Goal: Contribute content: Contribute content

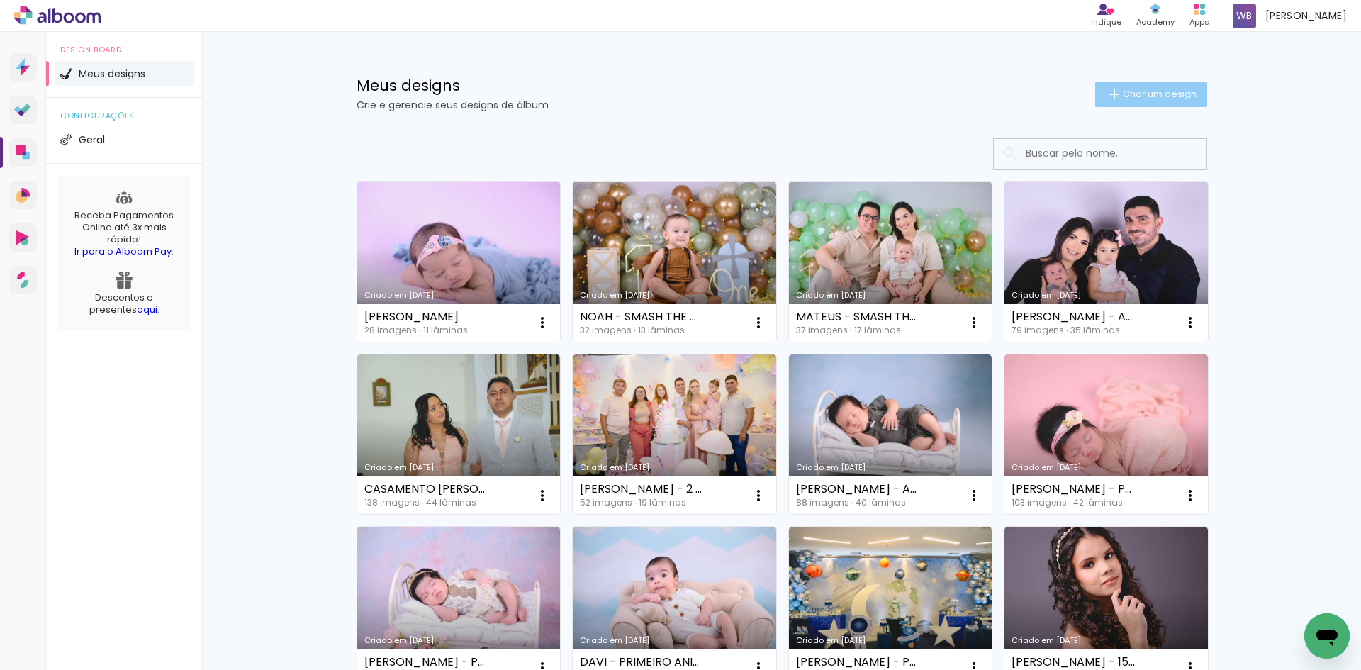
click at [1146, 96] on span "Criar um design" at bounding box center [1160, 93] width 74 height 9
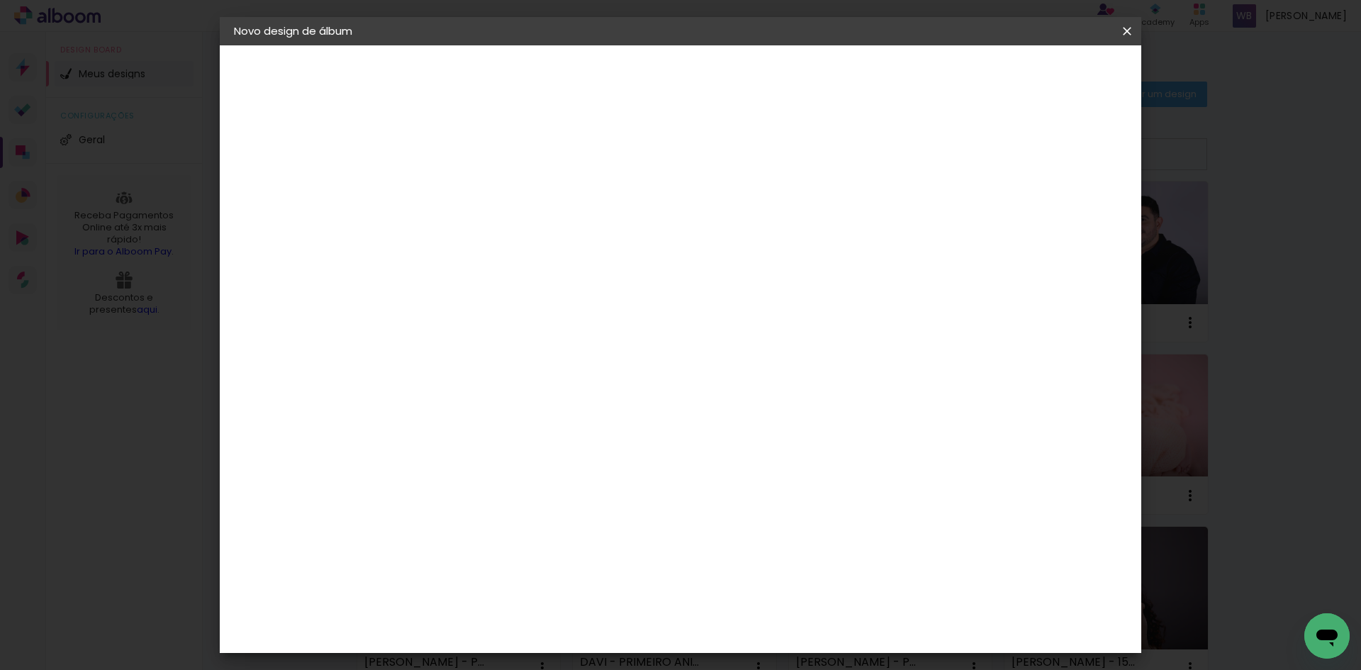
click at [466, 184] on input at bounding box center [466, 190] width 0 height 22
type input "b"
type input "BENÍCIO - NEWBORN"
type paper-input "BENÍCIO - NEWBORN"
click at [0, 0] on slot "Avançar" at bounding box center [0, 0] width 0 height 0
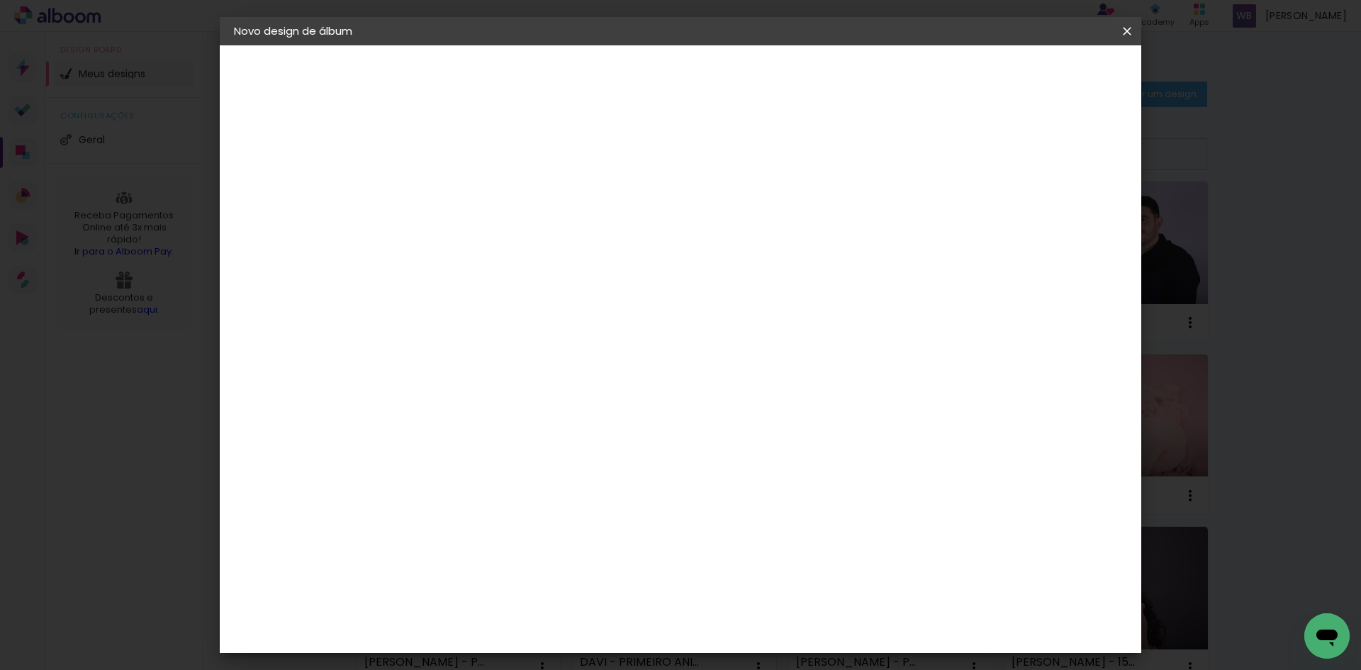
scroll to position [1347, 0]
click at [544, 459] on paper-item "Go image" at bounding box center [501, 477] width 153 height 37
click at [731, 84] on paper-button "Avançar" at bounding box center [695, 75] width 69 height 24
click at [521, 236] on input "text" at bounding box center [493, 247] width 55 height 22
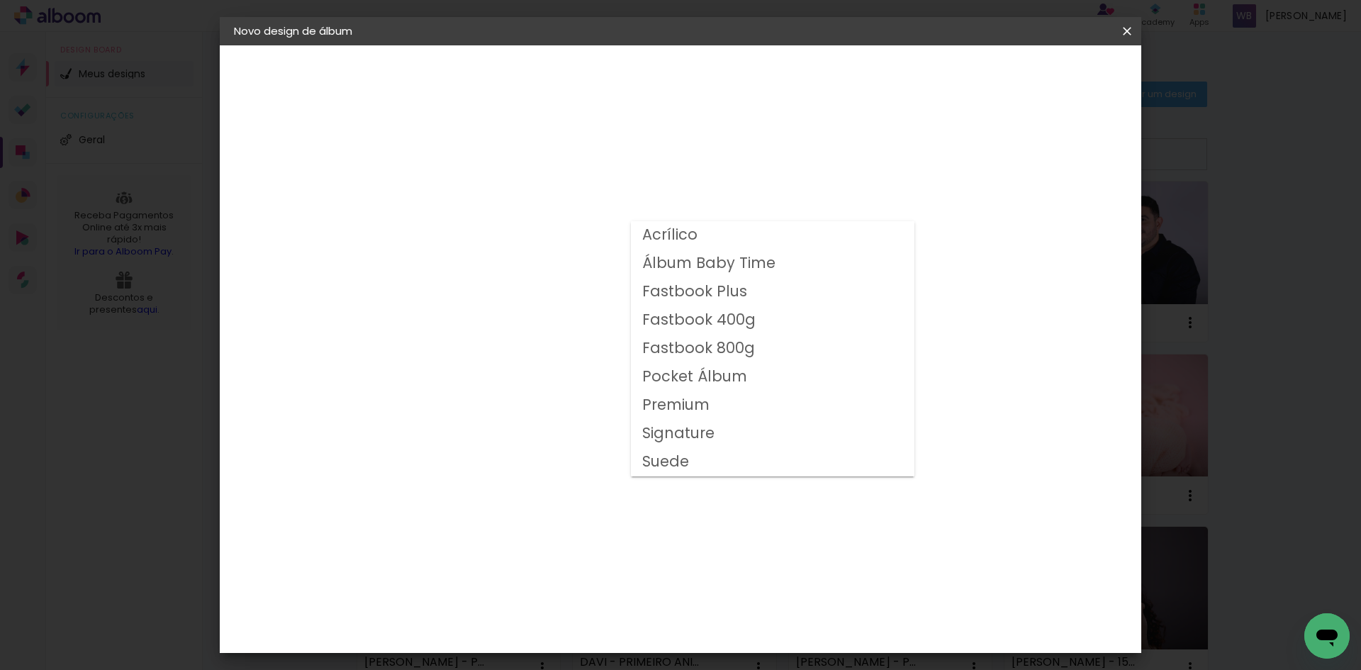
click at [0, 0] on slot "Fastbook 800g" at bounding box center [0, 0] width 0 height 0
type input "Fastbook 800g"
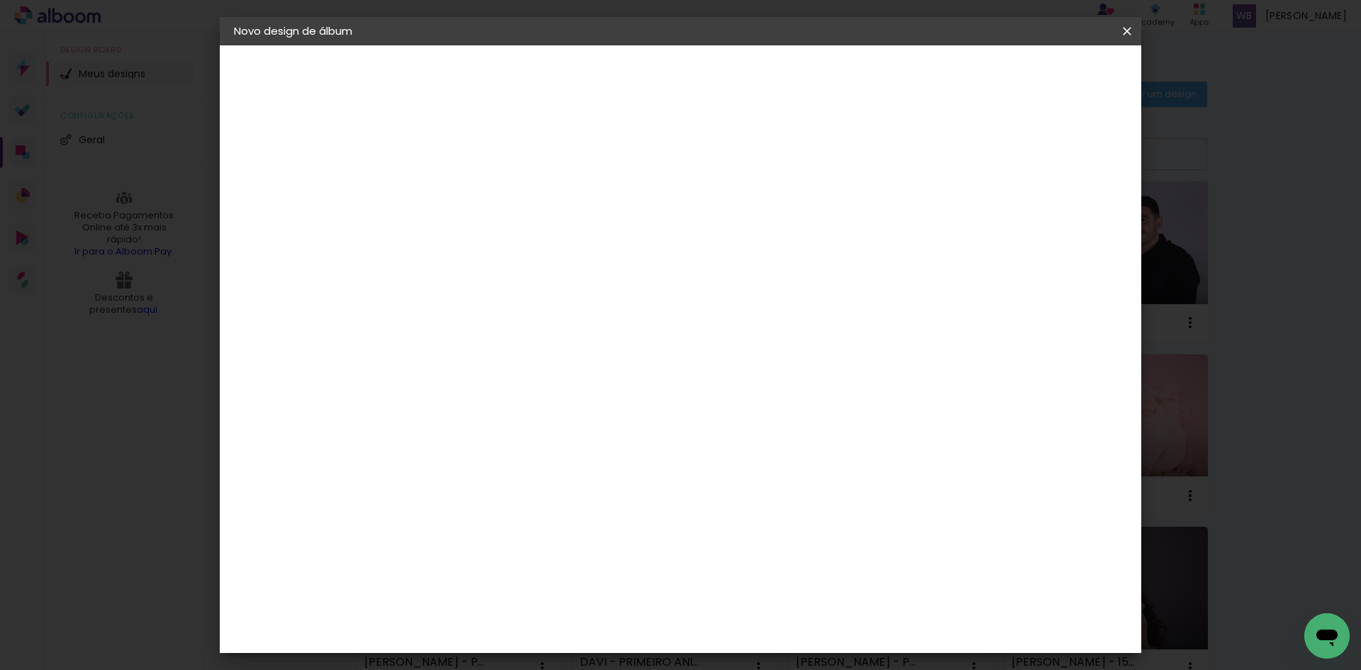
scroll to position [71, 0]
click at [561, 591] on span "25 × 25" at bounding box center [528, 610] width 66 height 38
click at [697, 66] on paper-button "Avançar" at bounding box center [661, 75] width 69 height 24
drag, startPoint x: 468, startPoint y: 156, endPoint x: 397, endPoint y: 156, distance: 70.9
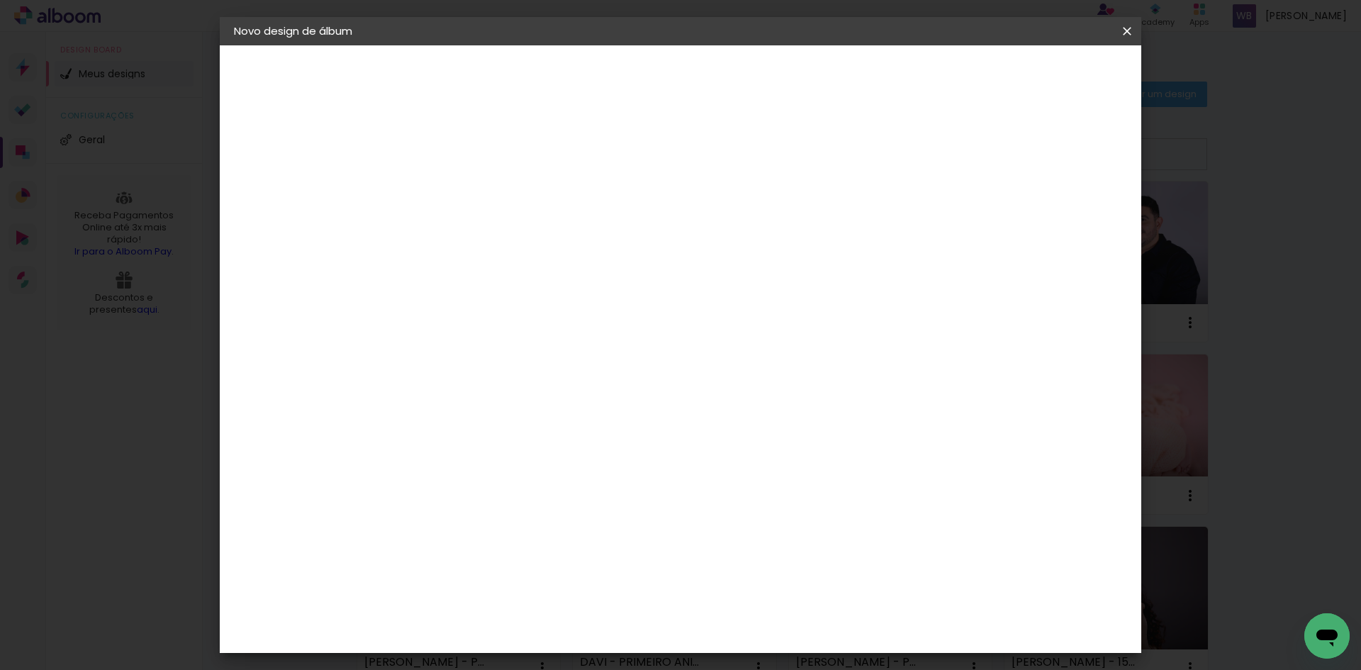
type input "0"
type paper-input "0"
click at [430, 156] on input "0" at bounding box center [454, 153] width 49 height 18
type input "01"
type paper-input "01"
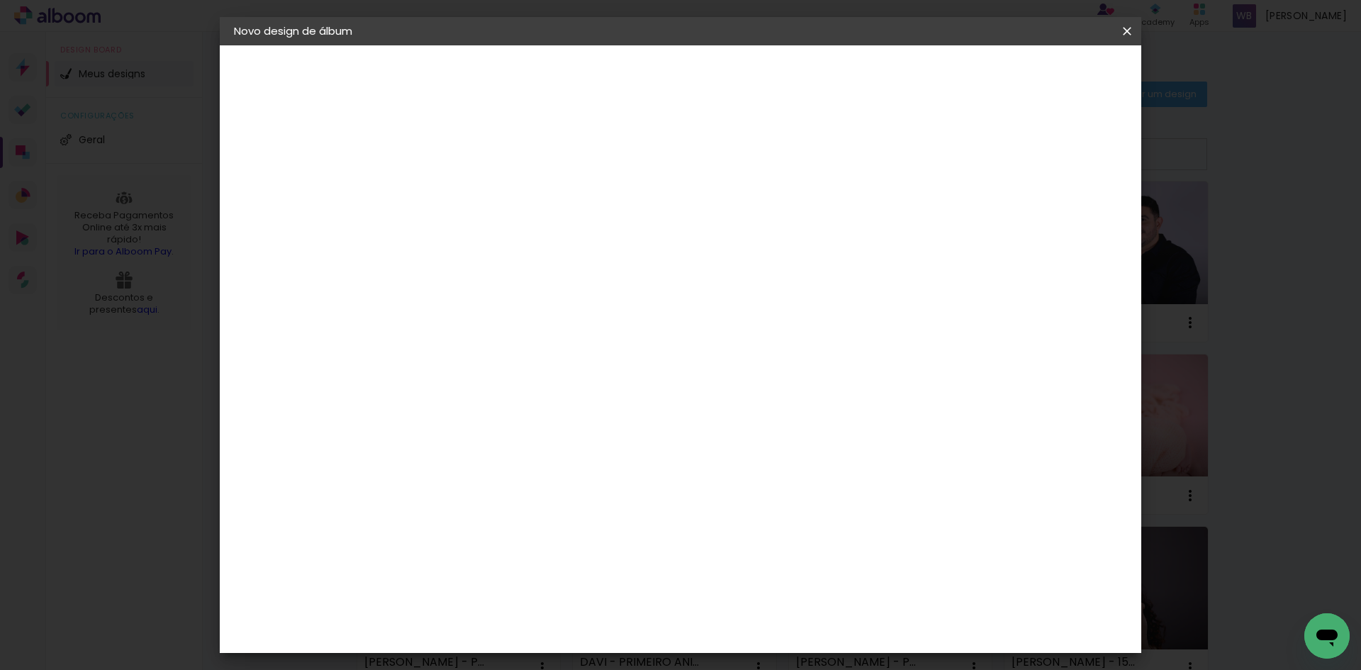
click at [471, 162] on div at bounding box center [466, 162] width 72 height 1
drag, startPoint x: 451, startPoint y: 154, endPoint x: 409, endPoint y: 168, distance: 44.8
click at [413, 162] on div "mm Mostrar sangria 25.4 cm Largura da página 25.4 cm Altura 50.8 cm Largura da …" at bounding box center [739, 105] width 670 height 120
type input "1"
type paper-input "1"
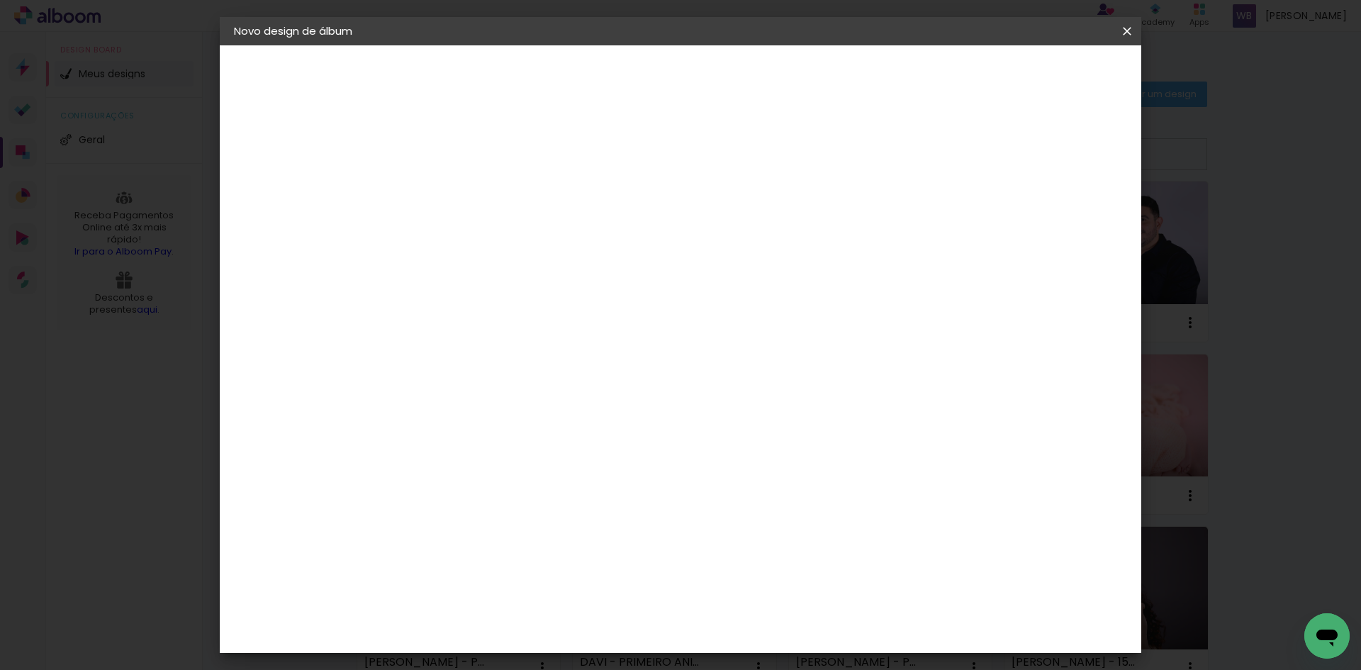
click at [1006, 164] on div "mm Mostrar sangria" at bounding box center [738, 153] width 627 height 32
click at [1006, 162] on div "mm Mostrar sangria" at bounding box center [738, 153] width 627 height 32
click at [1006, 160] on paper-checkbox "Mostrar sangria" at bounding box center [998, 154] width 107 height 18
type paper-checkbox "on"
click at [1038, 79] on span "Iniciar design" at bounding box center [1006, 75] width 64 height 10
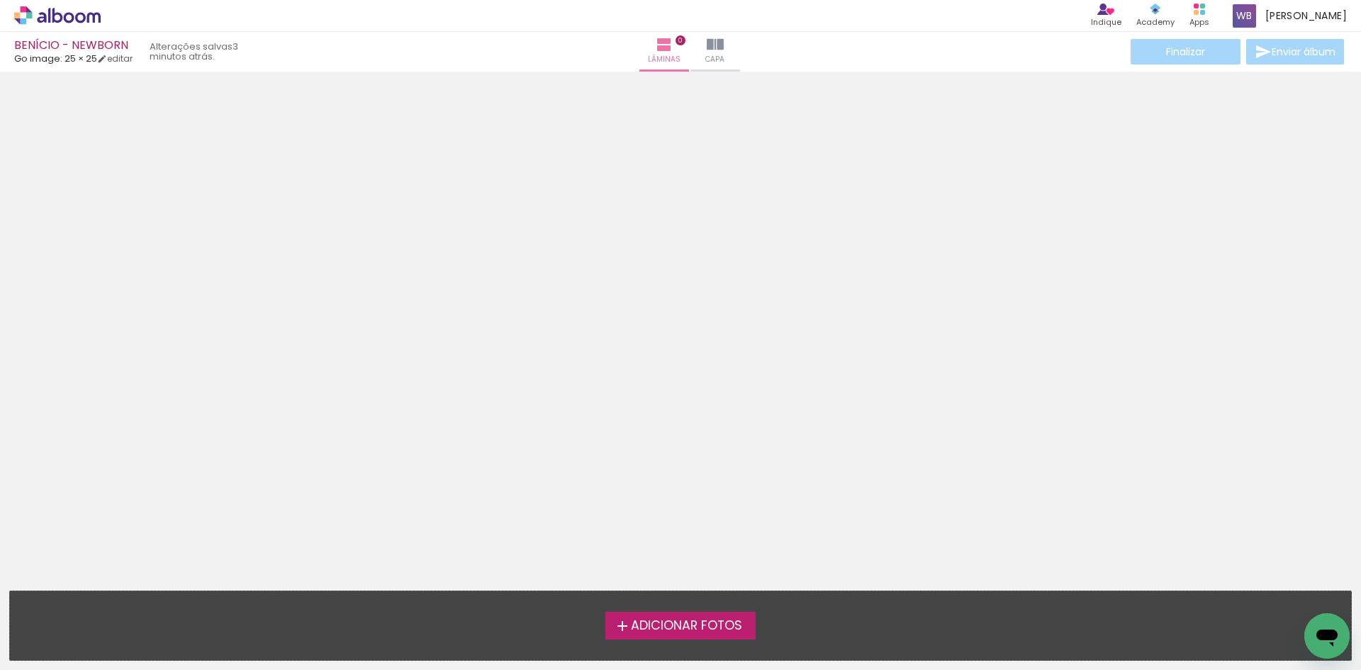
click at [680, 624] on span "Adicionar Fotos" at bounding box center [686, 625] width 111 height 13
click at [0, 0] on input "file" at bounding box center [0, 0] width 0 height 0
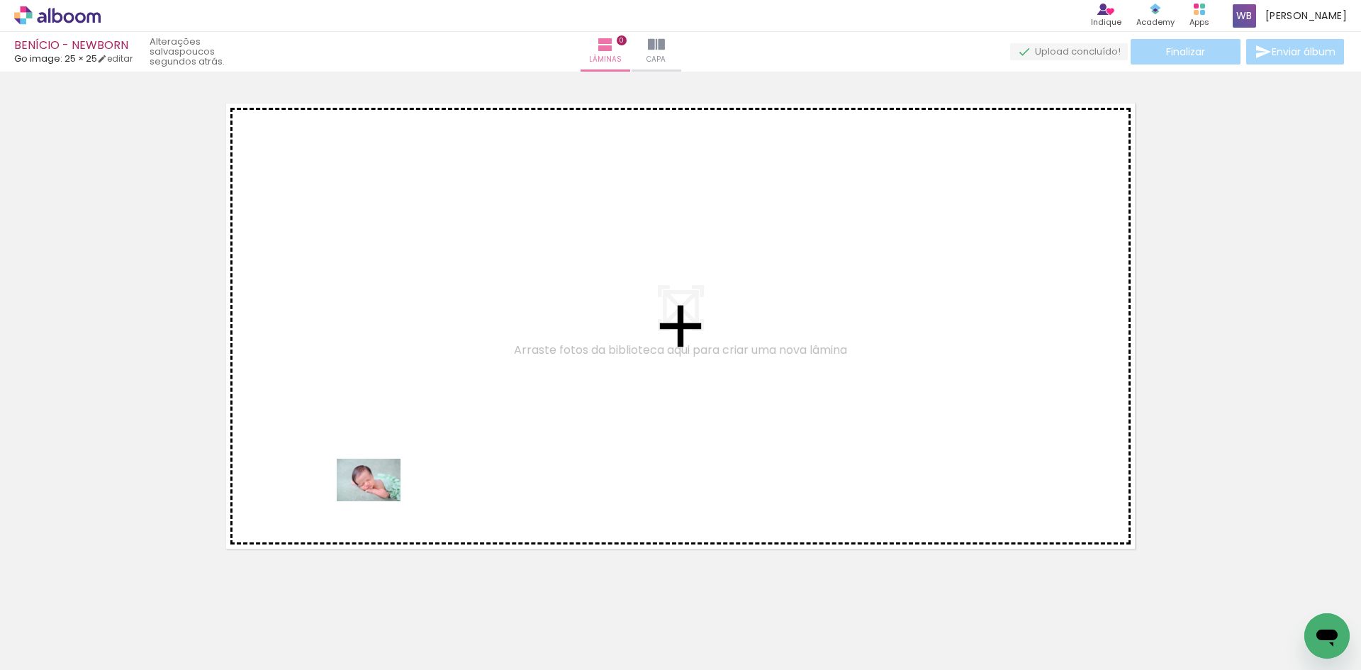
drag, startPoint x: 145, startPoint y: 631, endPoint x: 381, endPoint y: 501, distance: 269.3
click at [381, 501] on quentale-workspace at bounding box center [680, 335] width 1361 height 670
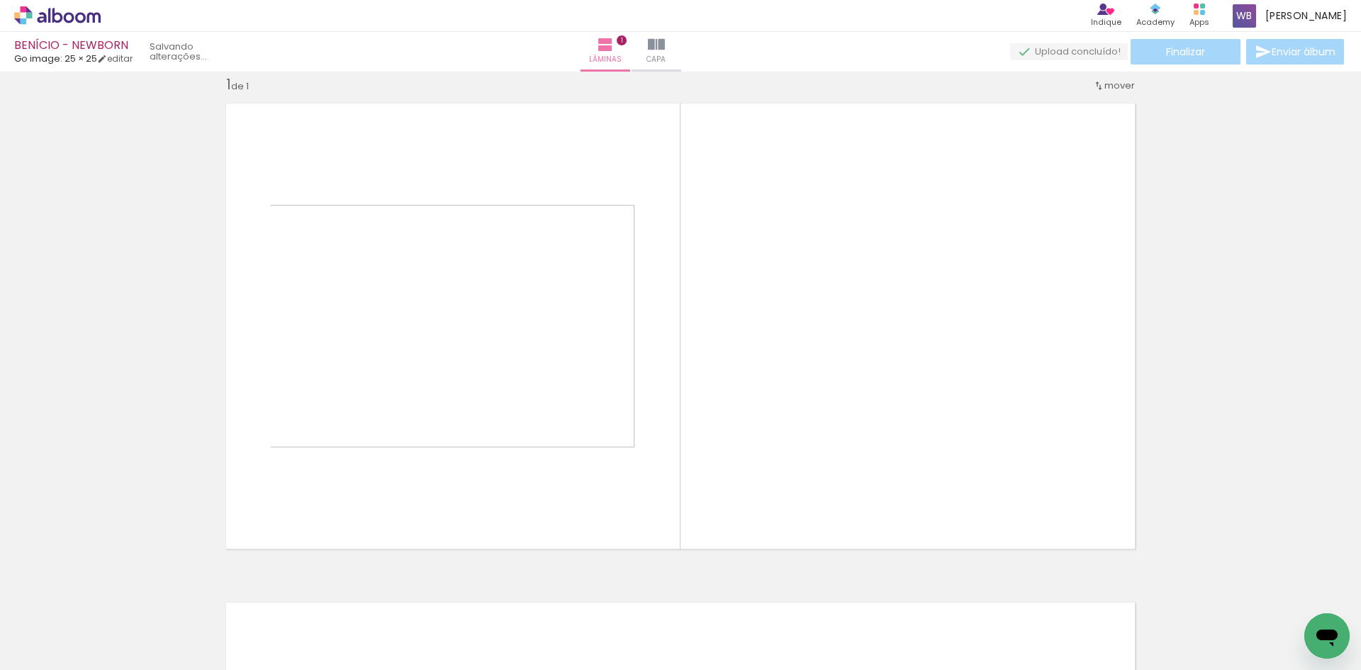
scroll to position [18, 0]
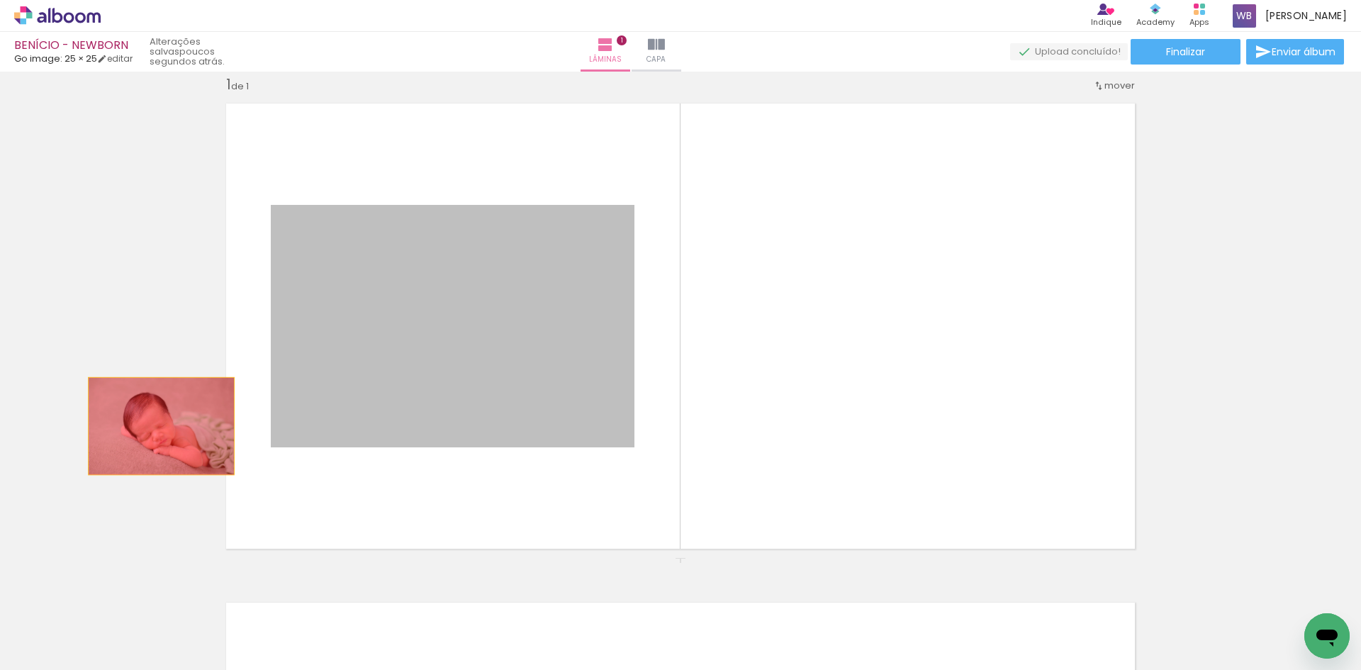
drag, startPoint x: 486, startPoint y: 437, endPoint x: 132, endPoint y: 435, distance: 354.3
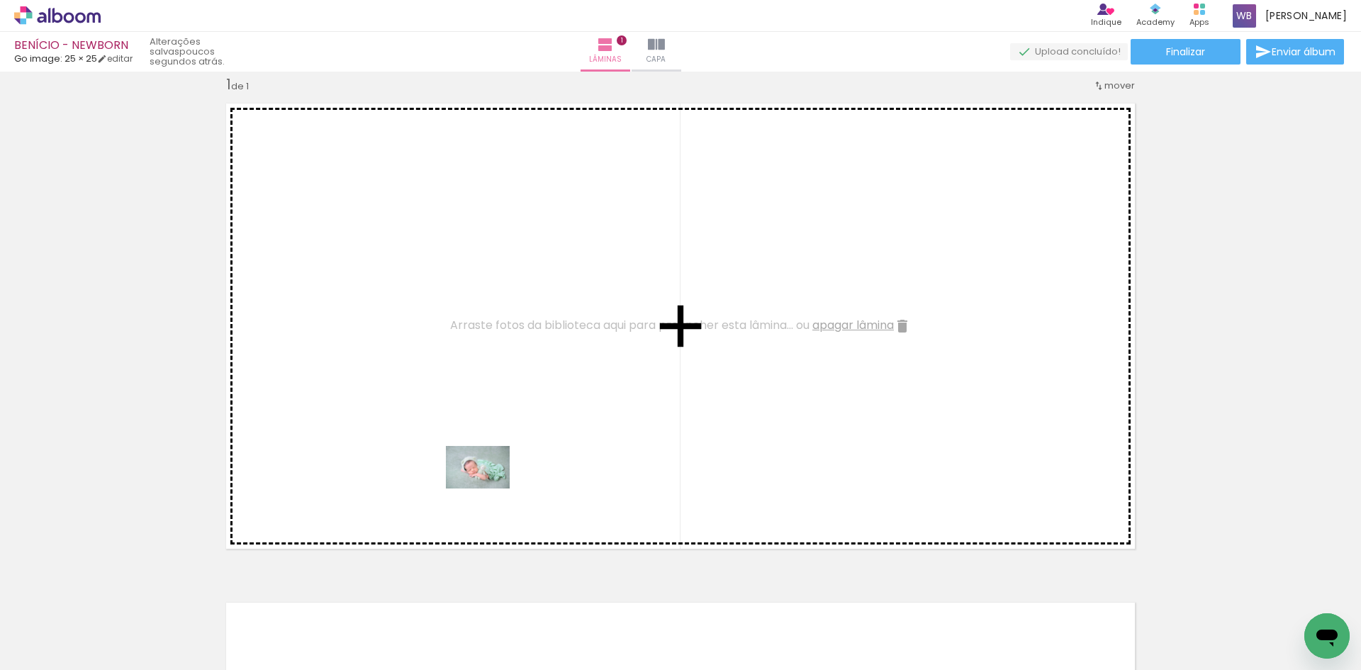
drag, startPoint x: 400, startPoint y: 631, endPoint x: 488, endPoint y: 488, distance: 168.0
click at [488, 488] on quentale-workspace at bounding box center [680, 335] width 1361 height 670
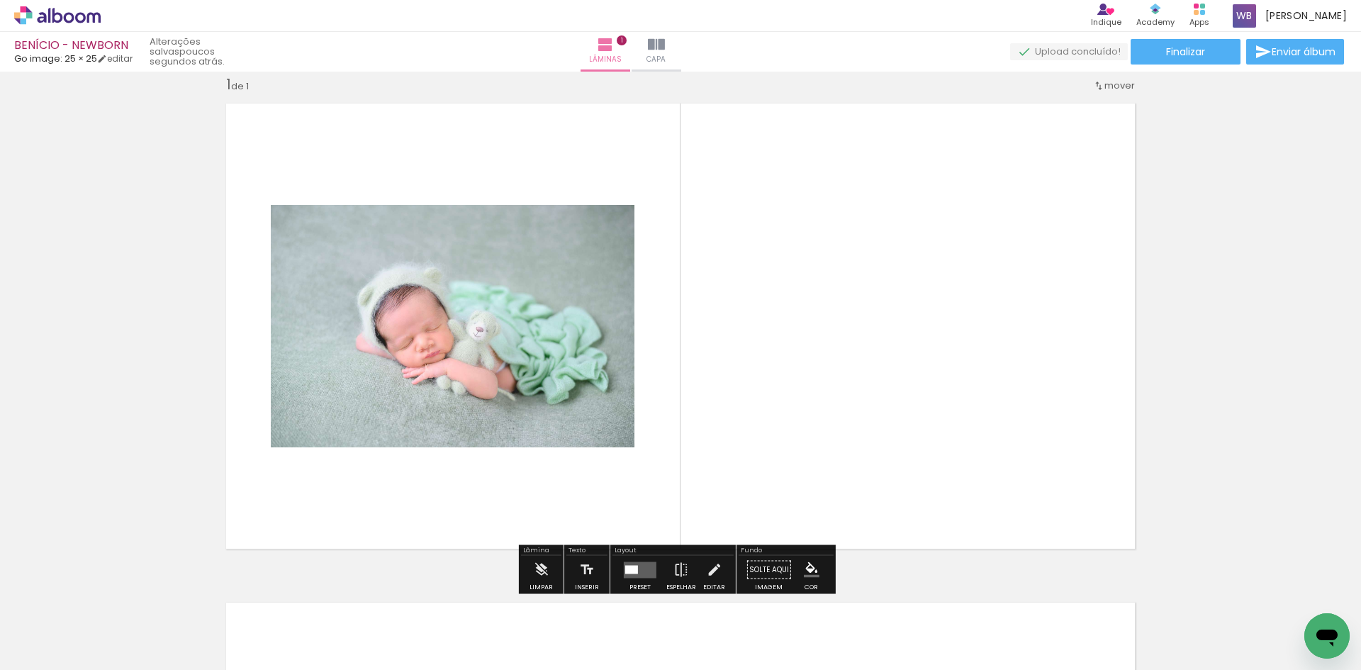
click at [636, 569] on quentale-layouter at bounding box center [640, 569] width 33 height 16
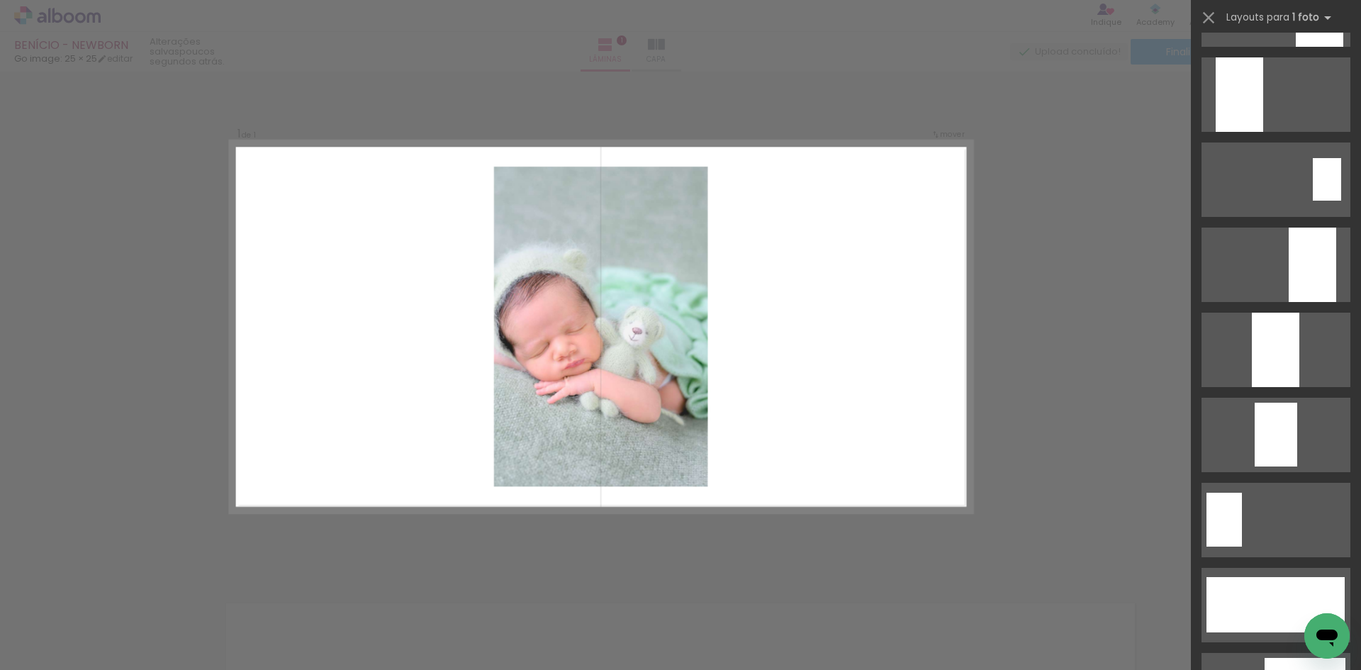
scroll to position [3331, 0]
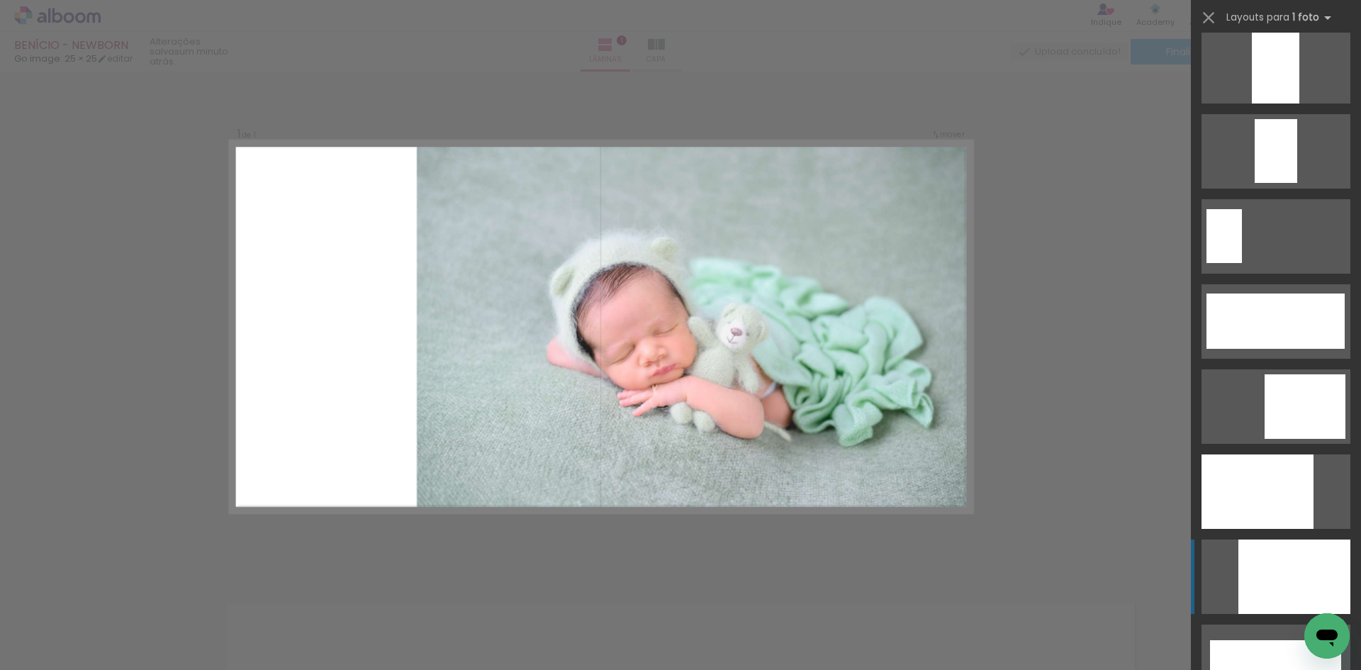
click at [1252, 103] on div at bounding box center [1275, 66] width 47 height 74
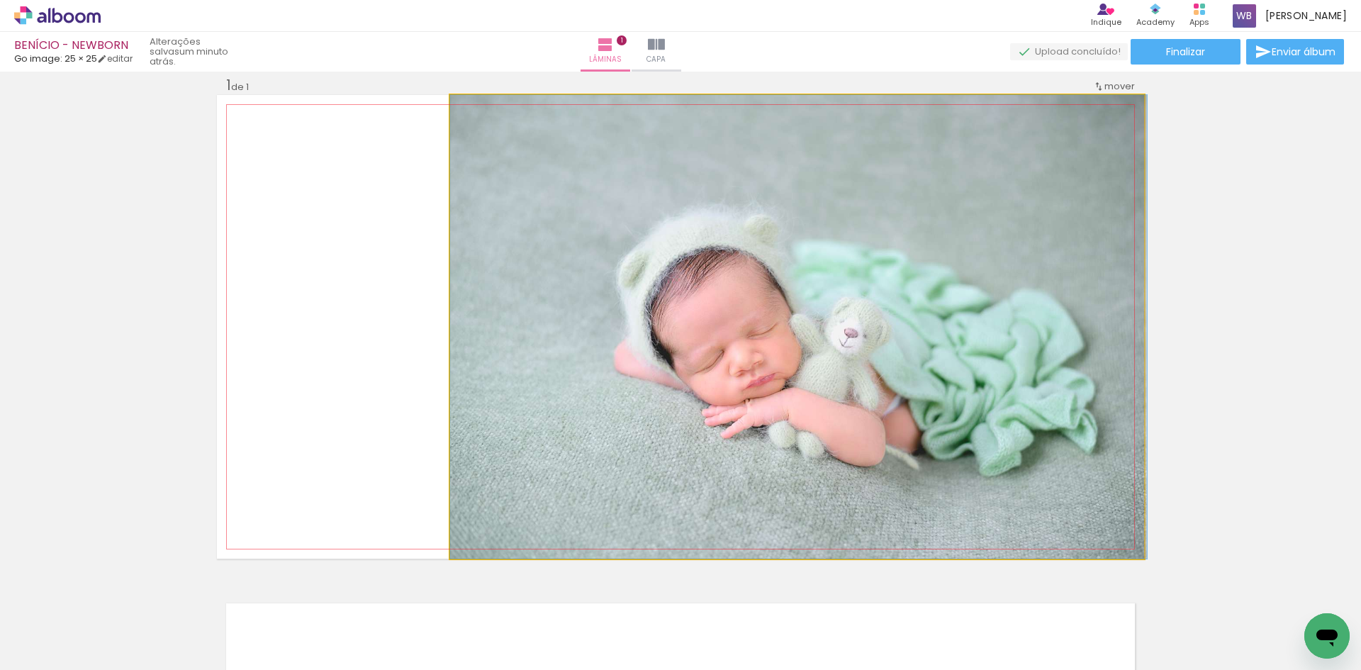
drag, startPoint x: 965, startPoint y: 450, endPoint x: 998, endPoint y: 428, distance: 39.9
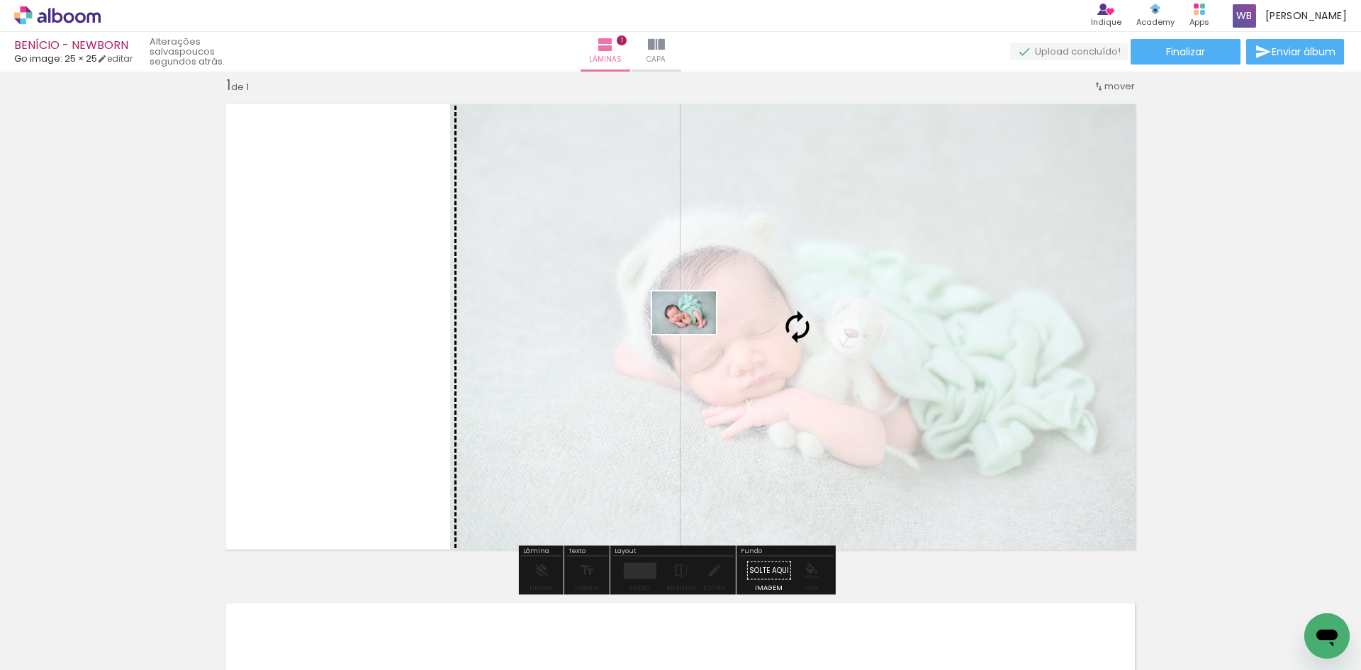
drag, startPoint x: 613, startPoint y: 624, endPoint x: 695, endPoint y: 334, distance: 301.8
click at [695, 334] on quentale-workspace at bounding box center [680, 335] width 1361 height 670
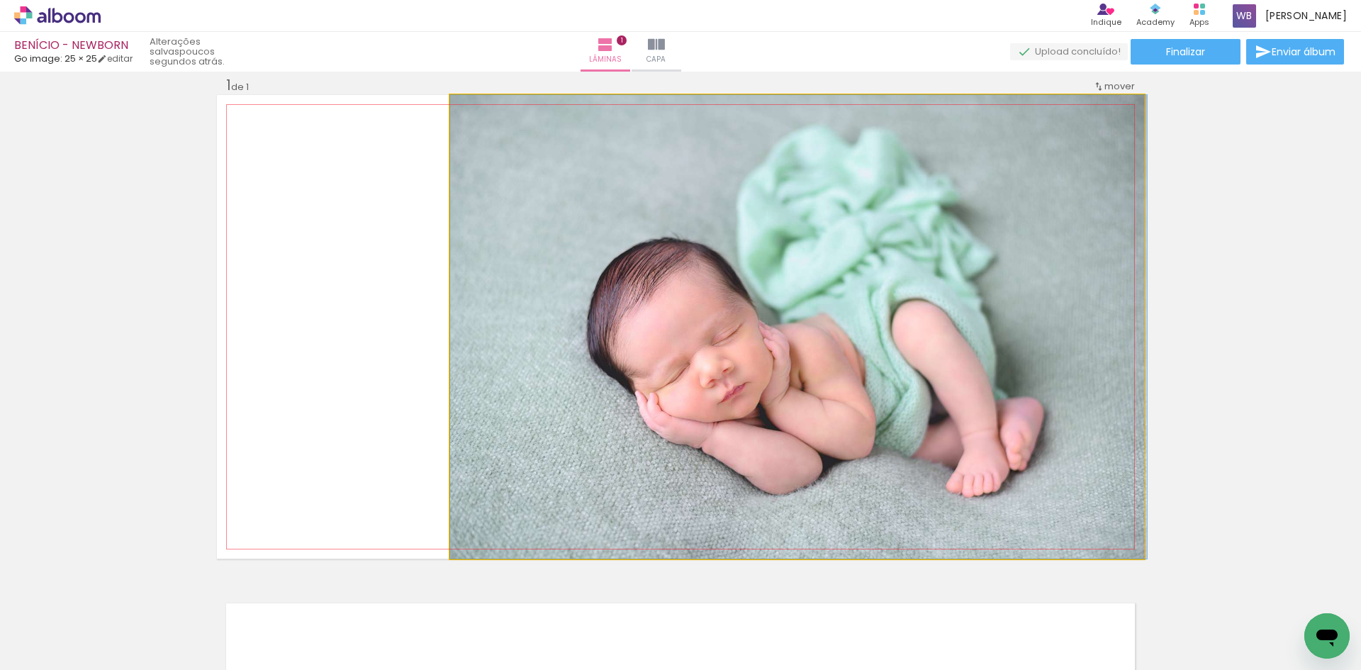
drag, startPoint x: 693, startPoint y: 425, endPoint x: 771, endPoint y: 423, distance: 78.0
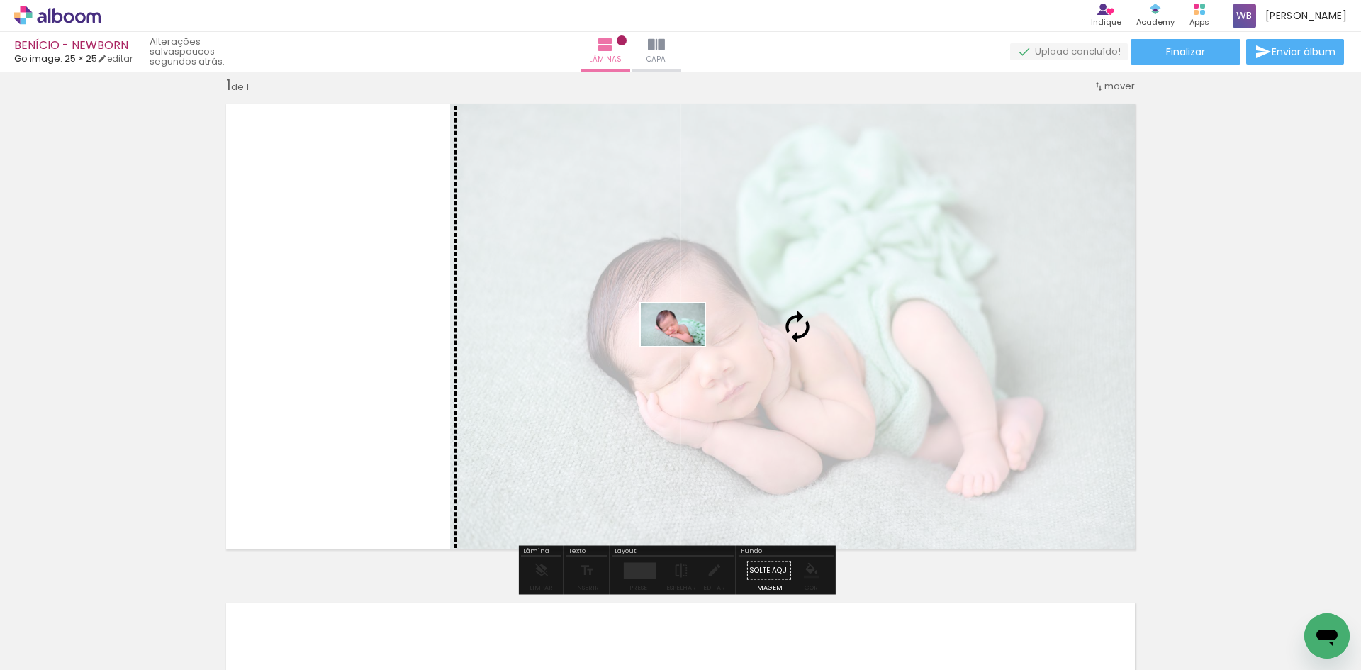
drag, startPoint x: 172, startPoint y: 635, endPoint x: 683, endPoint y: 346, distance: 587.7
click at [683, 346] on quentale-workspace at bounding box center [680, 335] width 1361 height 670
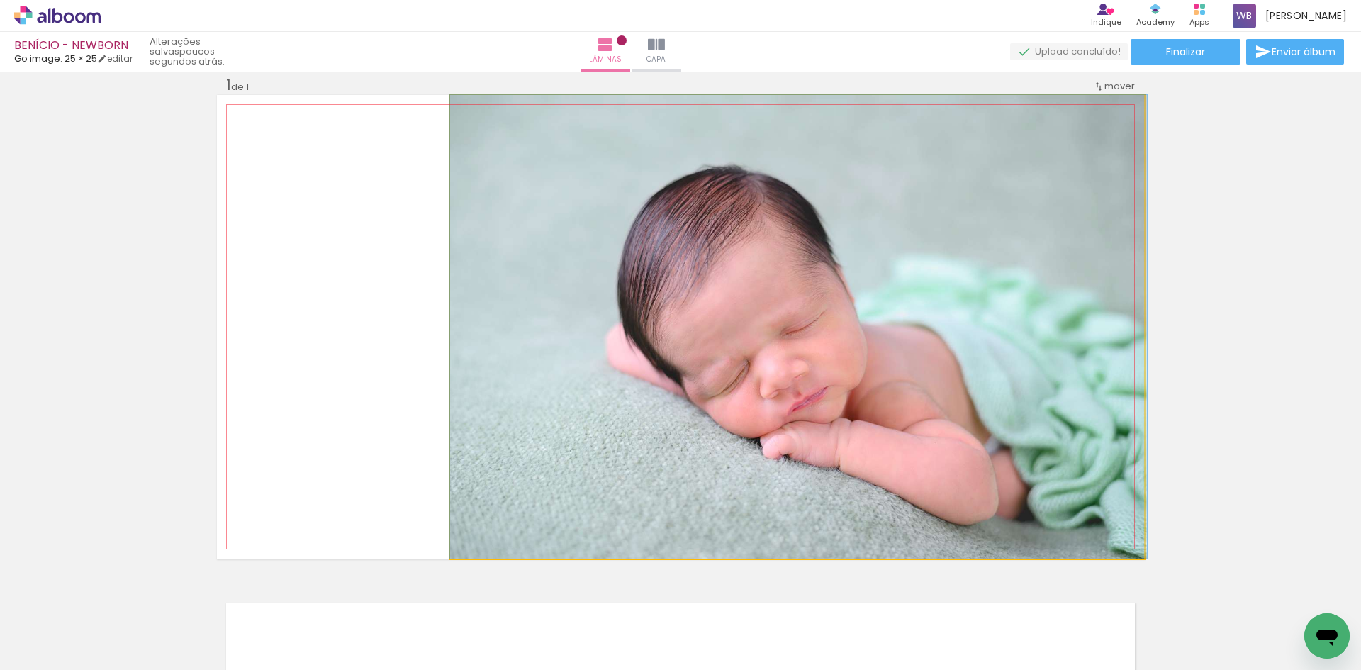
drag, startPoint x: 822, startPoint y: 410, endPoint x: 829, endPoint y: 397, distance: 15.2
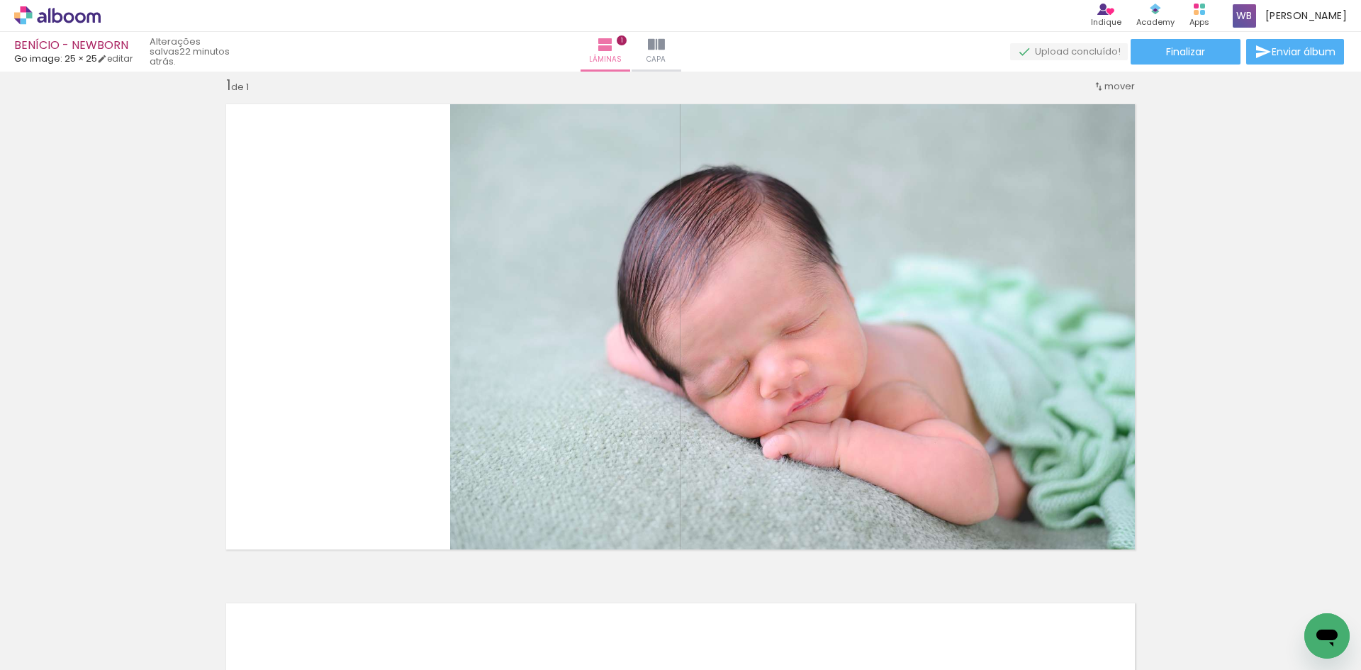
click at [60, 657] on span "Adicionar Fotos" at bounding box center [50, 651] width 43 height 16
click at [0, 0] on input "file" at bounding box center [0, 0] width 0 height 0
click at [1227, 626] on div at bounding box center [1223, 622] width 70 height 47
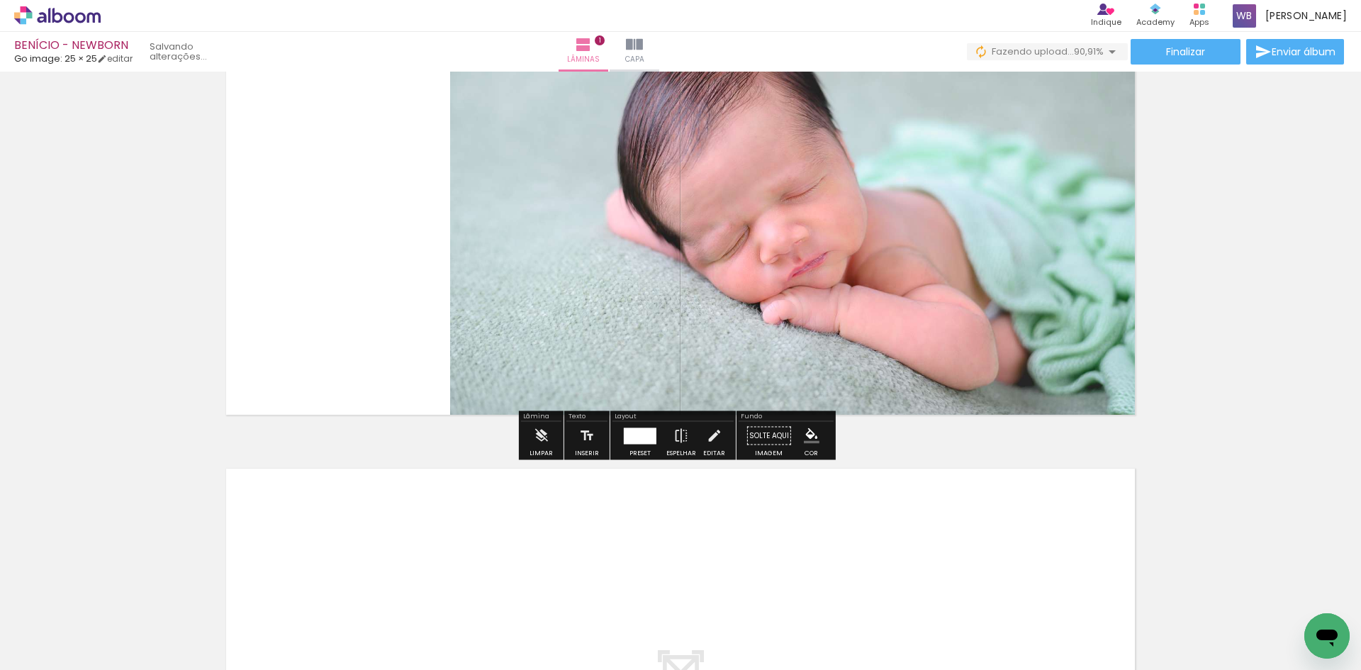
scroll to position [0, 0]
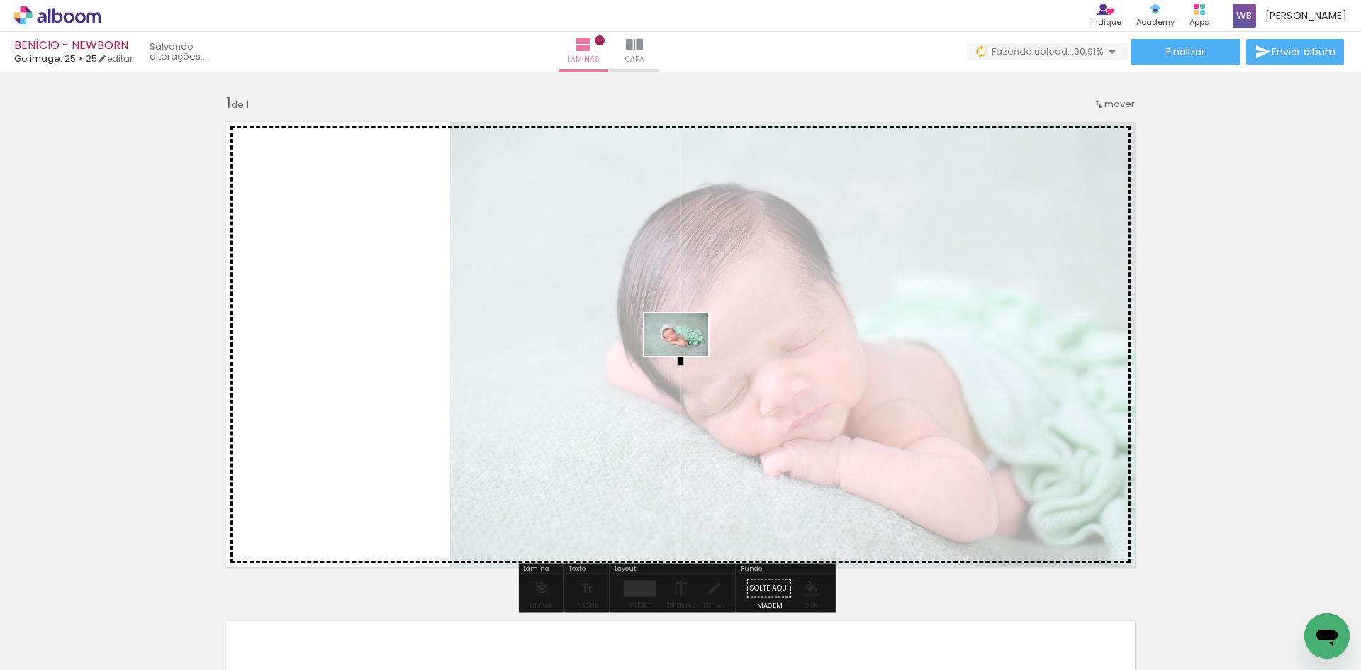
drag, startPoint x: 1235, startPoint y: 625, endPoint x: 687, endPoint y: 356, distance: 611.1
click at [687, 356] on quentale-workspace at bounding box center [680, 335] width 1361 height 670
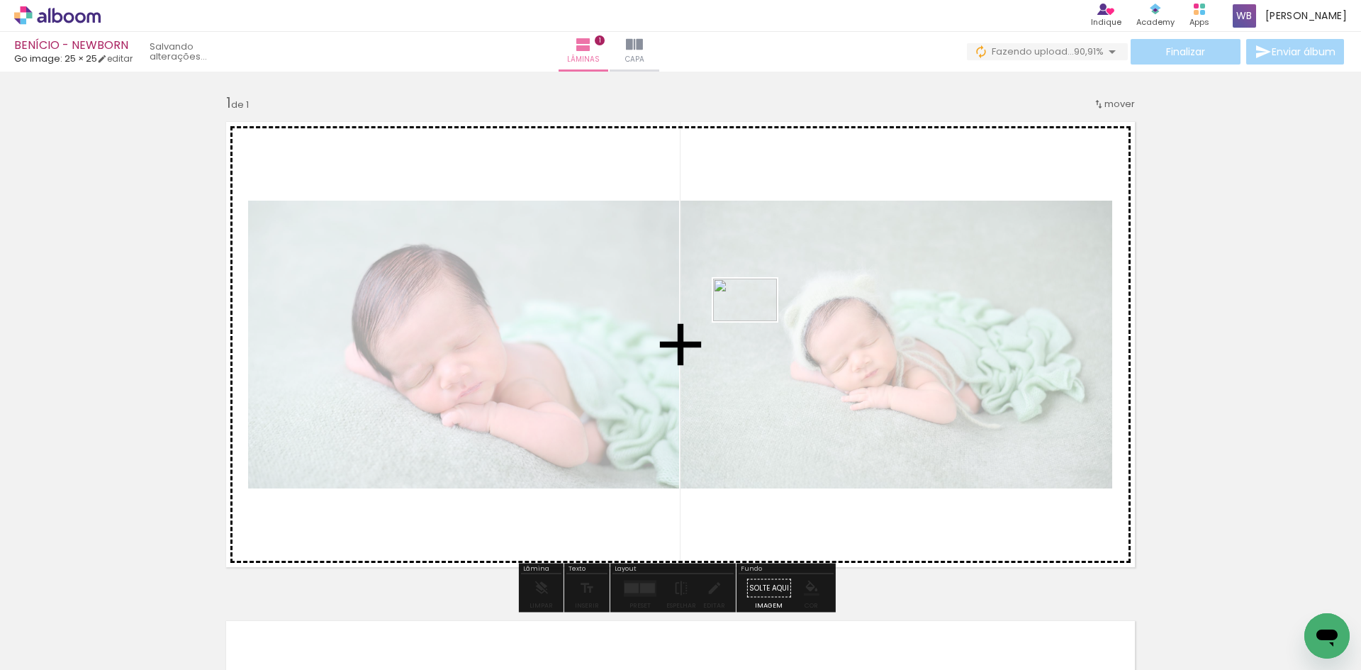
drag, startPoint x: 1288, startPoint y: 631, endPoint x: 755, endPoint y: 321, distance: 616.4
click at [755, 321] on quentale-workspace at bounding box center [680, 335] width 1361 height 670
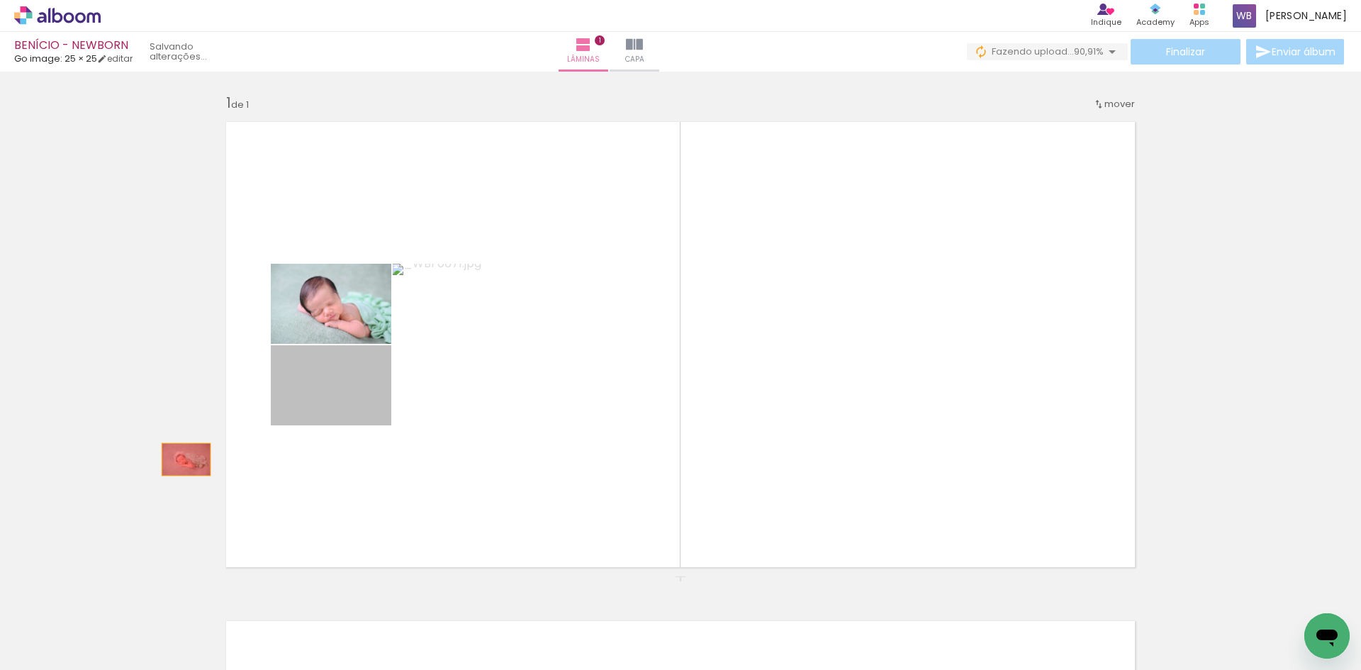
drag, startPoint x: 325, startPoint y: 407, endPoint x: 299, endPoint y: 570, distance: 164.3
click at [175, 461] on div "Inserir lâmina 1 de 1" at bounding box center [680, 576] width 1361 height 999
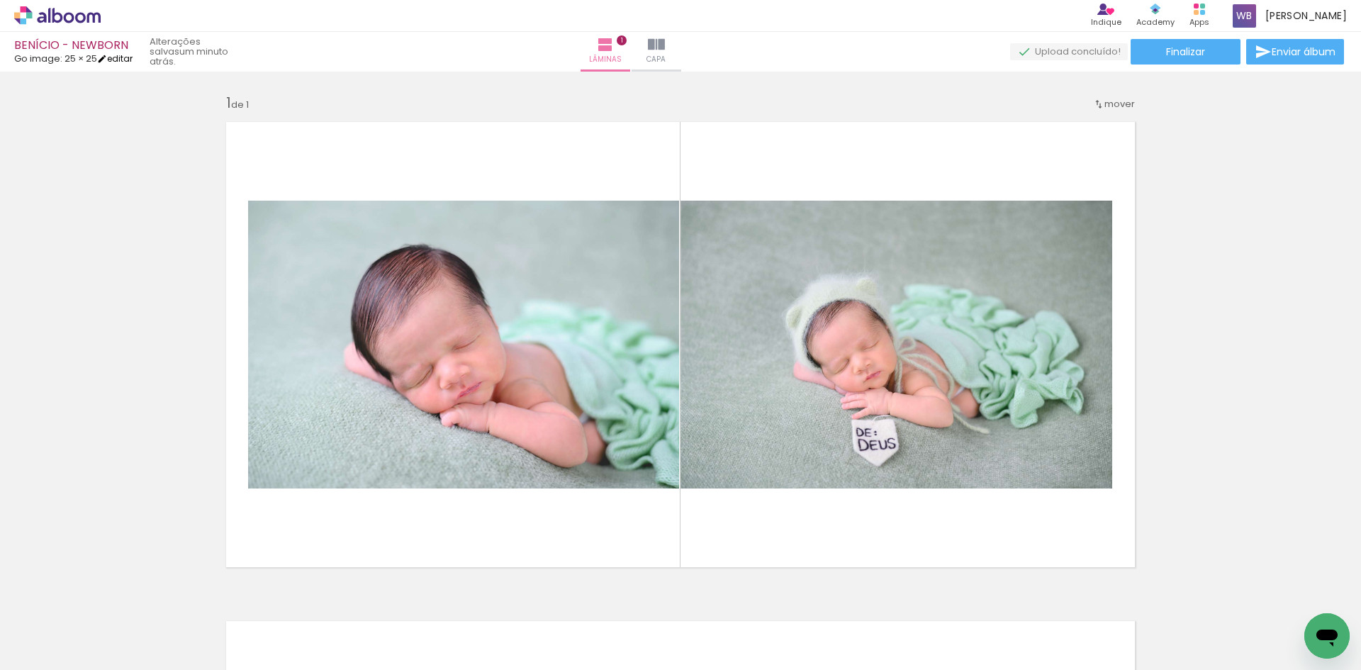
click at [107, 59] on iron-icon at bounding box center [102, 59] width 10 height 10
type input "1"
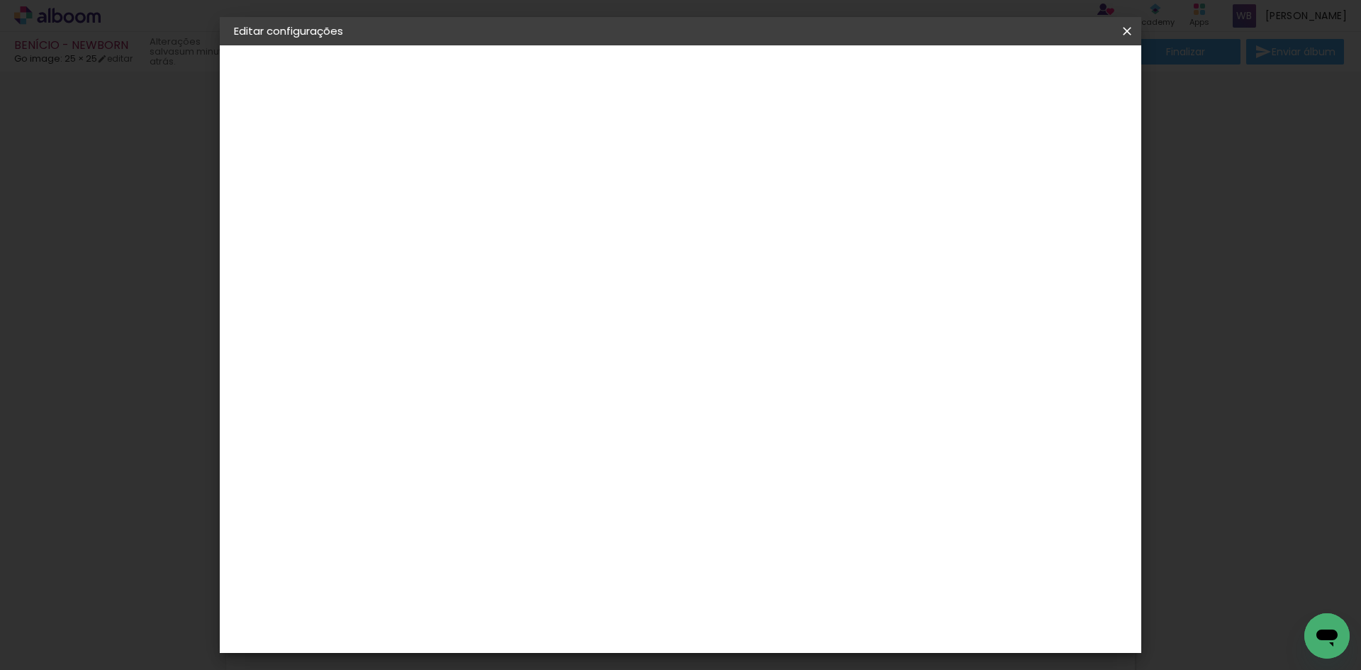
click at [1038, 79] on span "Salvar configurações" at bounding box center [985, 75] width 105 height 10
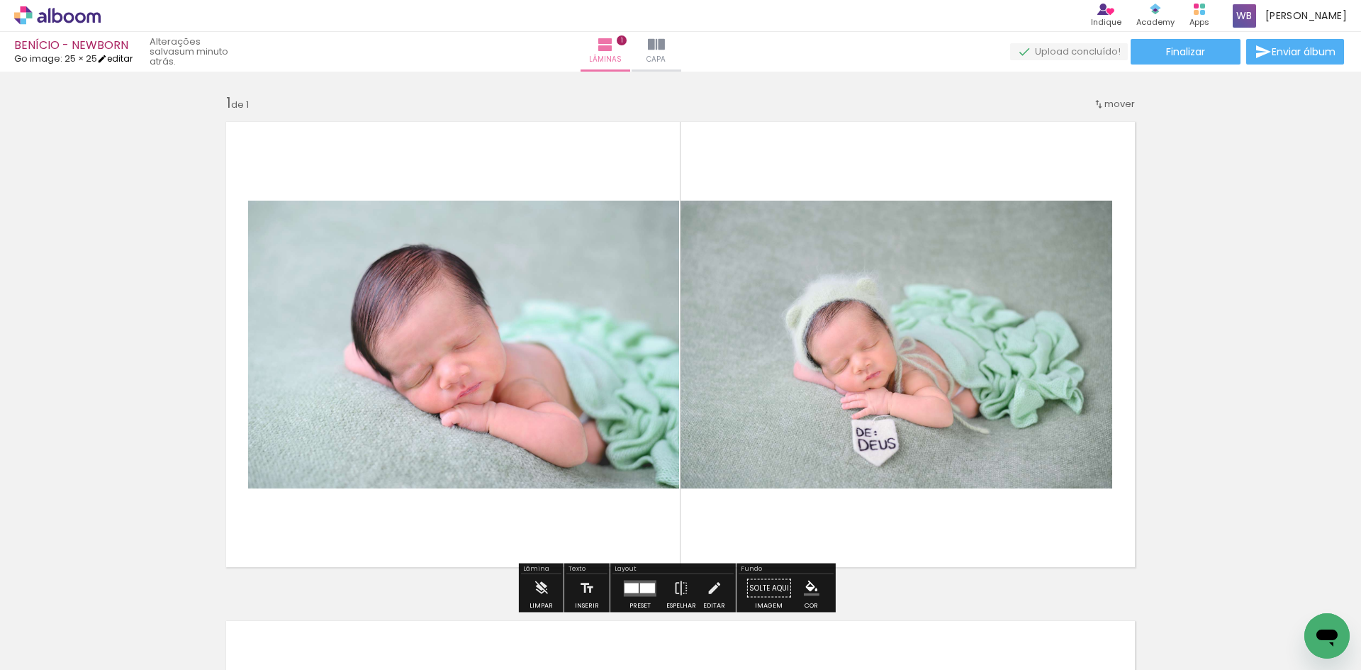
click at [125, 64] on div "BENÍCIO - NEWBORN Go image: 25 × 25 editar um minuto atrás. Lâminas 1 Capa Fina…" at bounding box center [680, 36] width 1361 height 72
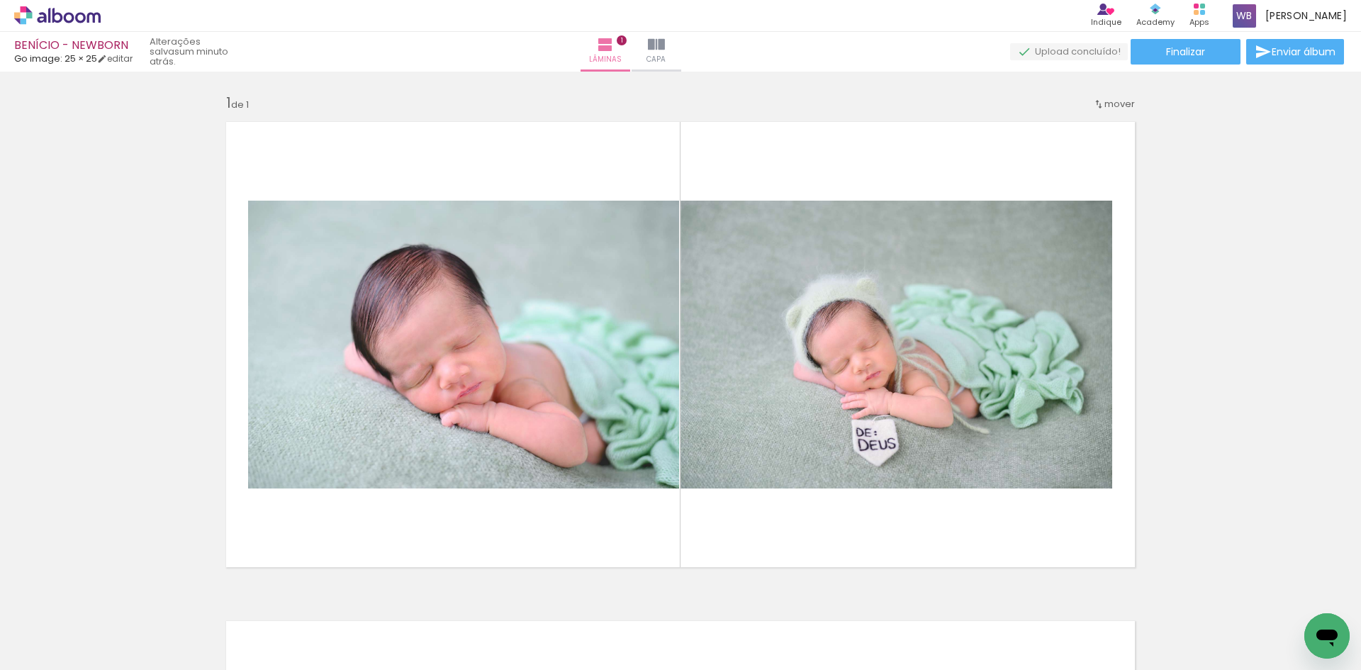
click at [159, 634] on div at bounding box center [142, 622] width 70 height 47
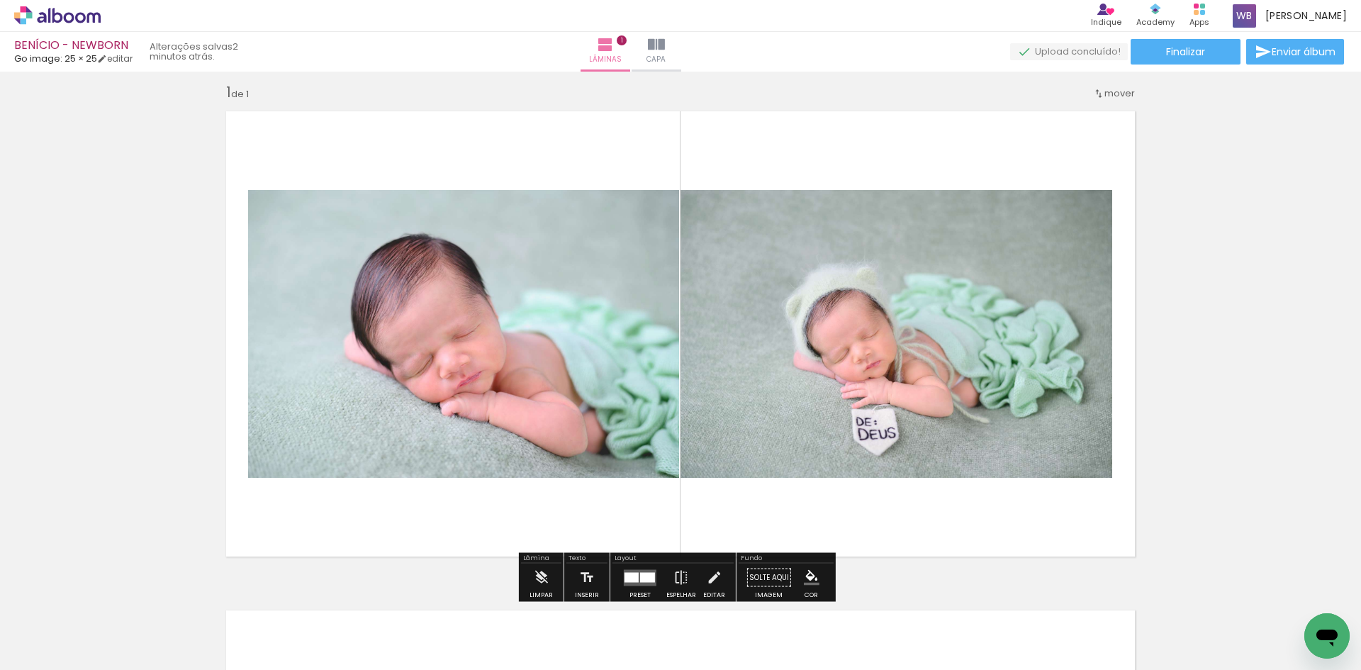
scroll to position [18, 0]
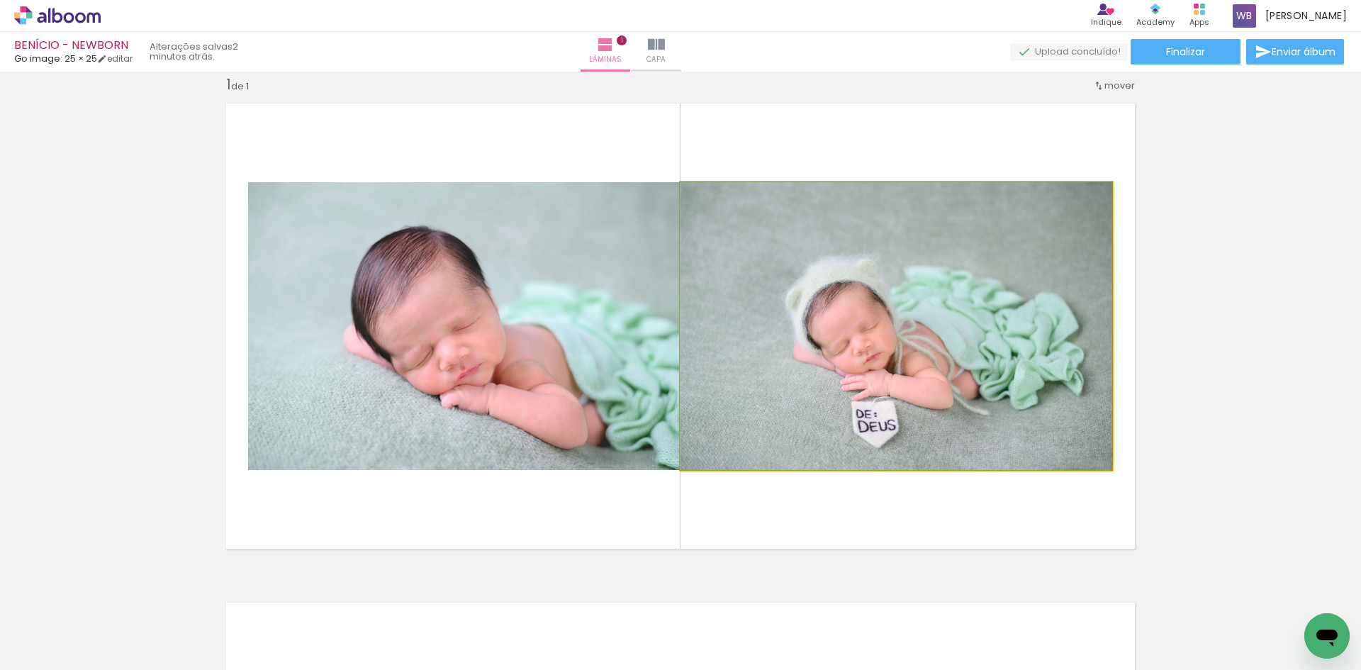
drag, startPoint x: 1003, startPoint y: 391, endPoint x: 538, endPoint y: 359, distance: 466.0
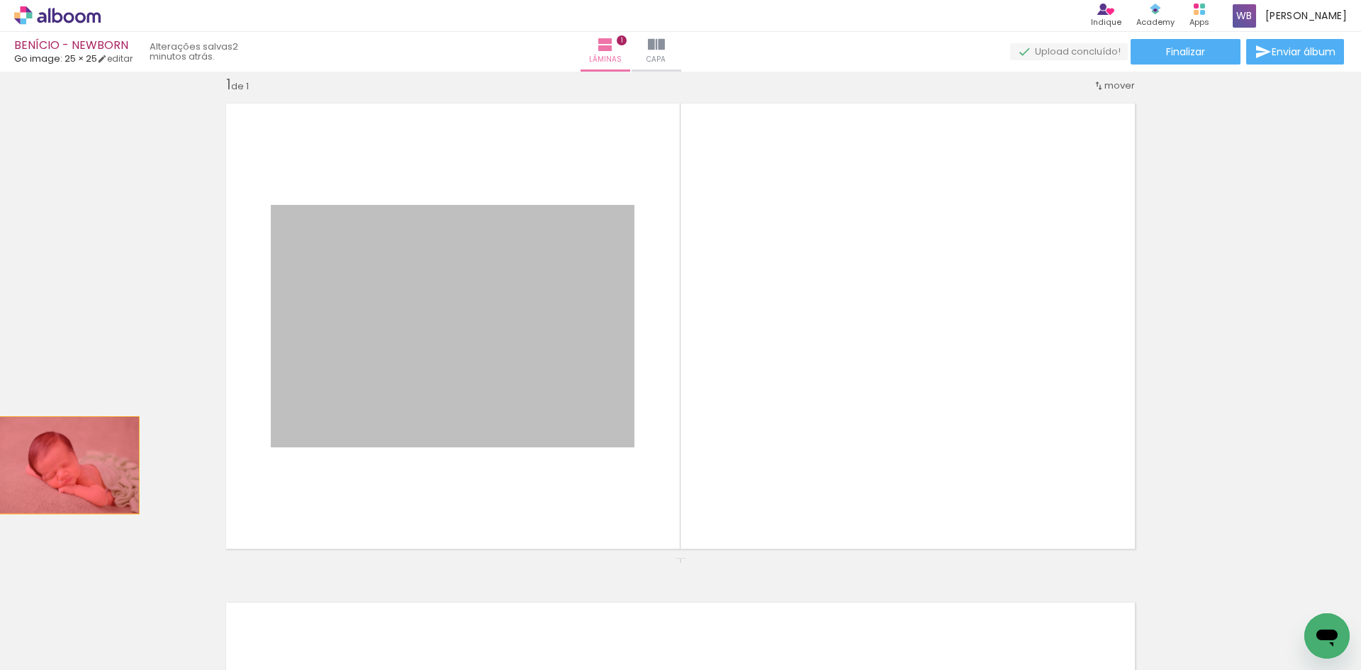
drag, startPoint x: 527, startPoint y: 361, endPoint x: 60, endPoint y: 469, distance: 479.4
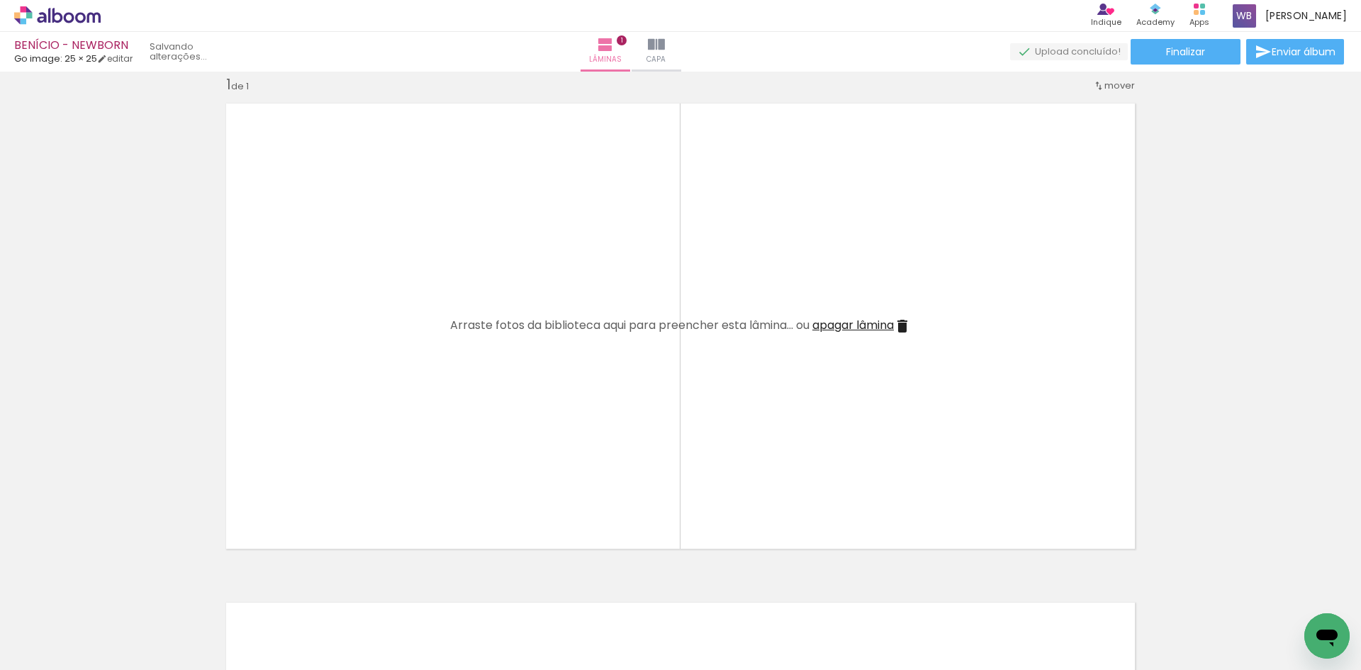
scroll to position [0, 268]
click at [9, 595] on iron-icon at bounding box center [1, 593] width 15 height 15
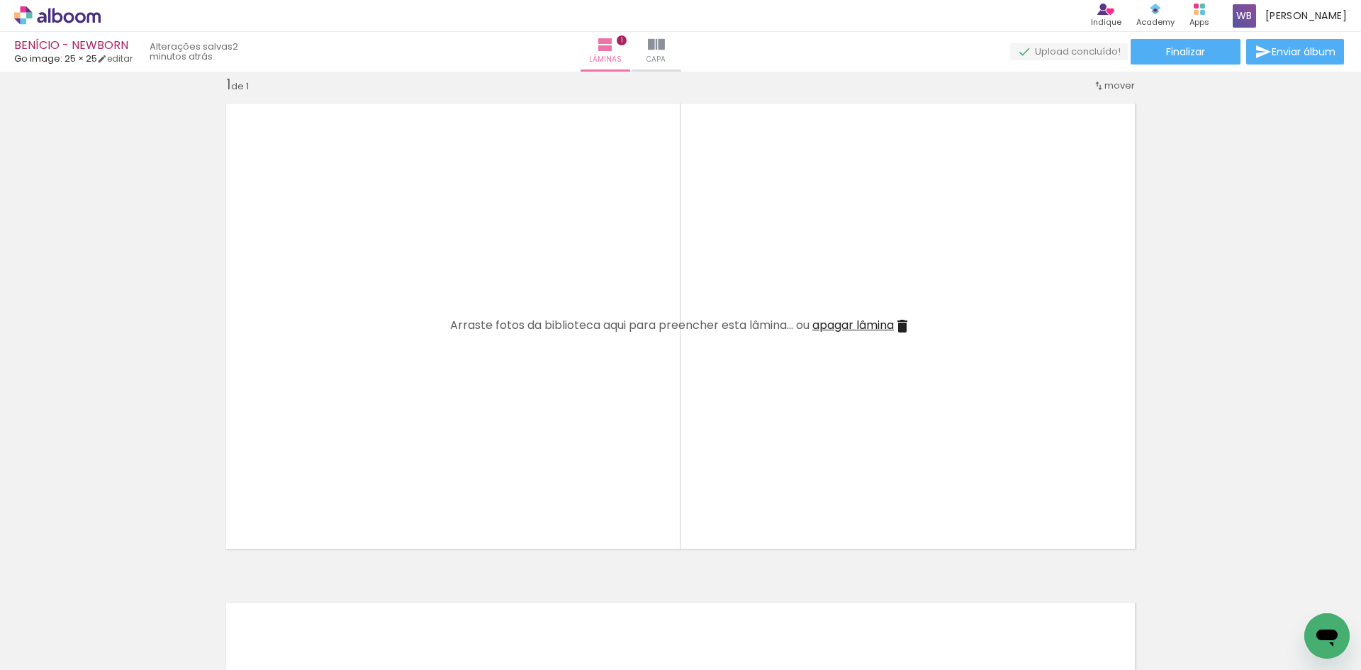
click at [89, 595] on iron-icon at bounding box center [81, 593] width 15 height 15
click at [174, 601] on div at bounding box center [142, 622] width 64 height 43
click at [118, 595] on iron-icon at bounding box center [110, 593] width 15 height 15
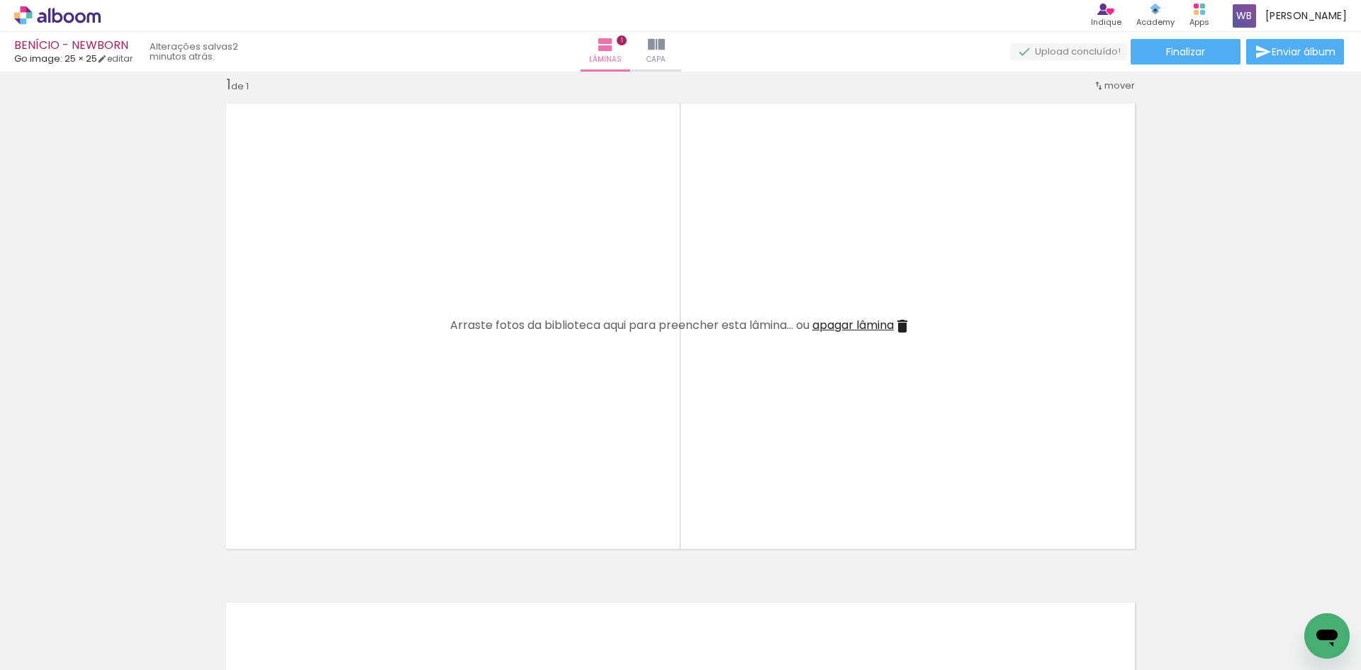
click at [118, 590] on iron-icon at bounding box center [110, 593] width 15 height 15
click at [118, 593] on iron-icon at bounding box center [110, 593] width 15 height 15
click at [118, 591] on iron-icon at bounding box center [110, 593] width 15 height 15
click at [118, 594] on iron-icon at bounding box center [110, 593] width 15 height 15
drag, startPoint x: 832, startPoint y: 603, endPoint x: 824, endPoint y: 604, distance: 7.8
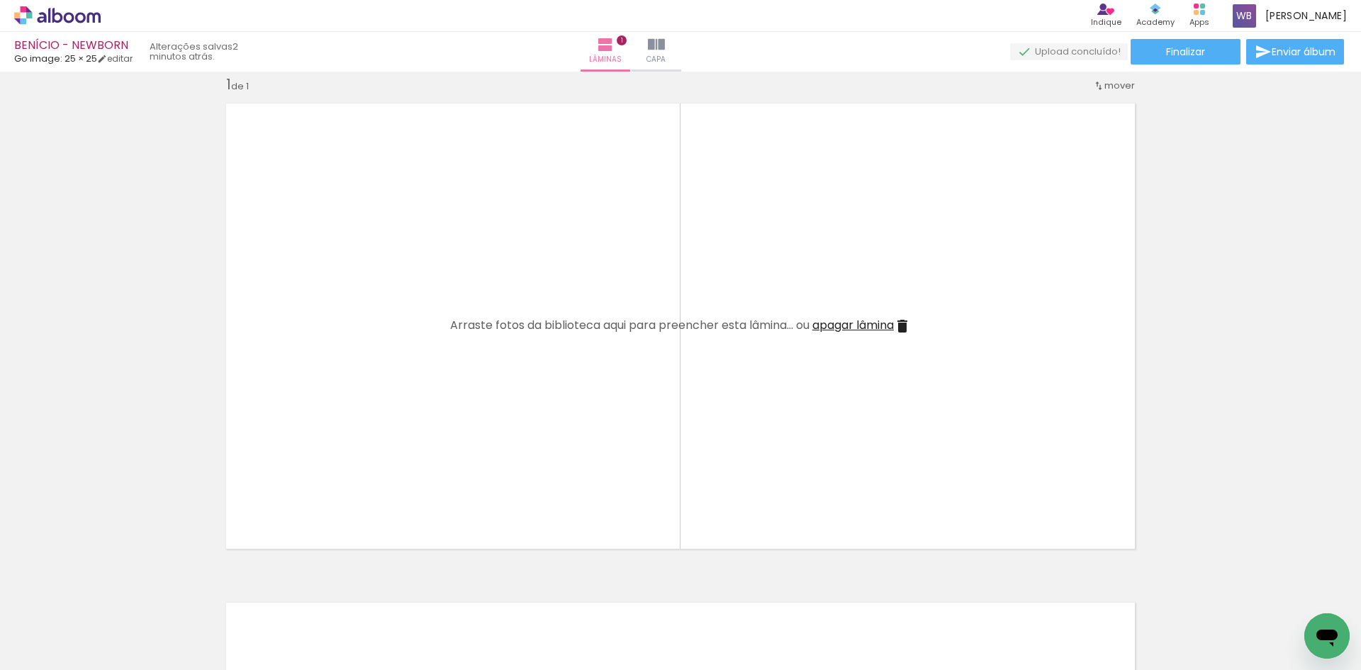
click at [174, 603] on div at bounding box center [142, 622] width 64 height 43
click at [118, 594] on iron-icon at bounding box center [110, 593] width 15 height 15
click at [118, 591] on iron-icon at bounding box center [110, 593] width 15 height 15
click at [118, 590] on iron-icon at bounding box center [110, 593] width 15 height 15
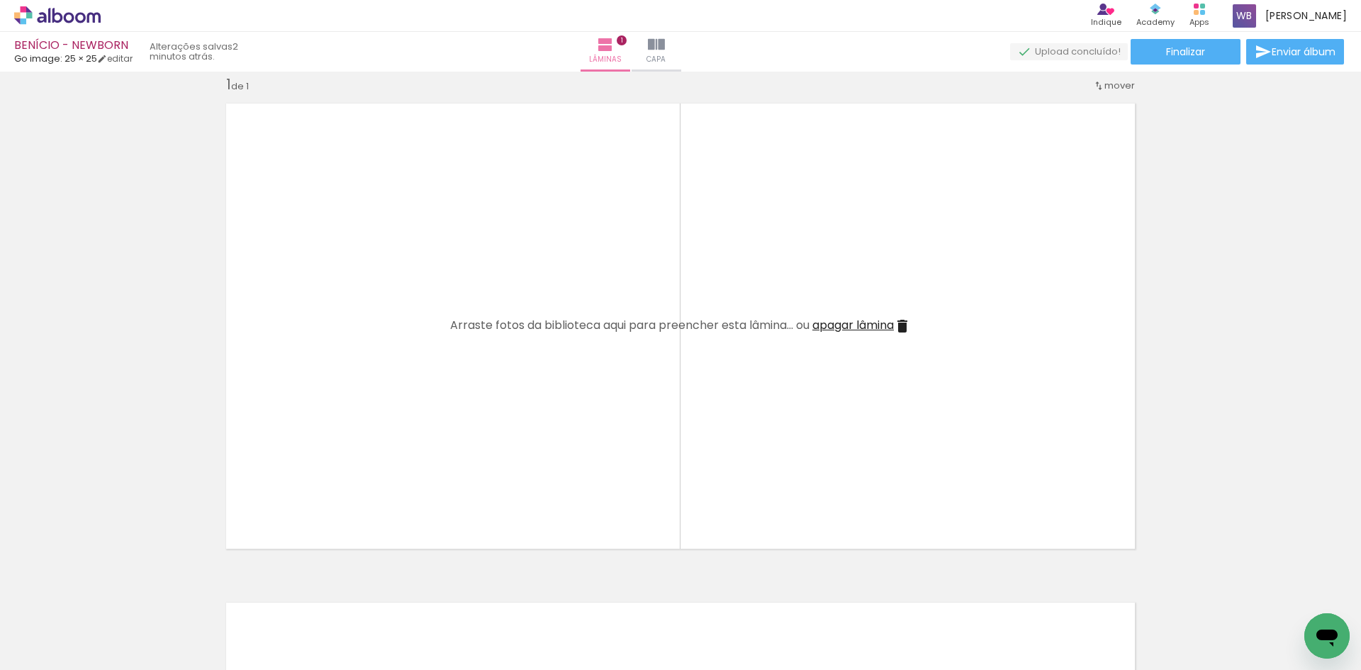
click at [118, 596] on iron-icon at bounding box center [110, 593] width 15 height 15
click at [118, 590] on iron-icon at bounding box center [110, 593] width 15 height 15
click at [118, 592] on iron-icon at bounding box center [110, 593] width 15 height 15
click at [118, 596] on iron-icon at bounding box center [110, 593] width 15 height 15
drag, startPoint x: 275, startPoint y: 593, endPoint x: 240, endPoint y: 594, distance: 35.4
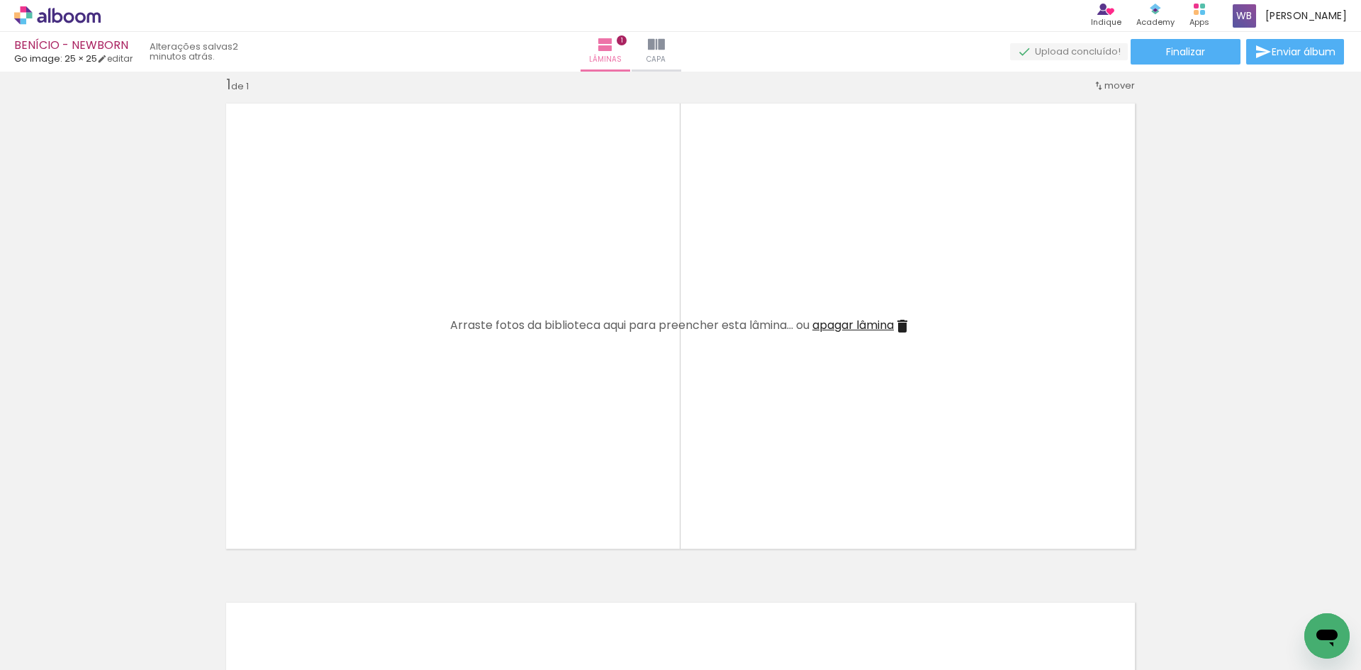
click at [118, 592] on iron-icon at bounding box center [110, 593] width 15 height 15
click at [118, 596] on iron-icon at bounding box center [110, 593] width 15 height 15
click at [109, 594] on iron-icon at bounding box center [110, 593] width 15 height 15
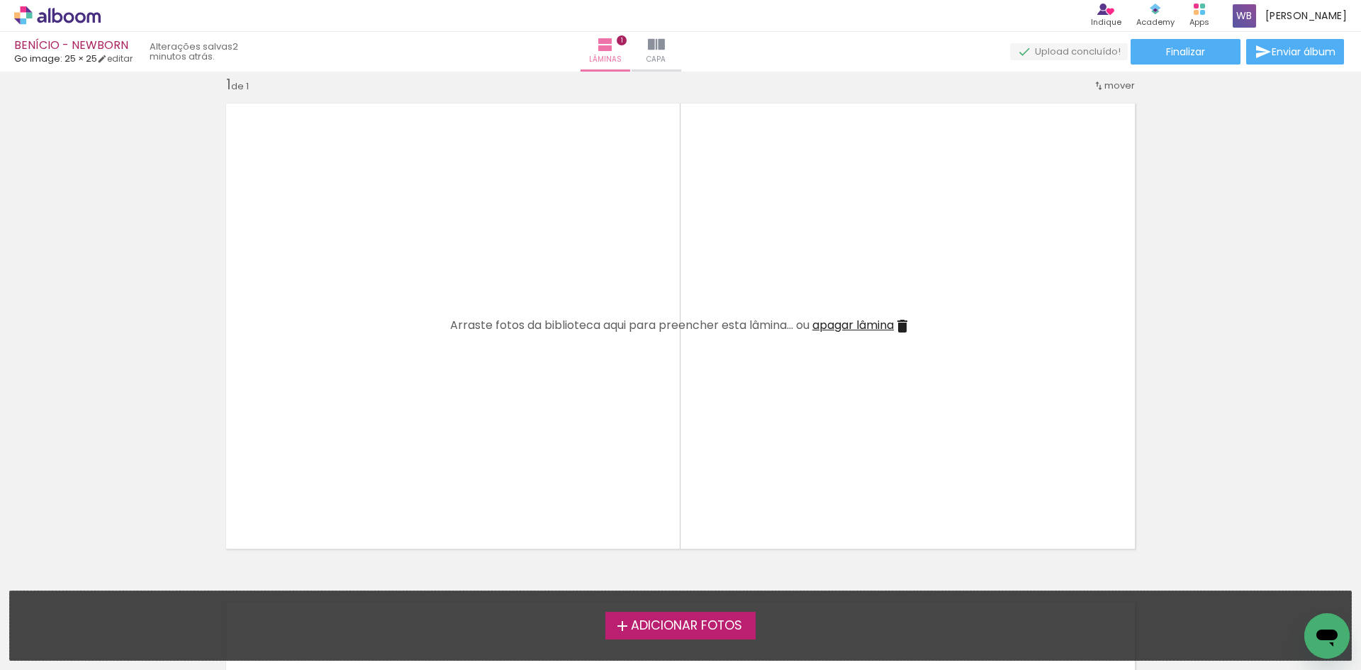
click at [662, 624] on span "Adicionar Fotos" at bounding box center [686, 625] width 111 height 13
click at [0, 0] on input "file" at bounding box center [0, 0] width 0 height 0
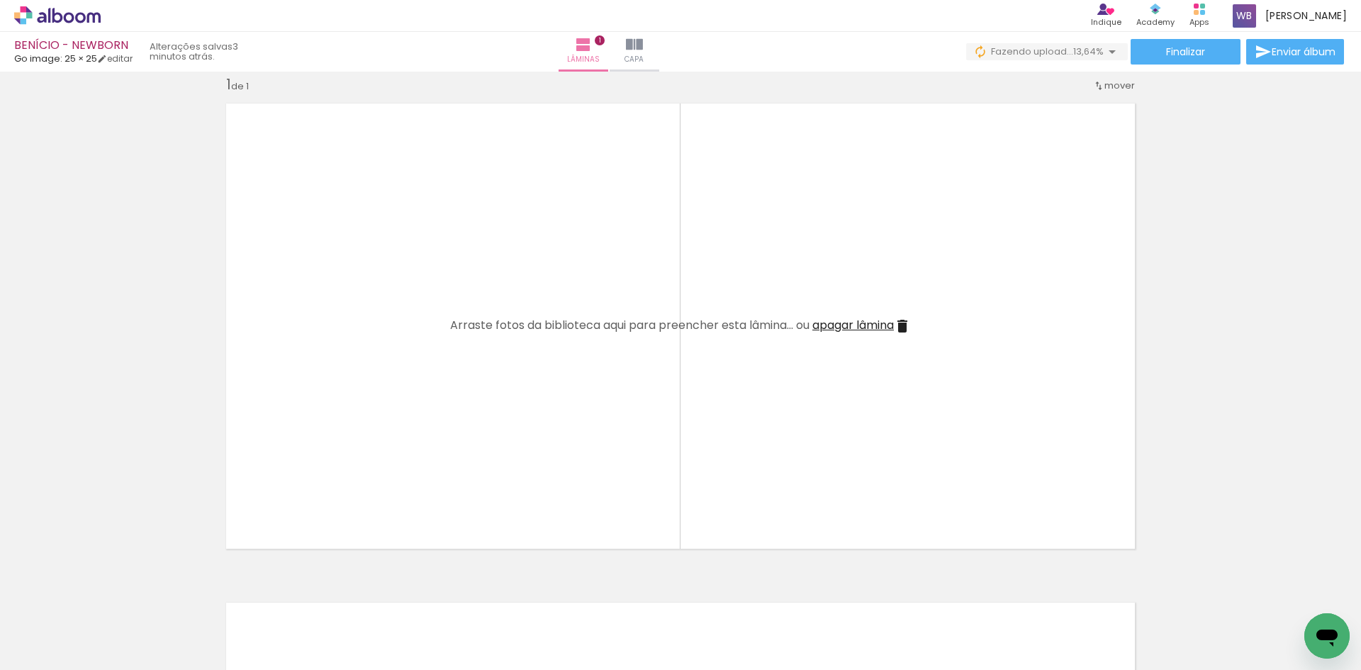
scroll to position [0, 506]
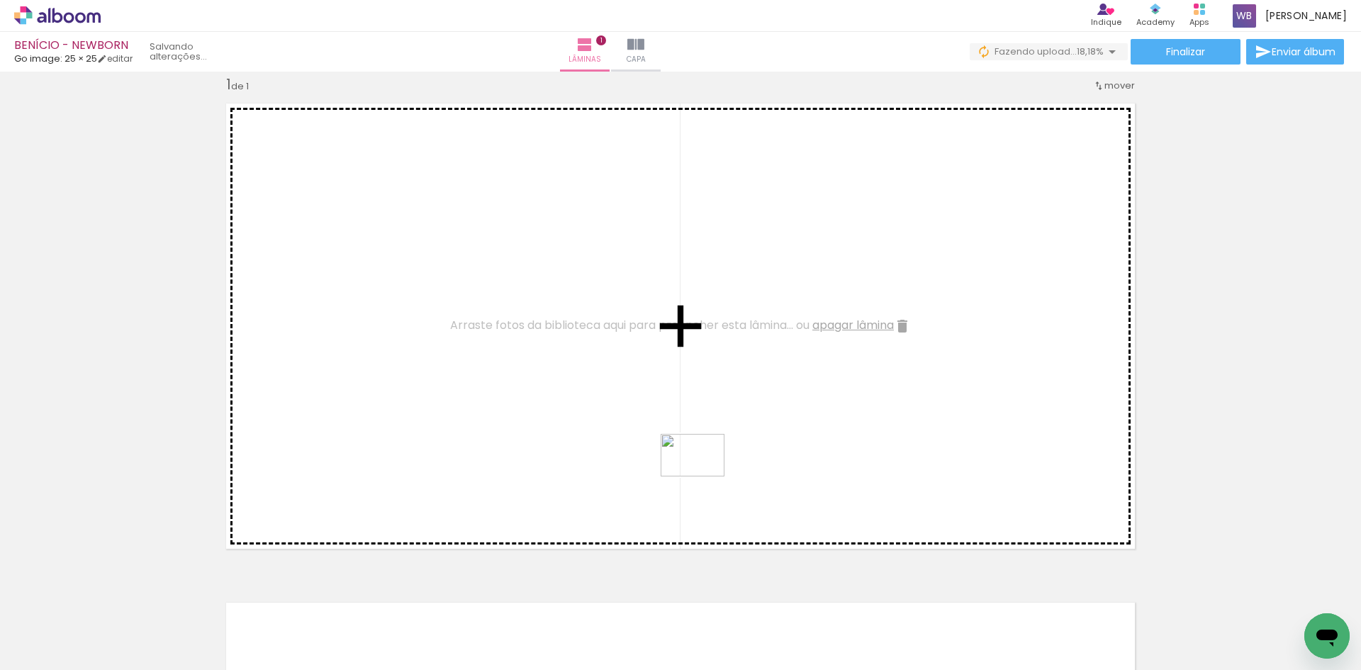
drag, startPoint x: 962, startPoint y: 562, endPoint x: 703, endPoint y: 476, distance: 272.5
click at [703, 476] on quentale-workspace at bounding box center [680, 335] width 1361 height 670
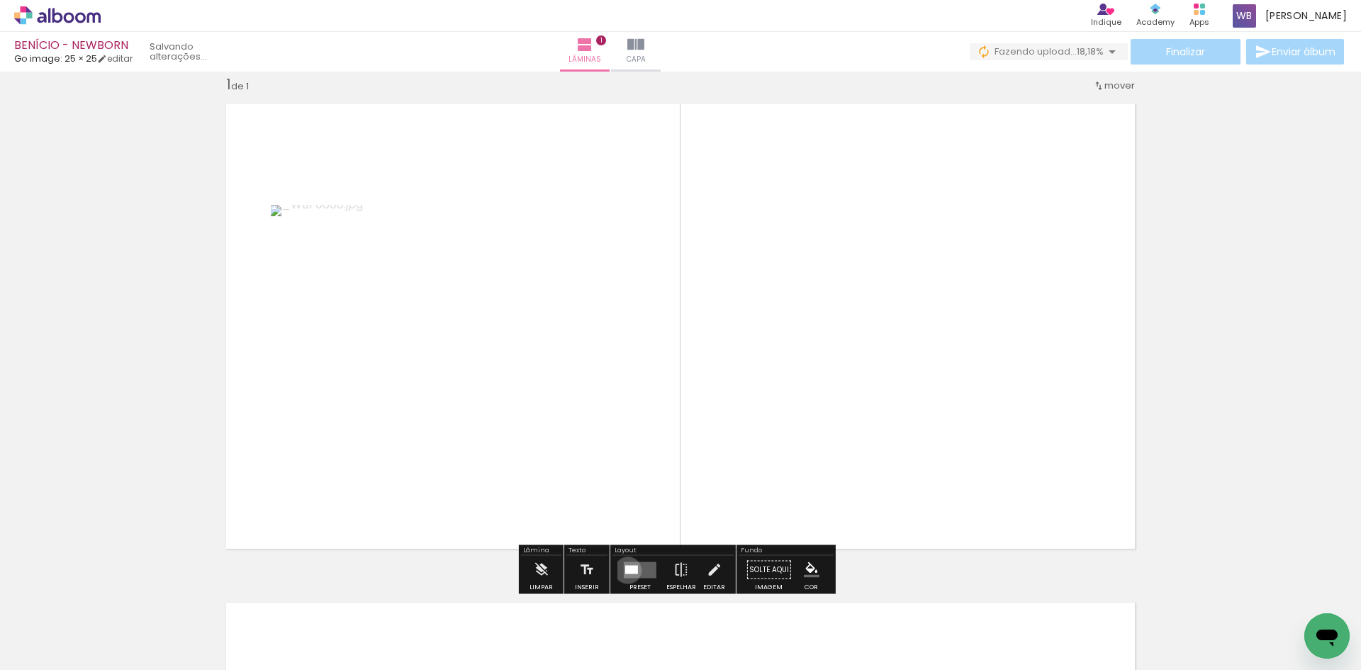
click at [625, 570] on div at bounding box center [631, 569] width 13 height 9
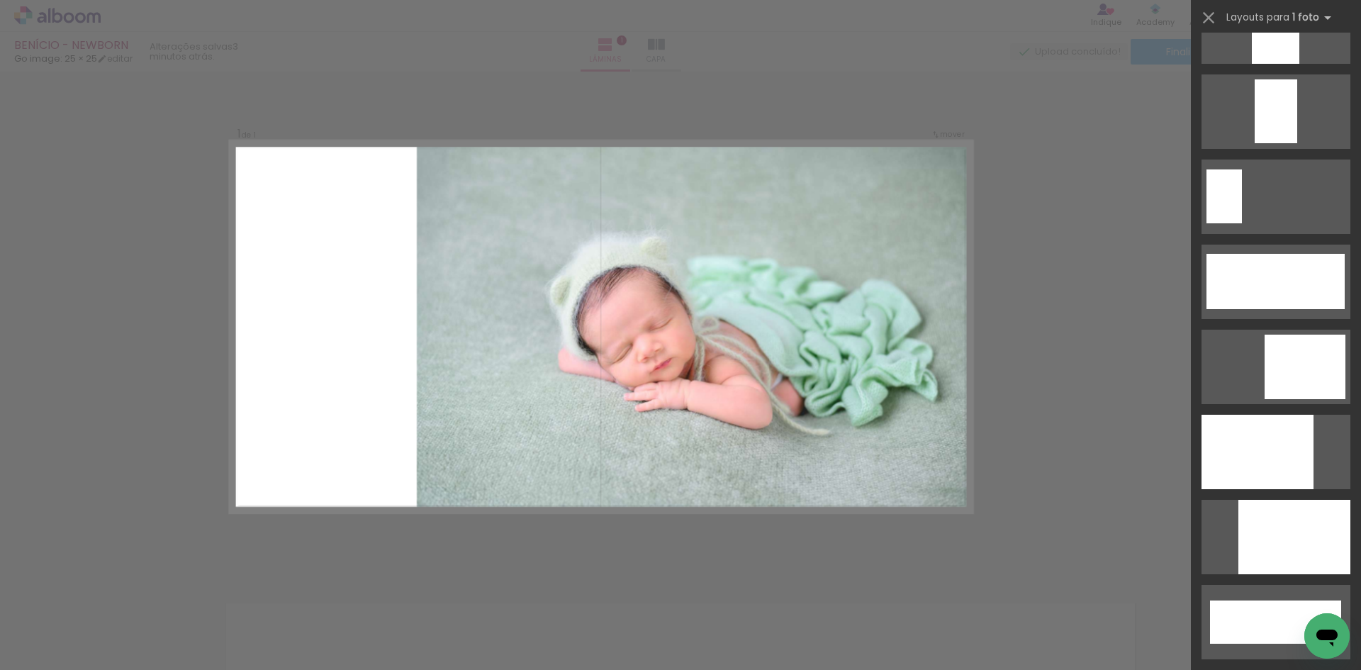
scroll to position [3402, 0]
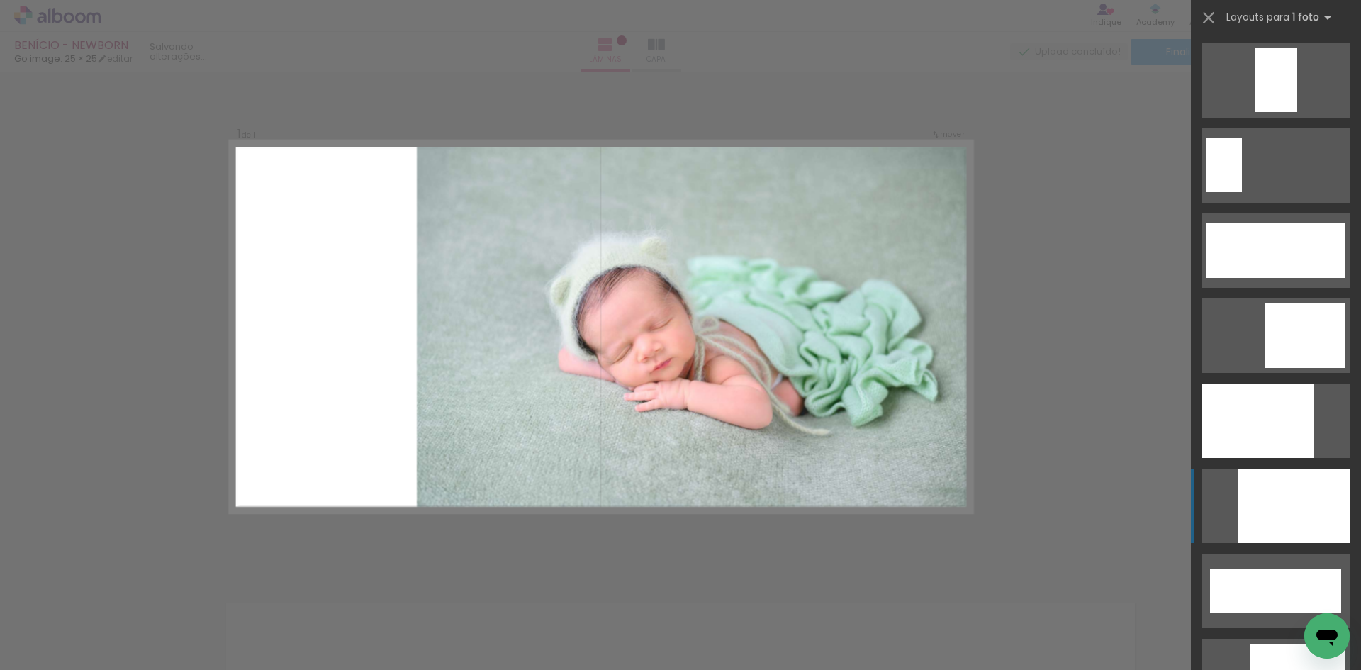
click at [1258, 458] on div at bounding box center [1257, 420] width 112 height 74
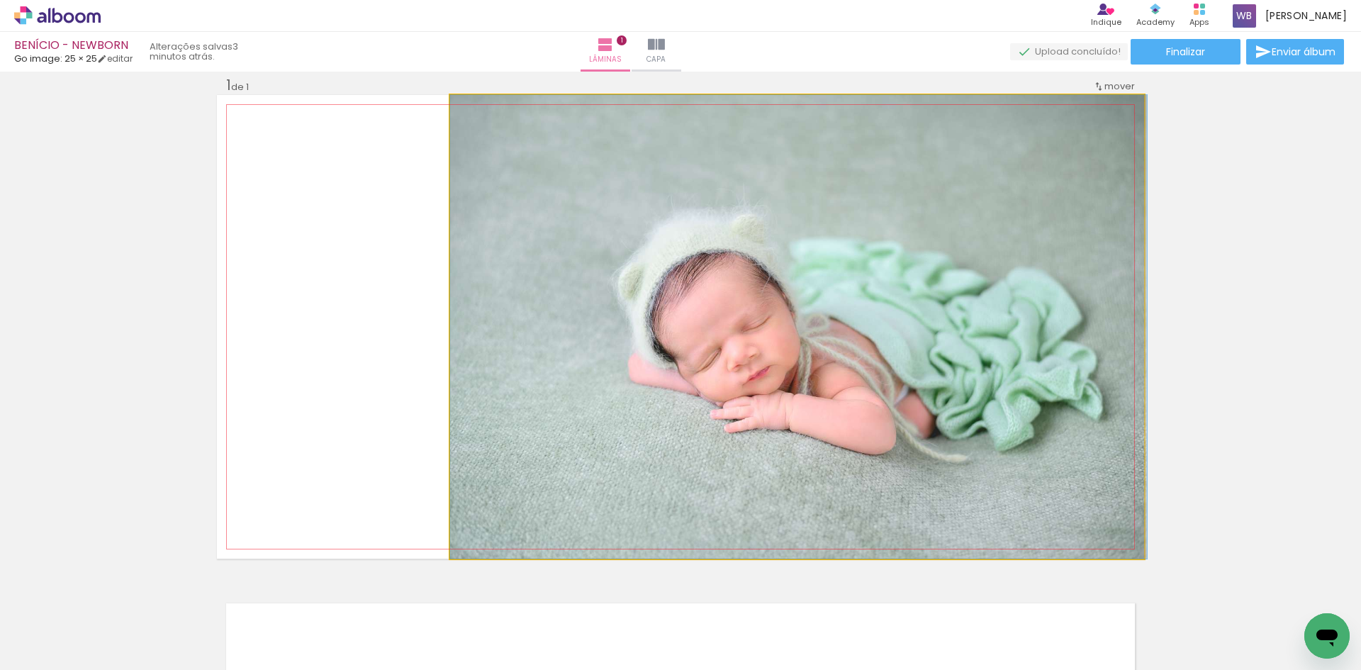
drag, startPoint x: 821, startPoint y: 454, endPoint x: 960, endPoint y: 437, distance: 139.9
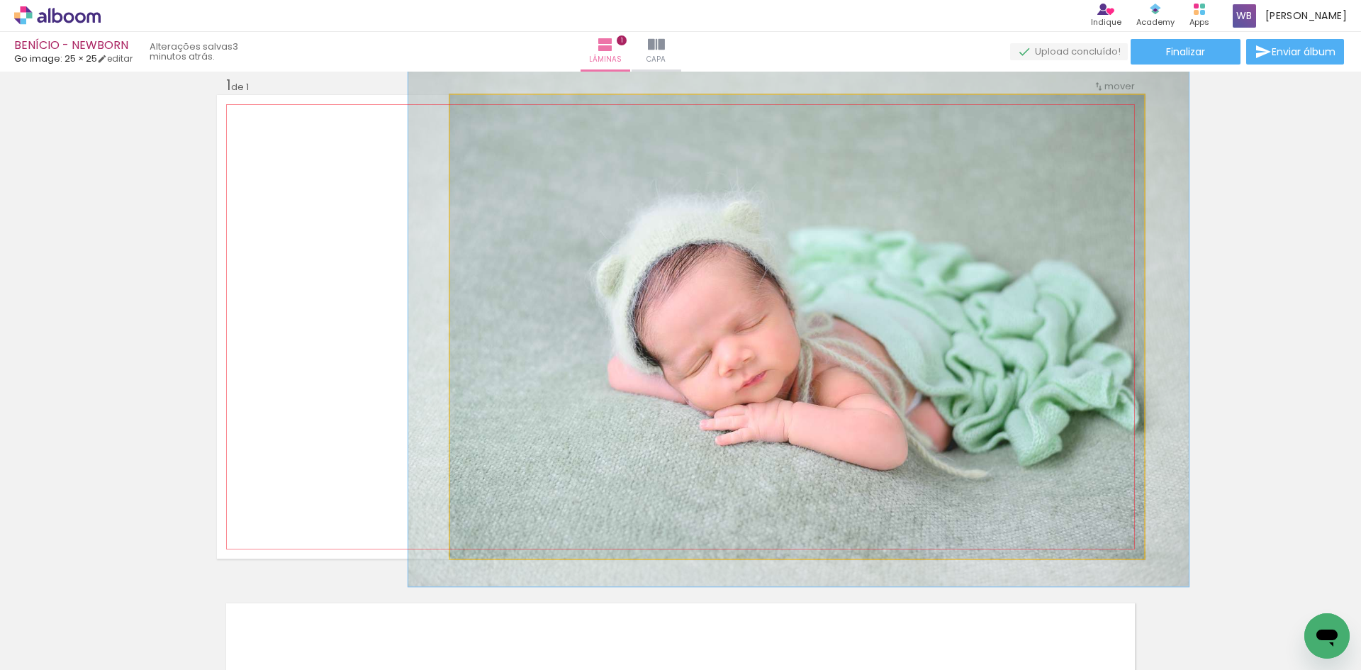
type paper-slider "112"
click at [487, 113] on div at bounding box center [489, 110] width 23 height 23
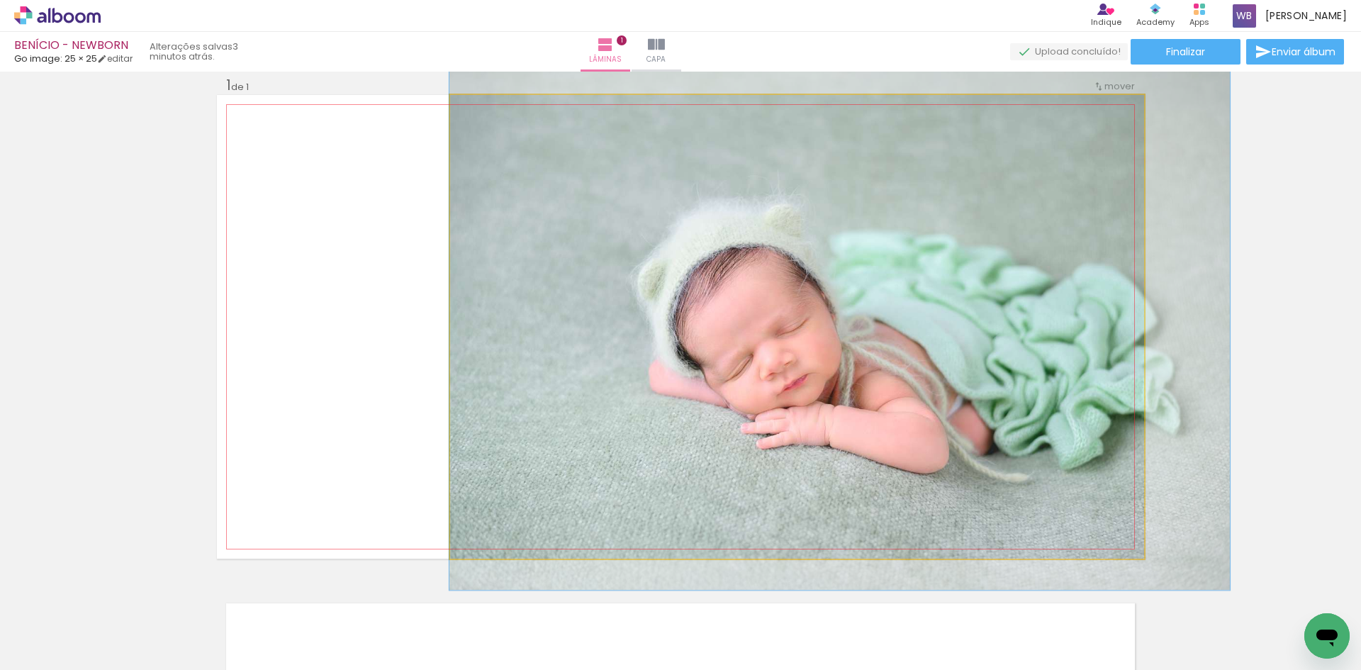
drag, startPoint x: 747, startPoint y: 305, endPoint x: 952, endPoint y: 313, distance: 205.0
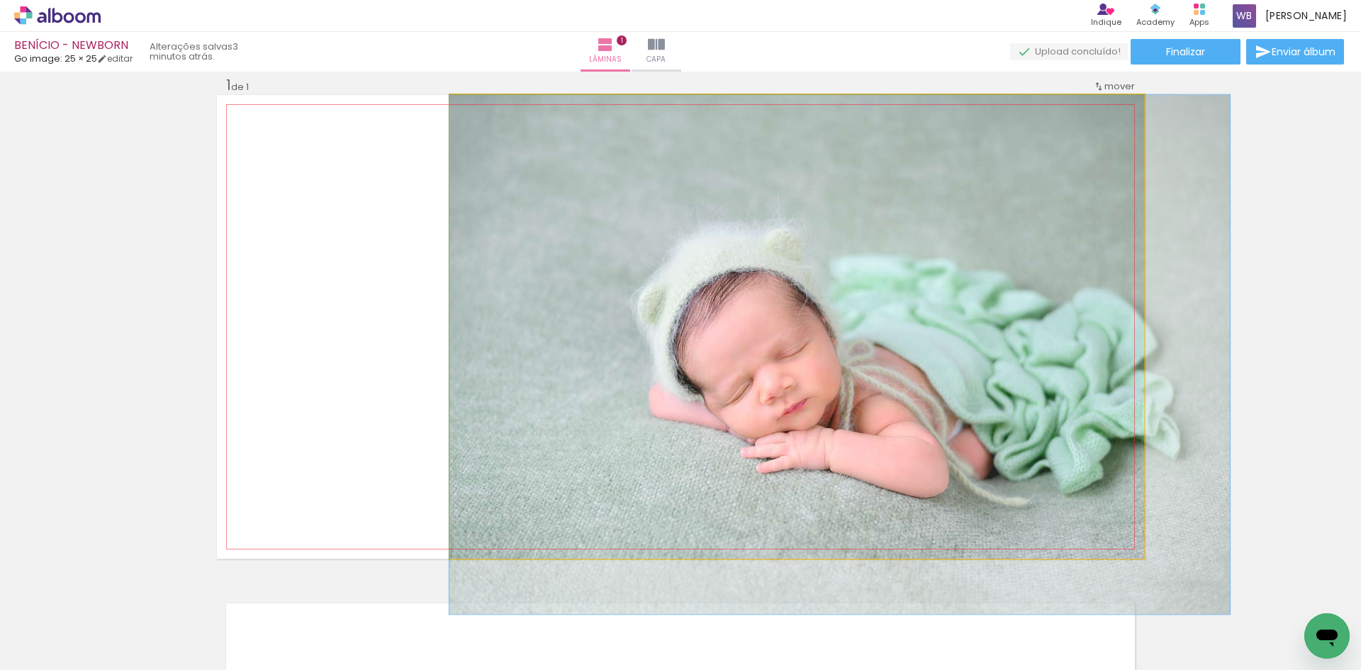
drag, startPoint x: 836, startPoint y: 366, endPoint x: 854, endPoint y: 396, distance: 35.0
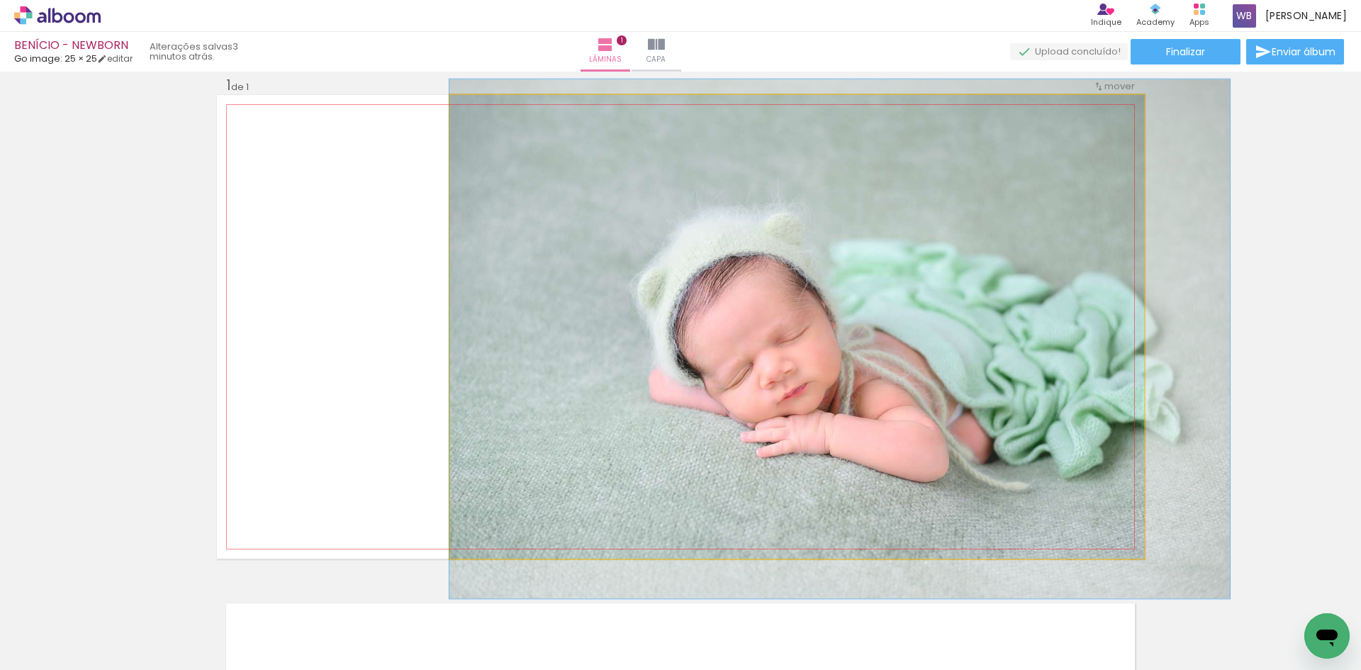
drag, startPoint x: 846, startPoint y: 405, endPoint x: 851, endPoint y: 389, distance: 16.4
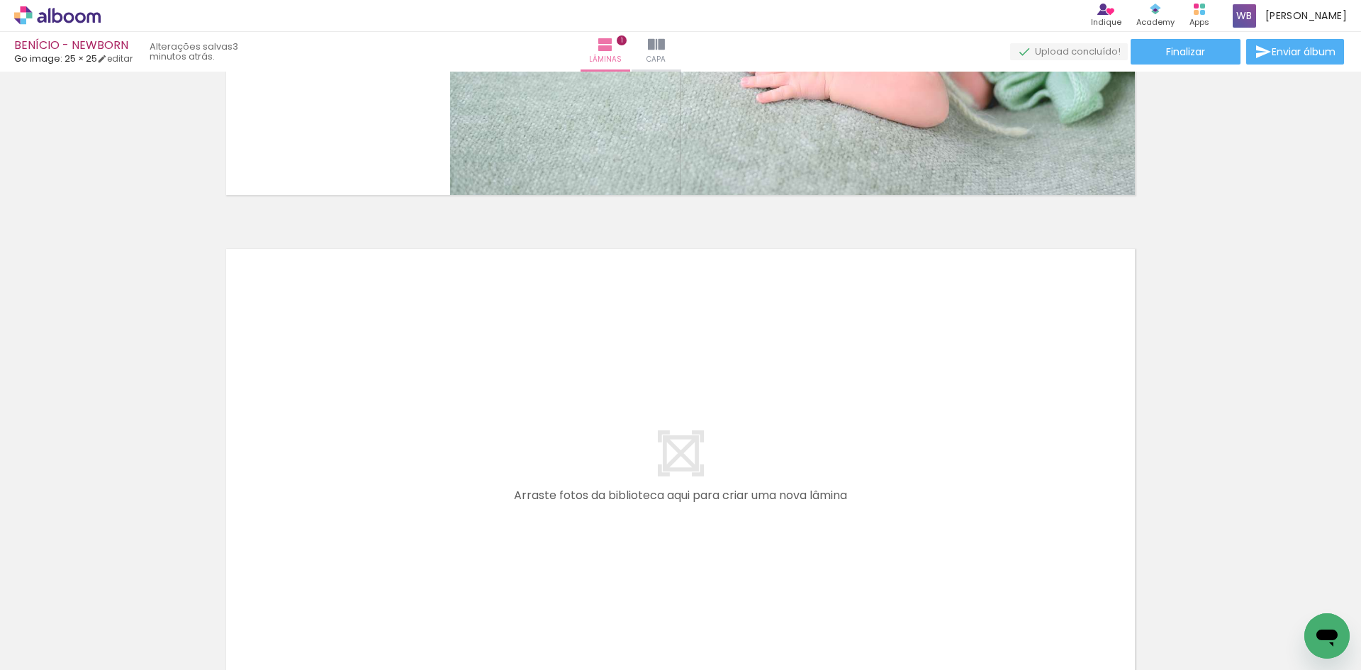
scroll to position [0, 0]
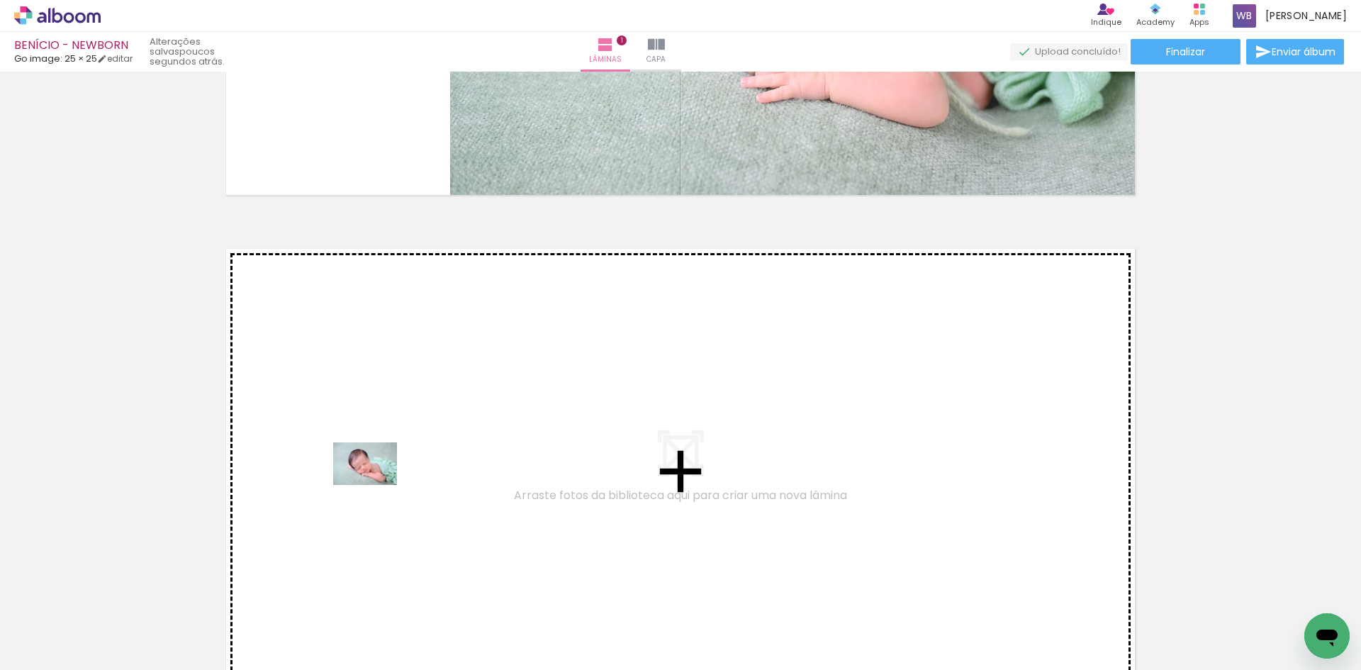
drag, startPoint x: 156, startPoint y: 621, endPoint x: 376, endPoint y: 485, distance: 258.4
click at [376, 485] on quentale-workspace at bounding box center [680, 335] width 1361 height 670
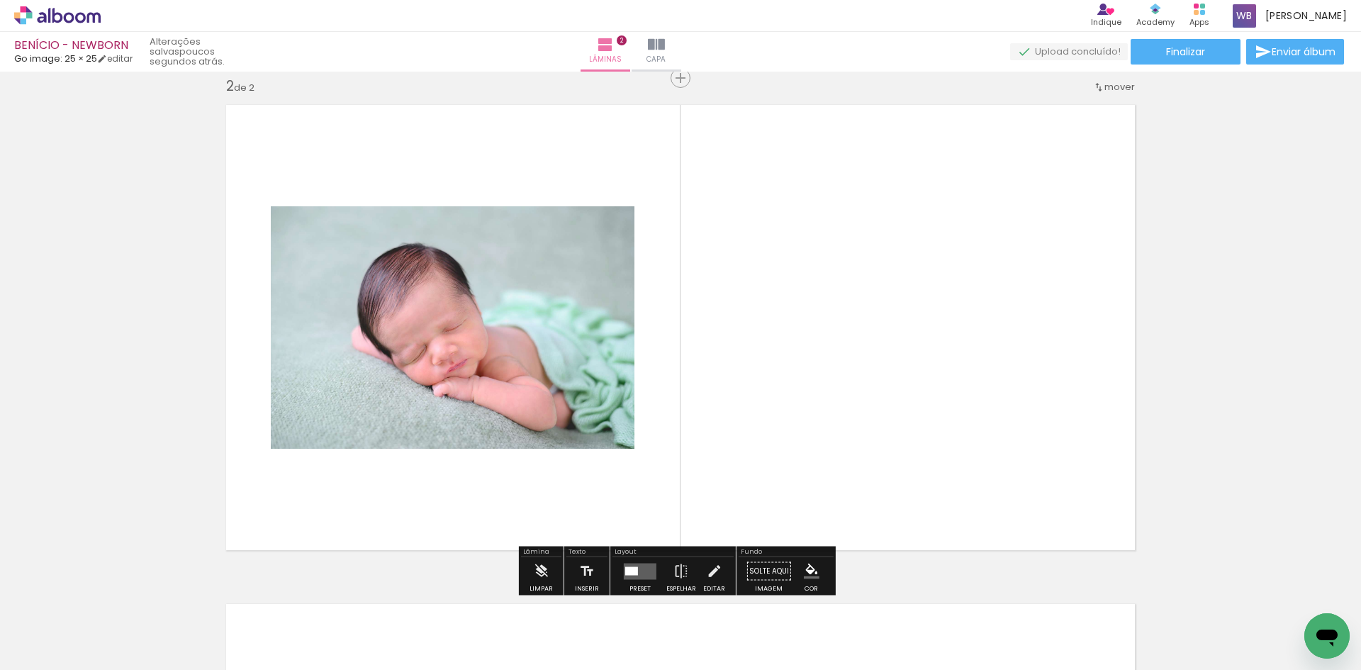
scroll to position [517, 0]
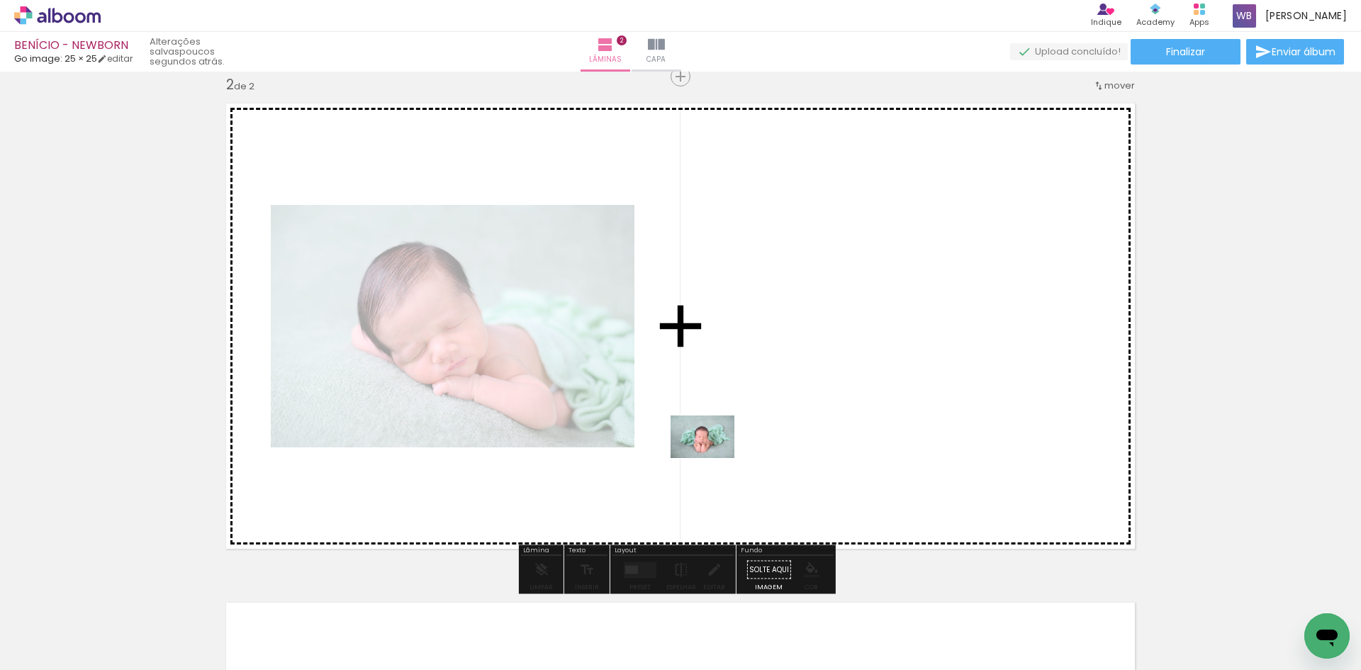
drag, startPoint x: 468, startPoint y: 636, endPoint x: 713, endPoint y: 458, distance: 302.8
click at [713, 458] on quentale-workspace at bounding box center [680, 335] width 1361 height 670
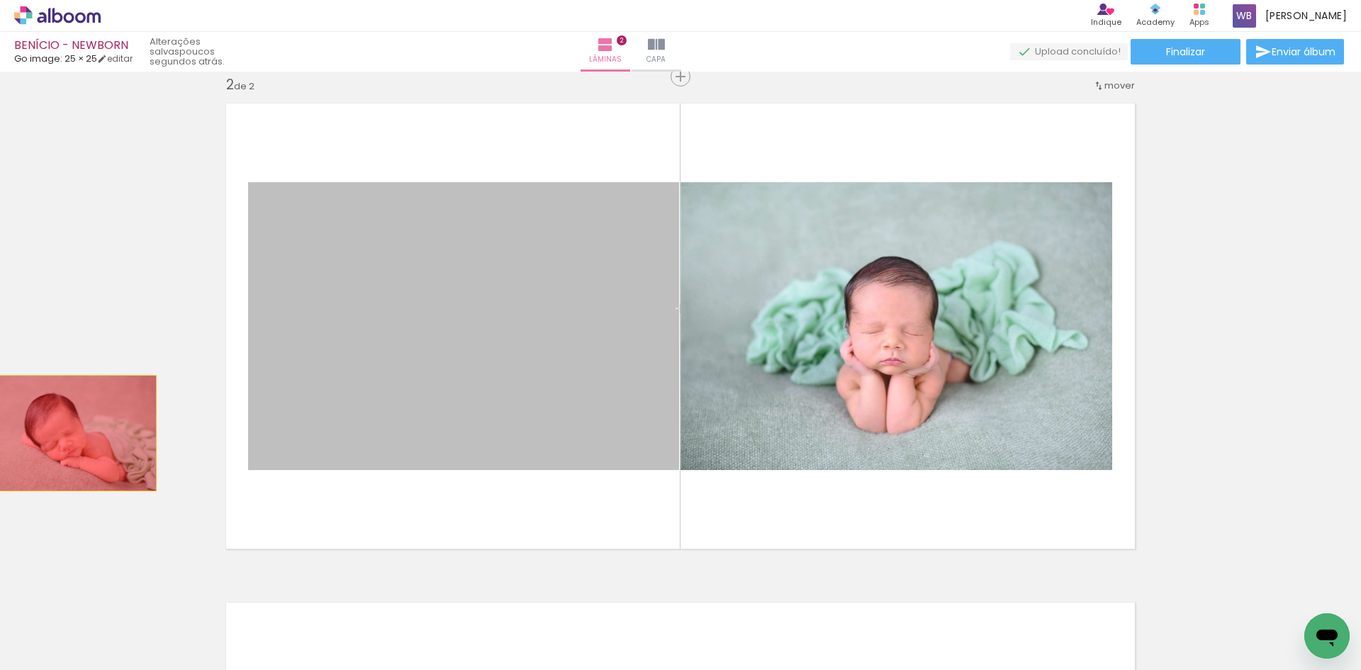
drag, startPoint x: 575, startPoint y: 388, endPoint x: 60, endPoint y: 434, distance: 517.3
click at [60, 434] on div "Inserir lâmina 1 de 2 Inserir lâmina 2 de 2" at bounding box center [680, 307] width 1361 height 1497
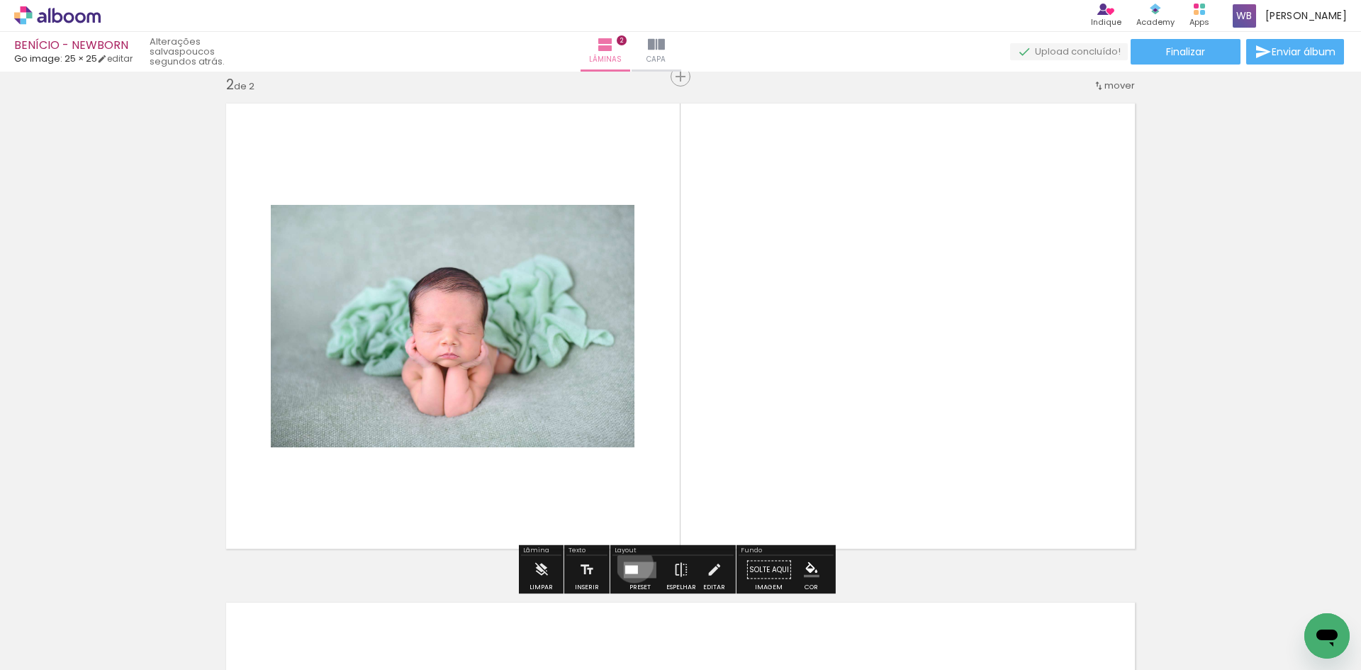
click at [631, 563] on quentale-layouter at bounding box center [640, 569] width 33 height 16
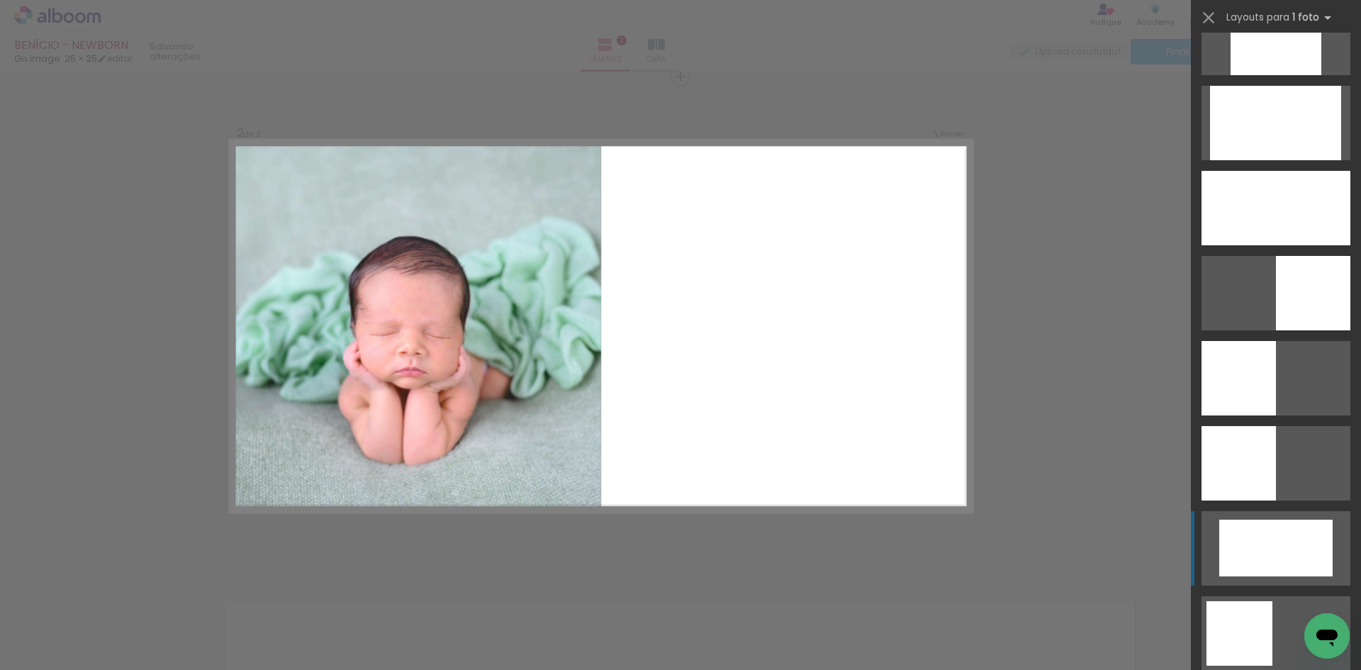
scroll to position [992, 0]
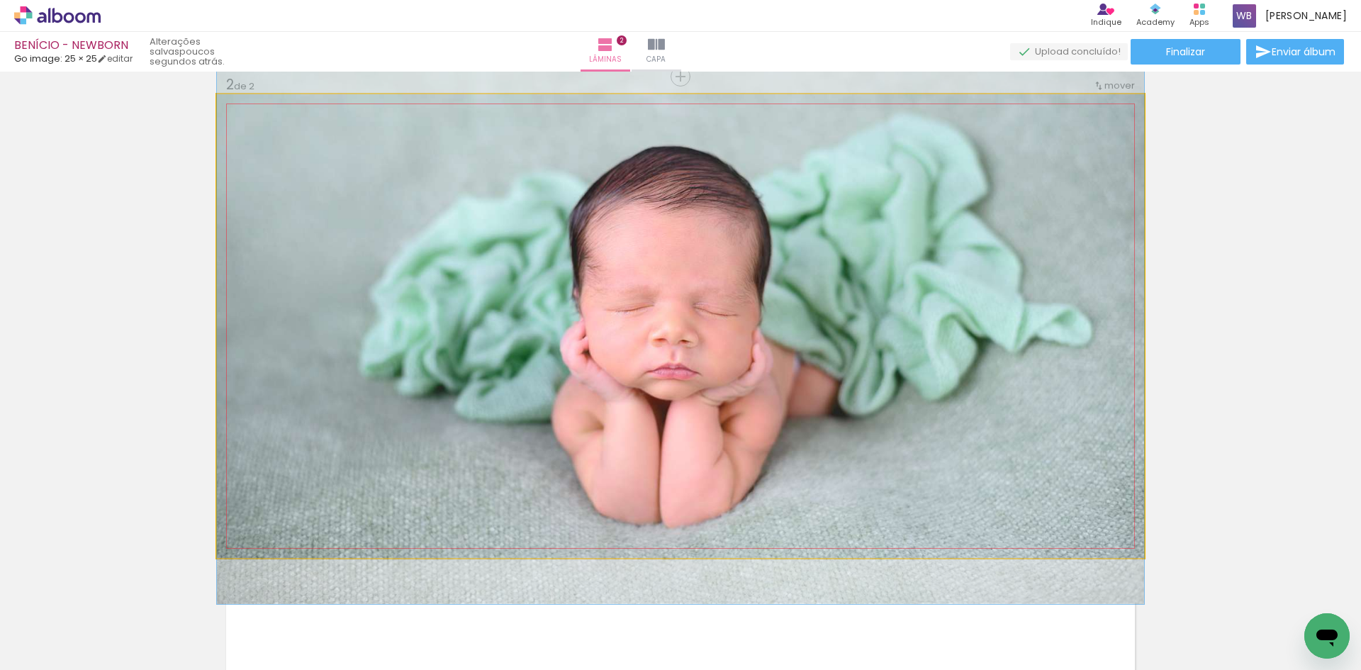
drag, startPoint x: 801, startPoint y: 408, endPoint x: 822, endPoint y: 378, distance: 37.2
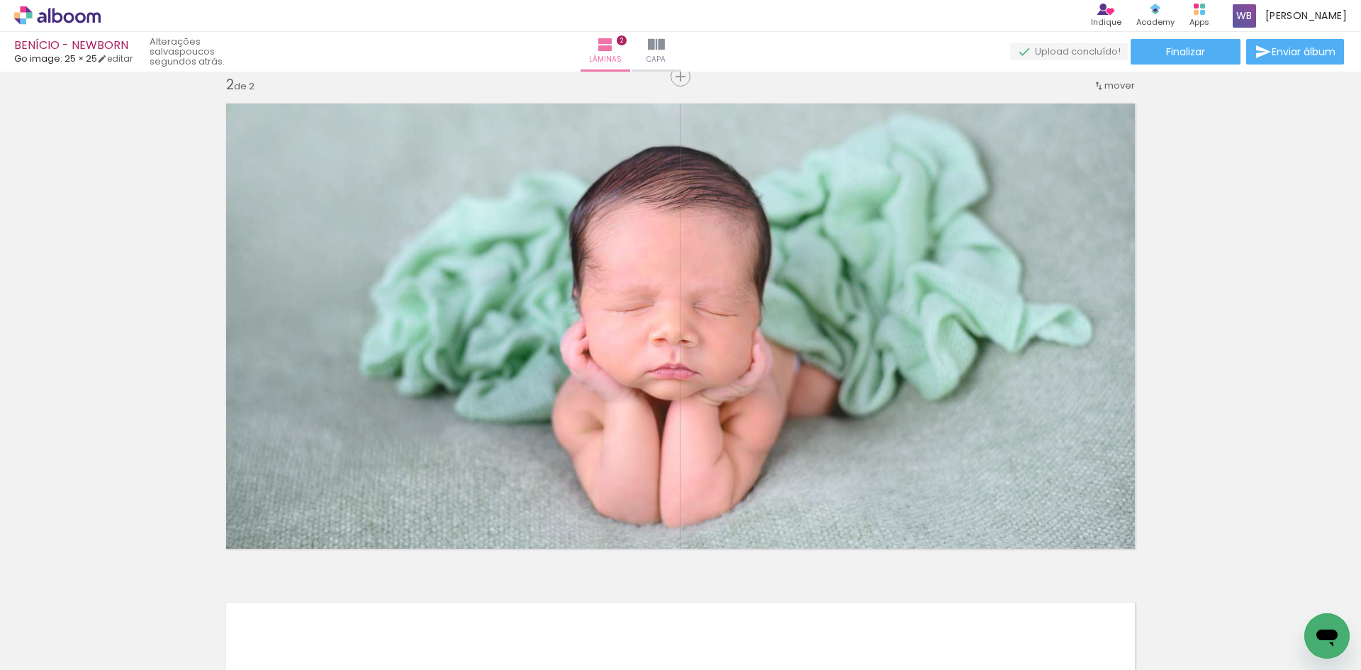
scroll to position [0, 506]
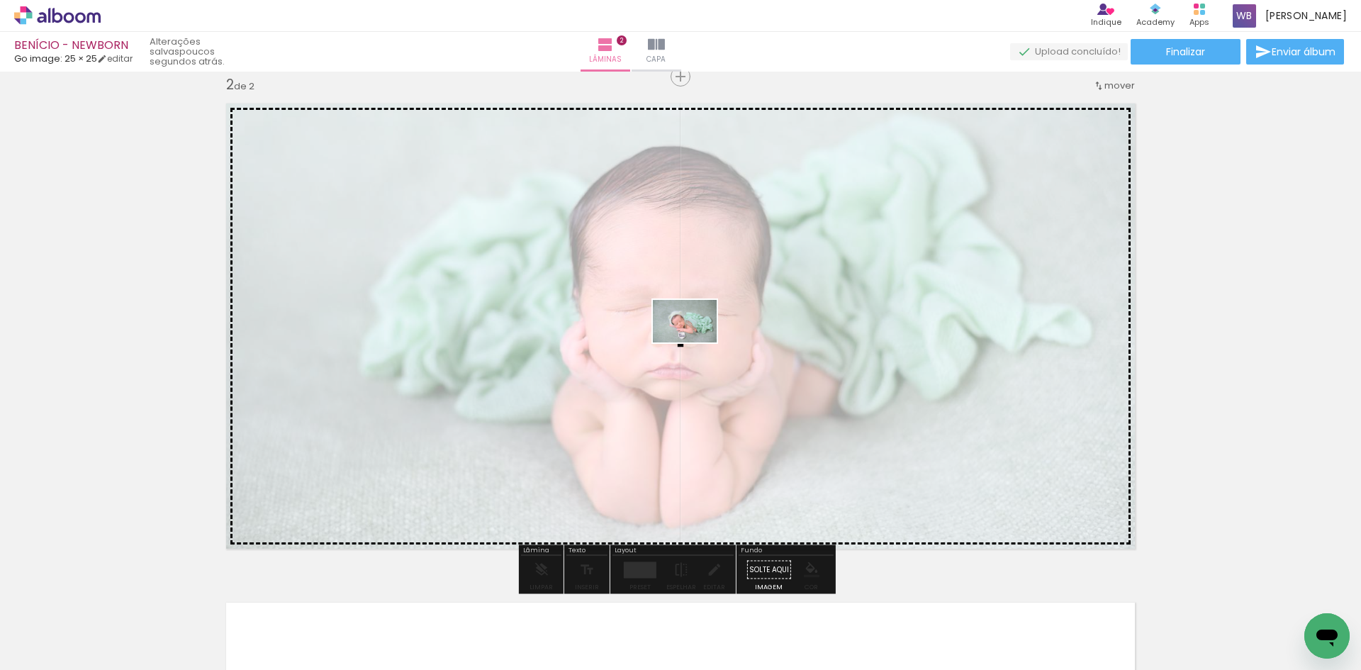
drag, startPoint x: 1286, startPoint y: 633, endPoint x: 695, endPoint y: 342, distance: 658.6
click at [695, 342] on quentale-workspace at bounding box center [680, 335] width 1361 height 670
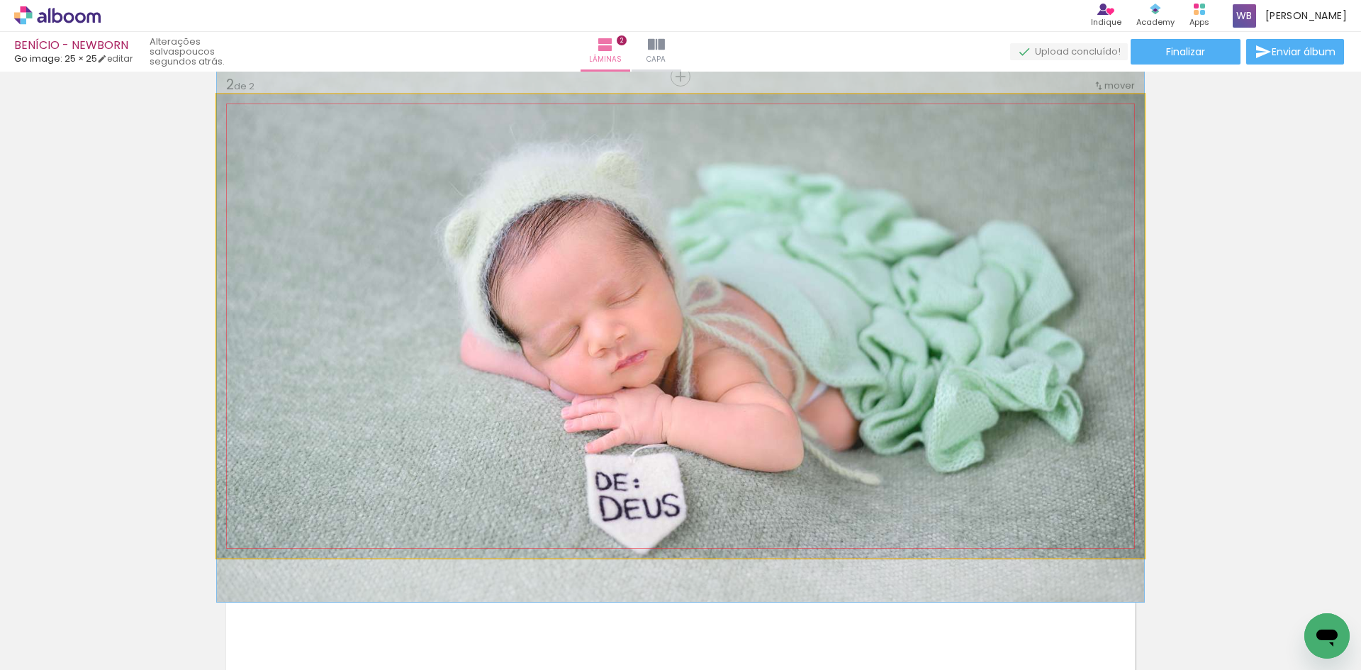
drag, startPoint x: 605, startPoint y: 457, endPoint x: 602, endPoint y: 425, distance: 32.7
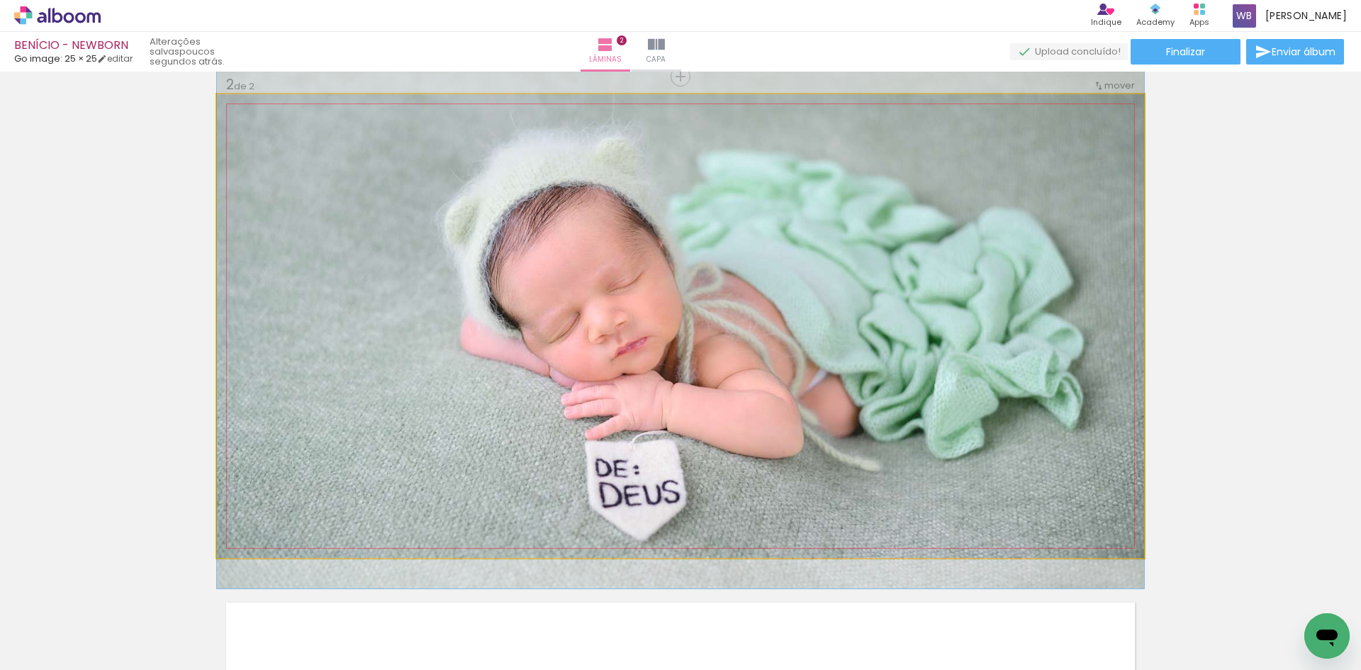
drag, startPoint x: 575, startPoint y: 470, endPoint x: 574, endPoint y: 456, distance: 13.5
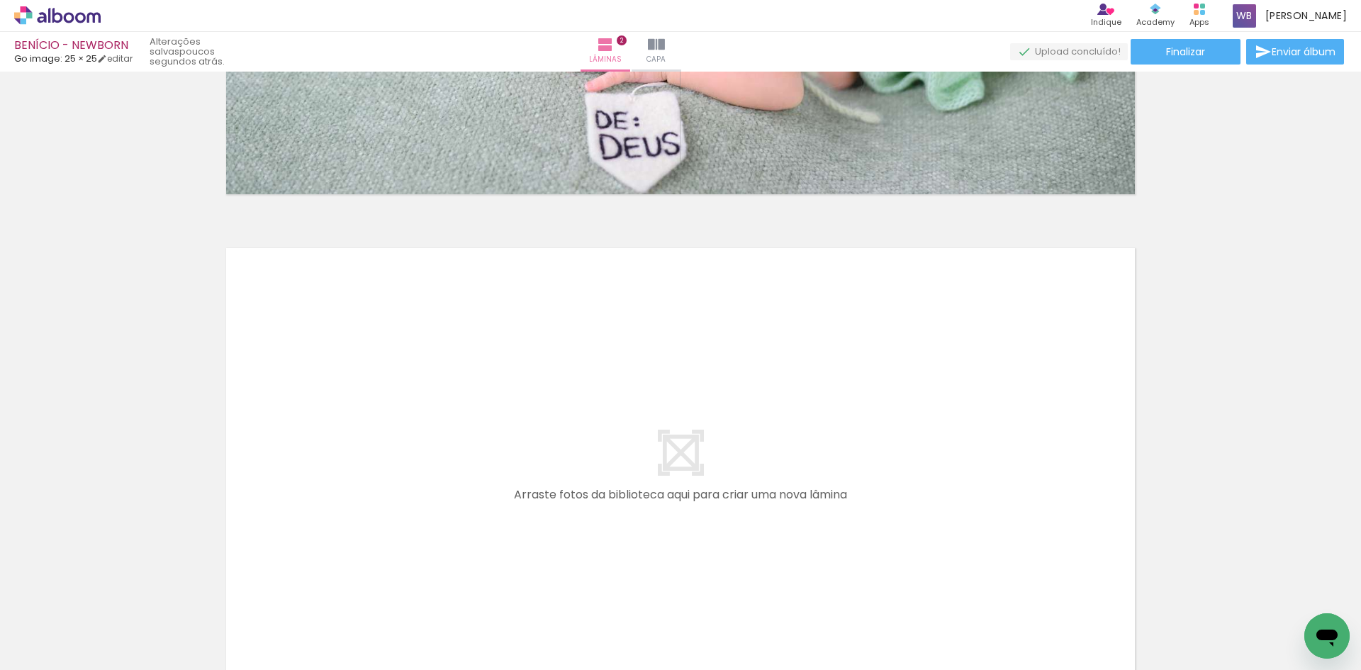
scroll to position [0, 0]
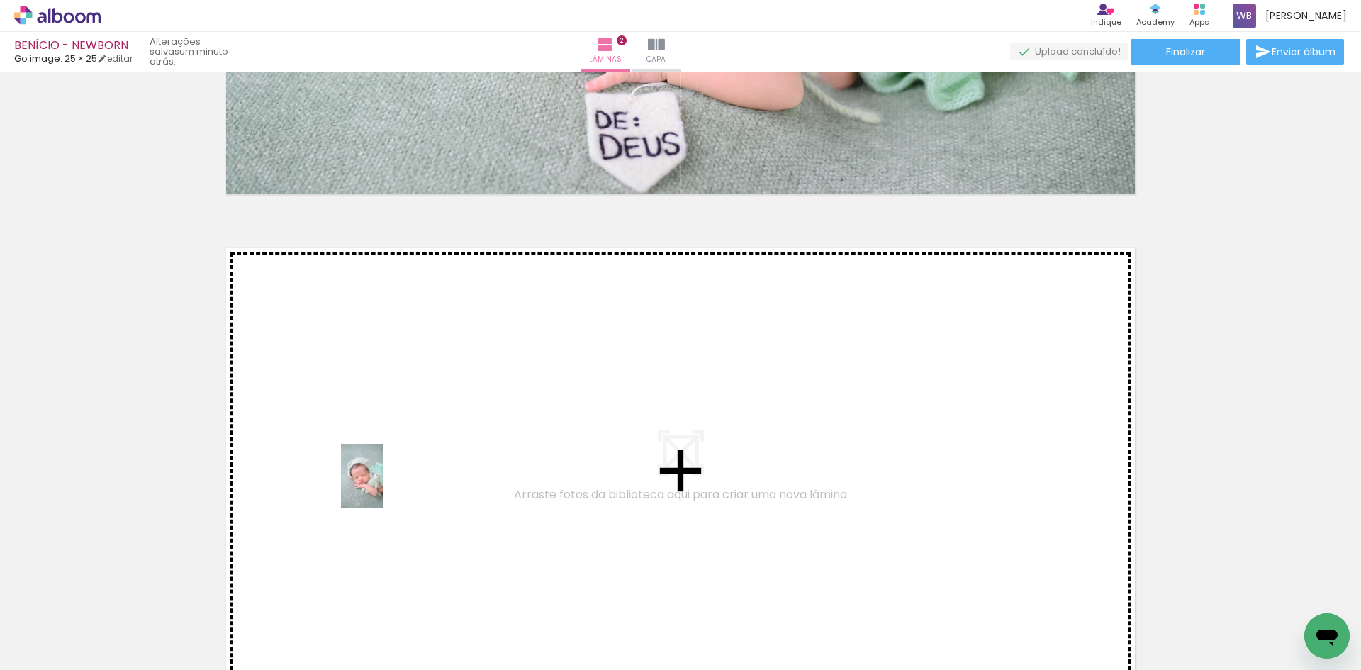
drag, startPoint x: 309, startPoint y: 643, endPoint x: 386, endPoint y: 483, distance: 177.5
click at [386, 483] on quentale-workspace at bounding box center [680, 335] width 1361 height 670
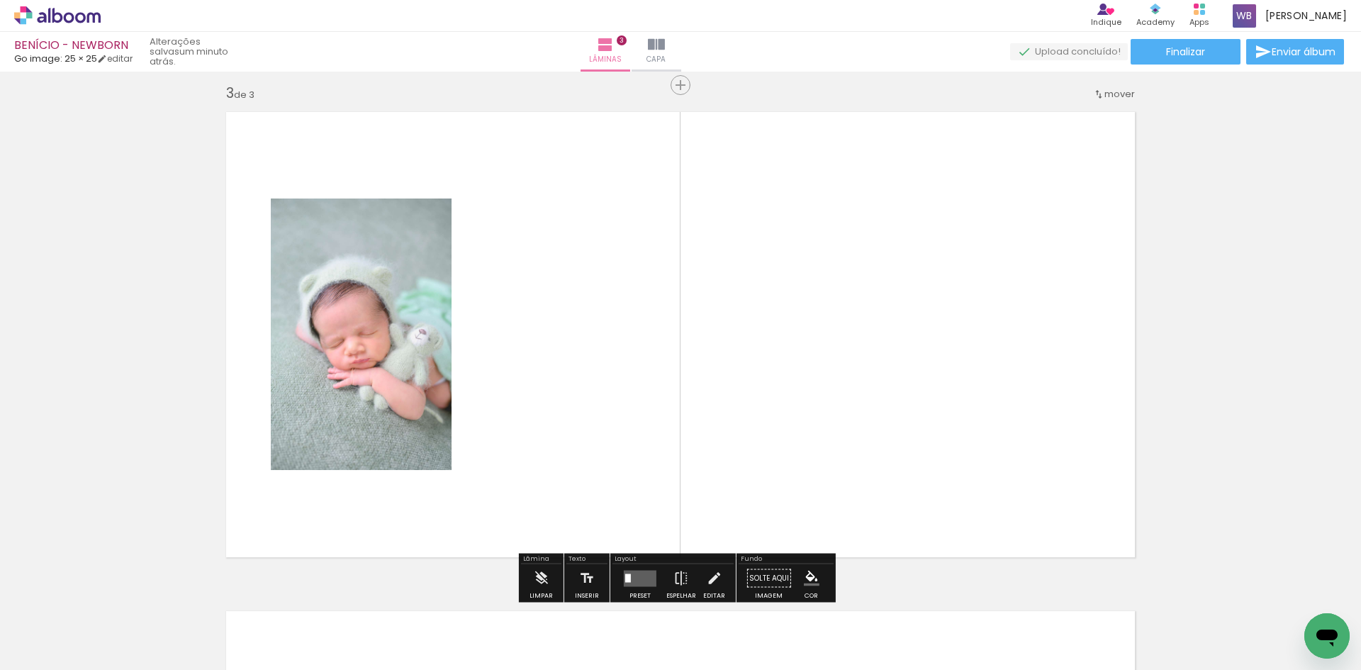
scroll to position [1016, 0]
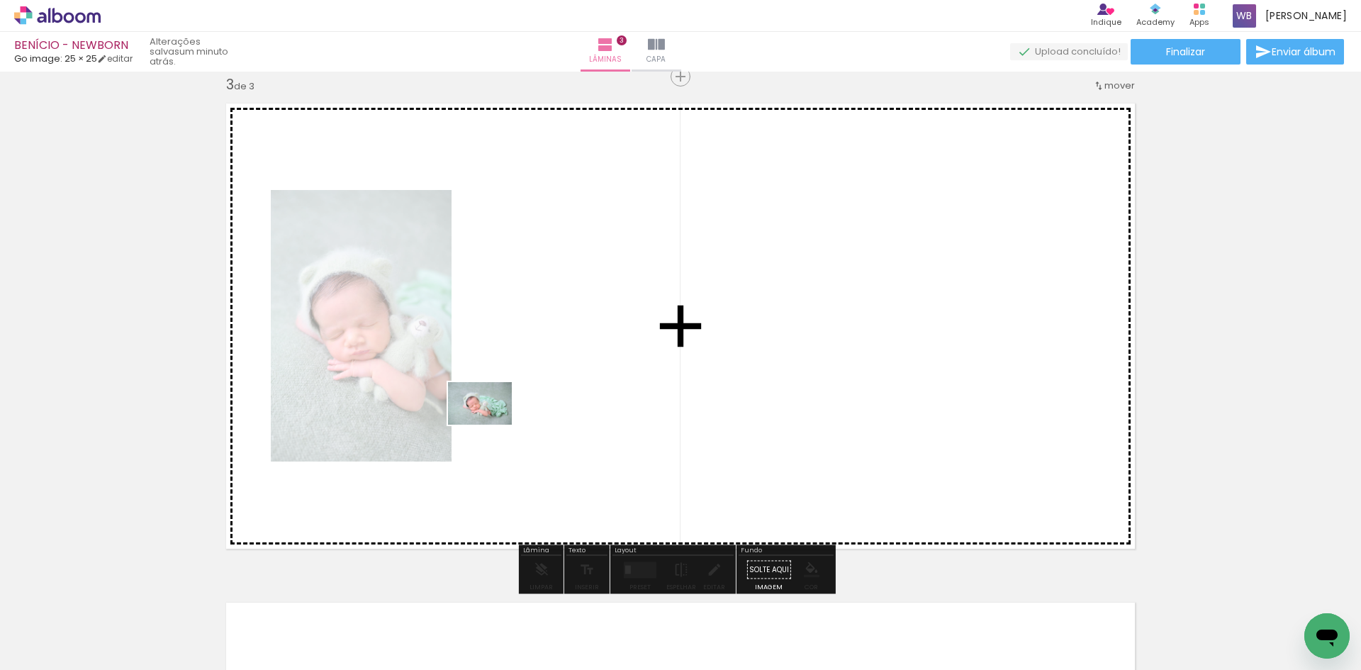
drag, startPoint x: 381, startPoint y: 633, endPoint x: 490, endPoint y: 425, distance: 235.2
click at [490, 425] on quentale-workspace at bounding box center [680, 335] width 1361 height 670
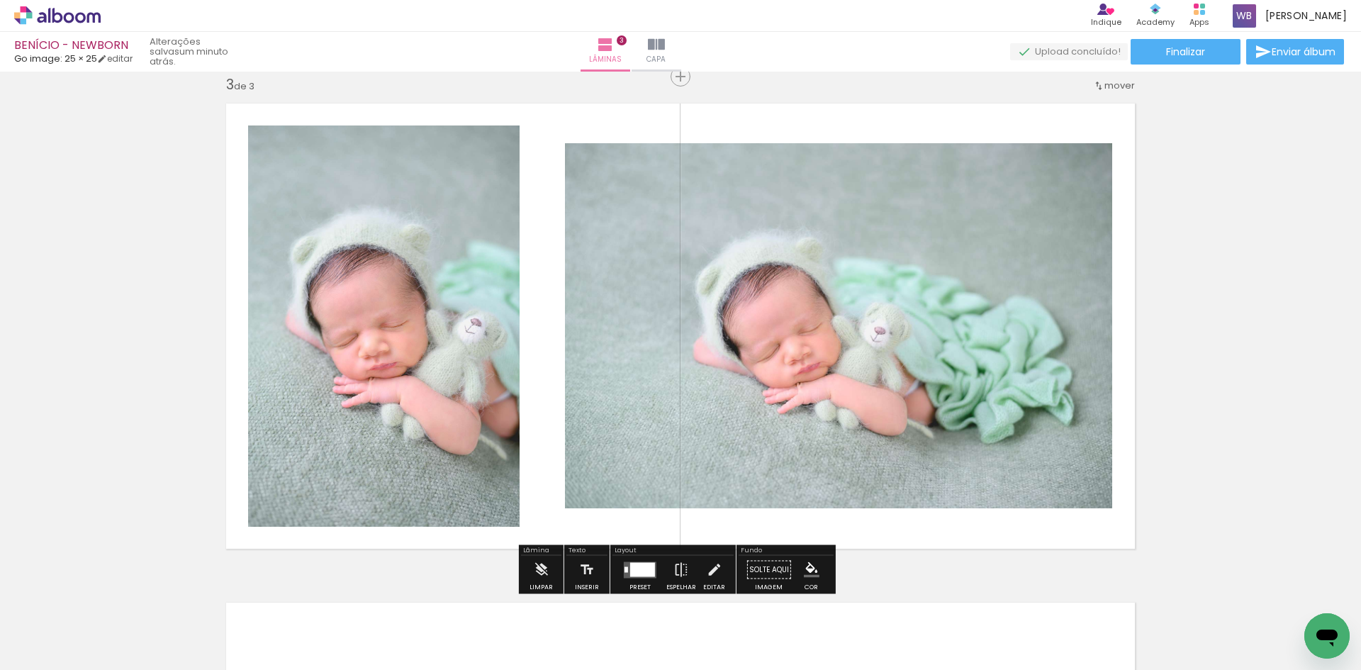
drag, startPoint x: 643, startPoint y: 572, endPoint x: 672, endPoint y: 546, distance: 38.6
click at [643, 573] on div at bounding box center [642, 569] width 25 height 14
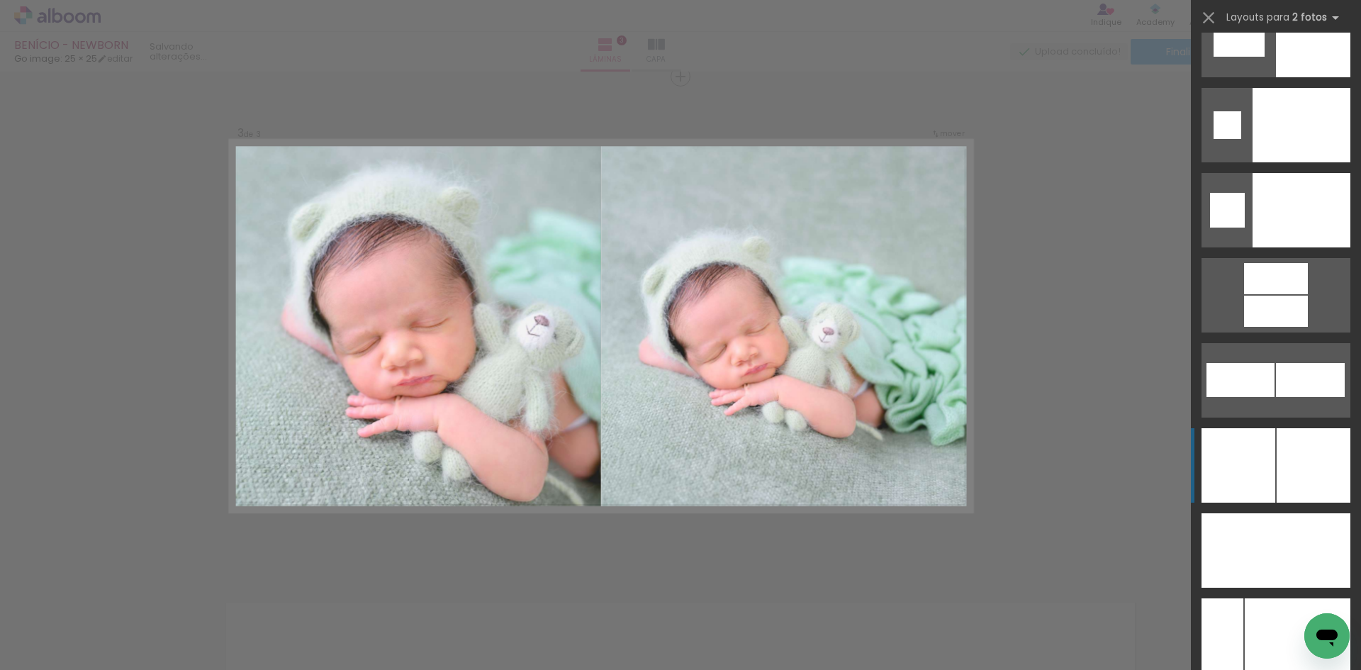
scroll to position [6095, 0]
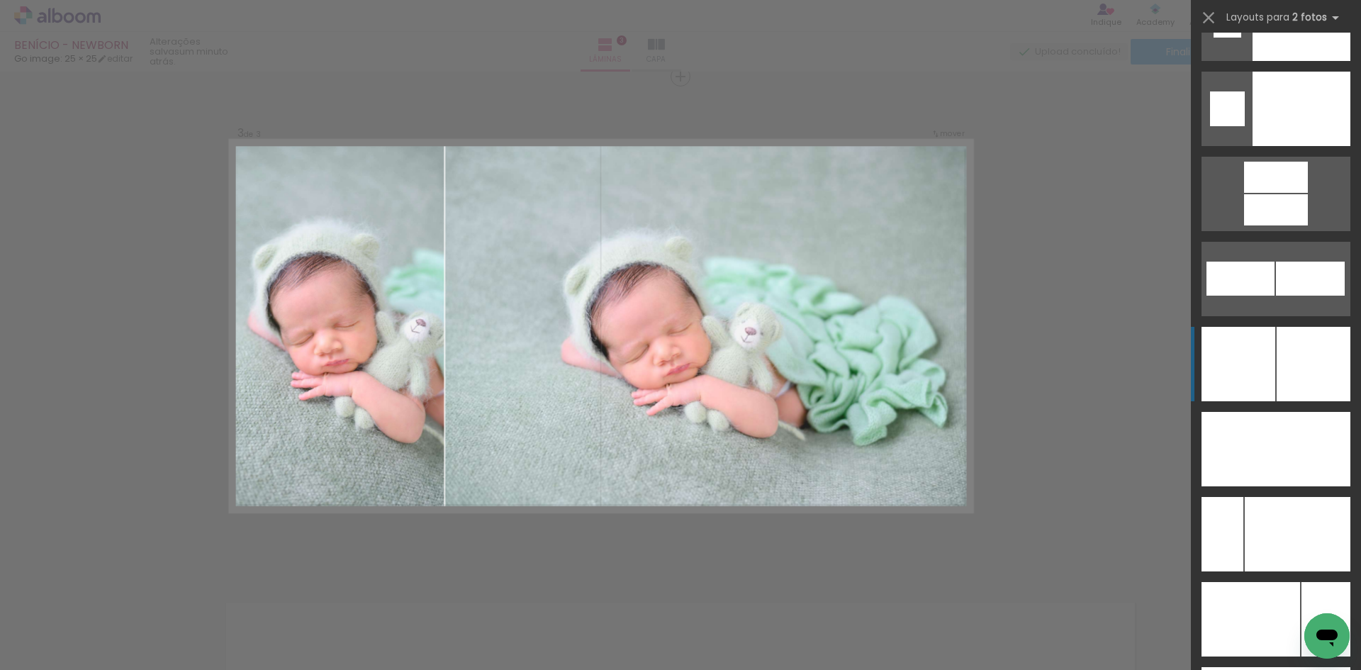
click at [1290, 539] on div at bounding box center [1297, 534] width 106 height 74
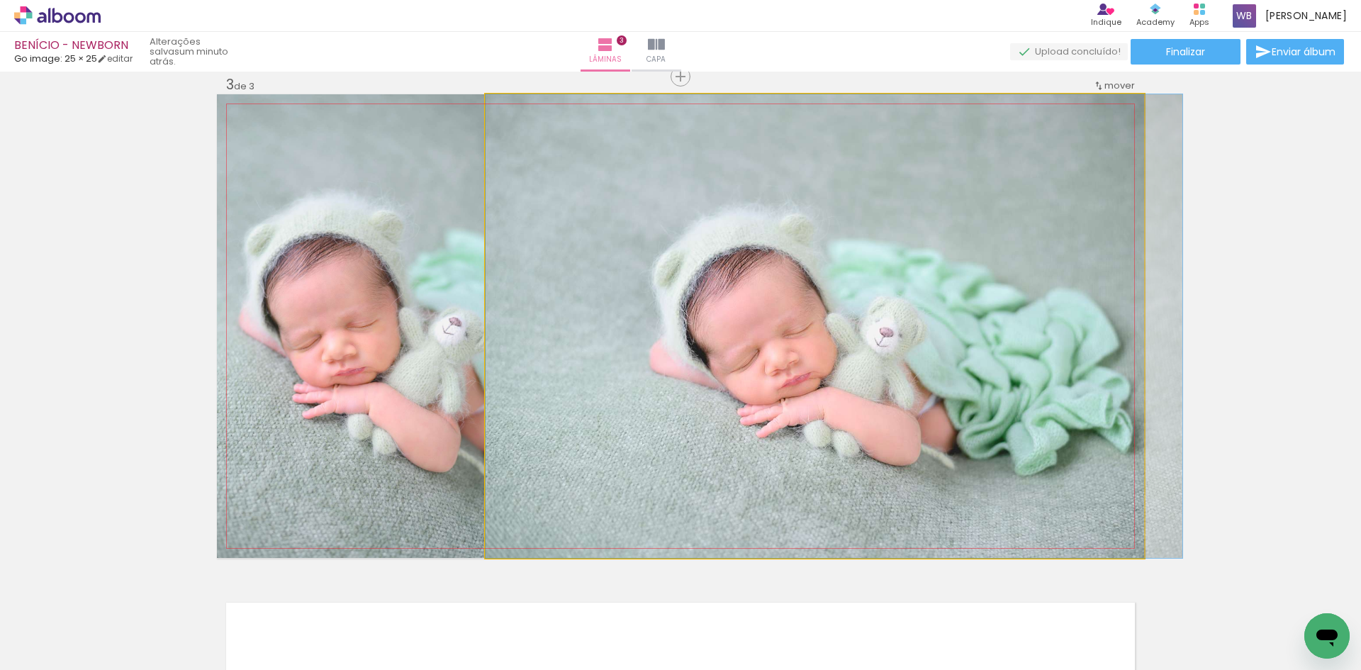
drag, startPoint x: 561, startPoint y: 383, endPoint x: 595, endPoint y: 383, distance: 34.0
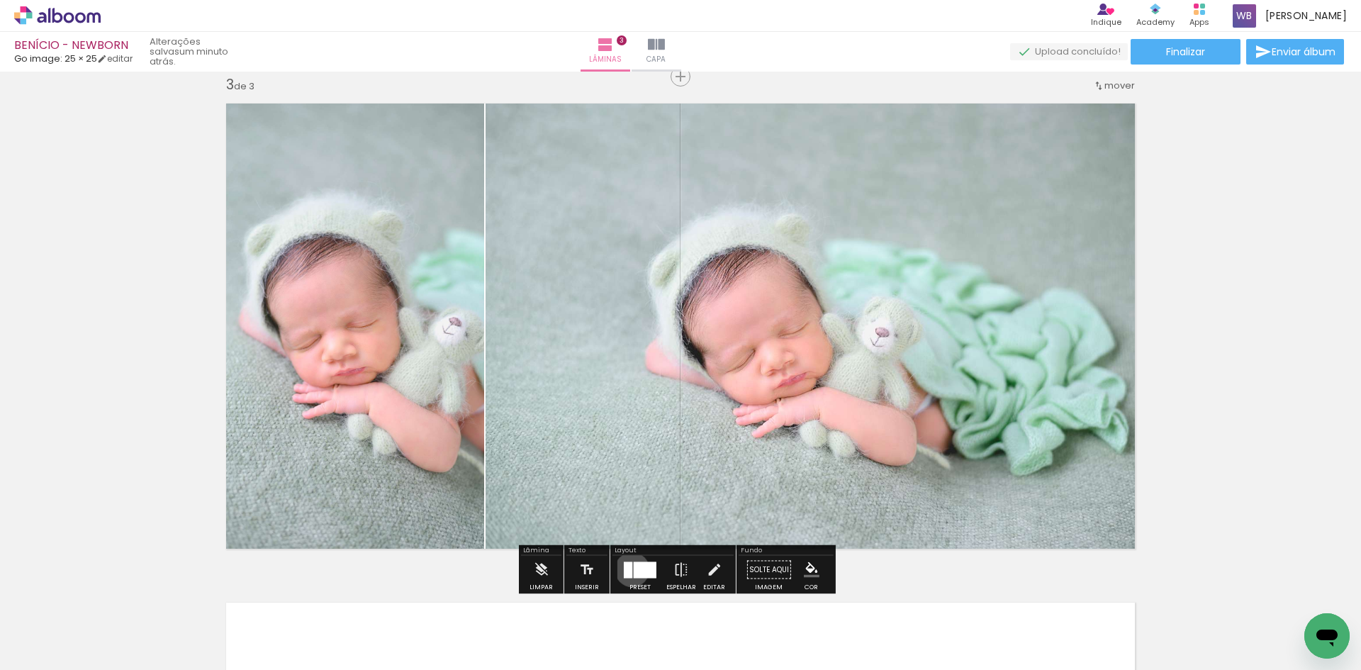
click at [629, 569] on div at bounding box center [628, 569] width 9 height 16
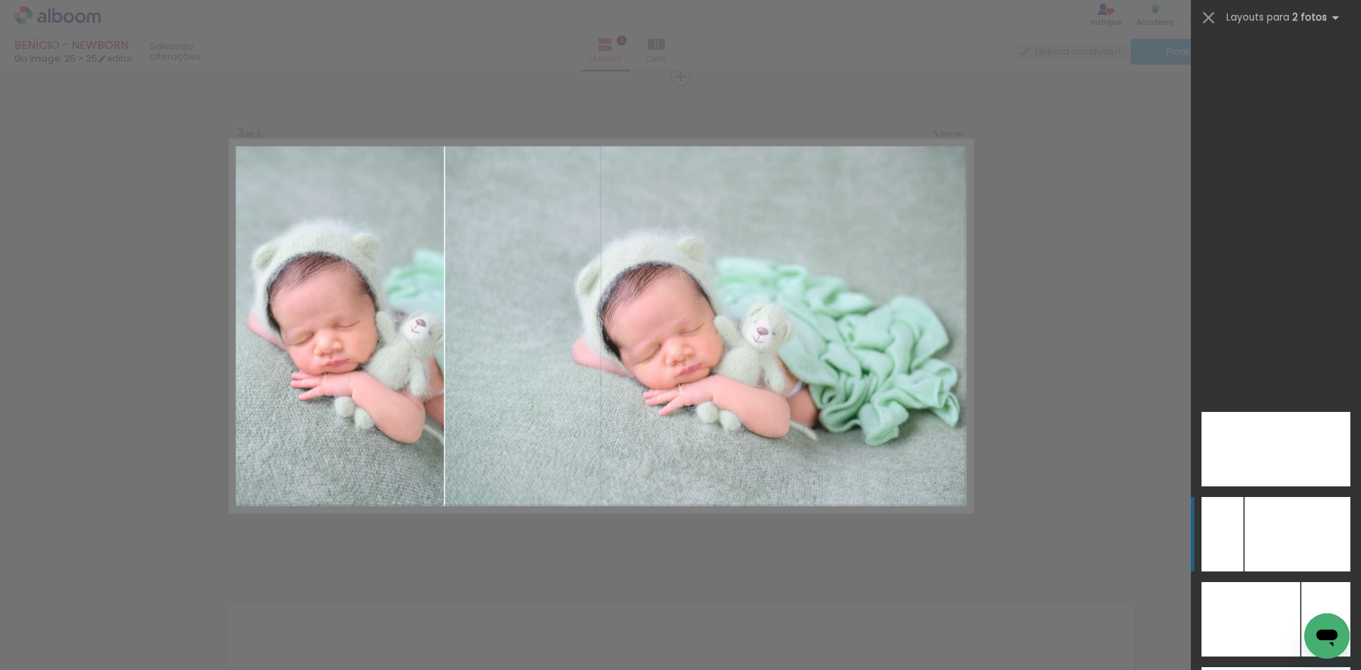
scroll to position [6548, 0]
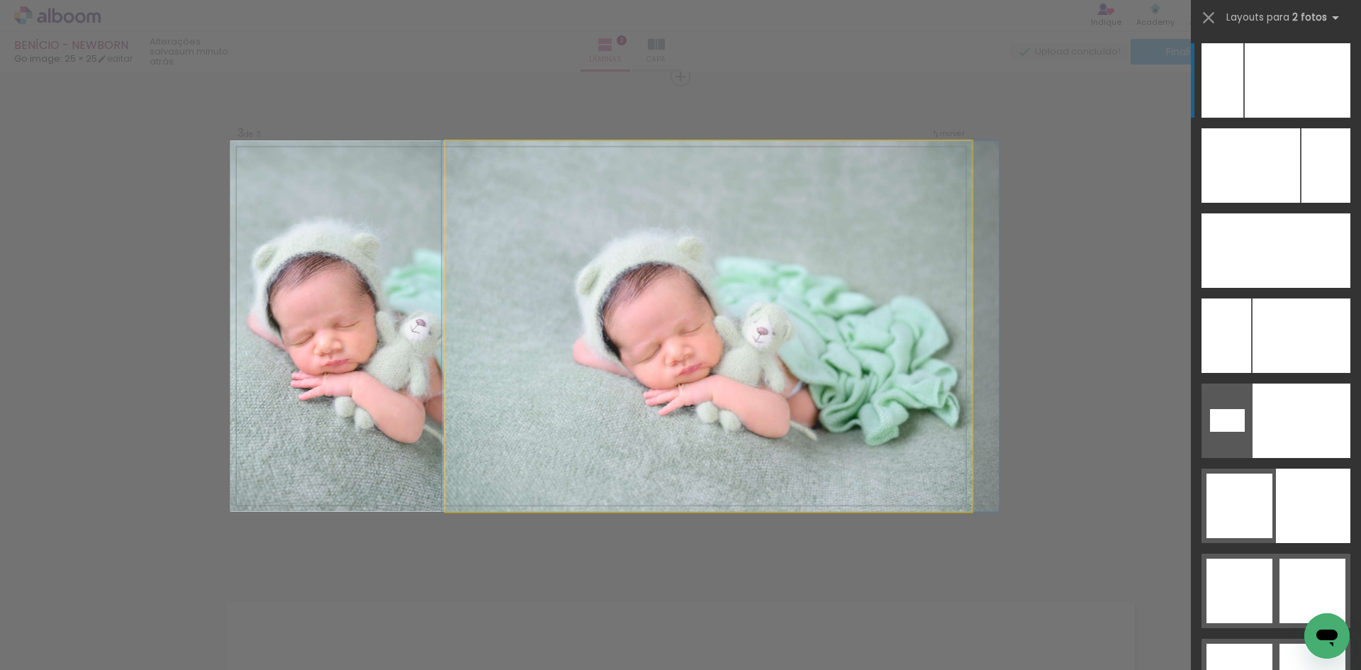
click at [721, 457] on quentale-photo at bounding box center [708, 325] width 527 height 371
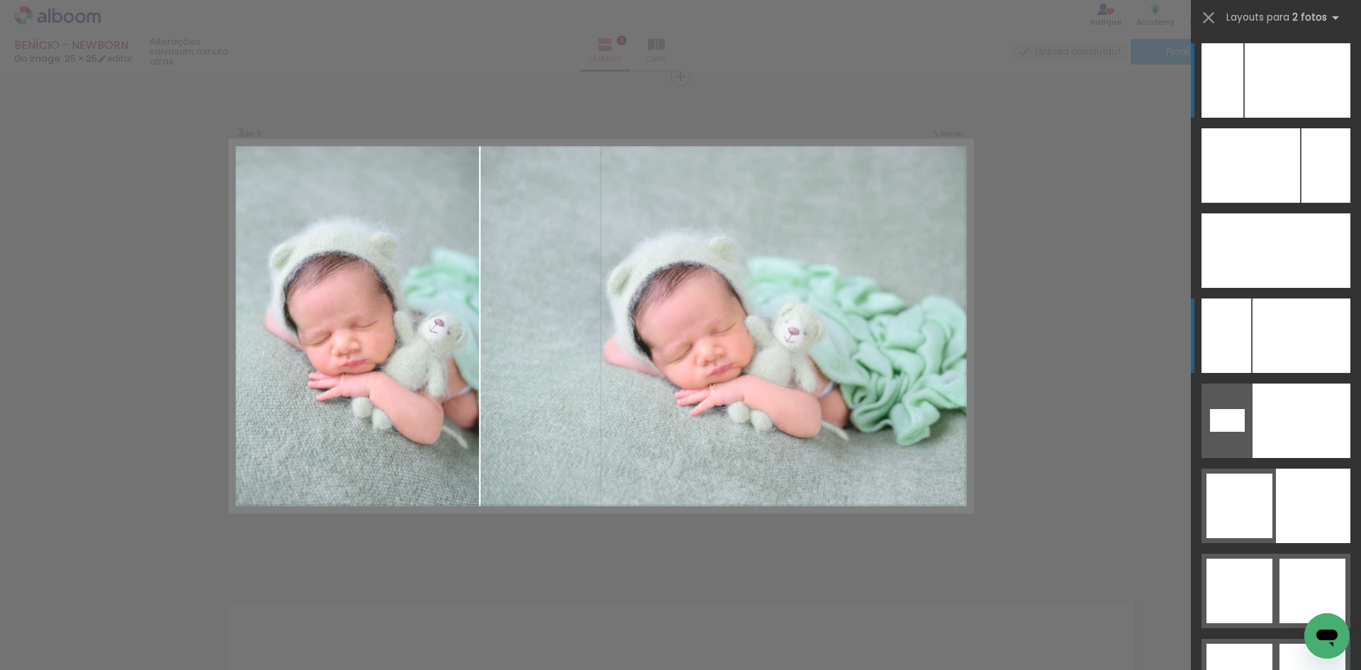
click at [1288, 340] on div at bounding box center [1301, 335] width 98 height 74
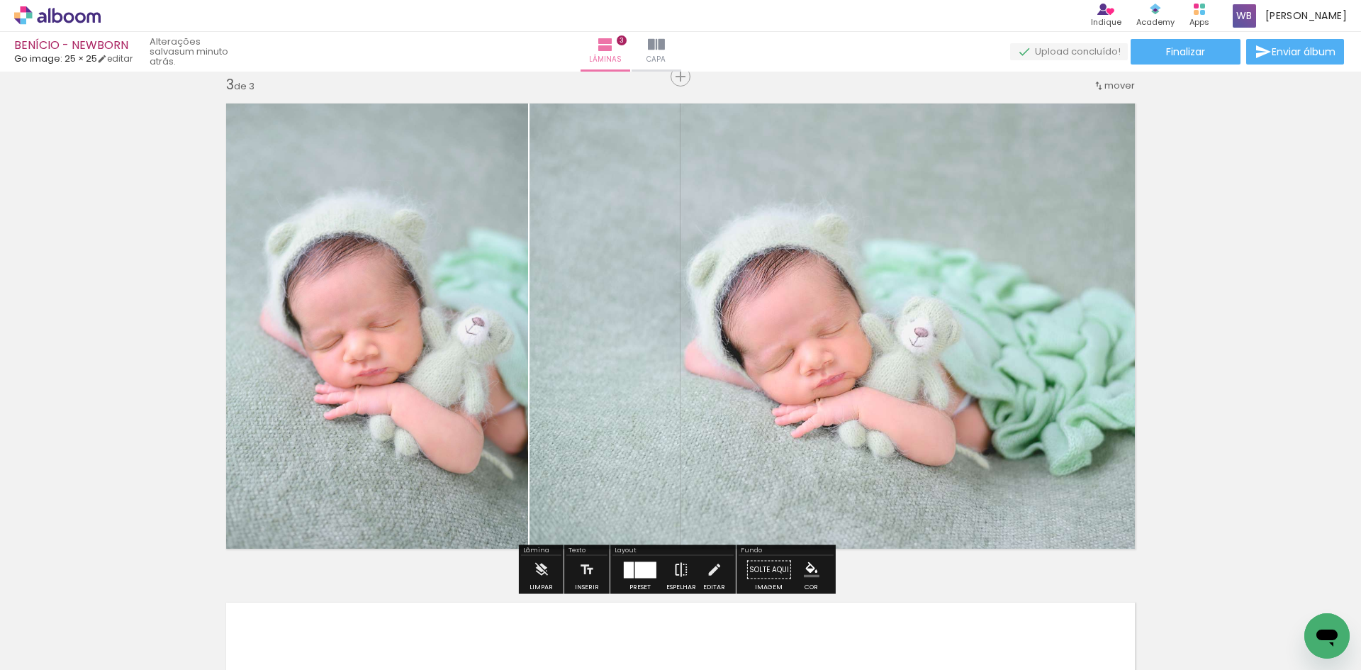
click at [677, 570] on iron-icon at bounding box center [681, 570] width 16 height 28
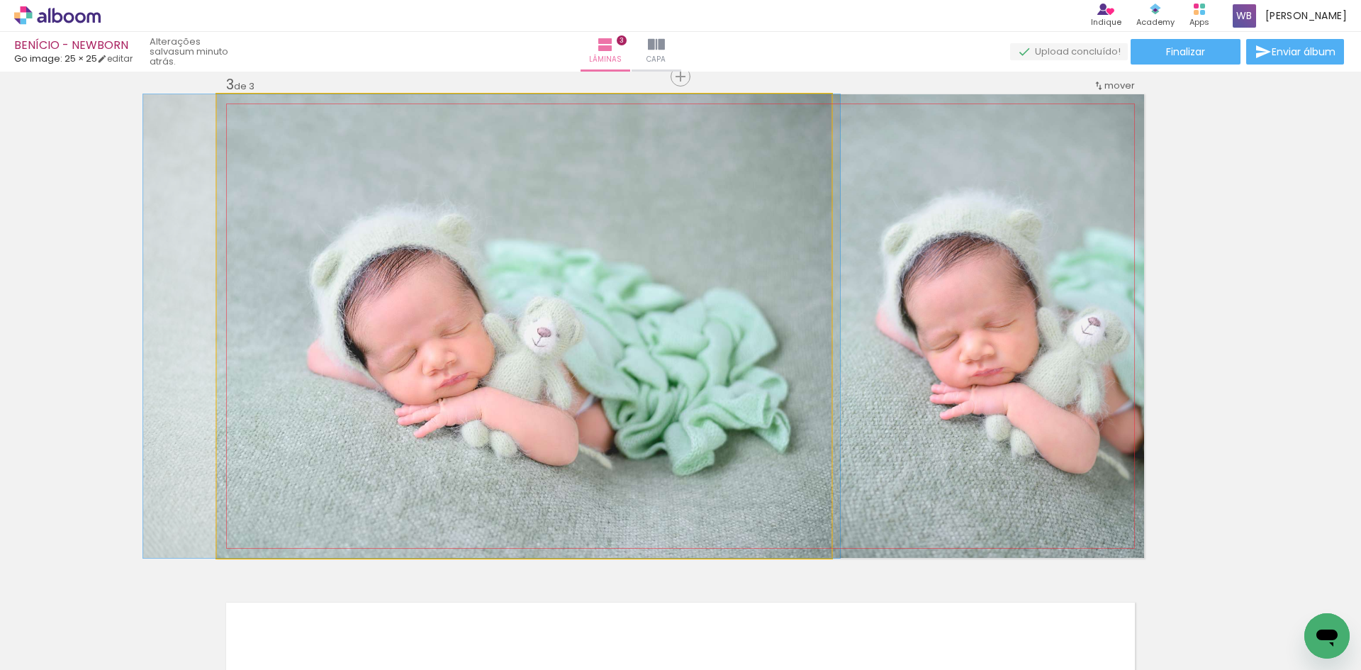
drag, startPoint x: 759, startPoint y: 454, endPoint x: 695, endPoint y: 447, distance: 64.8
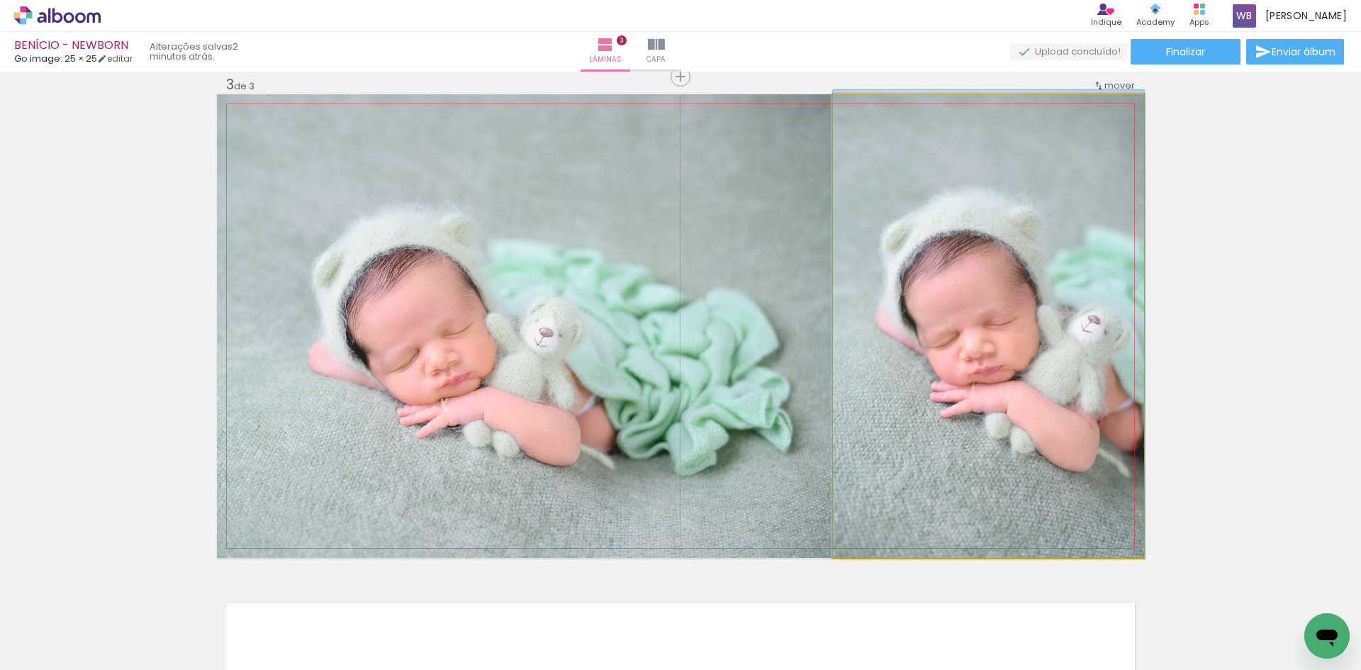
drag, startPoint x: 997, startPoint y: 392, endPoint x: 952, endPoint y: 386, distance: 45.8
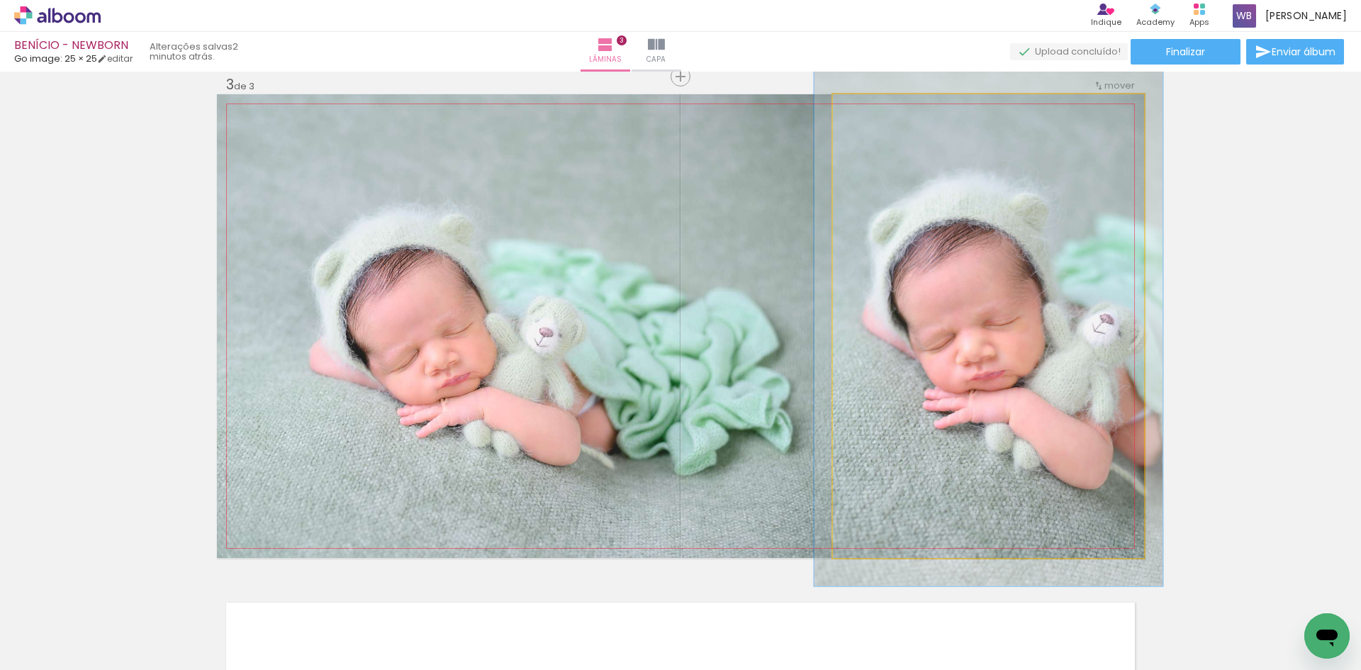
type paper-slider "112"
click at [867, 110] on div at bounding box center [871, 109] width 13 height 13
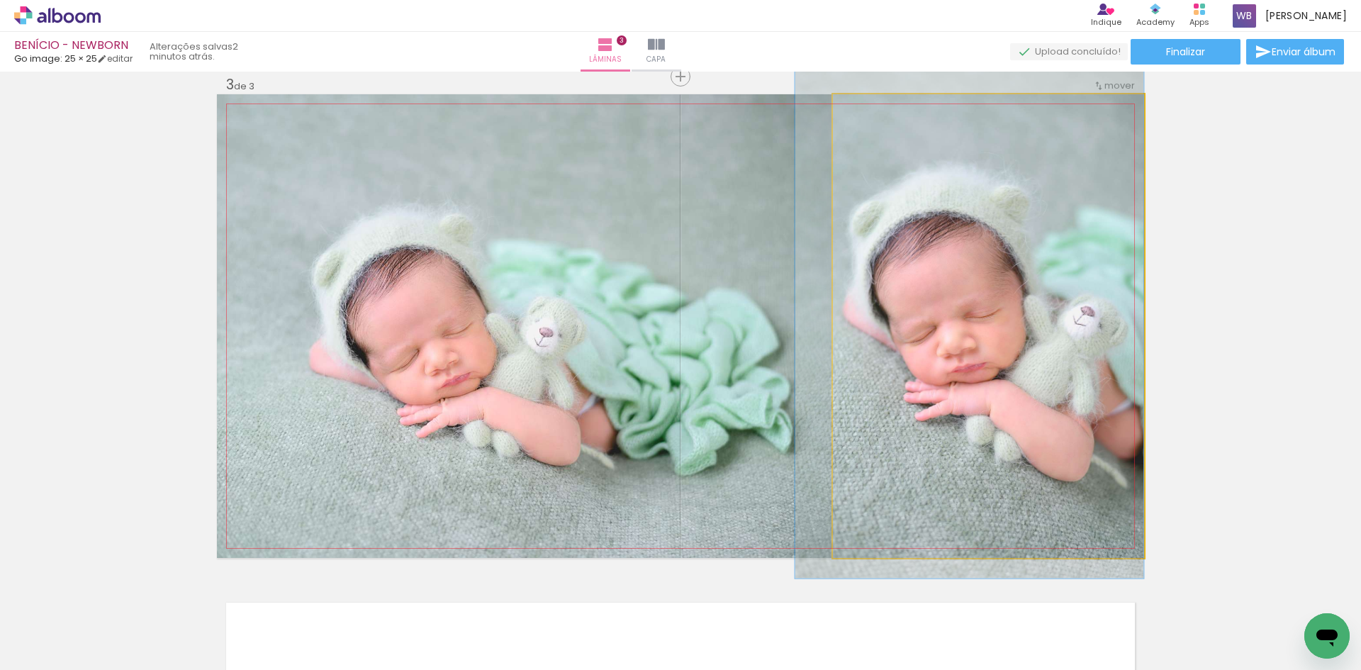
drag, startPoint x: 954, startPoint y: 407, endPoint x: 911, endPoint y: 399, distance: 43.9
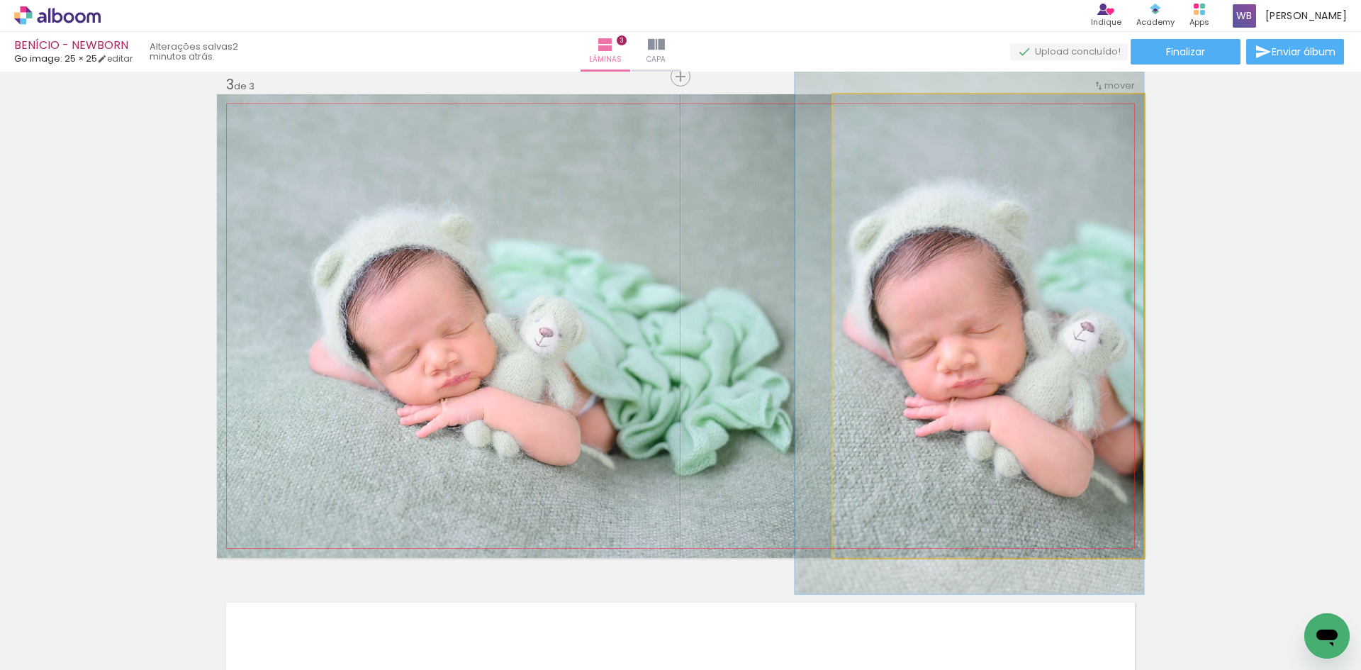
drag, startPoint x: 1012, startPoint y: 371, endPoint x: 1001, endPoint y: 386, distance: 19.3
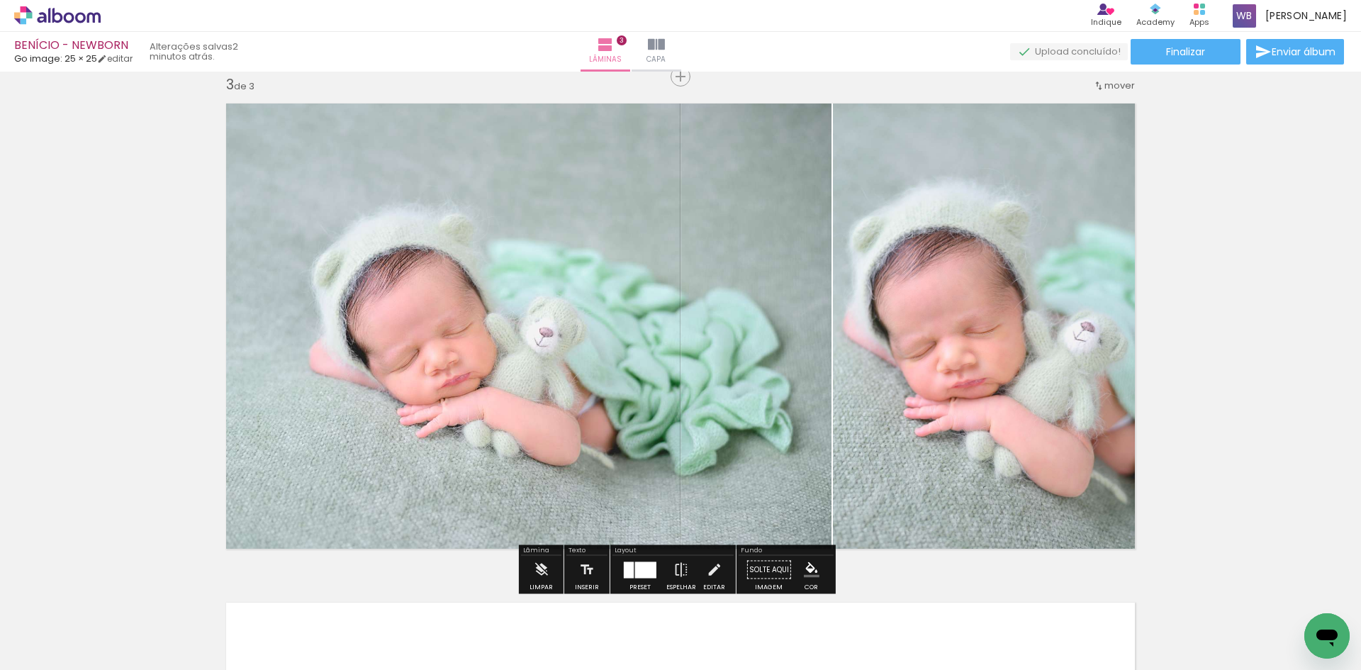
click at [1247, 279] on div "Inserir lâmina 1 de 3 Inserir lâmina 2 de 3 Inserir lâmina 3 de 3" at bounding box center [680, 58] width 1361 height 1996
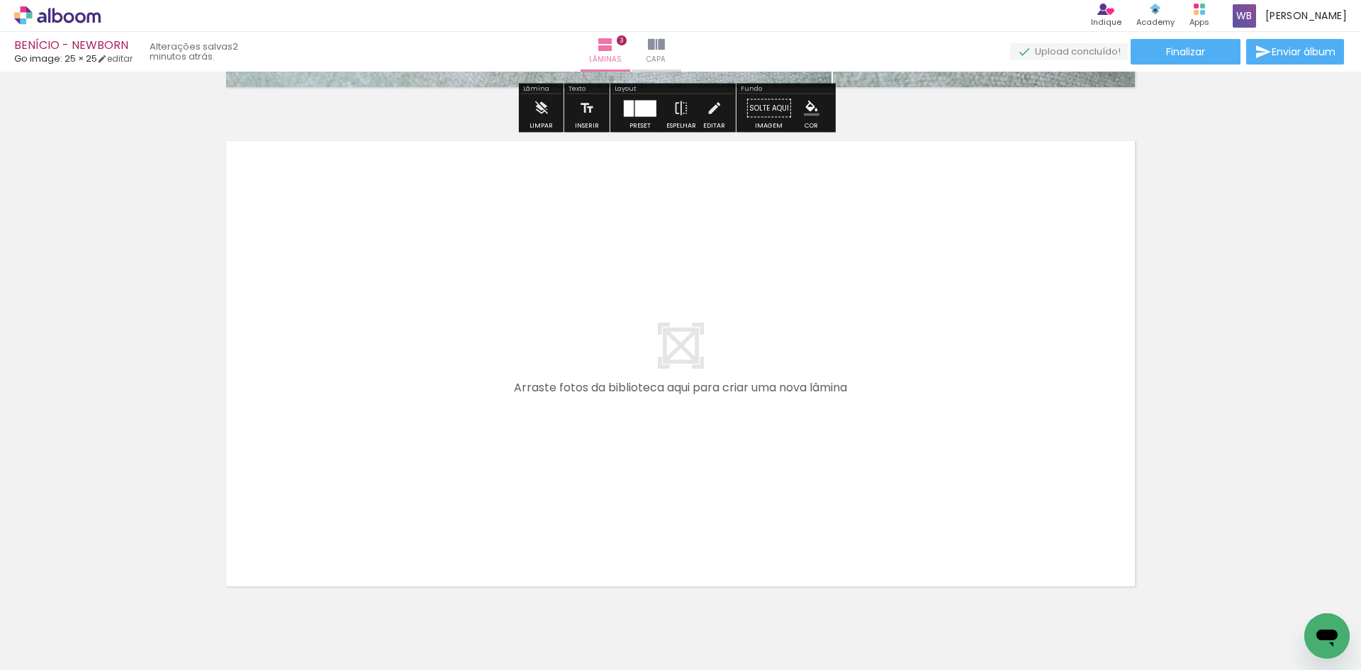
scroll to position [1512, 0]
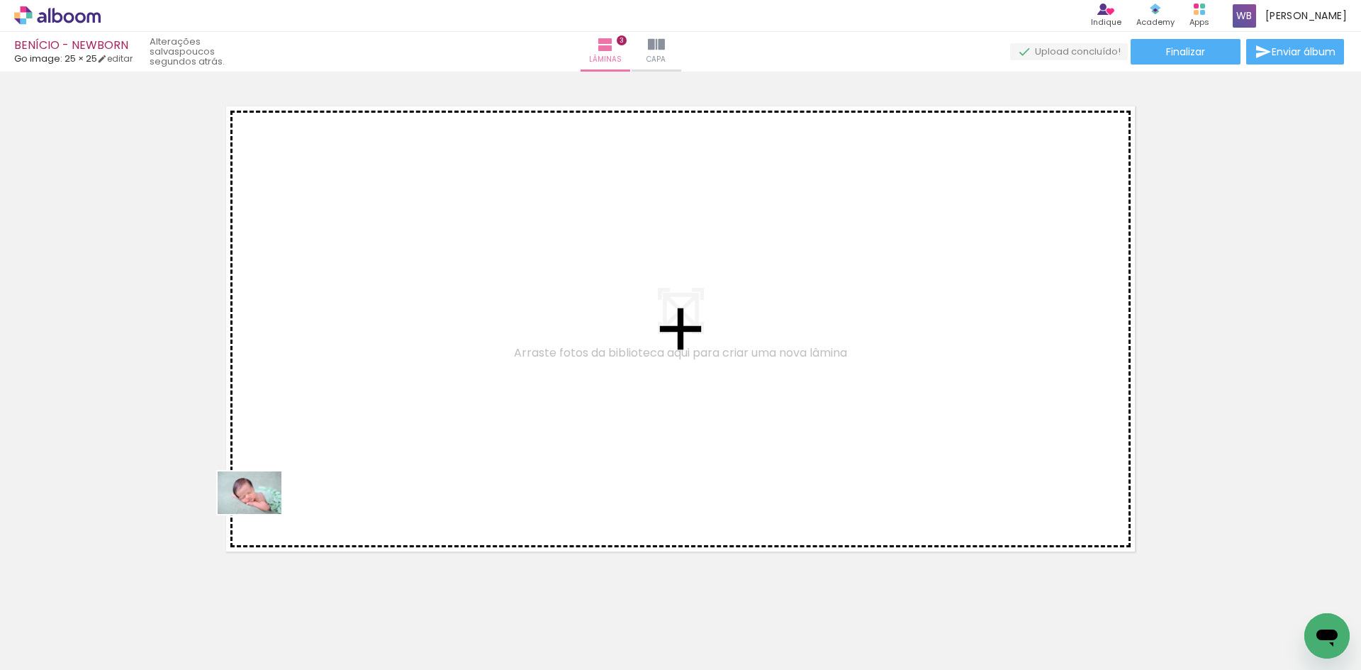
drag, startPoint x: 126, startPoint y: 626, endPoint x: 260, endPoint y: 514, distance: 175.0
click at [260, 514] on quentale-workspace at bounding box center [680, 335] width 1361 height 670
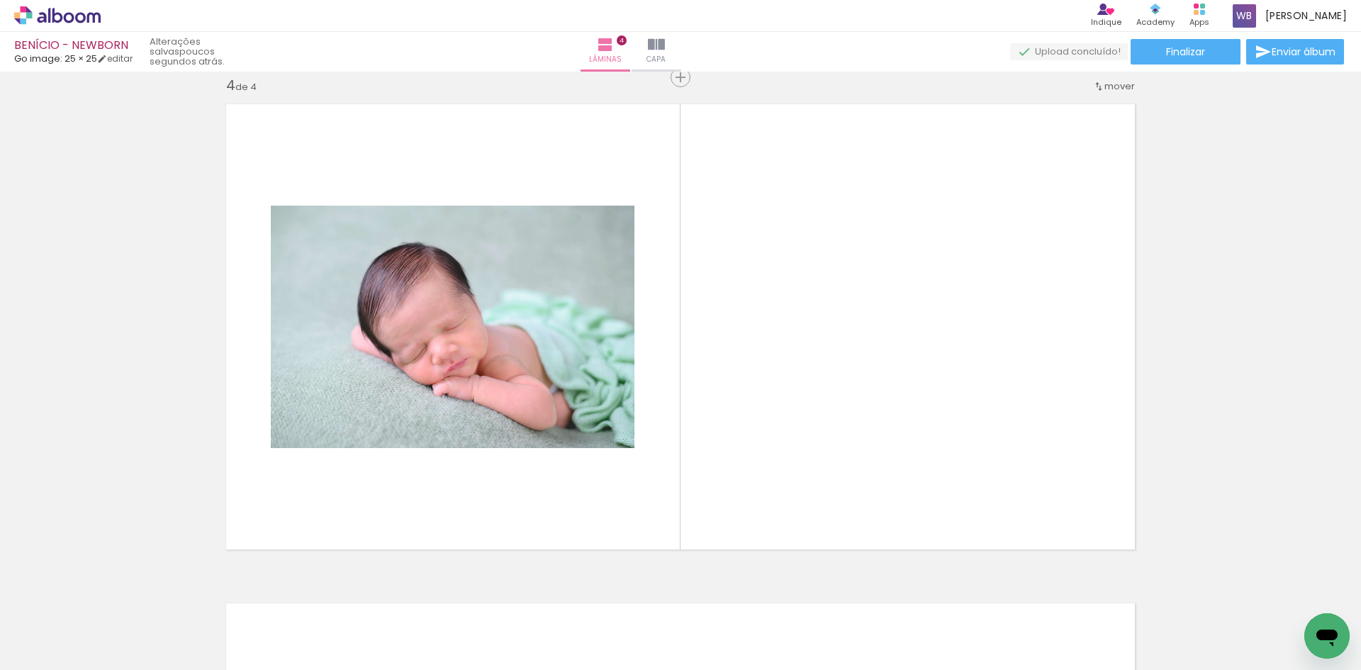
scroll to position [1515, 0]
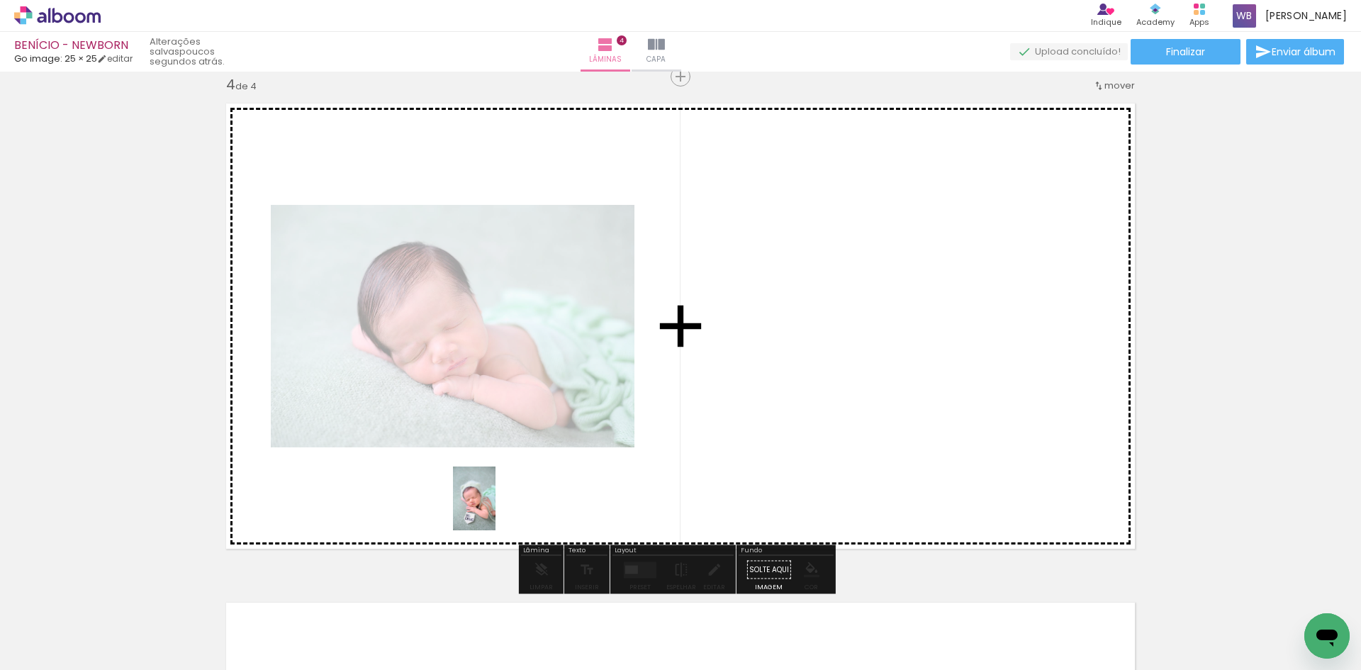
drag, startPoint x: 225, startPoint y: 629, endPoint x: 495, endPoint y: 509, distance: 295.7
click at [495, 509] on quentale-workspace at bounding box center [680, 335] width 1361 height 670
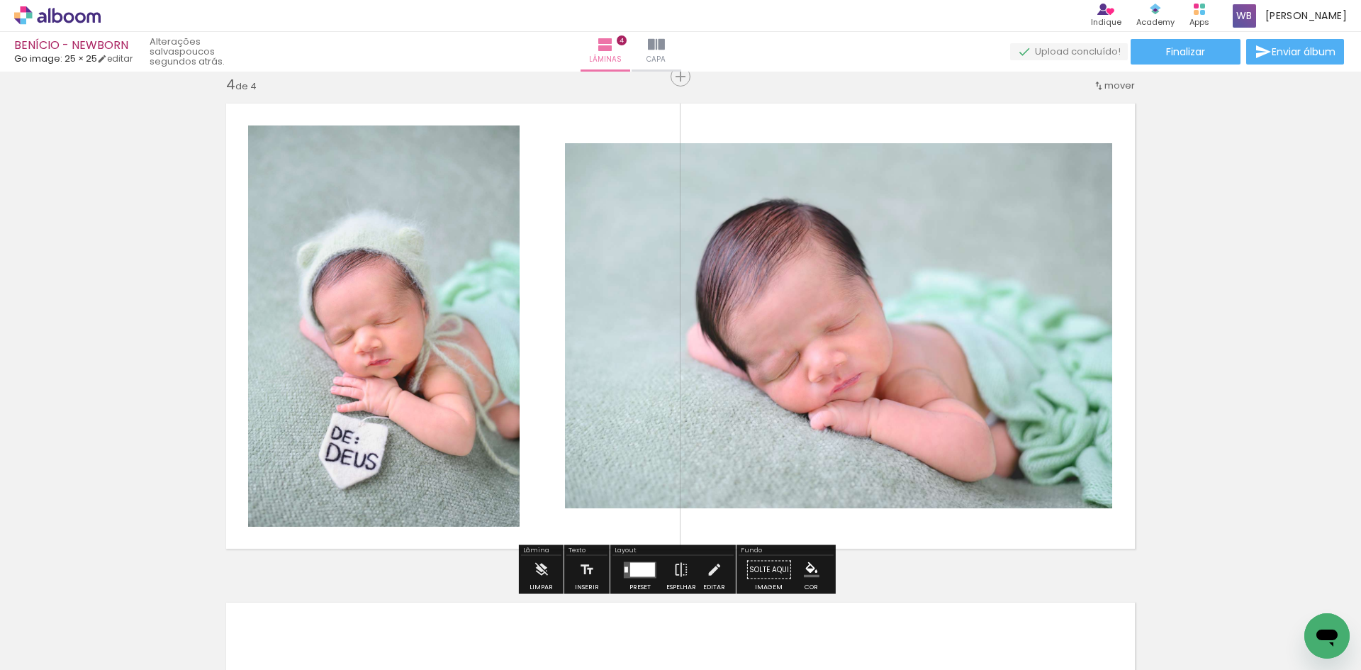
click at [636, 571] on div at bounding box center [642, 569] width 25 height 14
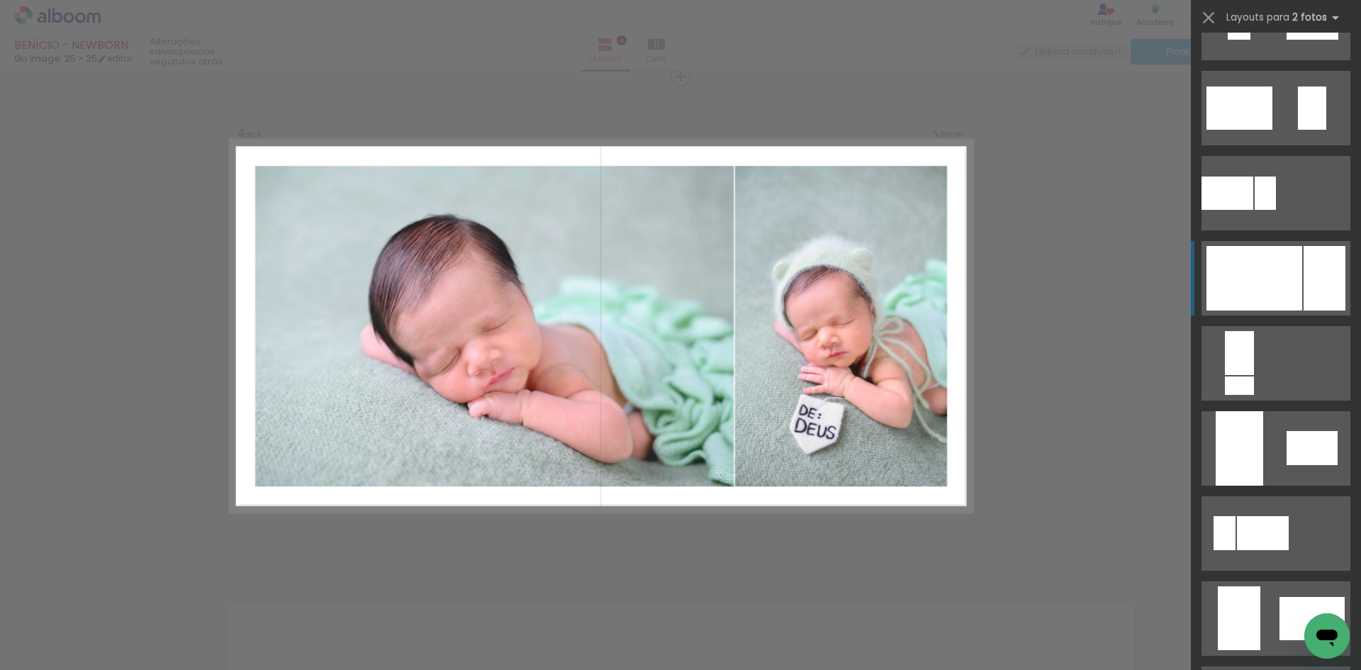
scroll to position [496, 0]
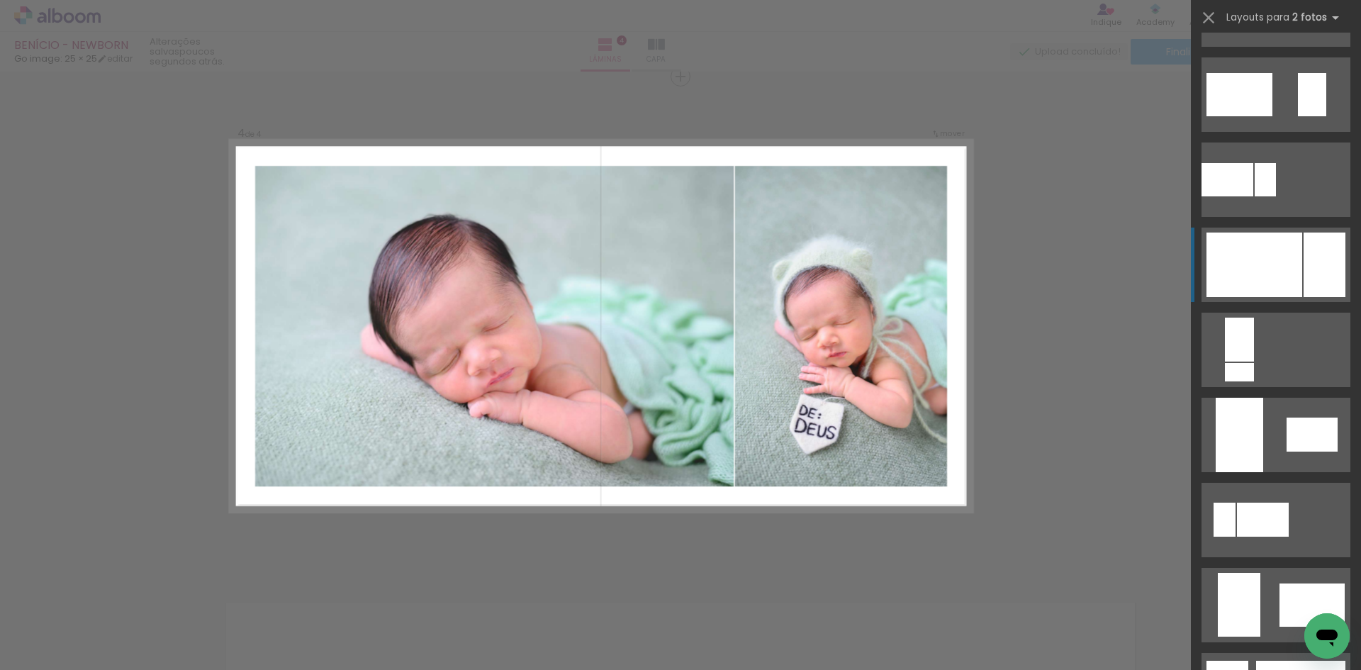
click at [1270, 269] on div at bounding box center [1254, 264] width 96 height 64
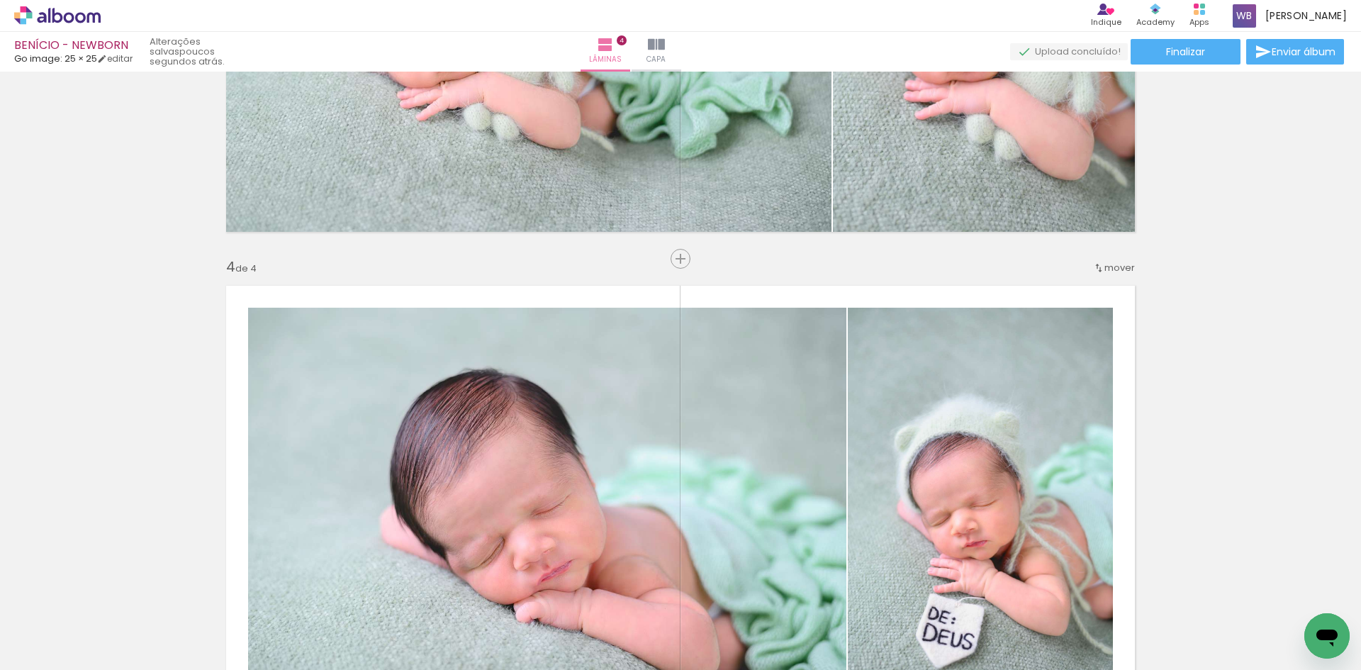
scroll to position [1515, 0]
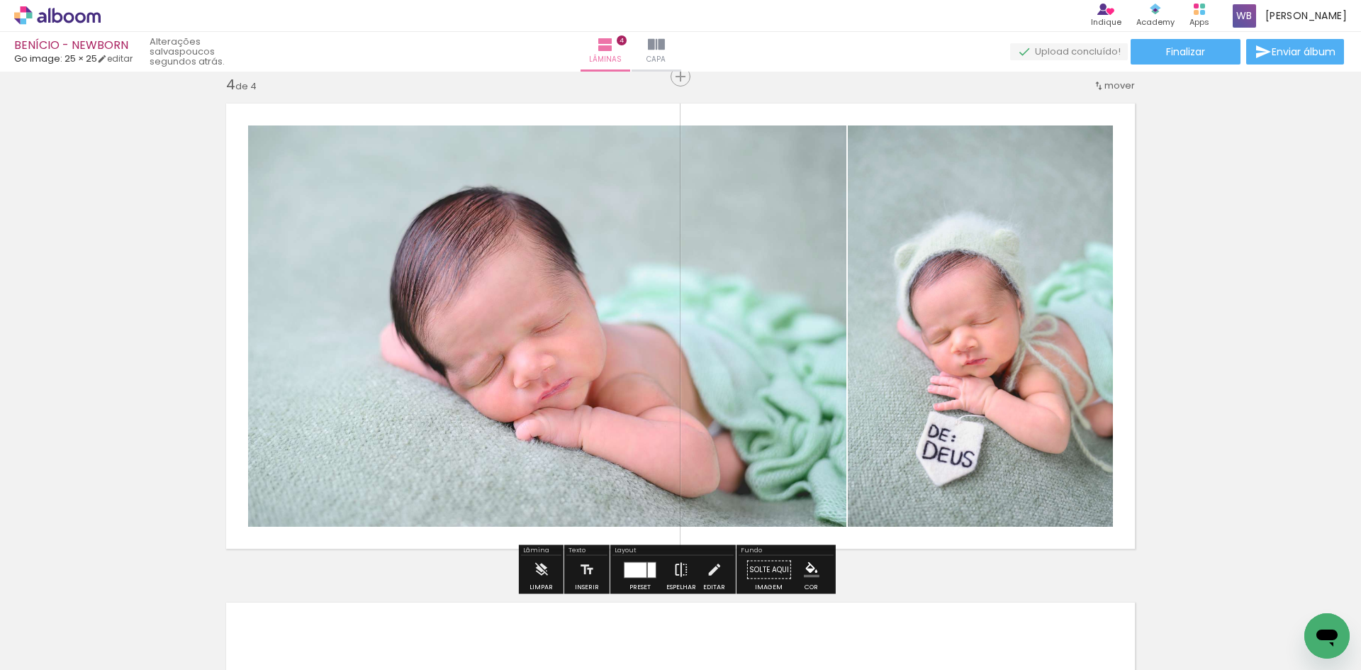
click at [678, 573] on iron-icon at bounding box center [681, 570] width 16 height 28
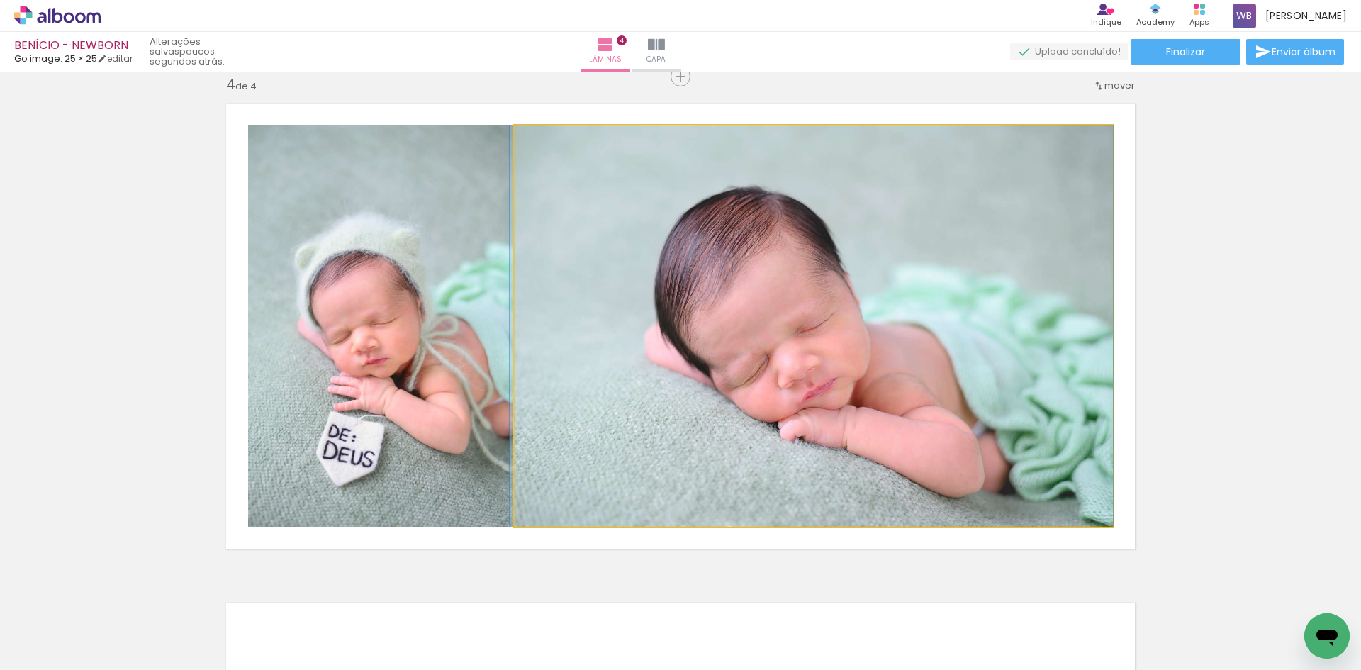
drag, startPoint x: 749, startPoint y: 449, endPoint x: 745, endPoint y: 439, distance: 11.4
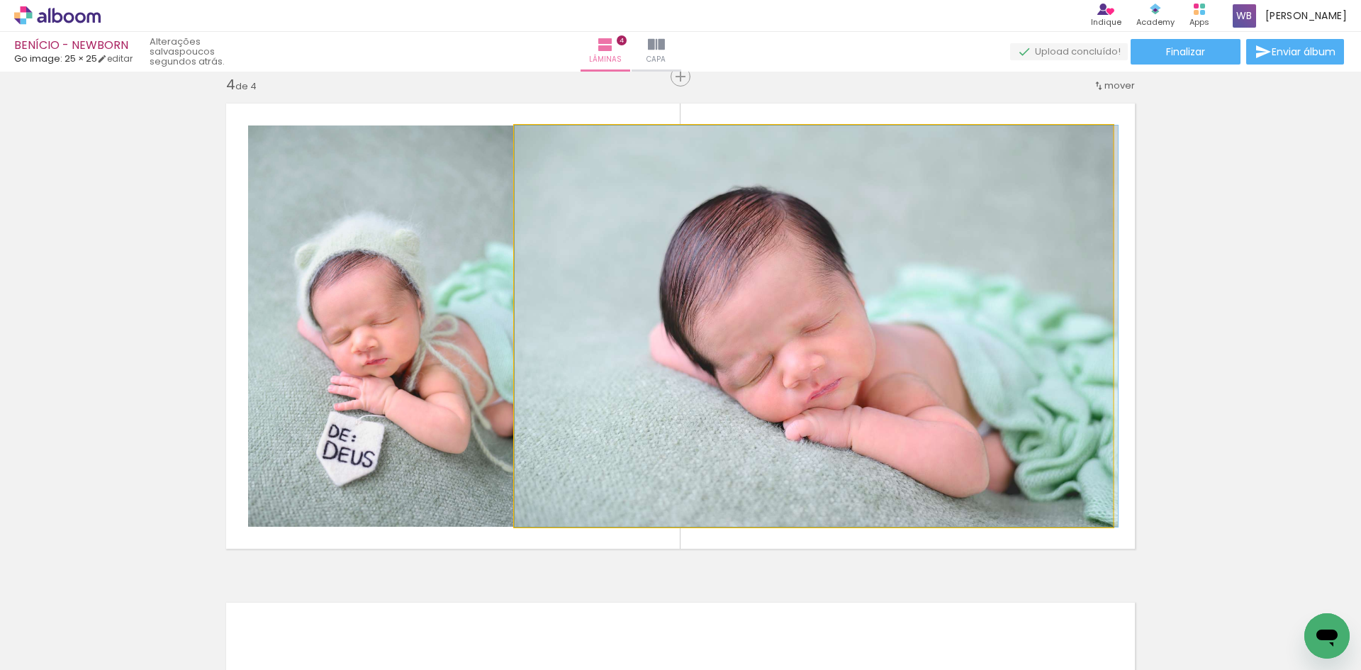
drag, startPoint x: 746, startPoint y: 434, endPoint x: 767, endPoint y: 431, distance: 21.6
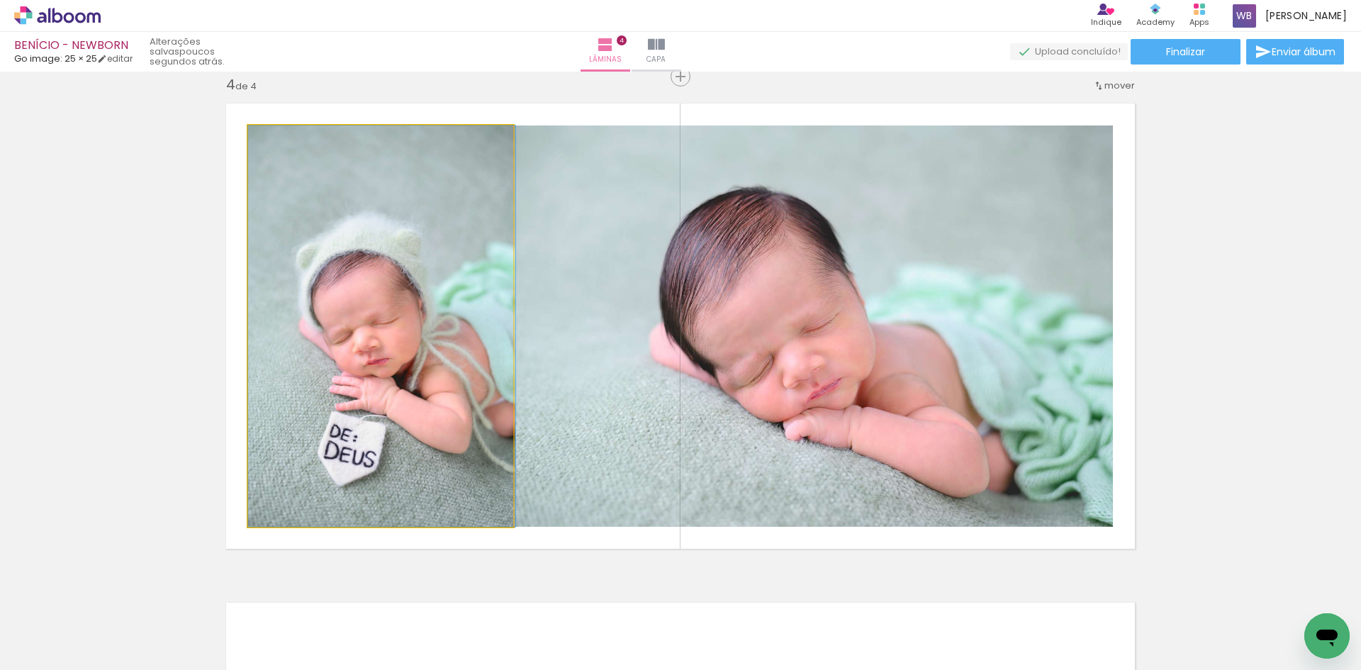
drag, startPoint x: 415, startPoint y: 455, endPoint x: 416, endPoint y: 438, distance: 17.1
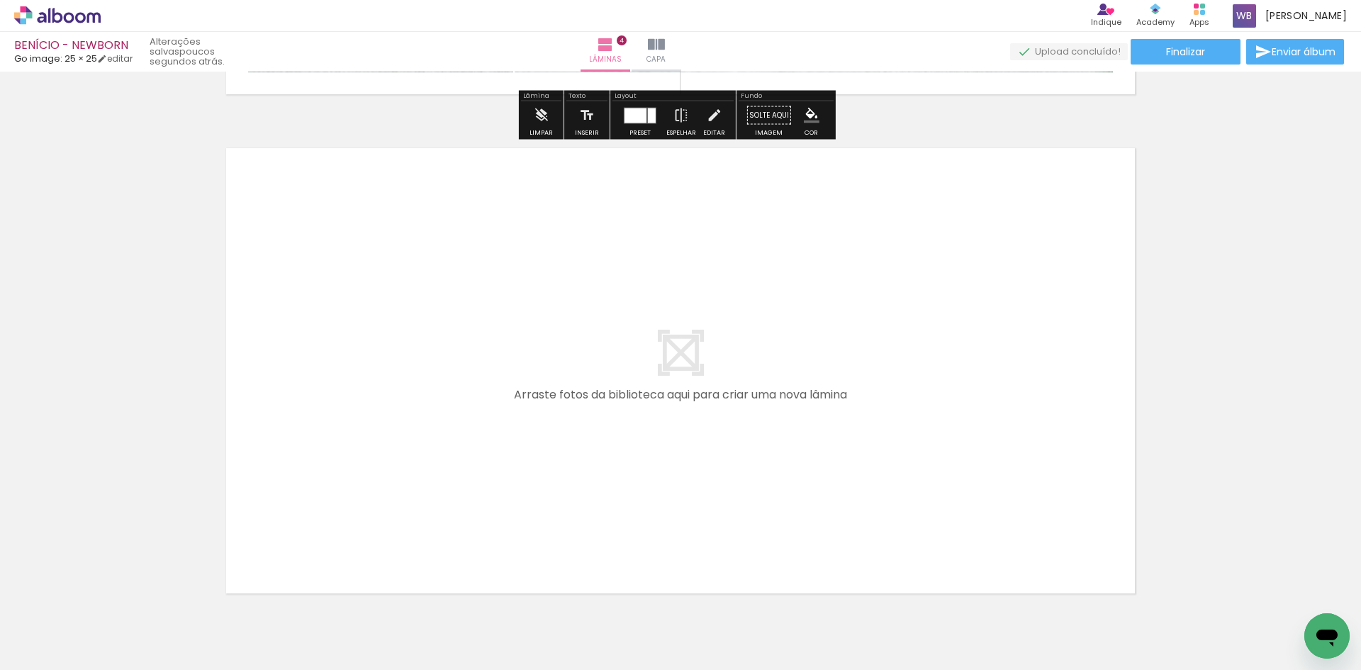
scroll to position [2040, 0]
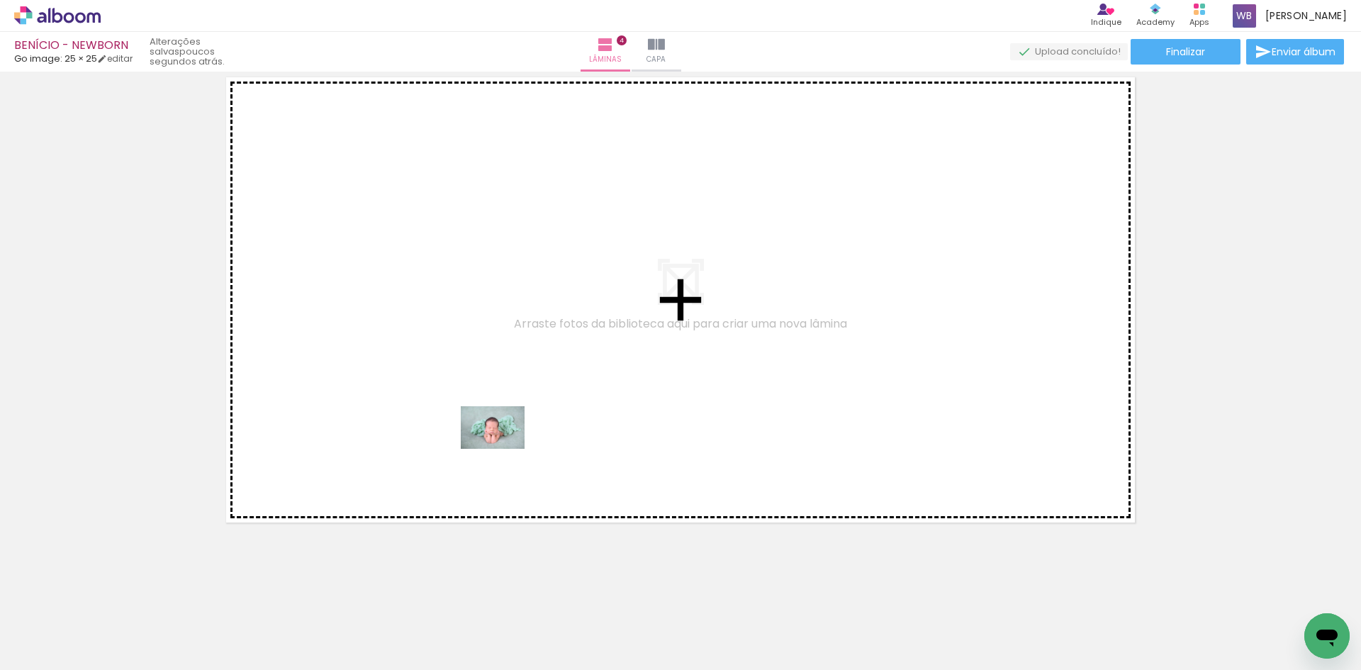
drag, startPoint x: 485, startPoint y: 625, endPoint x: 503, endPoint y: 449, distance: 177.4
click at [503, 449] on quentale-workspace at bounding box center [680, 335] width 1361 height 670
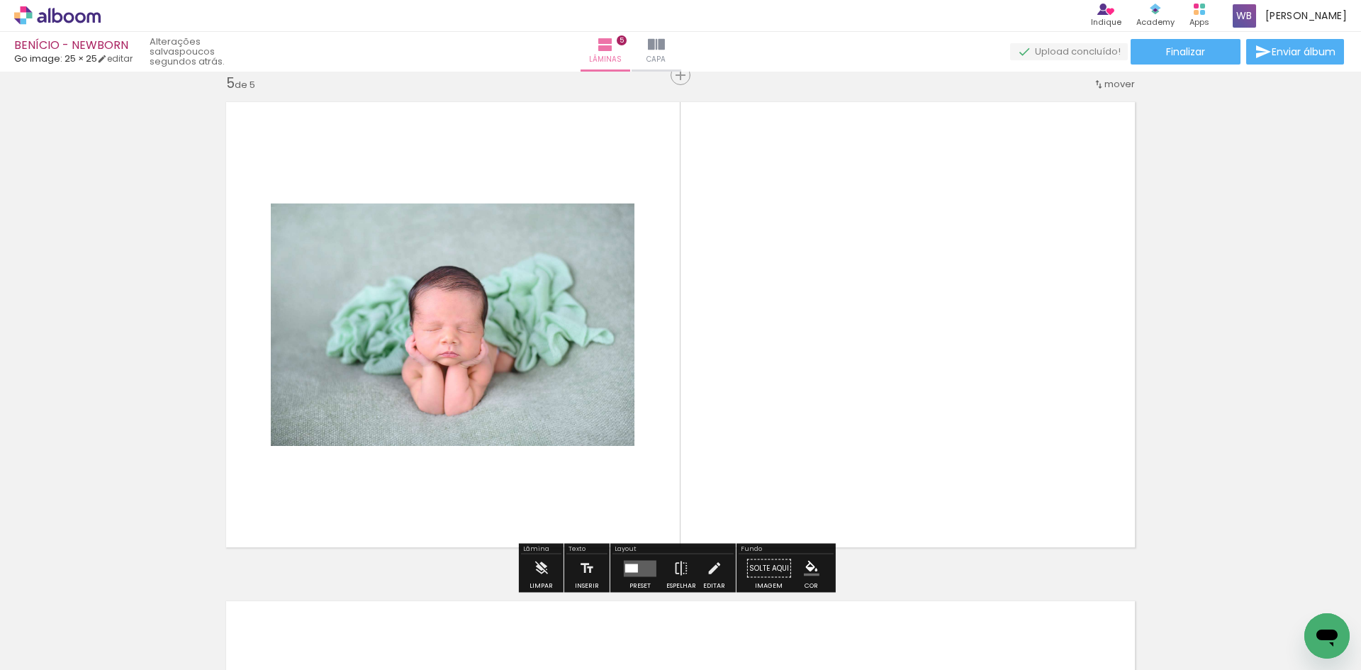
scroll to position [2014, 0]
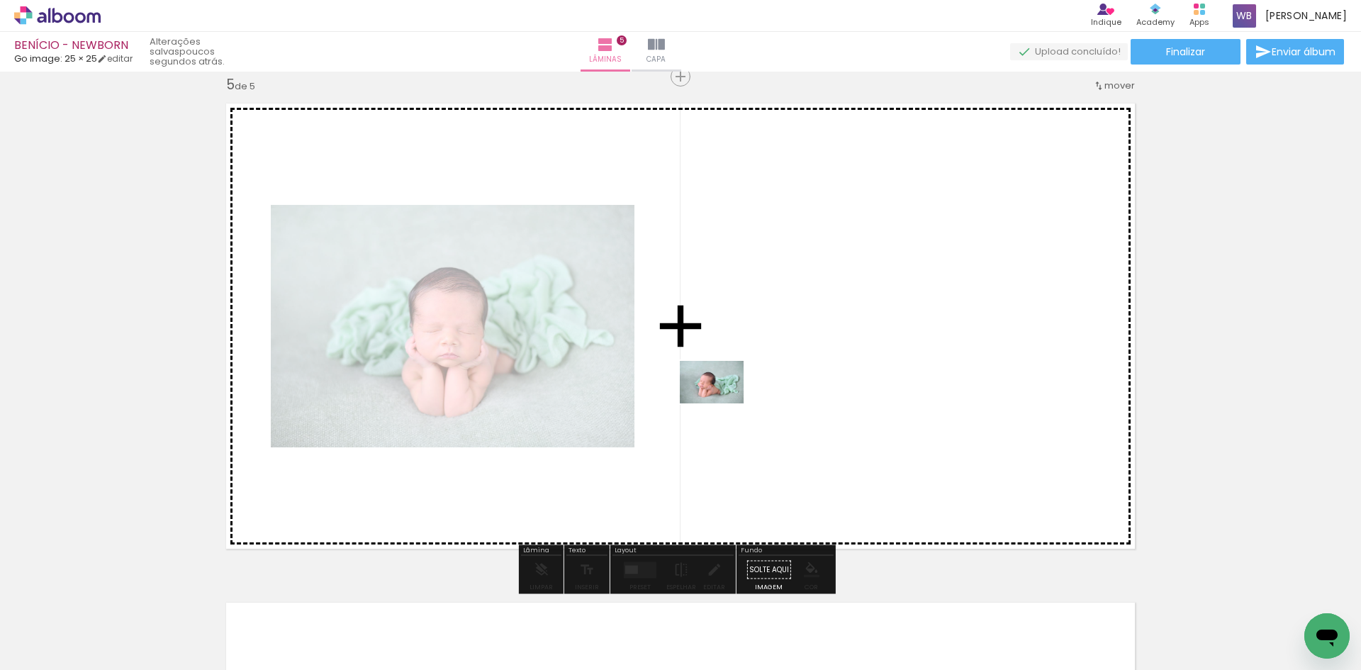
drag, startPoint x: 553, startPoint y: 625, endPoint x: 722, endPoint y: 403, distance: 278.7
click at [722, 403] on quentale-workspace at bounding box center [680, 335] width 1361 height 670
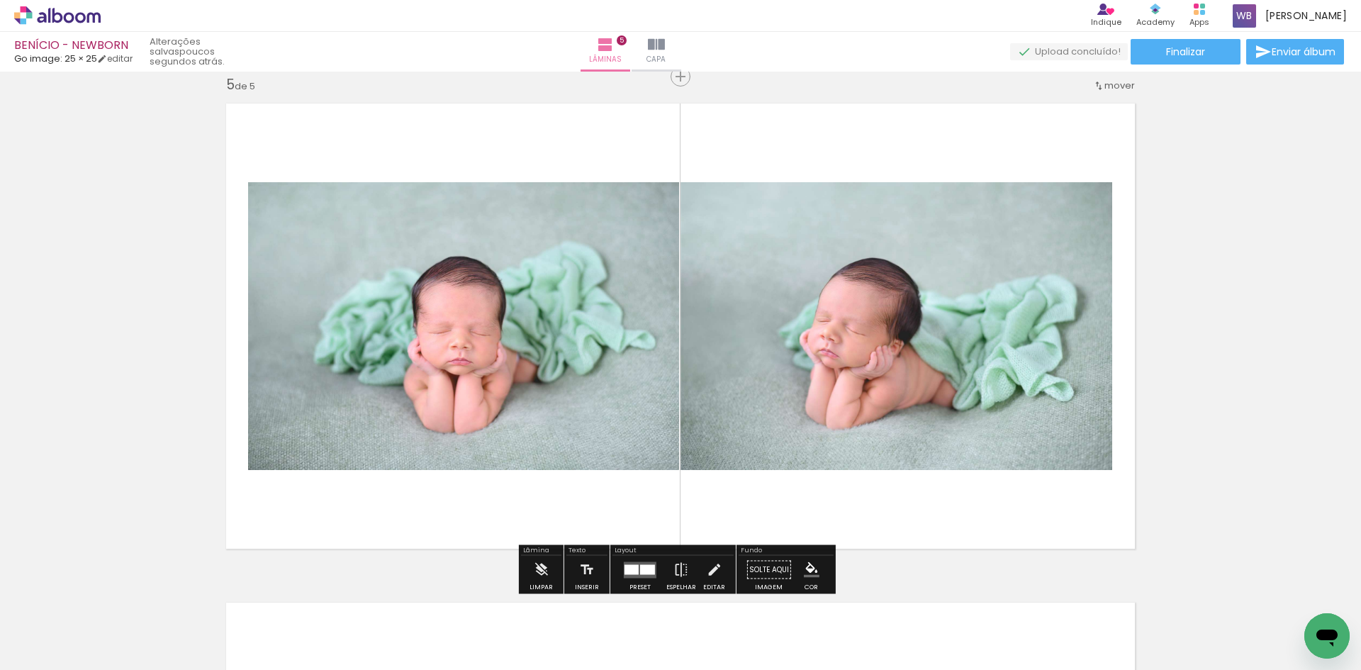
click at [642, 570] on div at bounding box center [647, 569] width 15 height 10
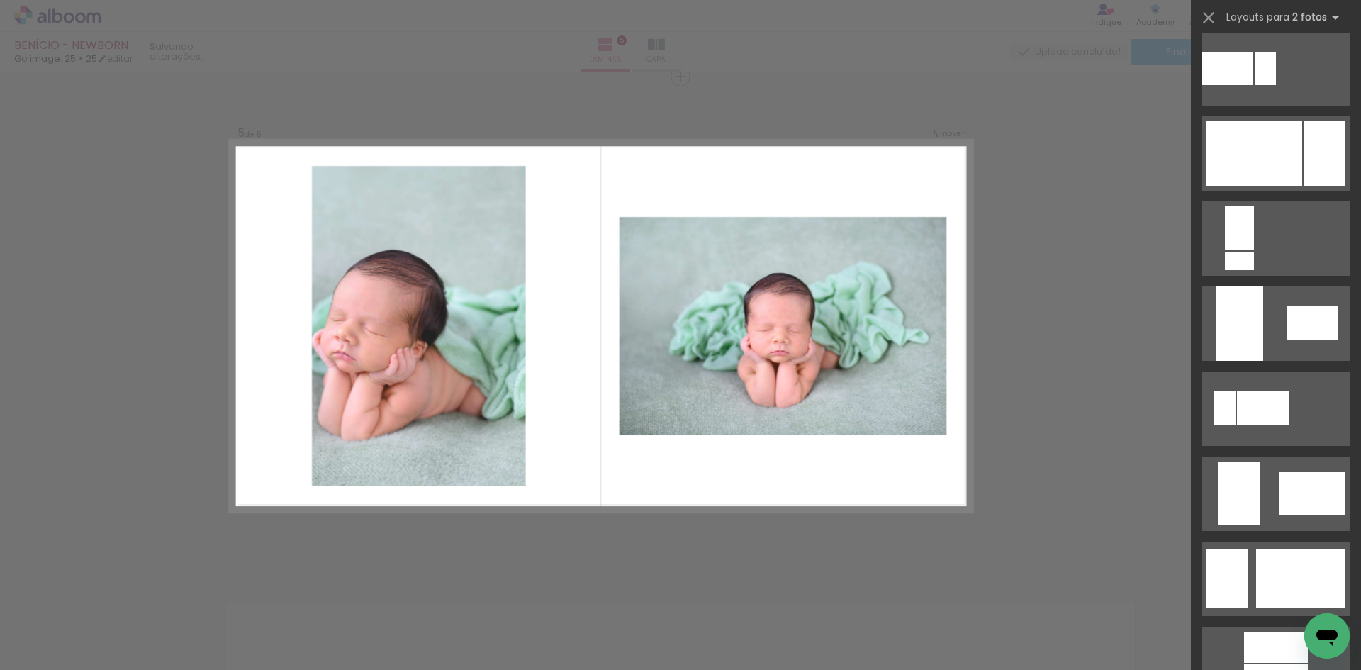
scroll to position [2906, 0]
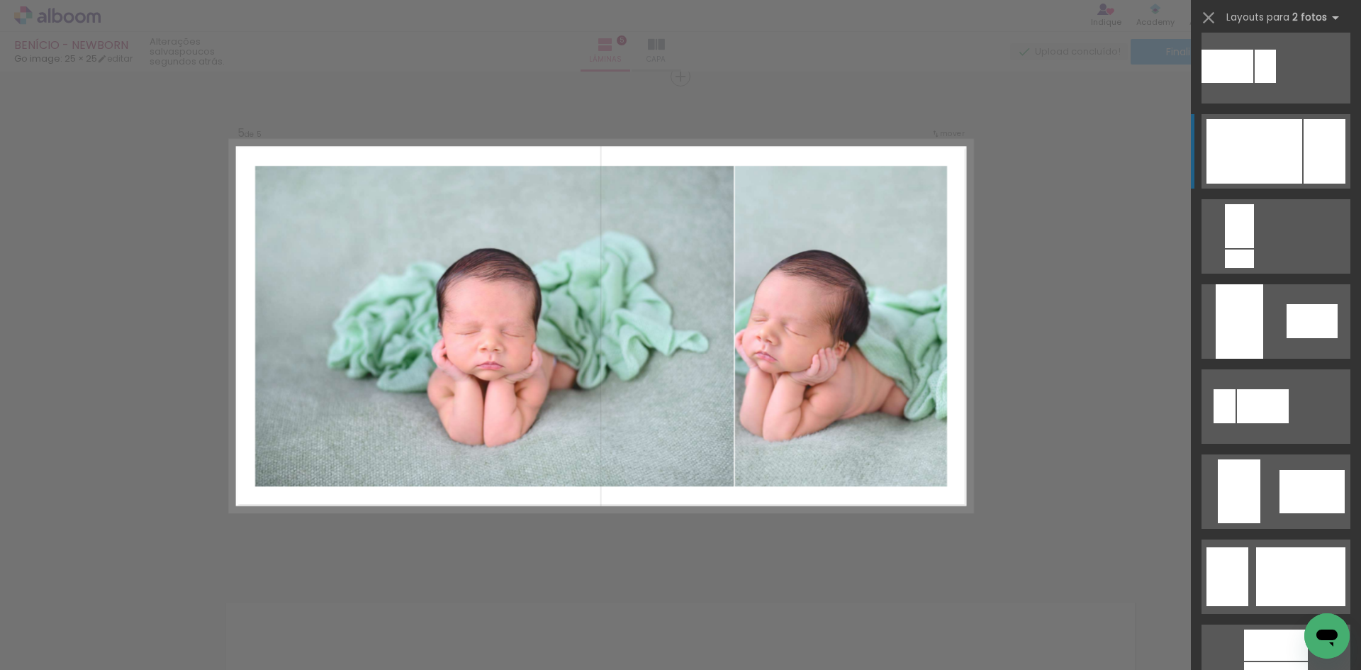
click at [1284, 389] on div at bounding box center [1263, 406] width 52 height 34
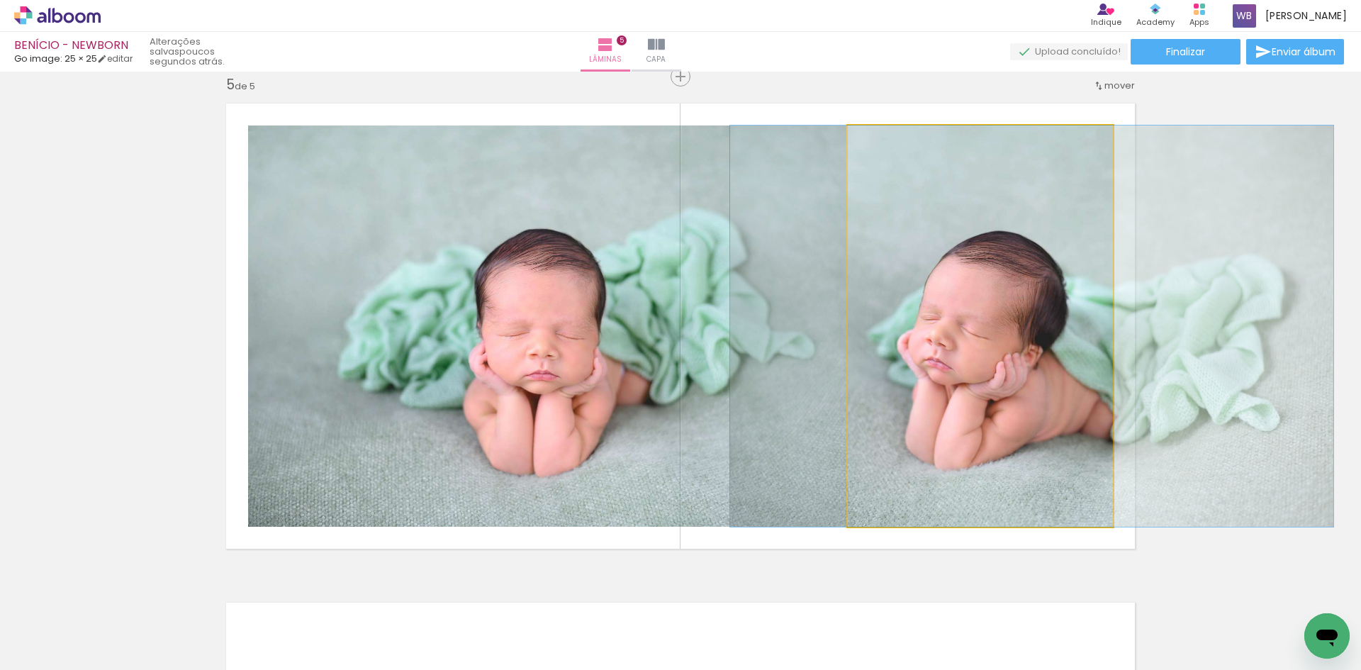
drag, startPoint x: 917, startPoint y: 354, endPoint x: 969, endPoint y: 350, distance: 51.9
click at [1003, 361] on quentale-photo at bounding box center [980, 325] width 265 height 401
click at [977, 364] on quentale-photo at bounding box center [980, 325] width 265 height 401
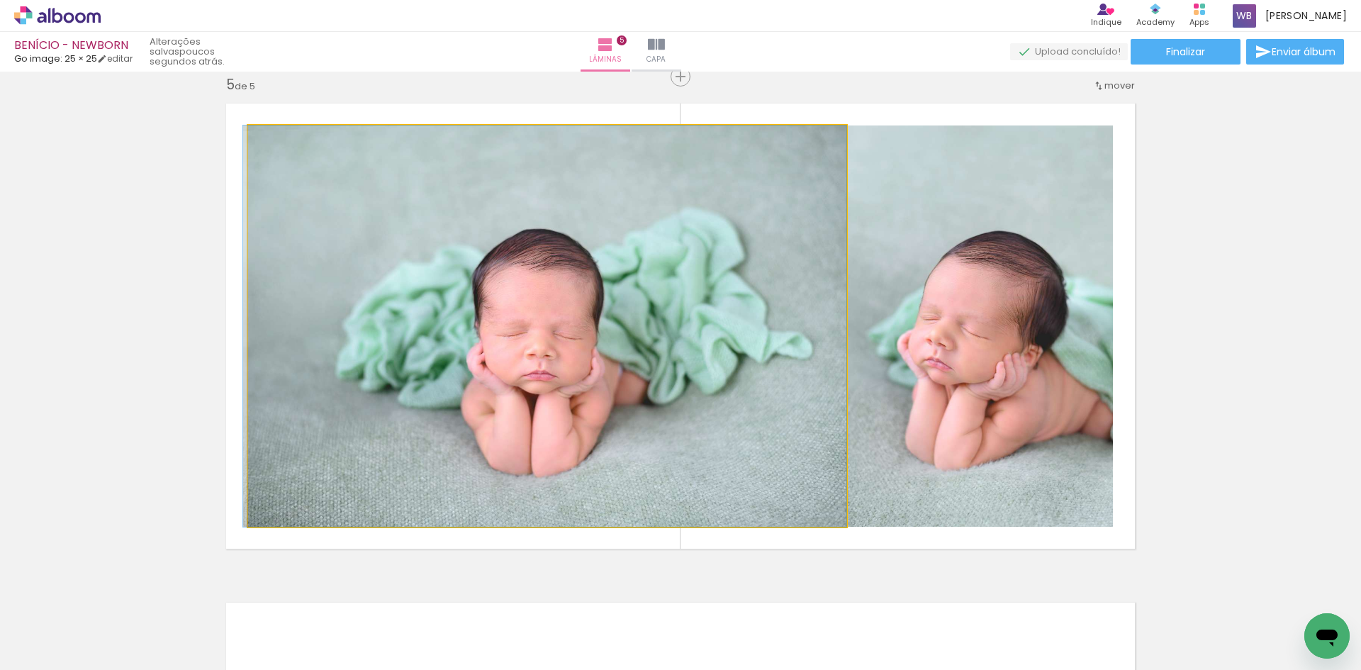
drag, startPoint x: 585, startPoint y: 366, endPoint x: 546, endPoint y: 364, distance: 39.0
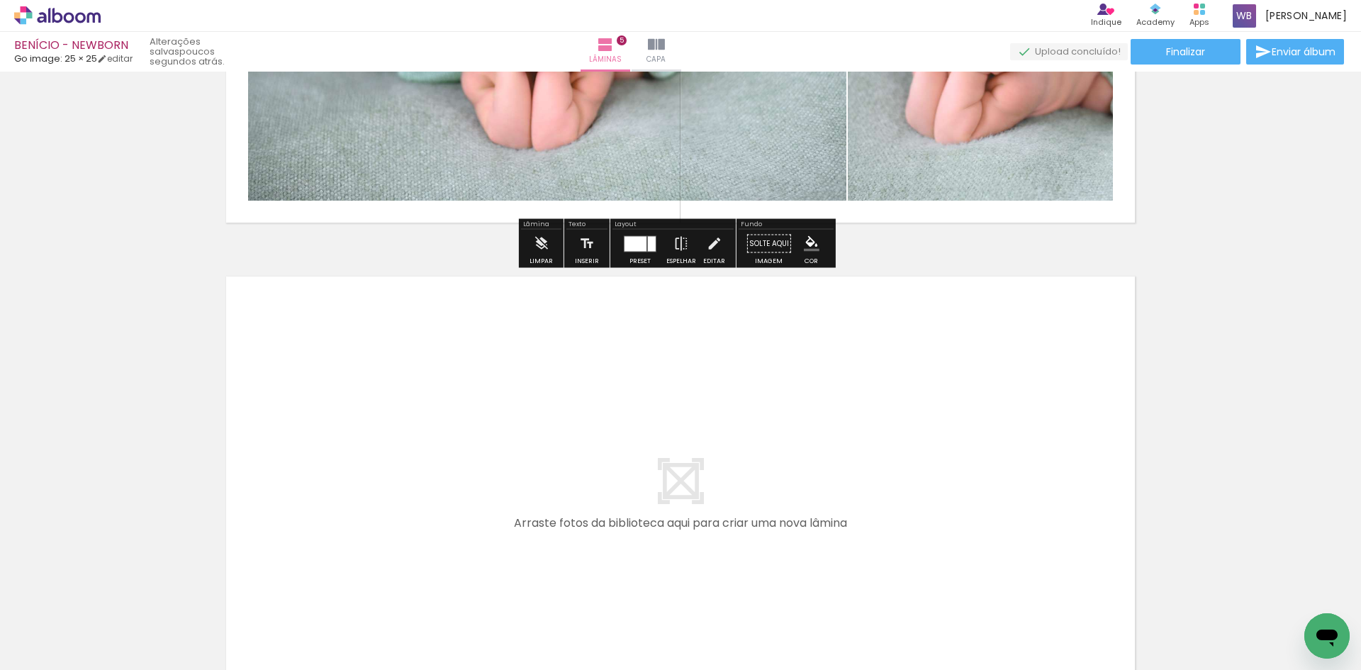
scroll to position [2368, 0]
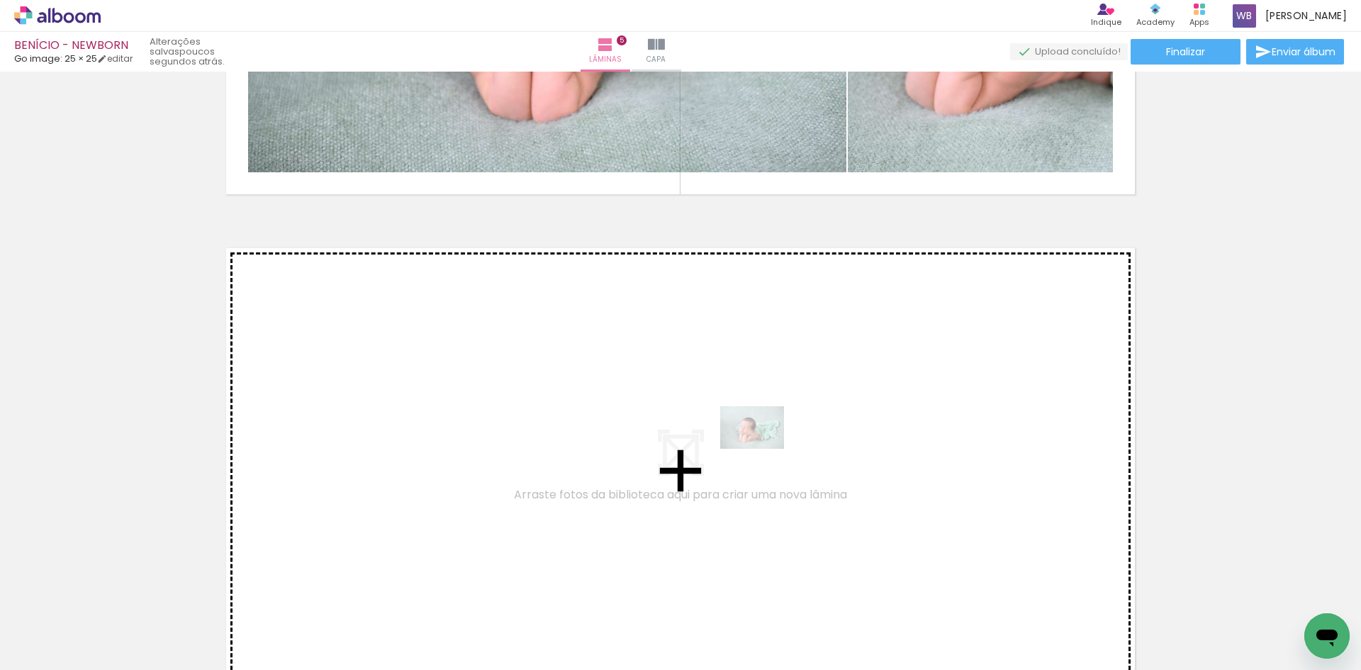
drag, startPoint x: 547, startPoint y: 636, endPoint x: 764, endPoint y: 449, distance: 286.4
click at [764, 449] on quentale-workspace at bounding box center [680, 335] width 1361 height 670
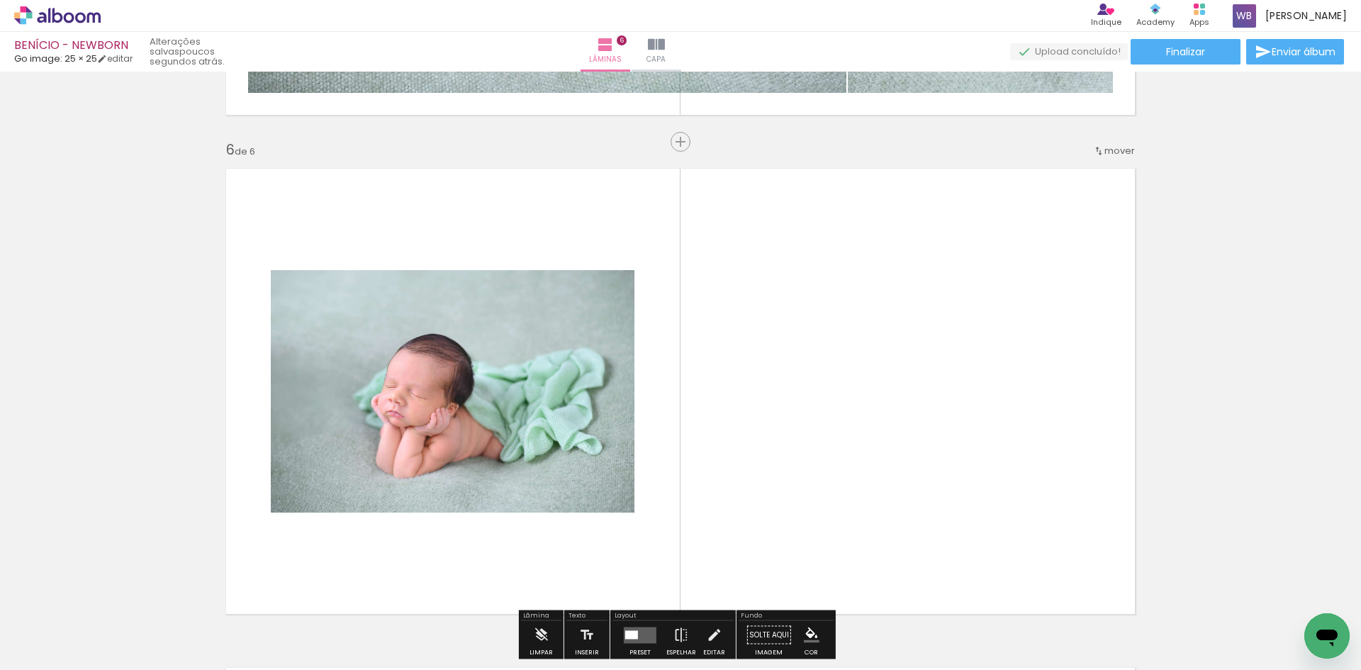
scroll to position [2513, 0]
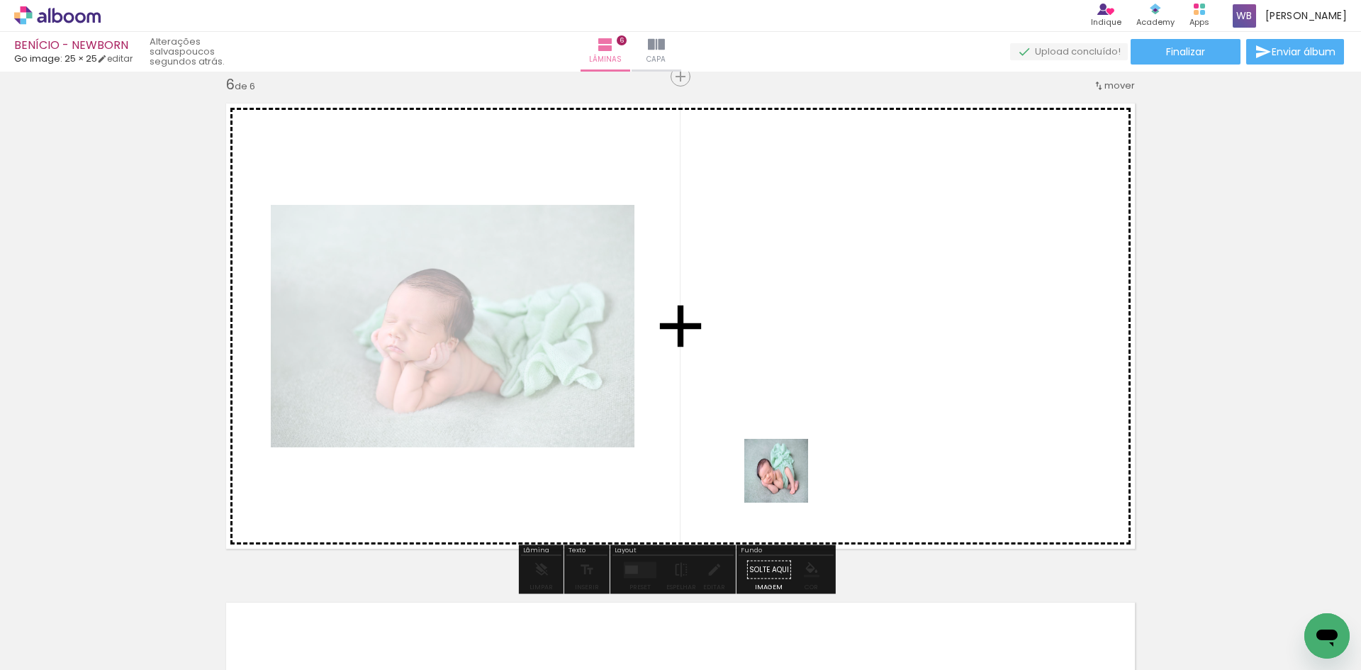
drag, startPoint x: 678, startPoint y: 575, endPoint x: 830, endPoint y: 430, distance: 209.5
click at [830, 430] on quentale-workspace at bounding box center [680, 335] width 1361 height 670
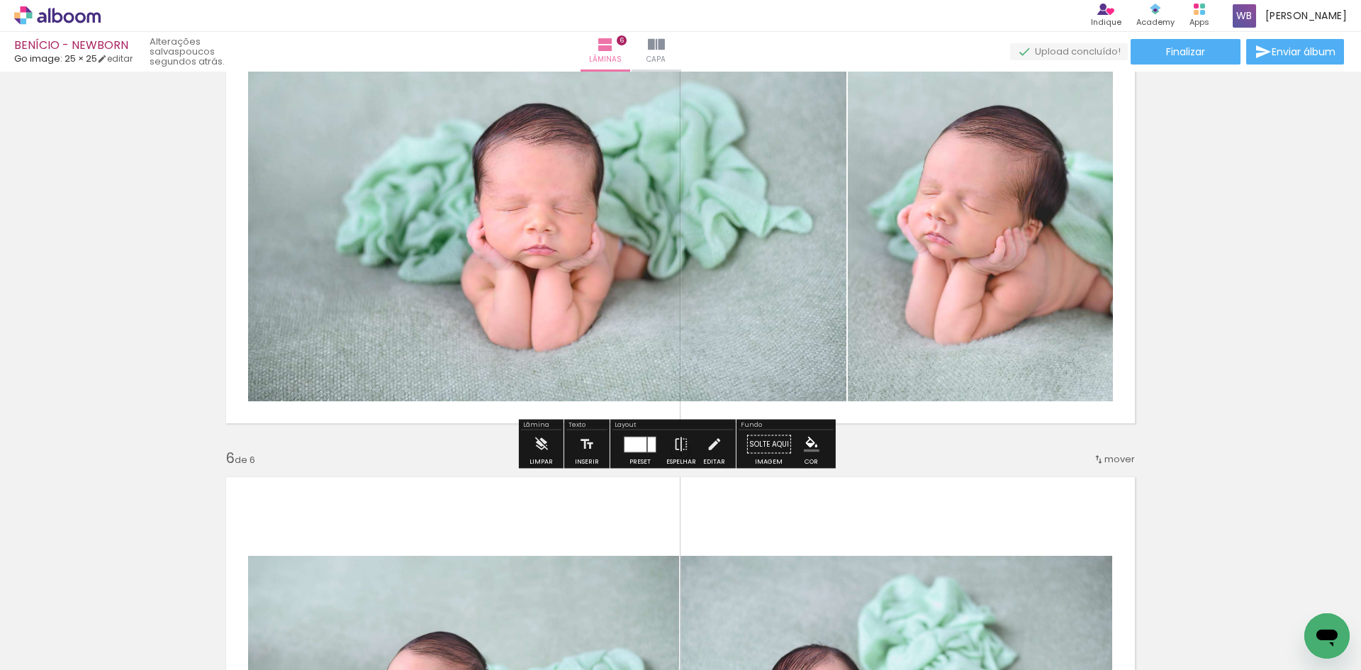
scroll to position [2159, 0]
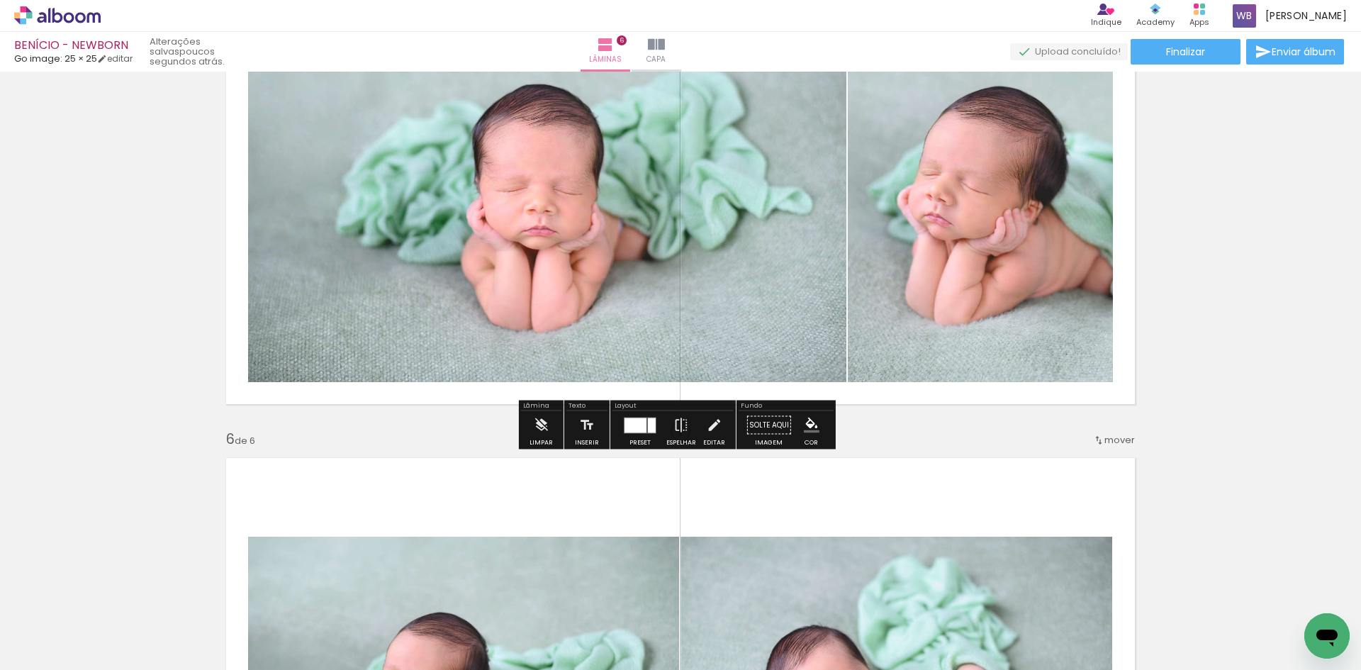
click at [638, 434] on div at bounding box center [640, 425] width 38 height 28
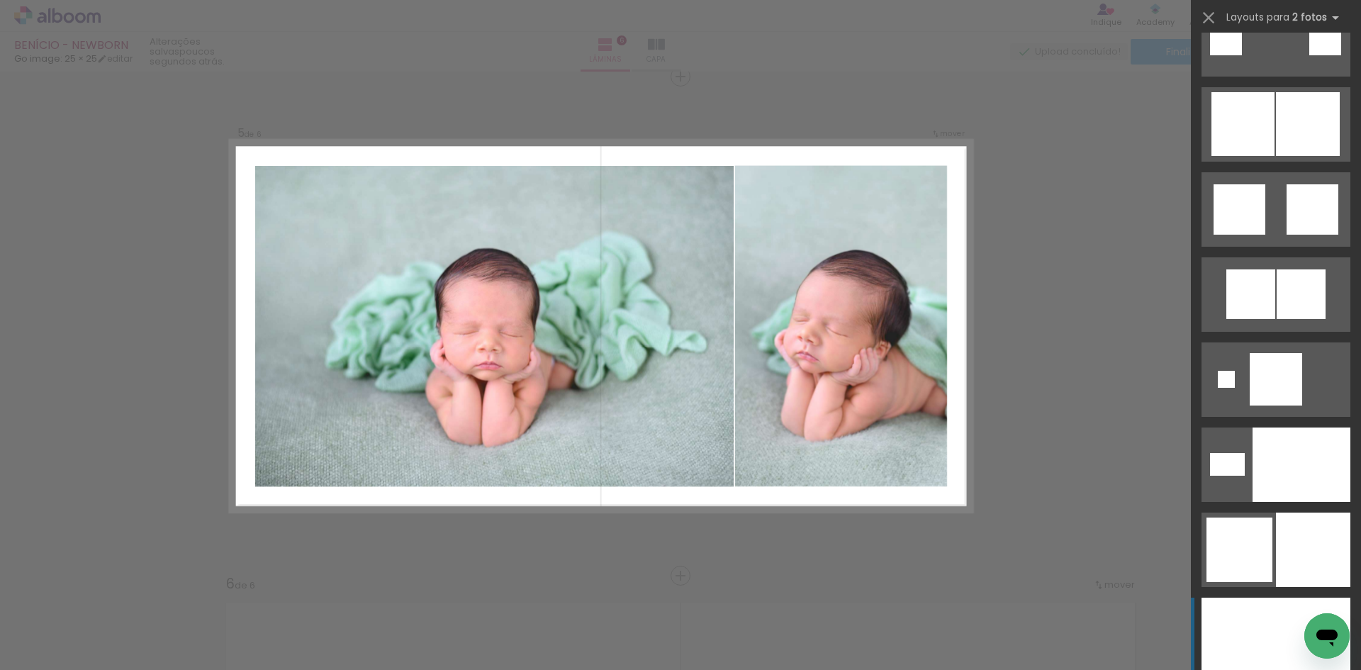
scroll to position [4465, 0]
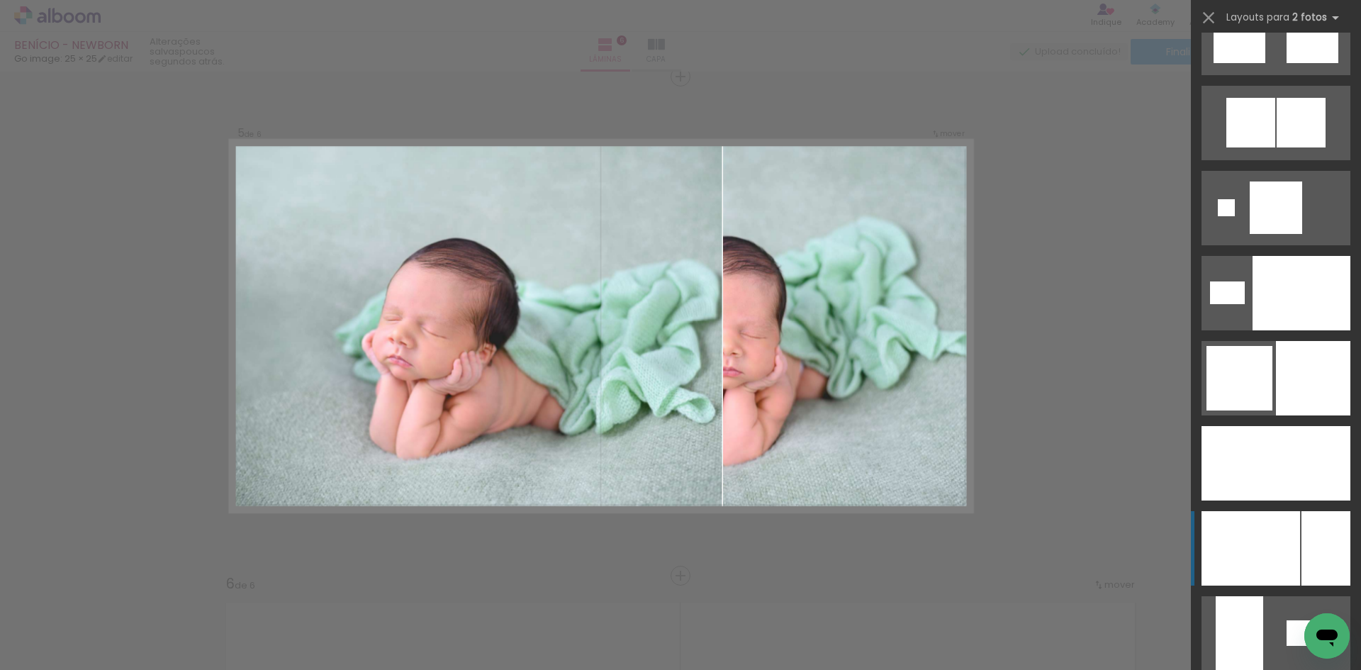
click at [1272, 553] on div at bounding box center [1250, 548] width 99 height 74
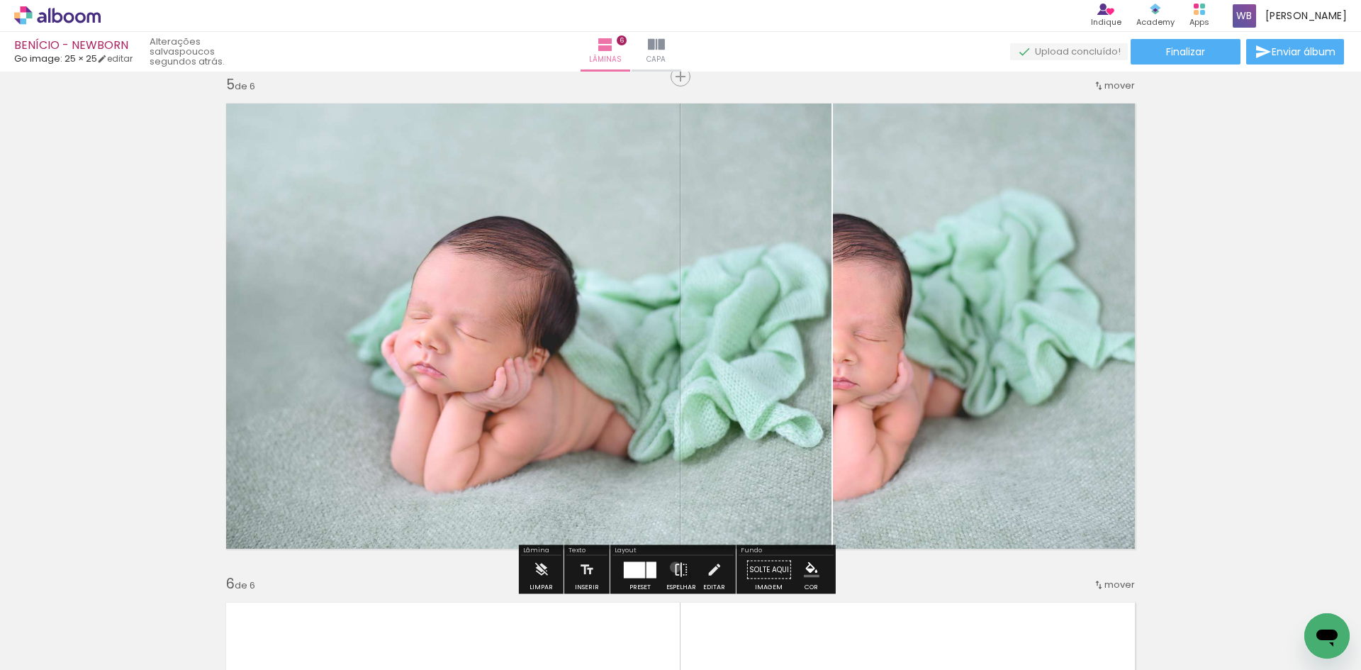
click at [673, 567] on iron-icon at bounding box center [681, 570] width 16 height 28
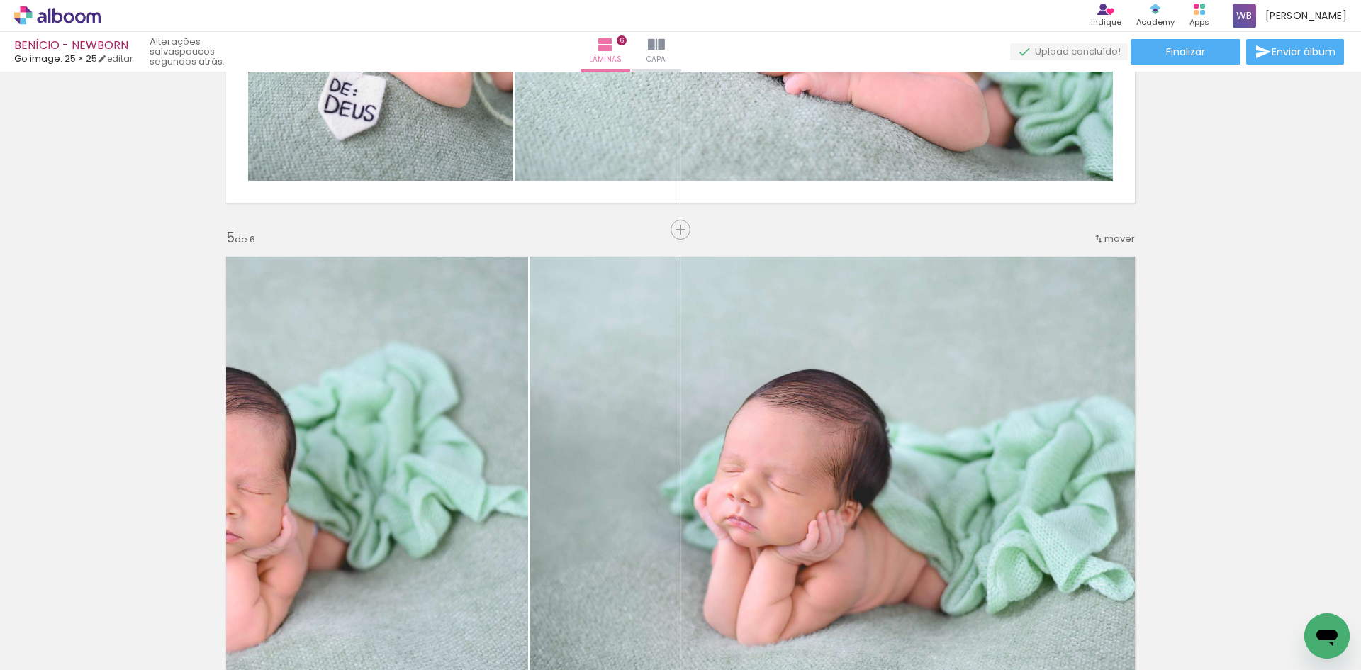
scroll to position [2085, 0]
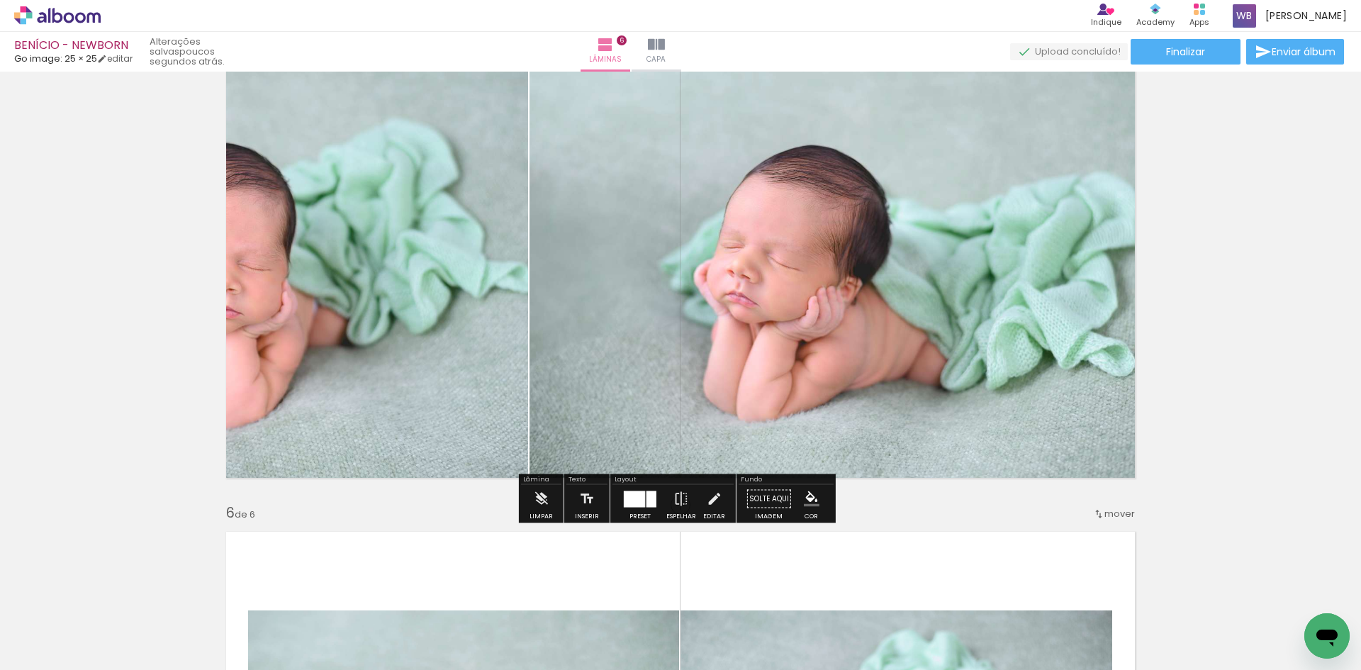
click at [646, 506] on div at bounding box center [651, 498] width 10 height 16
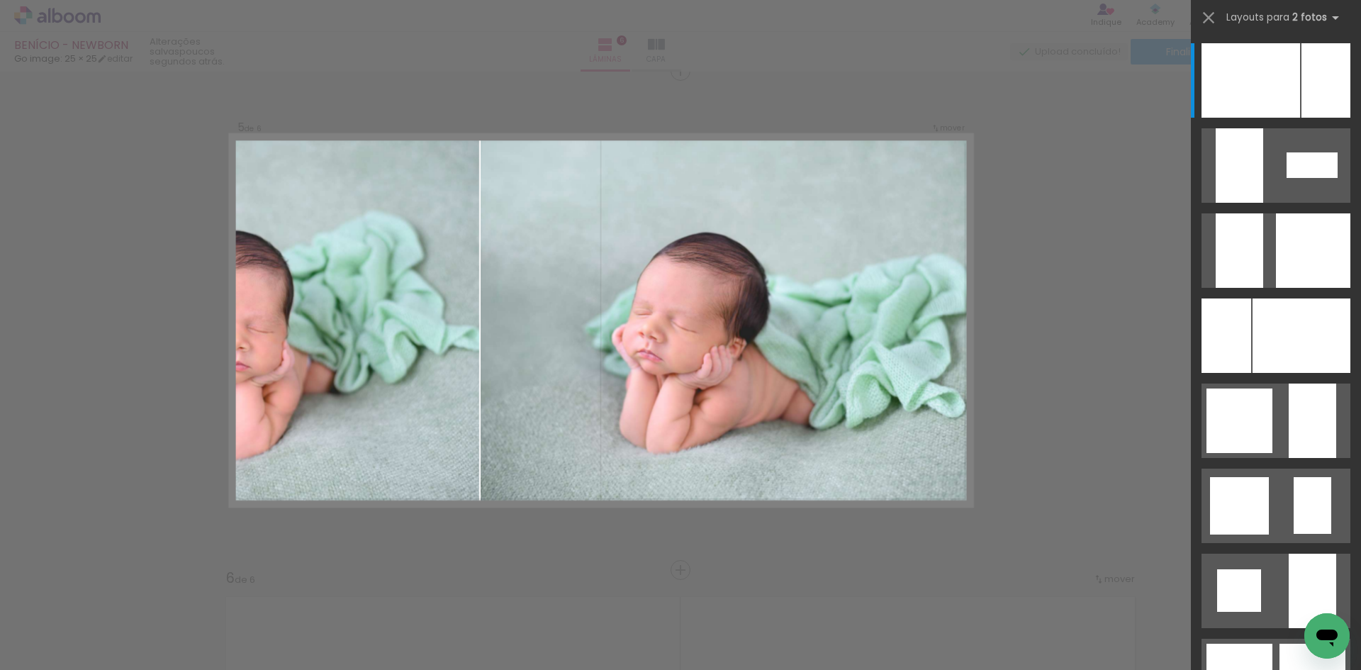
scroll to position [2014, 0]
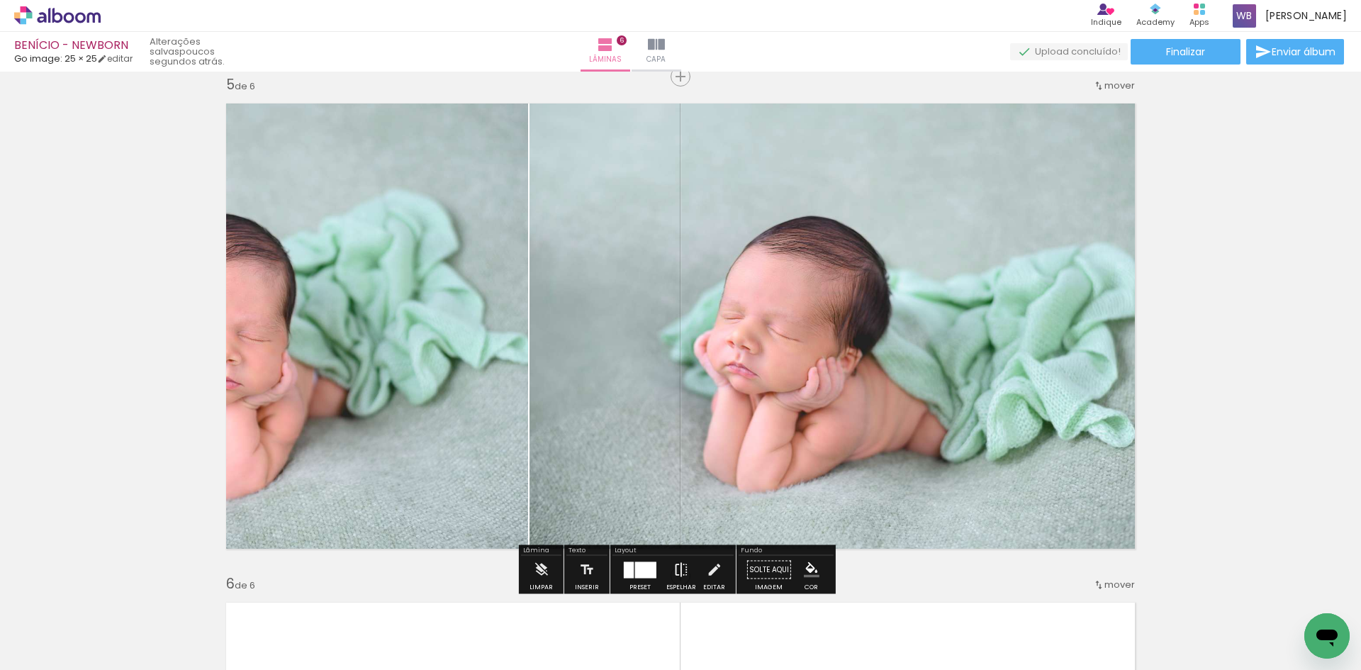
click at [682, 566] on iron-icon at bounding box center [681, 570] width 16 height 28
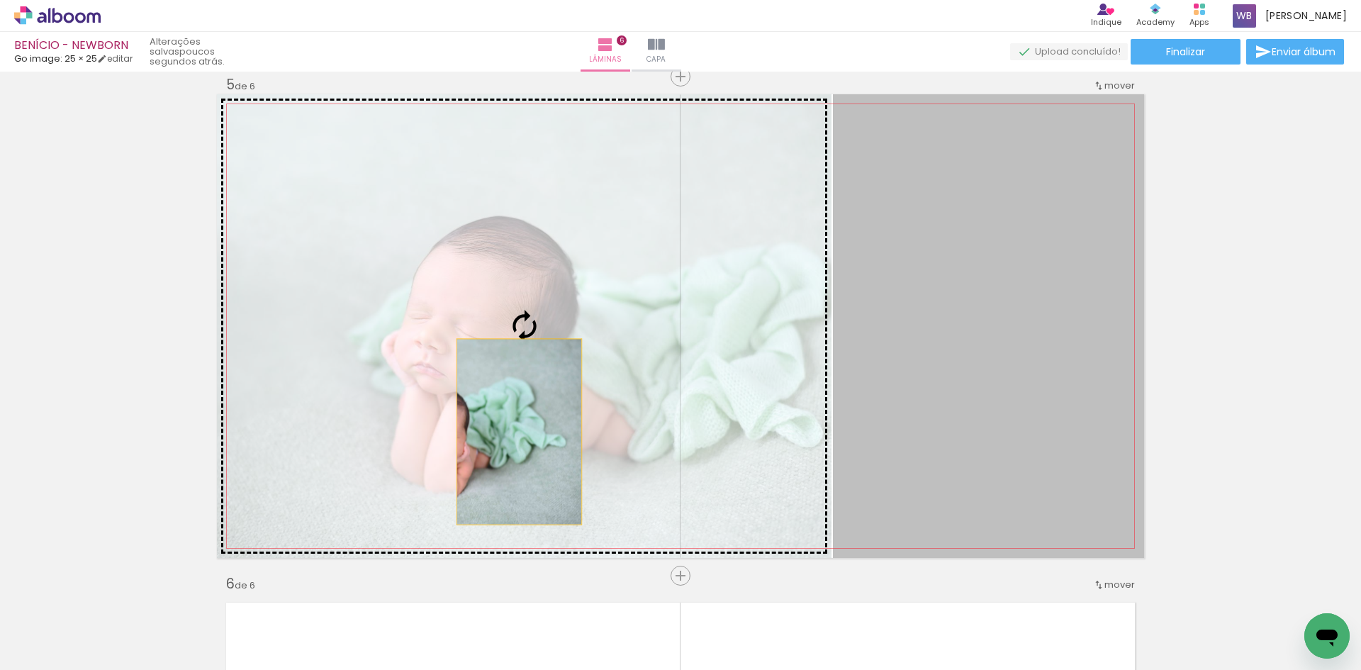
drag, startPoint x: 931, startPoint y: 425, endPoint x: 505, endPoint y: 433, distance: 425.3
click at [0, 0] on slot at bounding box center [0, 0] width 0 height 0
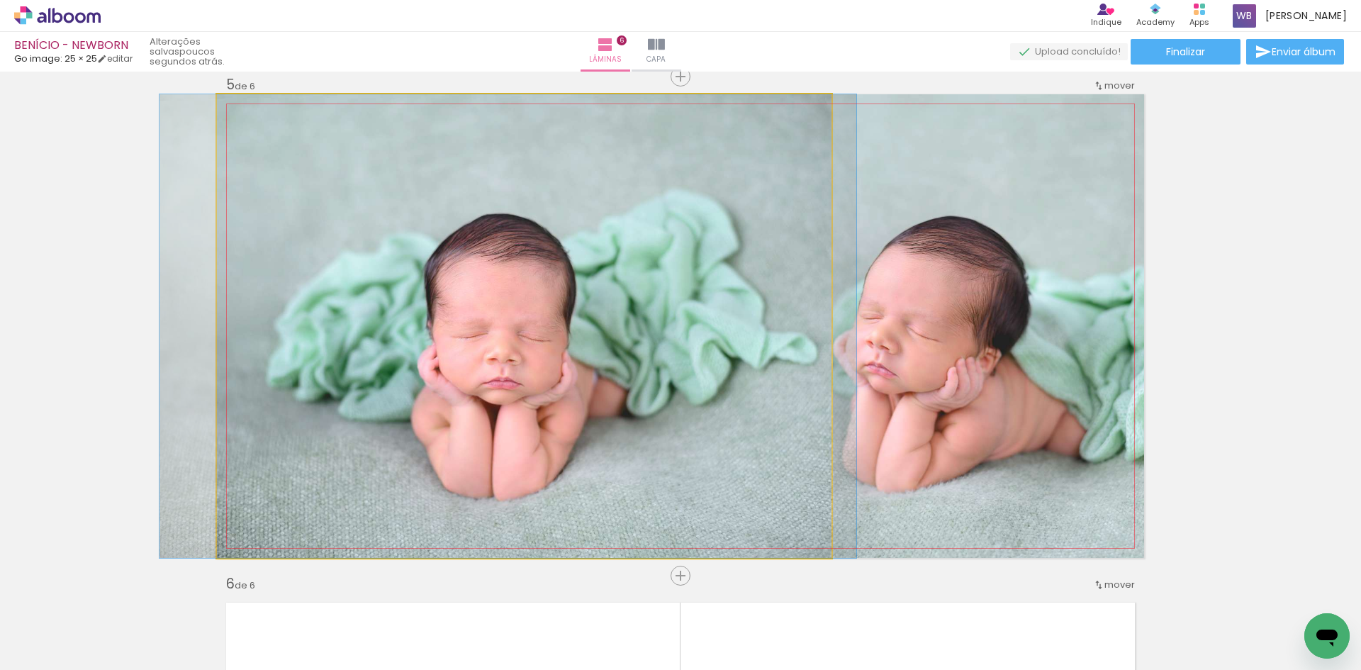
drag, startPoint x: 539, startPoint y: 432, endPoint x: 523, endPoint y: 425, distance: 18.1
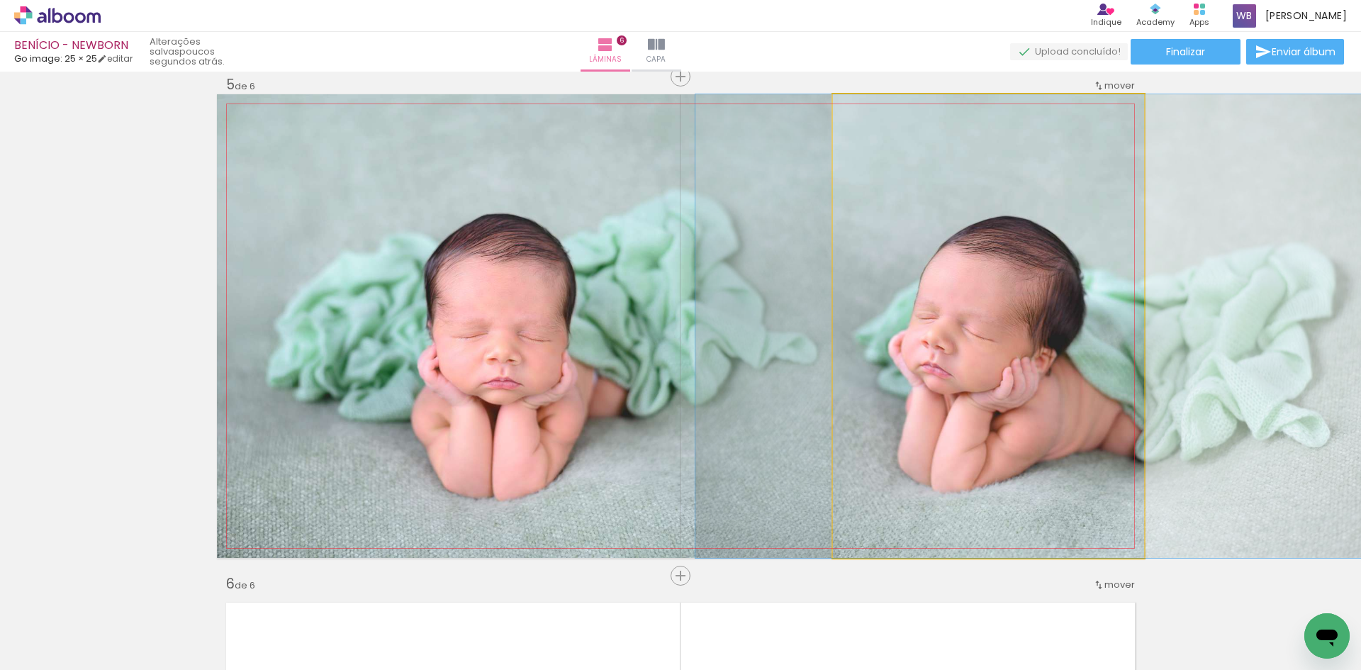
drag, startPoint x: 909, startPoint y: 381, endPoint x: 965, endPoint y: 363, distance: 58.0
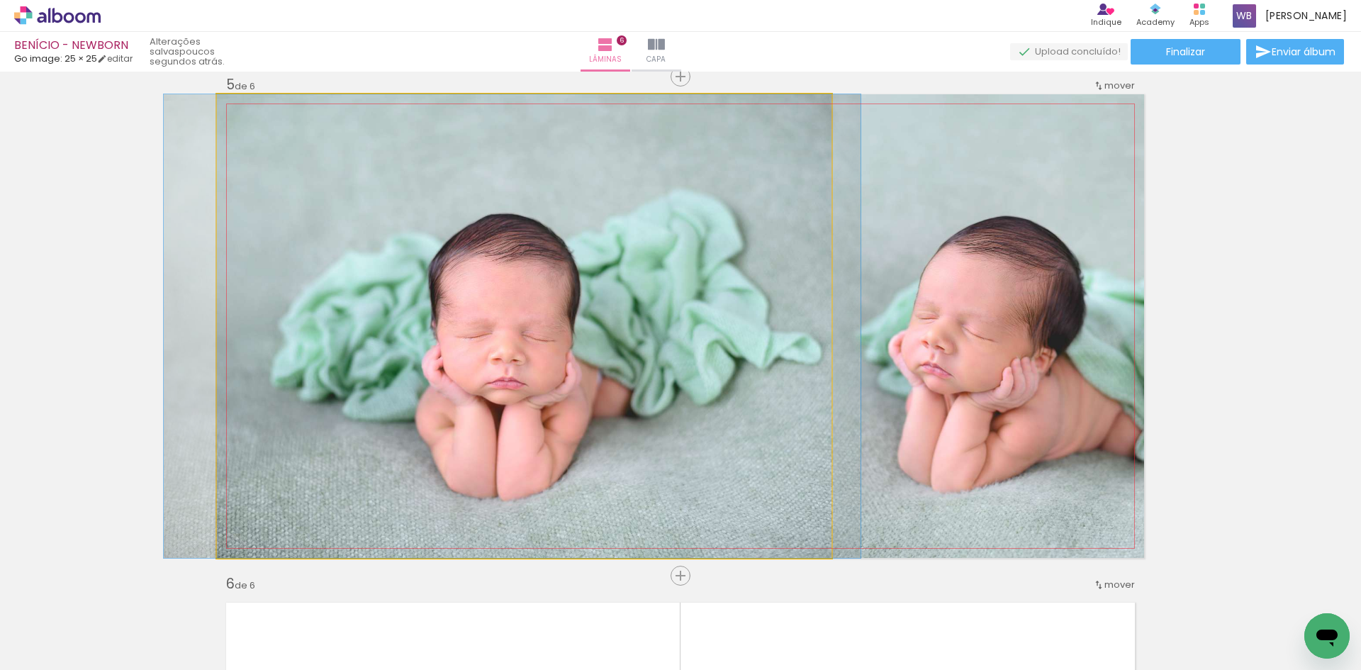
drag, startPoint x: 440, startPoint y: 376, endPoint x: 443, endPoint y: 354, distance: 21.4
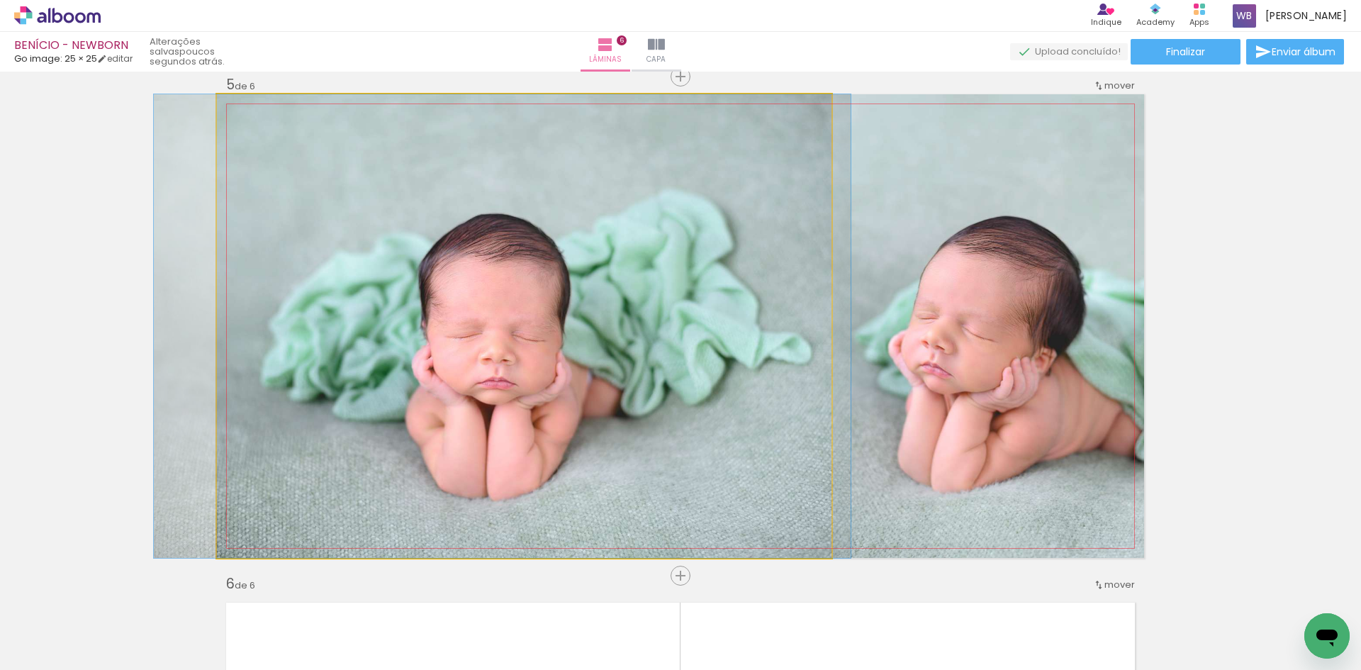
drag, startPoint x: 454, startPoint y: 369, endPoint x: 444, endPoint y: 366, distance: 10.3
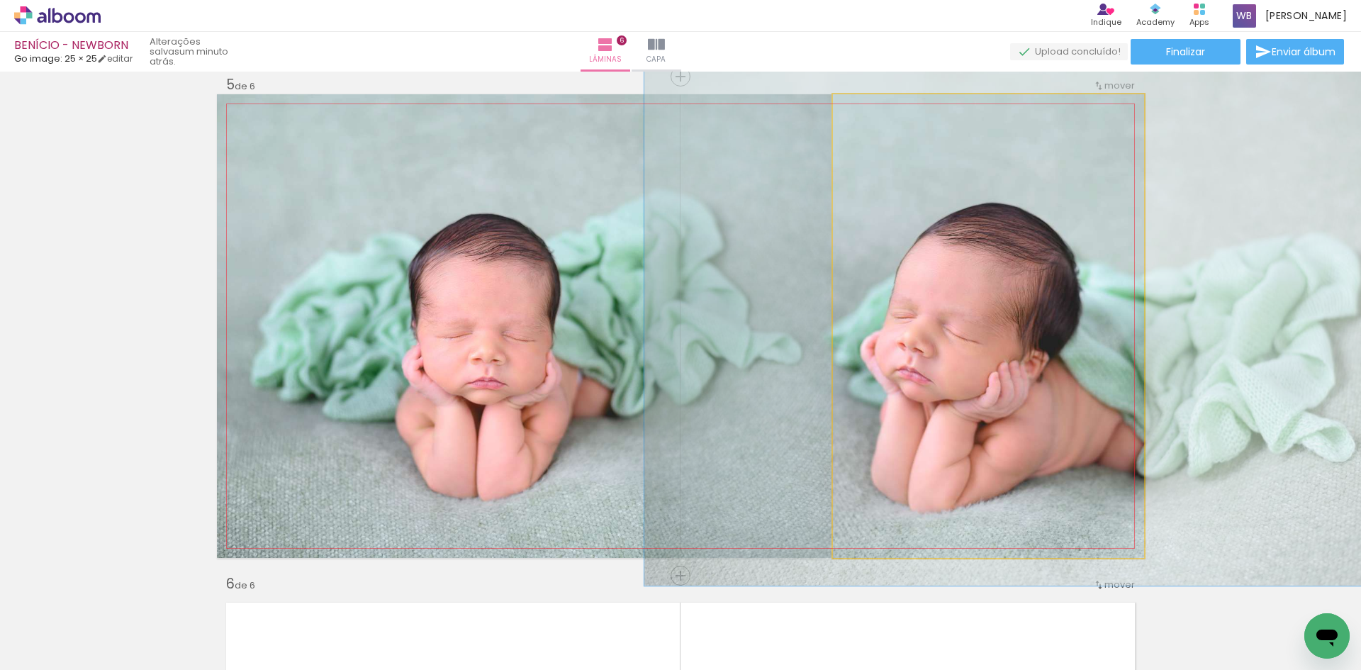
click at [867, 111] on div at bounding box center [871, 109] width 13 height 13
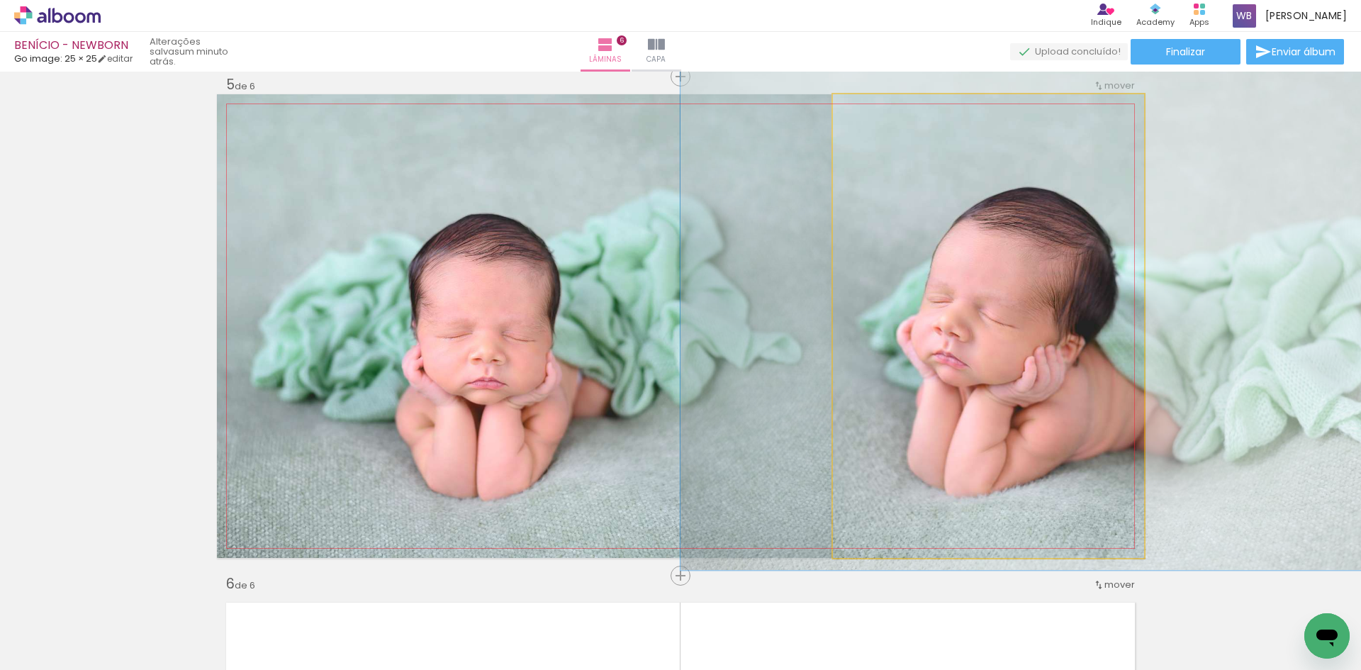
drag, startPoint x: 938, startPoint y: 375, endPoint x: 973, endPoint y: 360, distance: 38.4
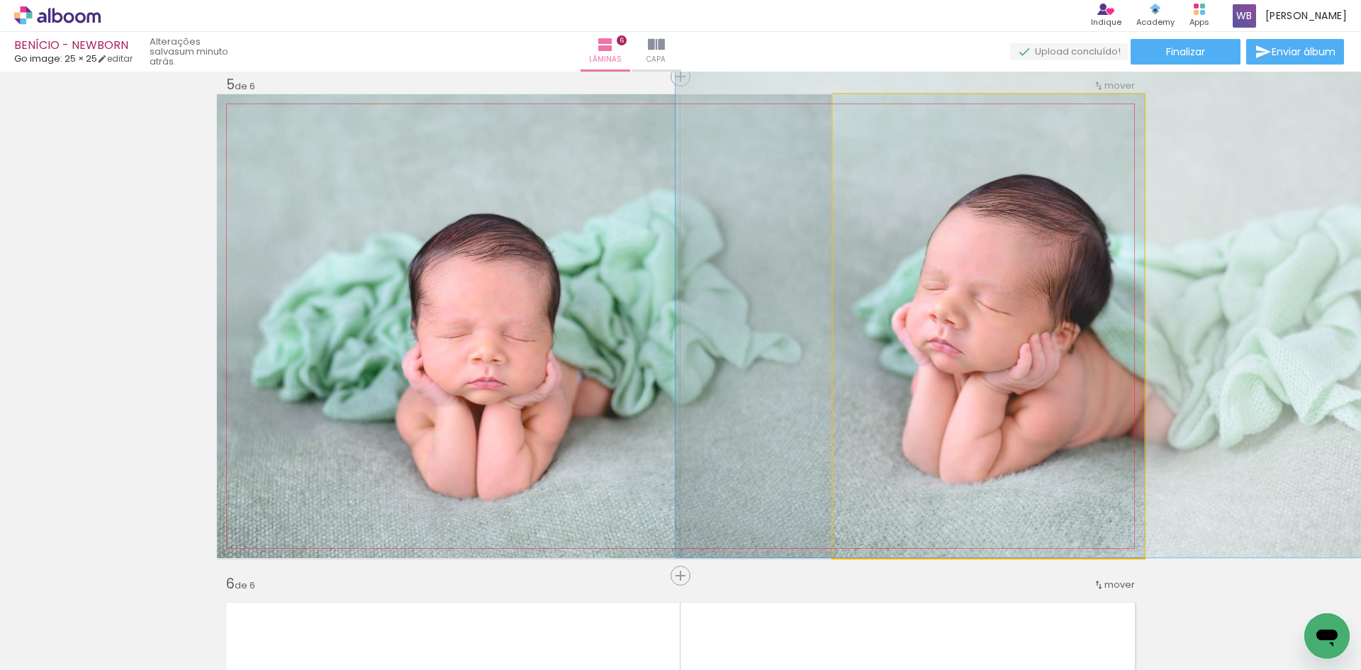
drag, startPoint x: 966, startPoint y: 390, endPoint x: 961, endPoint y: 373, distance: 17.7
click at [979, 384] on quentale-photo at bounding box center [988, 325] width 311 height 463
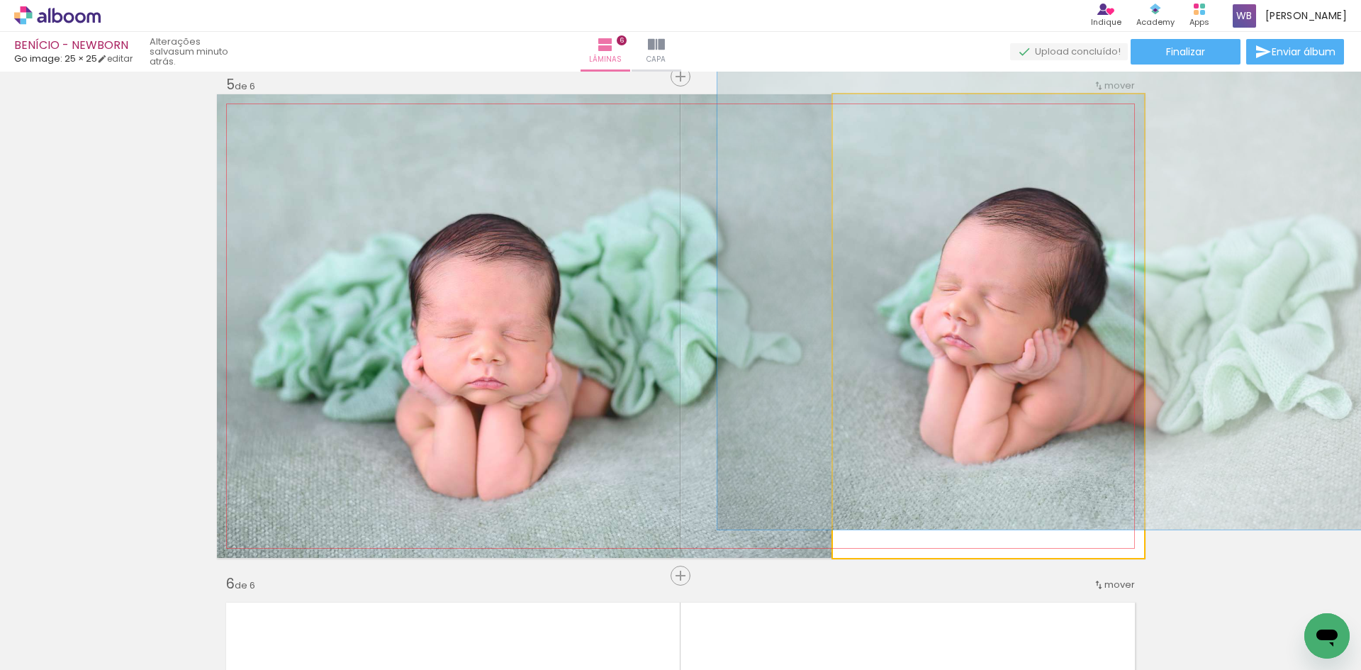
drag, startPoint x: 871, startPoint y: 113, endPoint x: 848, endPoint y: 113, distance: 23.4
type paper-slider "100"
click at [848, 113] on div at bounding box center [886, 109] width 99 height 21
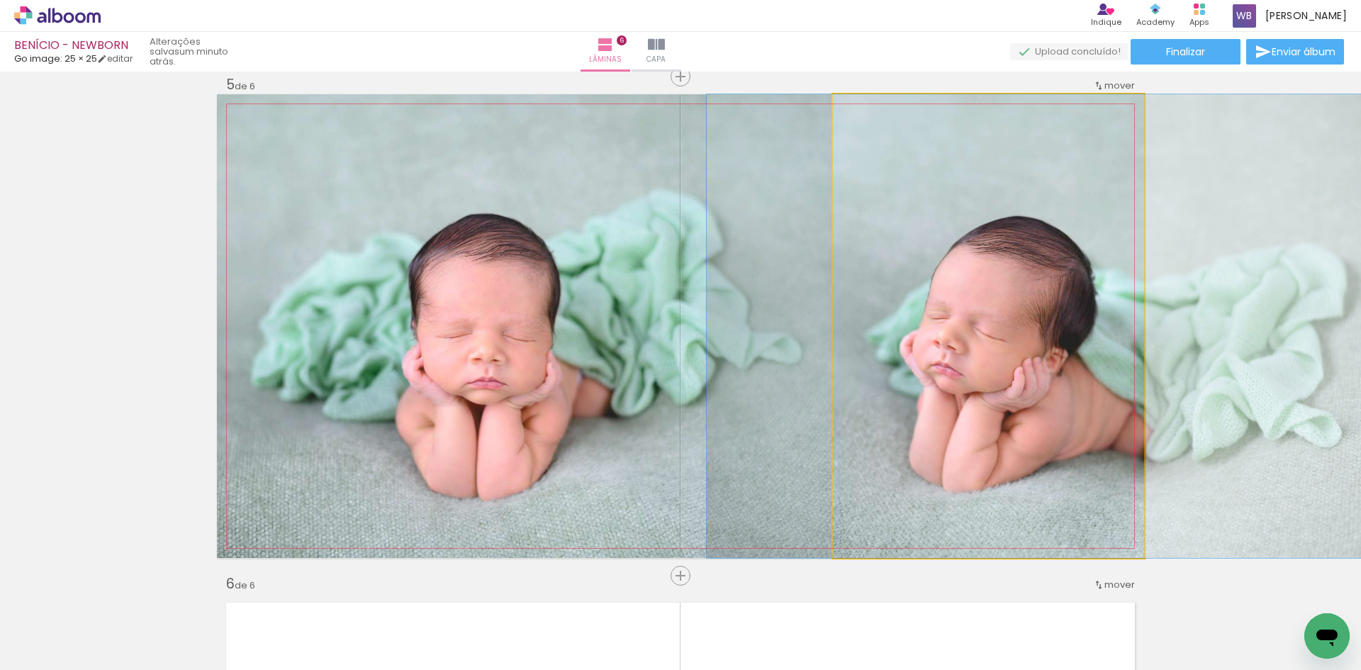
drag, startPoint x: 978, startPoint y: 315, endPoint x: 967, endPoint y: 345, distance: 32.3
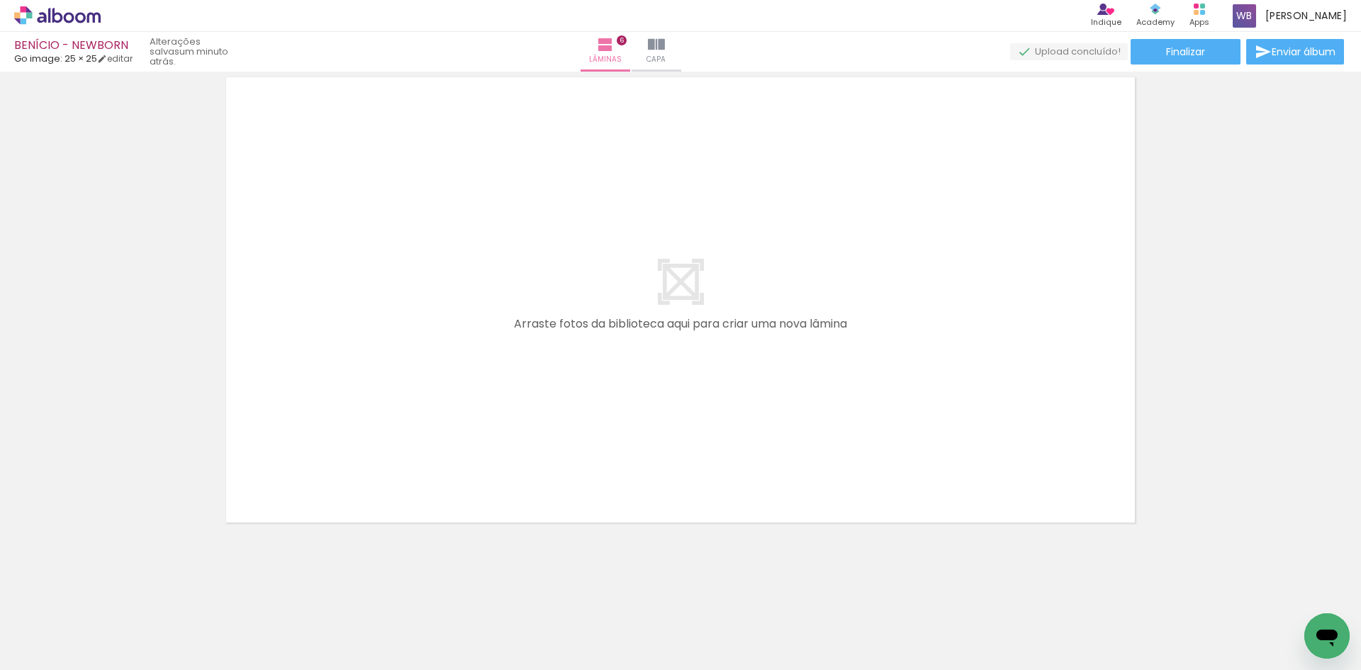
scroll to position [3049, 0]
drag, startPoint x: 700, startPoint y: 639, endPoint x: 685, endPoint y: 519, distance: 120.0
click at [685, 519] on quentale-workspace at bounding box center [680, 335] width 1361 height 670
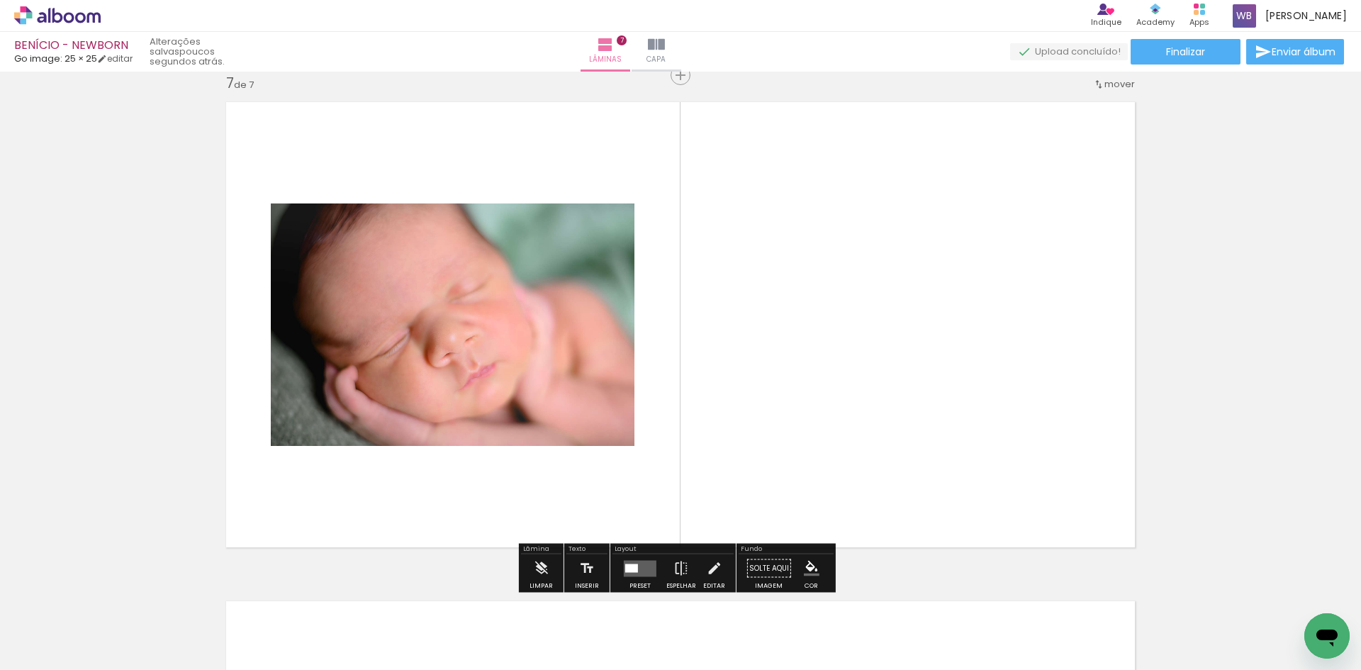
scroll to position [3012, 0]
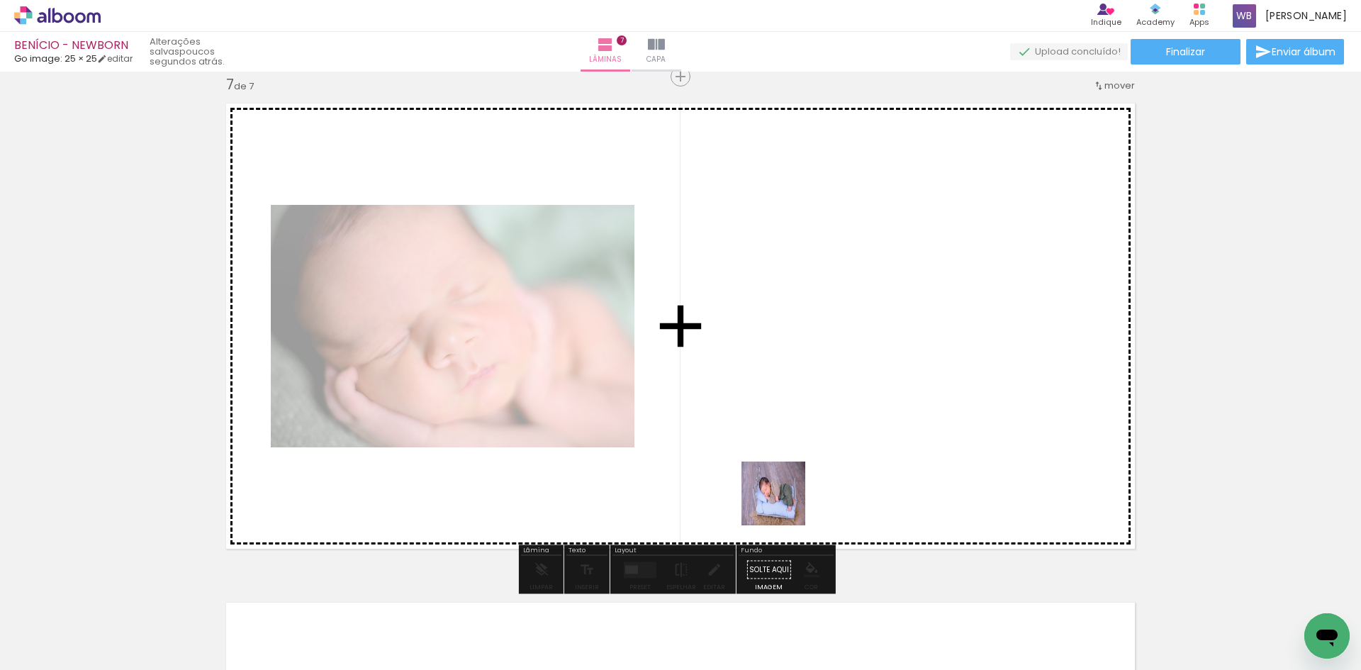
drag, startPoint x: 777, startPoint y: 630, endPoint x: 784, endPoint y: 501, distance: 129.2
click at [784, 501] on quentale-workspace at bounding box center [680, 335] width 1361 height 670
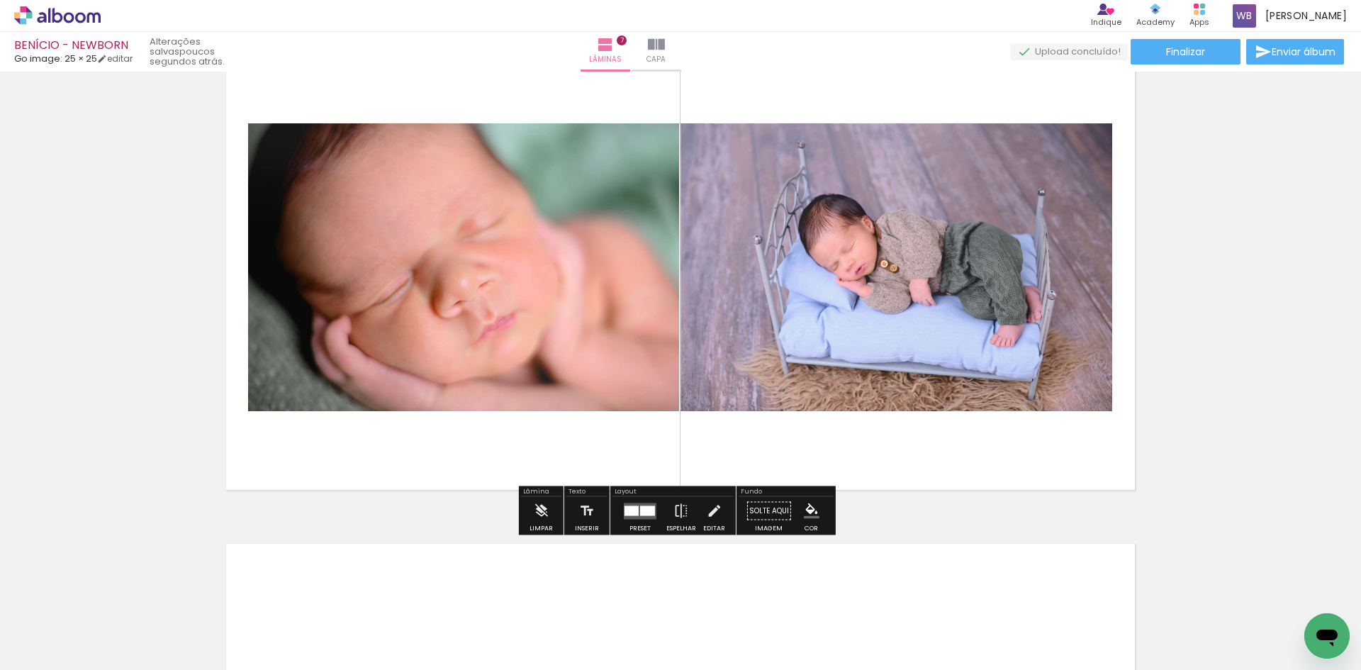
scroll to position [3083, 0]
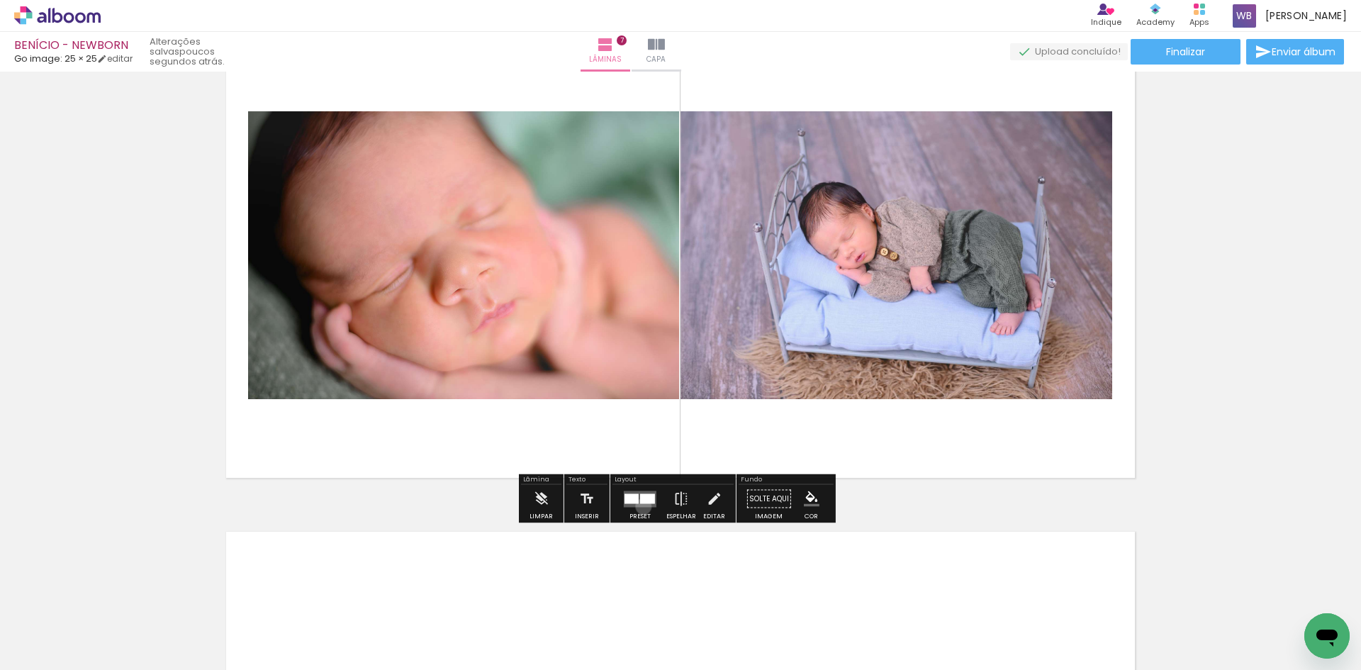
click at [640, 506] on quentale-layouter at bounding box center [640, 498] width 33 height 16
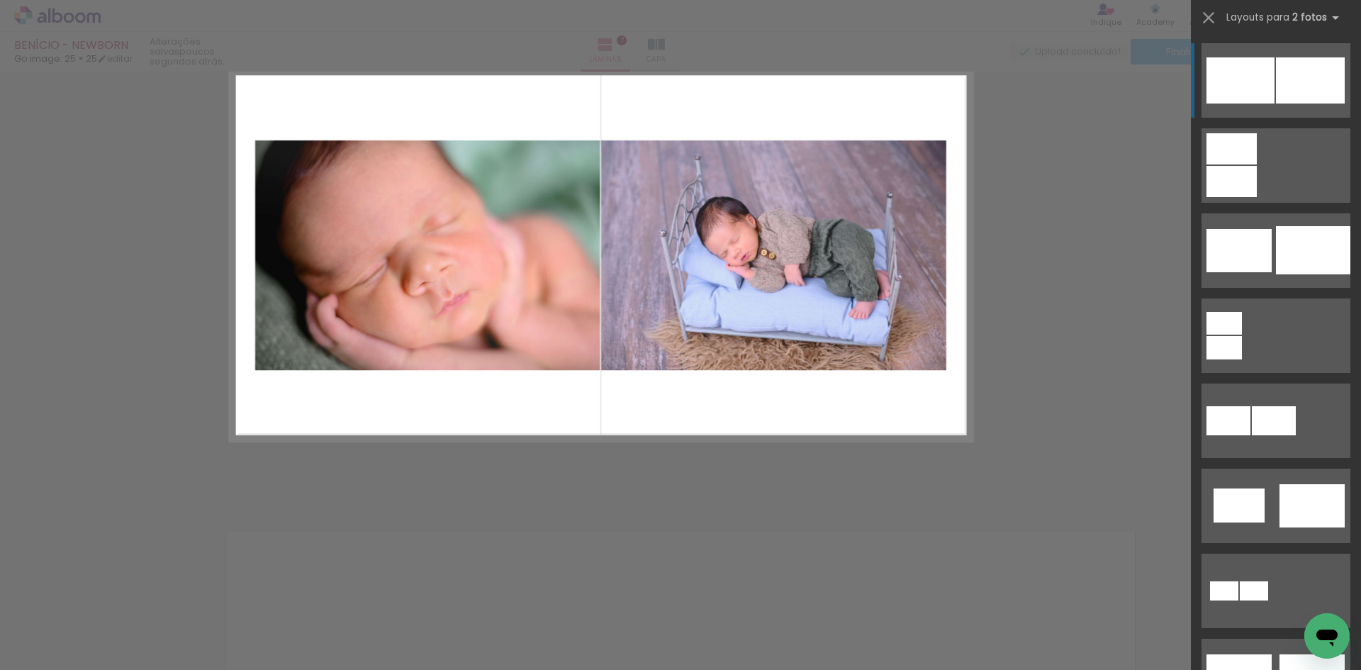
scroll to position [3066, 0]
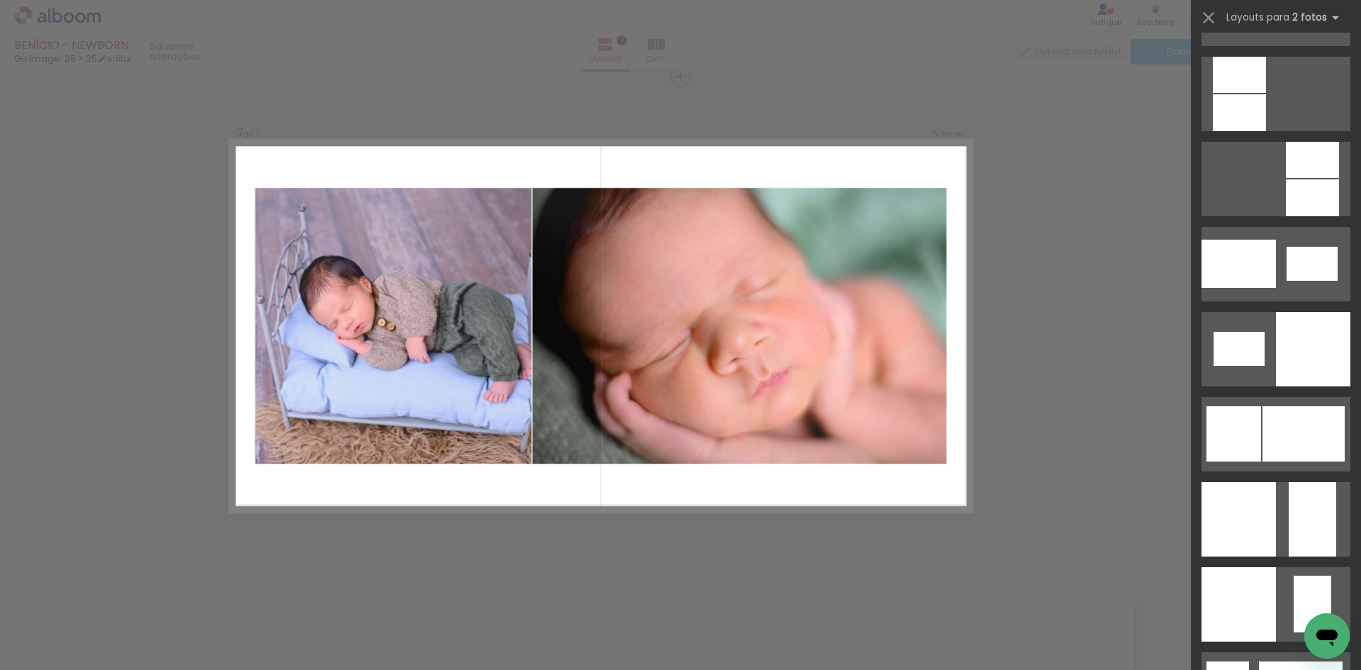
scroll to position [1630, 0]
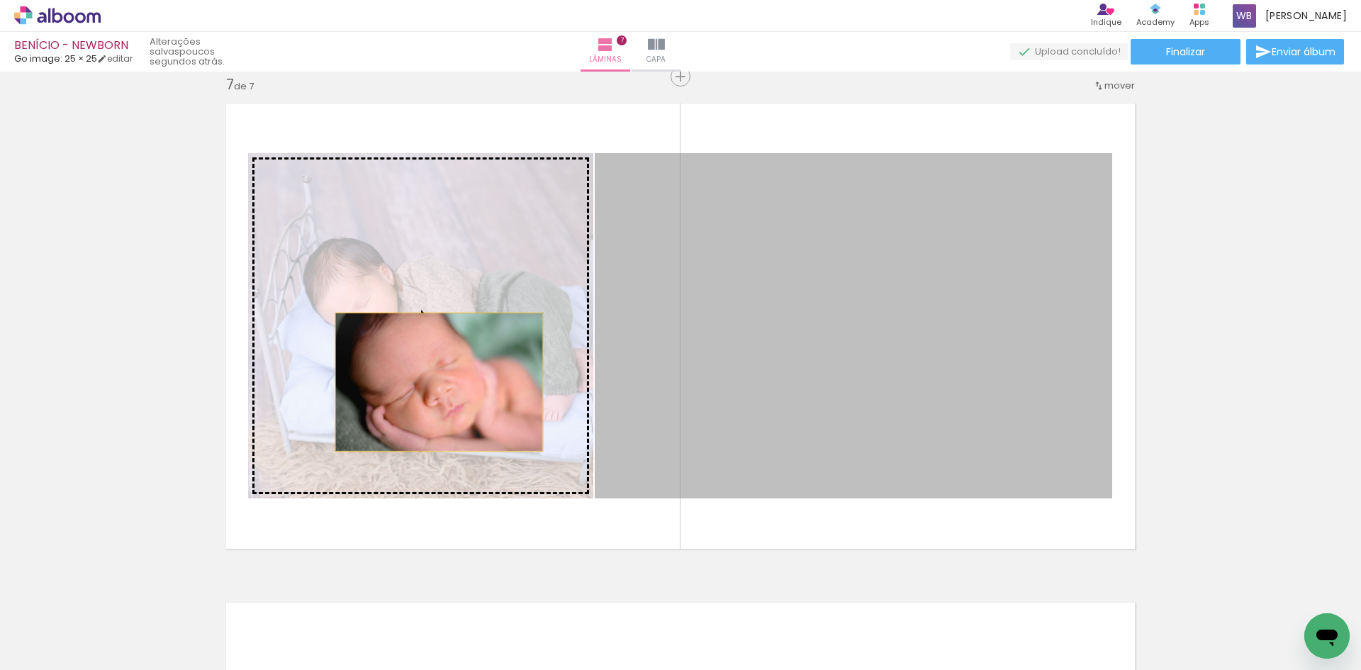
drag, startPoint x: 802, startPoint y: 382, endPoint x: 407, endPoint y: 382, distance: 395.4
click at [0, 0] on slot at bounding box center [0, 0] width 0 height 0
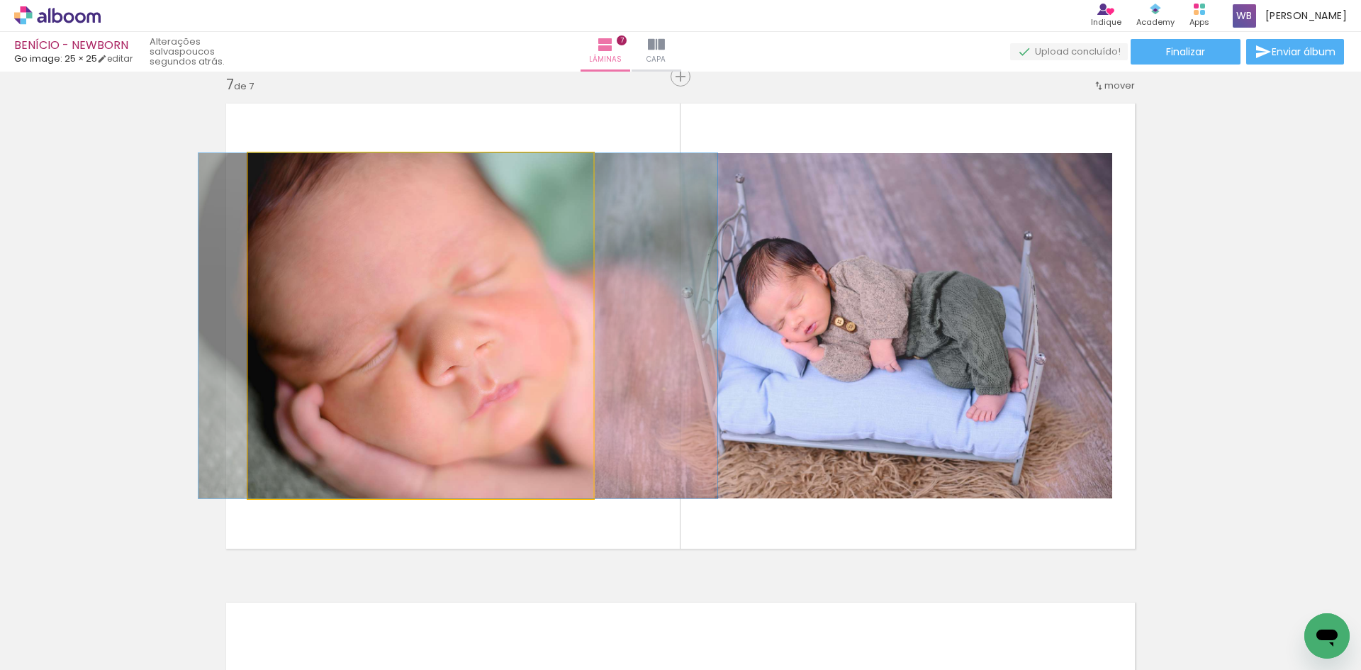
drag, startPoint x: 411, startPoint y: 382, endPoint x: 449, endPoint y: 386, distance: 37.8
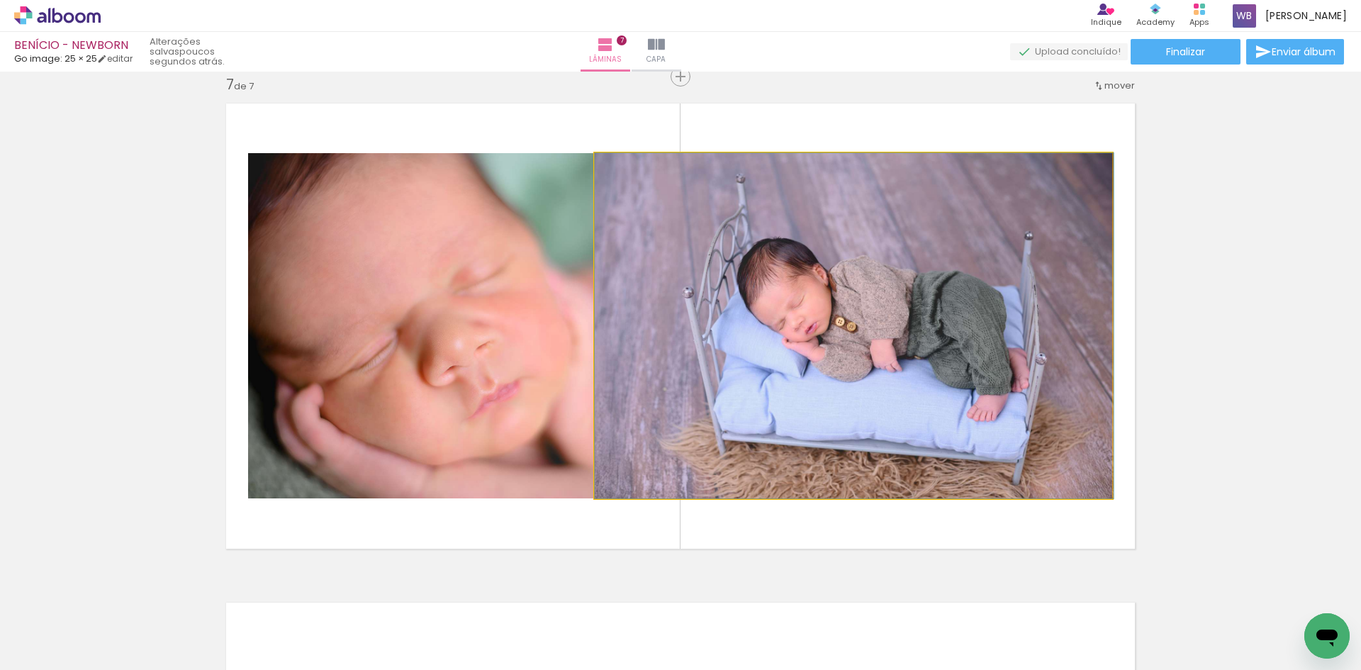
drag, startPoint x: 828, startPoint y: 389, endPoint x: 856, endPoint y: 390, distance: 27.7
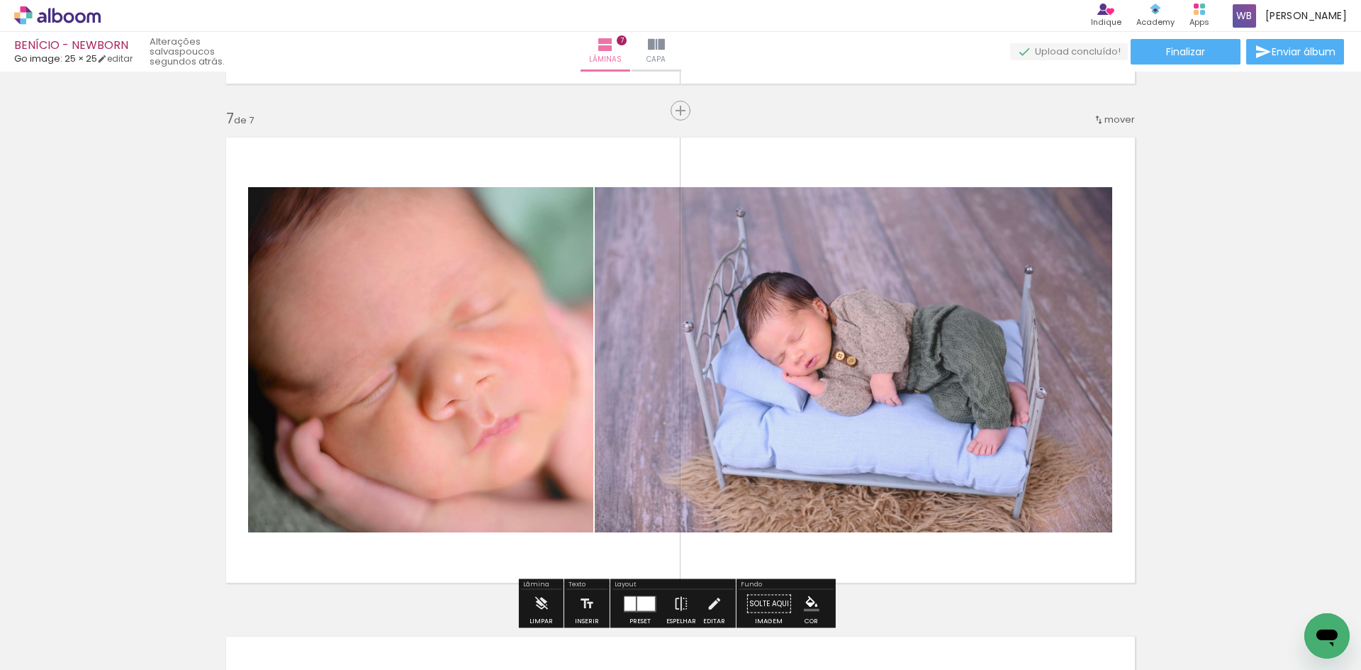
scroll to position [3225, 0]
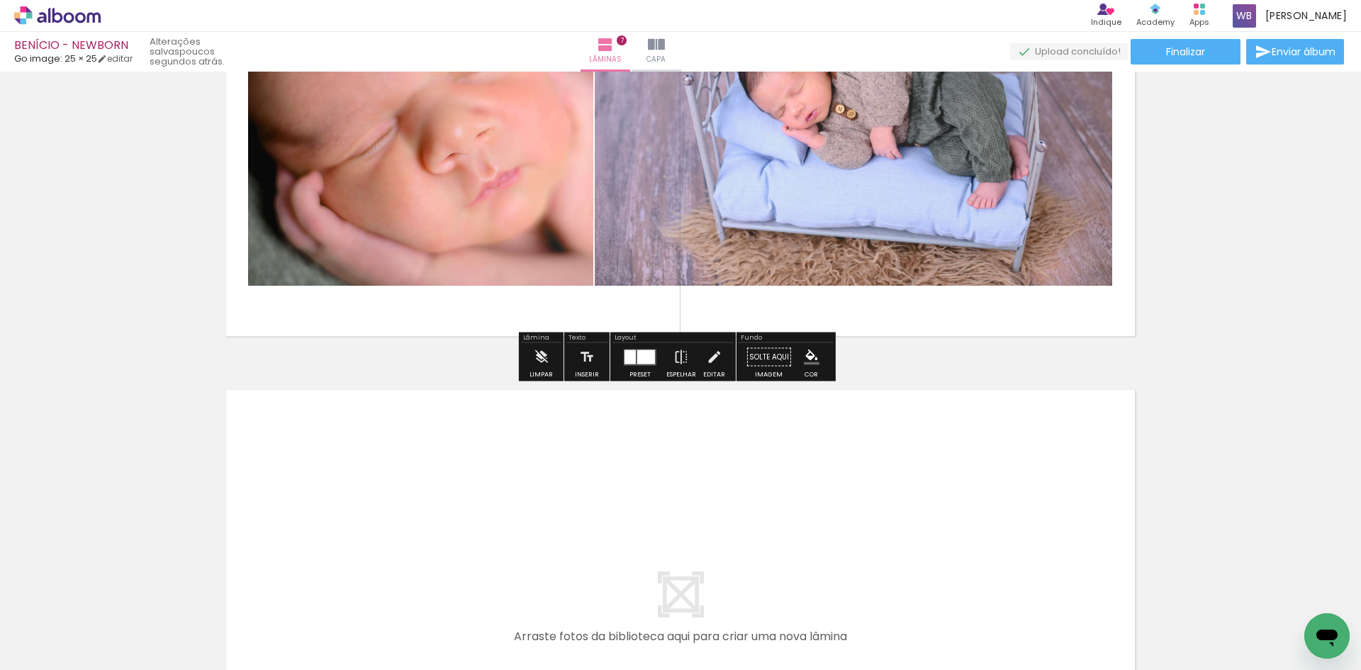
click at [561, 230] on quentale-photo at bounding box center [420, 112] width 345 height 345
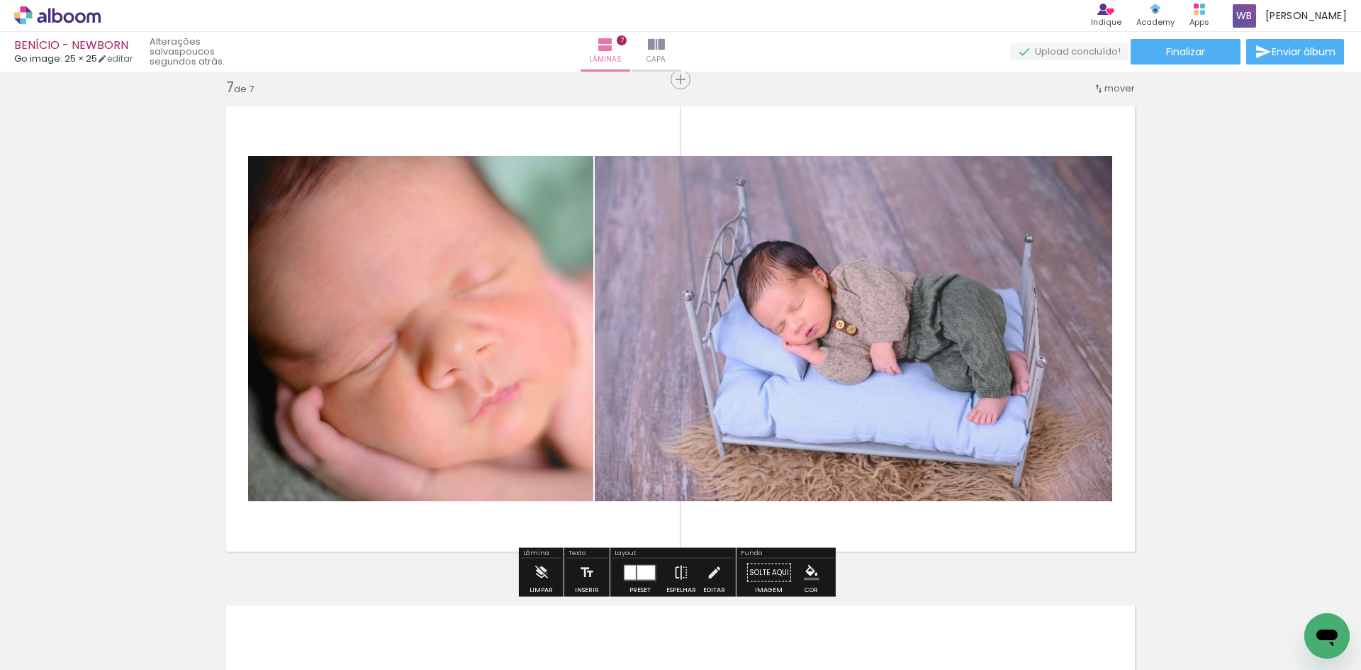
scroll to position [3012, 0]
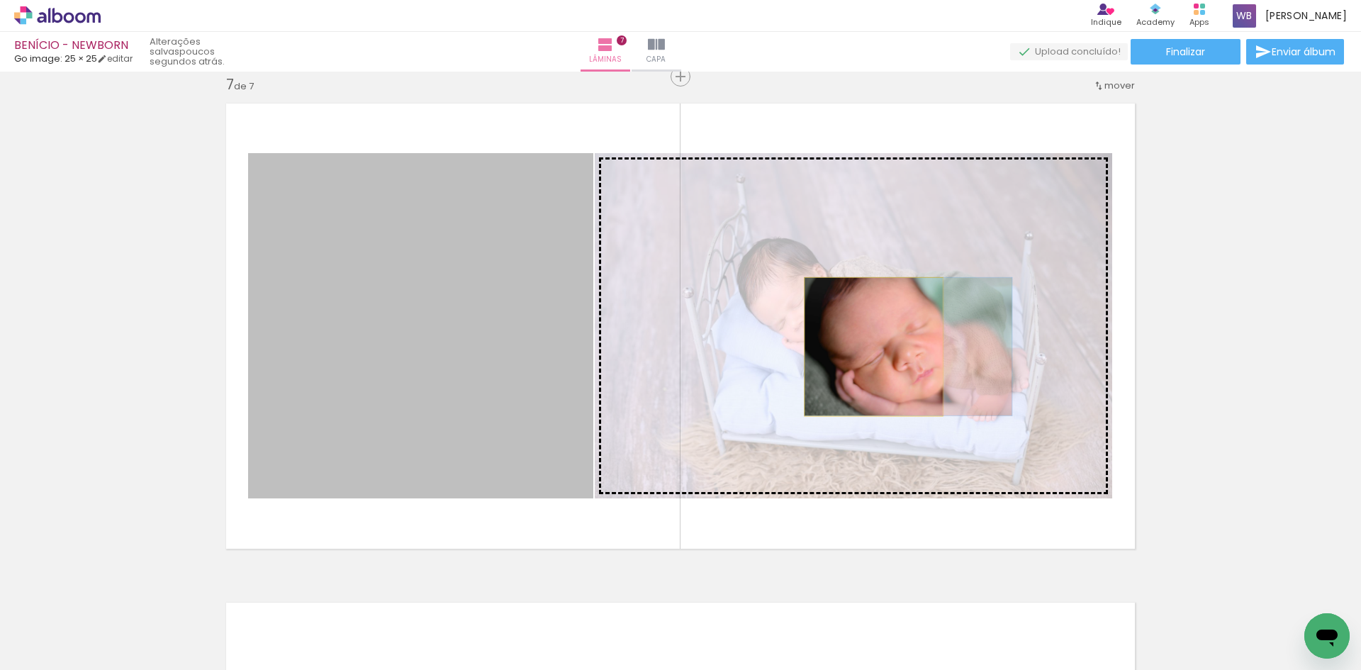
drag, startPoint x: 359, startPoint y: 347, endPoint x: 868, endPoint y: 347, distance: 508.8
click at [0, 0] on slot at bounding box center [0, 0] width 0 height 0
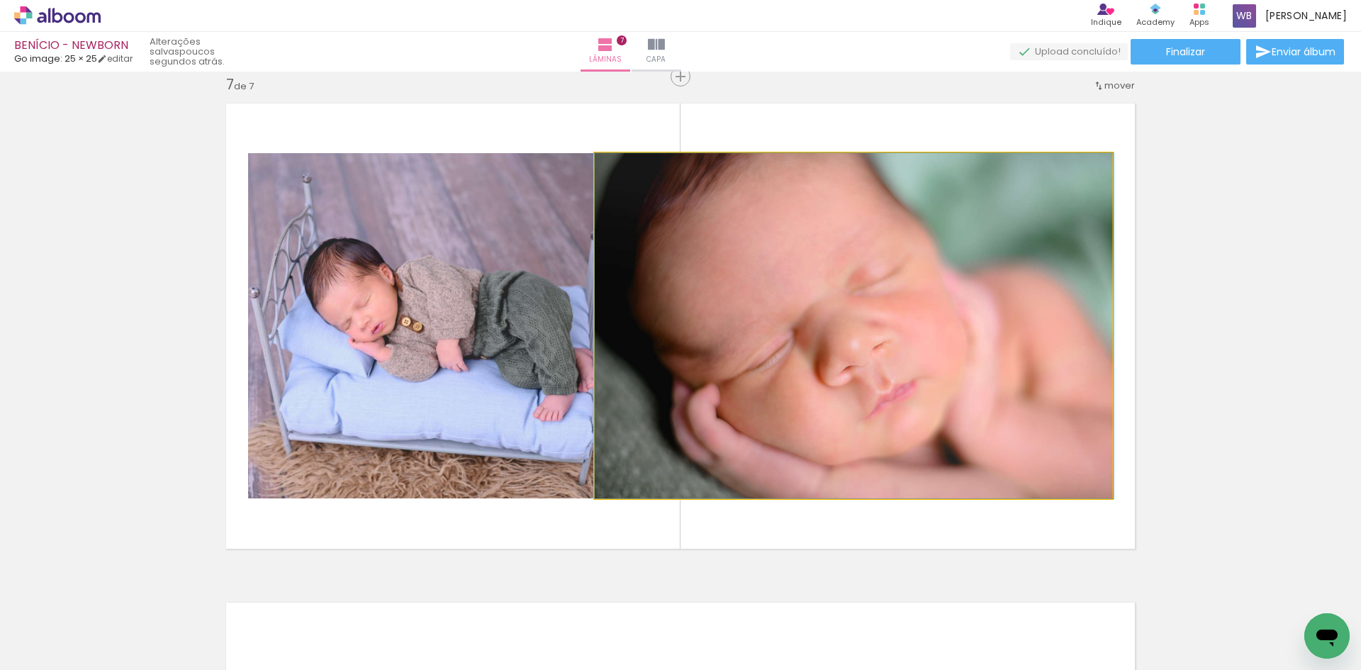
drag, startPoint x: 826, startPoint y: 349, endPoint x: 855, endPoint y: 352, distance: 28.4
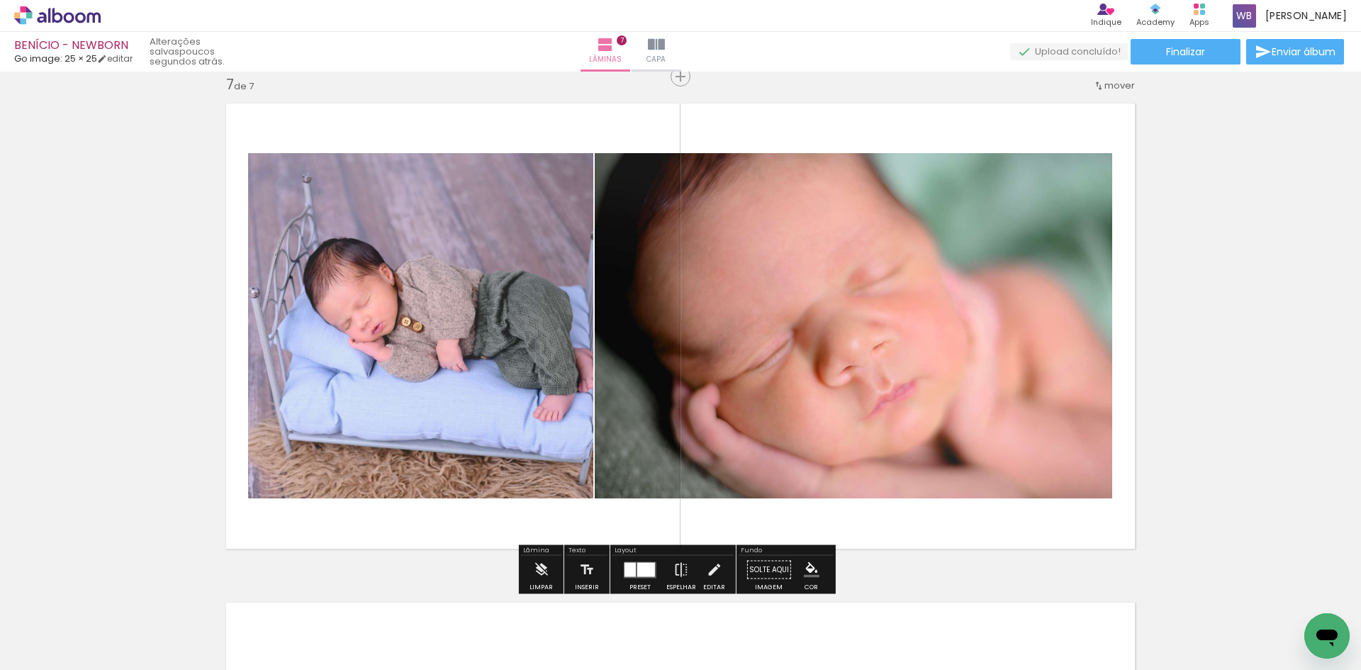
click at [640, 572] on div at bounding box center [646, 569] width 18 height 14
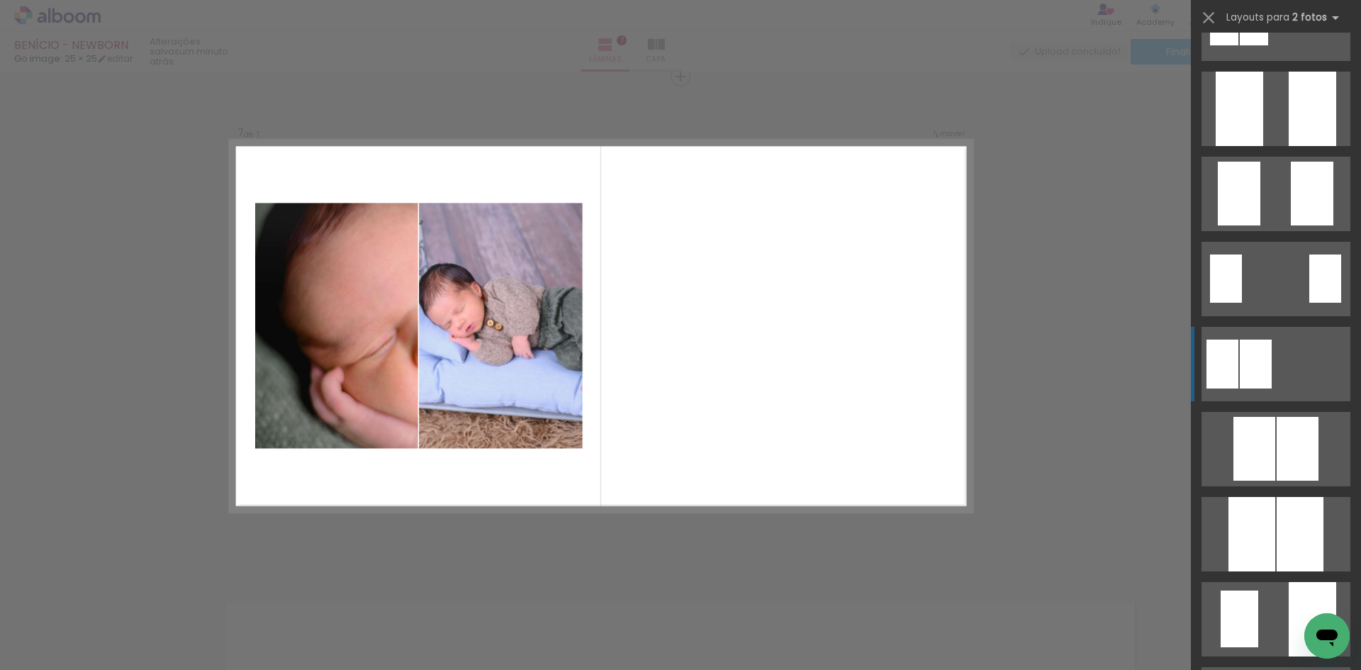
scroll to position [0, 0]
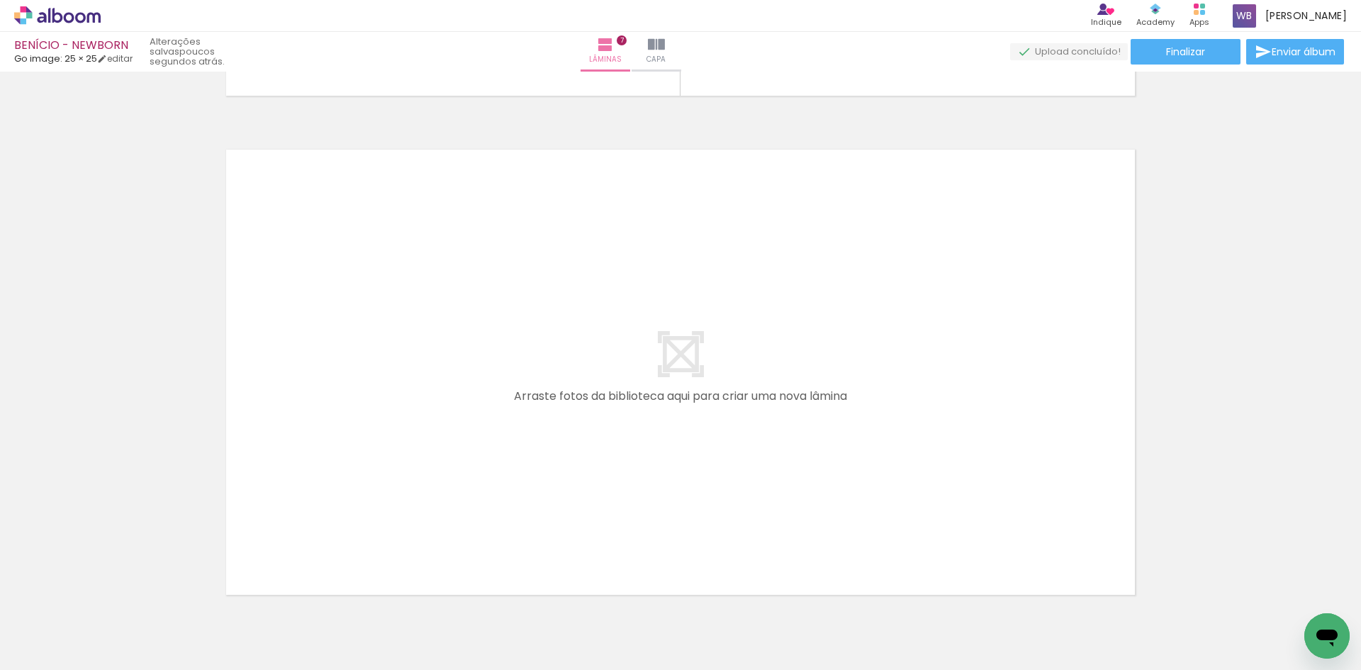
scroll to position [3508, 0]
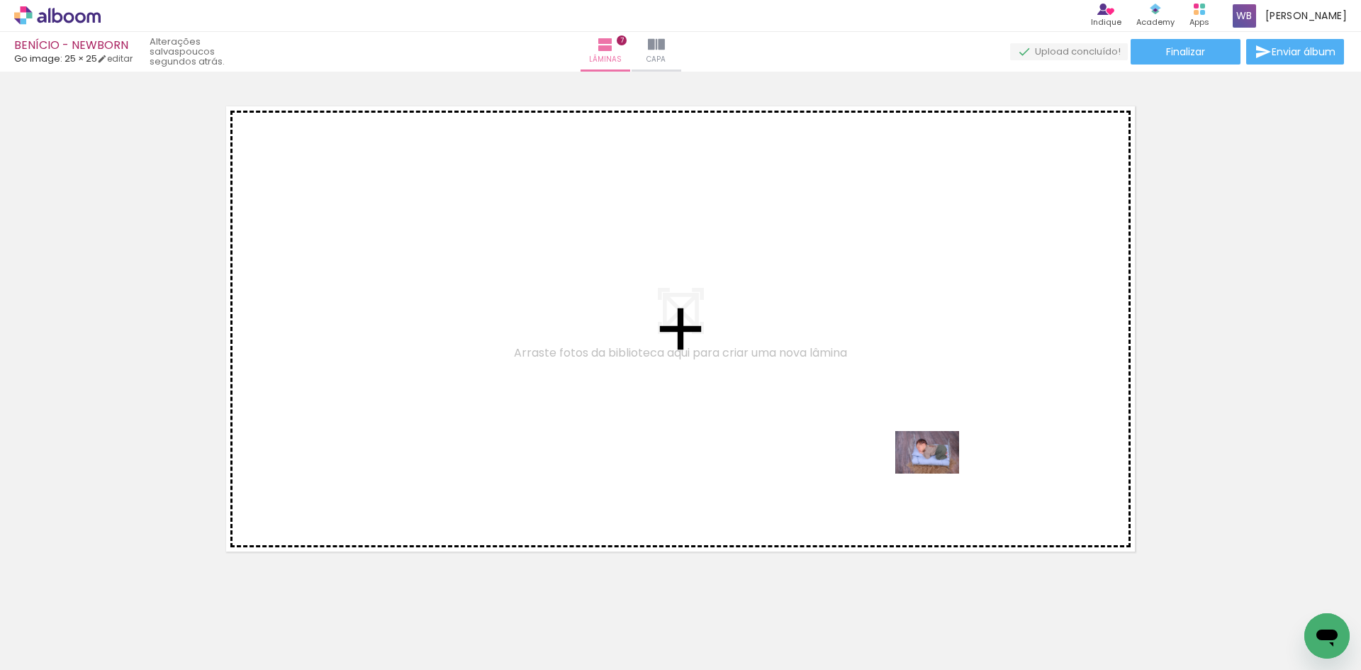
drag, startPoint x: 951, startPoint y: 620, endPoint x: 938, endPoint y: 473, distance: 147.3
click at [938, 473] on quentale-workspace at bounding box center [680, 335] width 1361 height 670
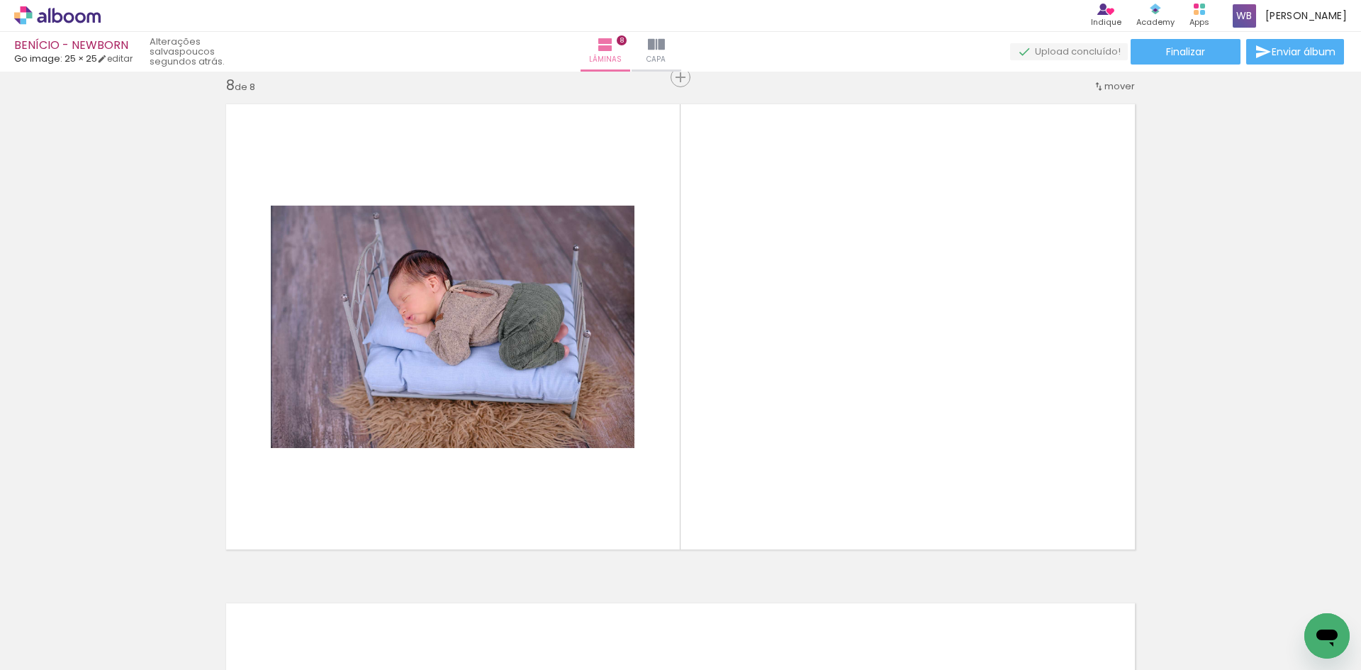
scroll to position [3511, 0]
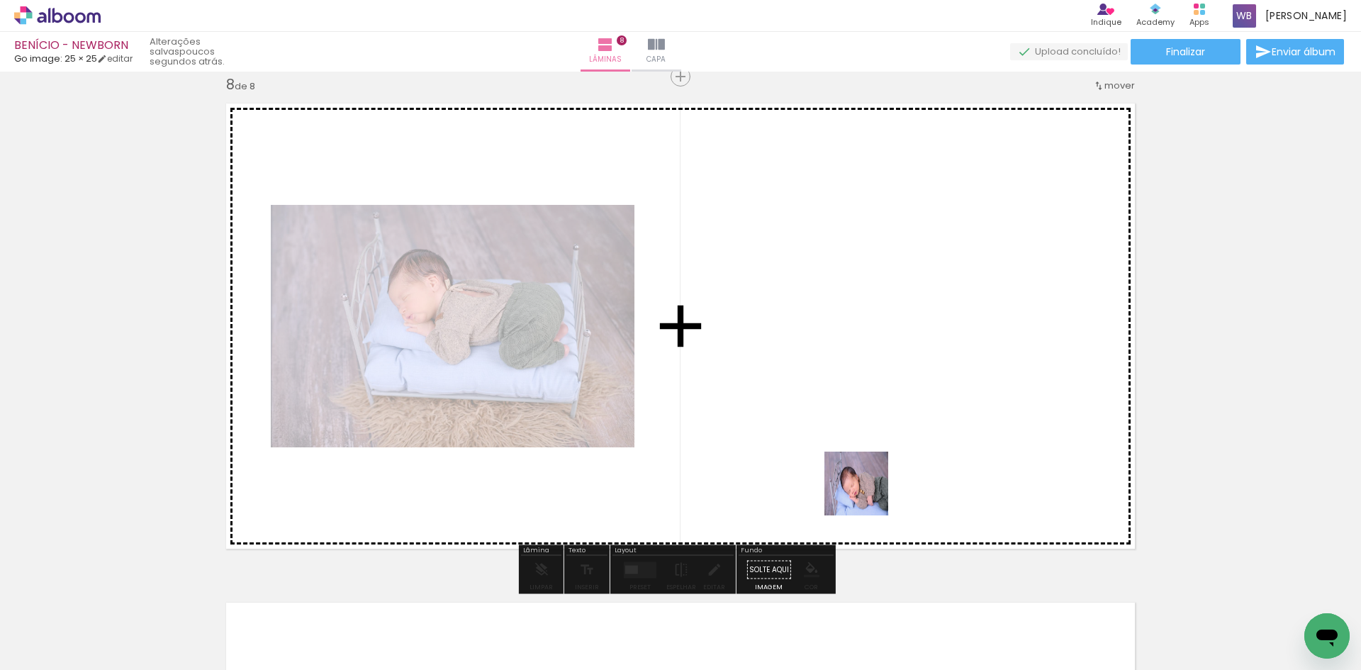
drag, startPoint x: 867, startPoint y: 634, endPoint x: 875, endPoint y: 427, distance: 207.1
click at [875, 427] on quentale-workspace at bounding box center [680, 335] width 1361 height 670
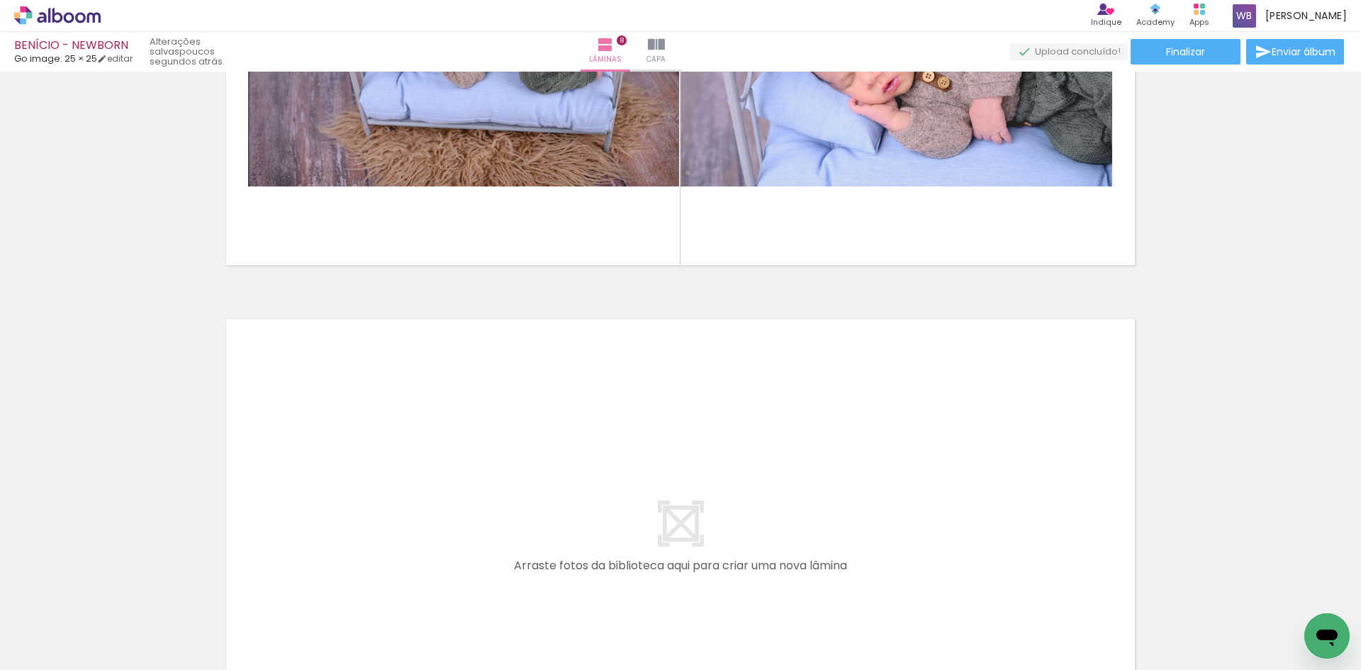
scroll to position [0, 506]
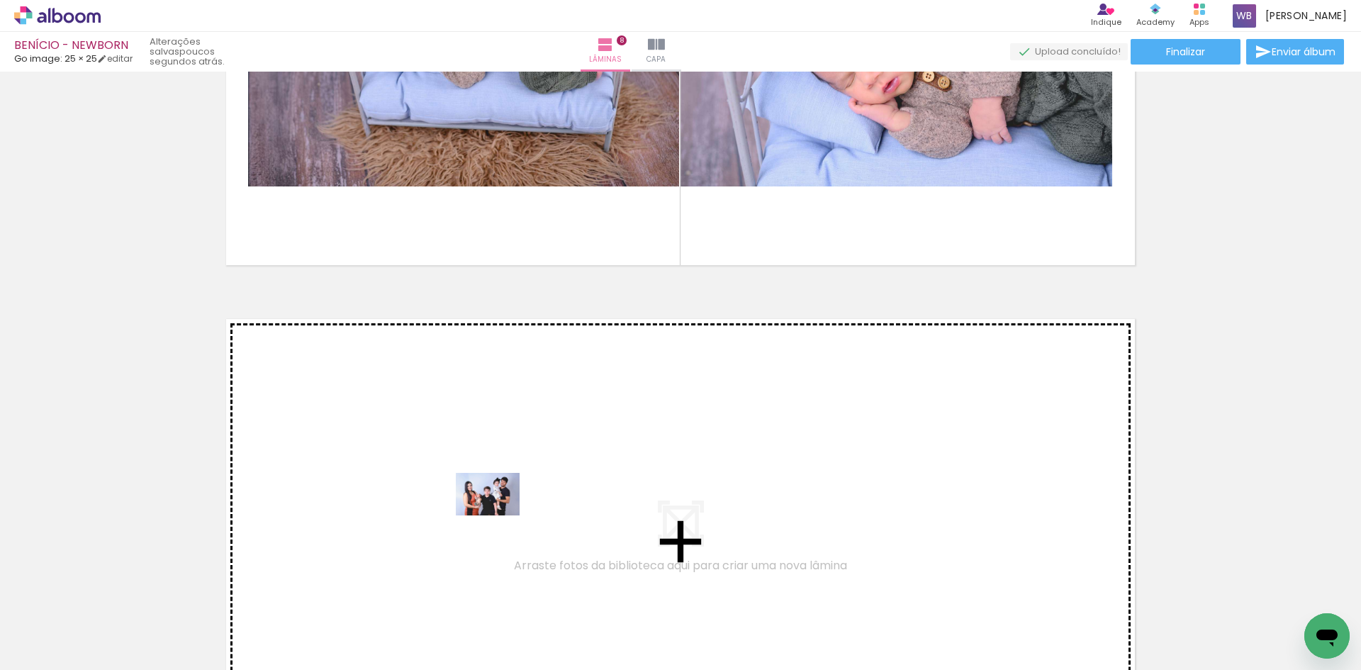
drag, startPoint x: 515, startPoint y: 633, endPoint x: 498, endPoint y: 510, distance: 123.7
click at [498, 510] on quentale-workspace at bounding box center [680, 335] width 1361 height 670
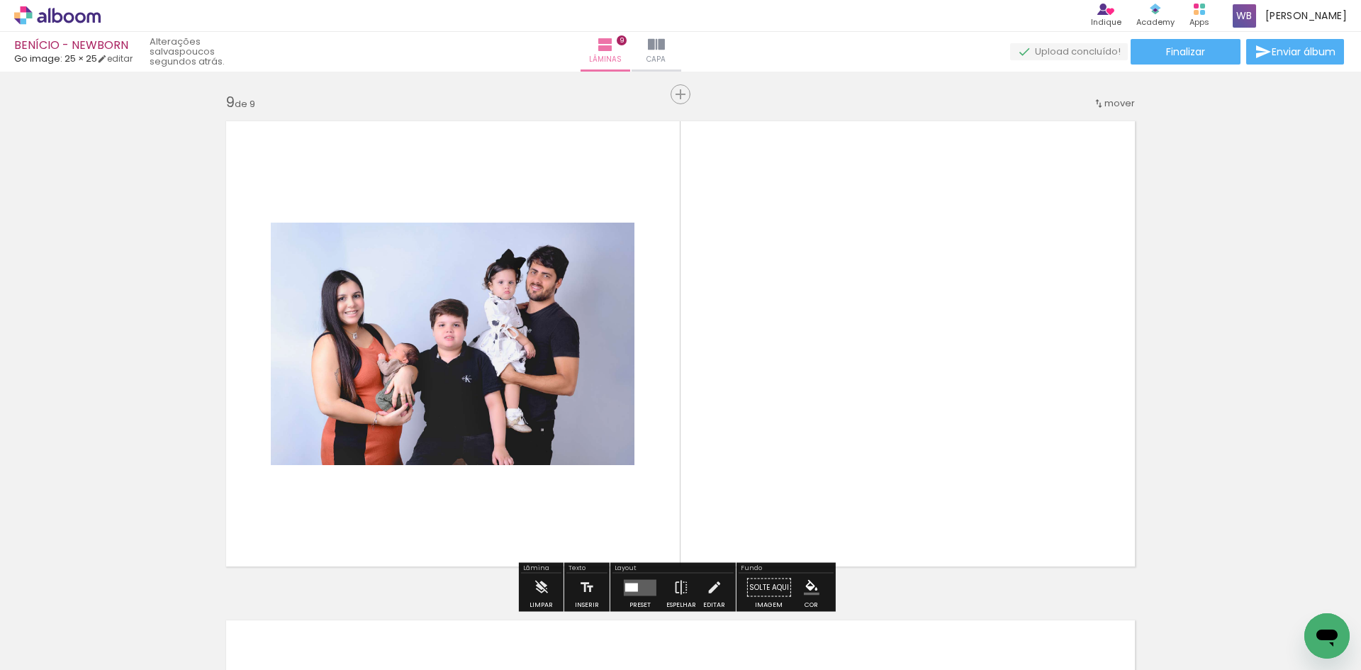
scroll to position [4010, 0]
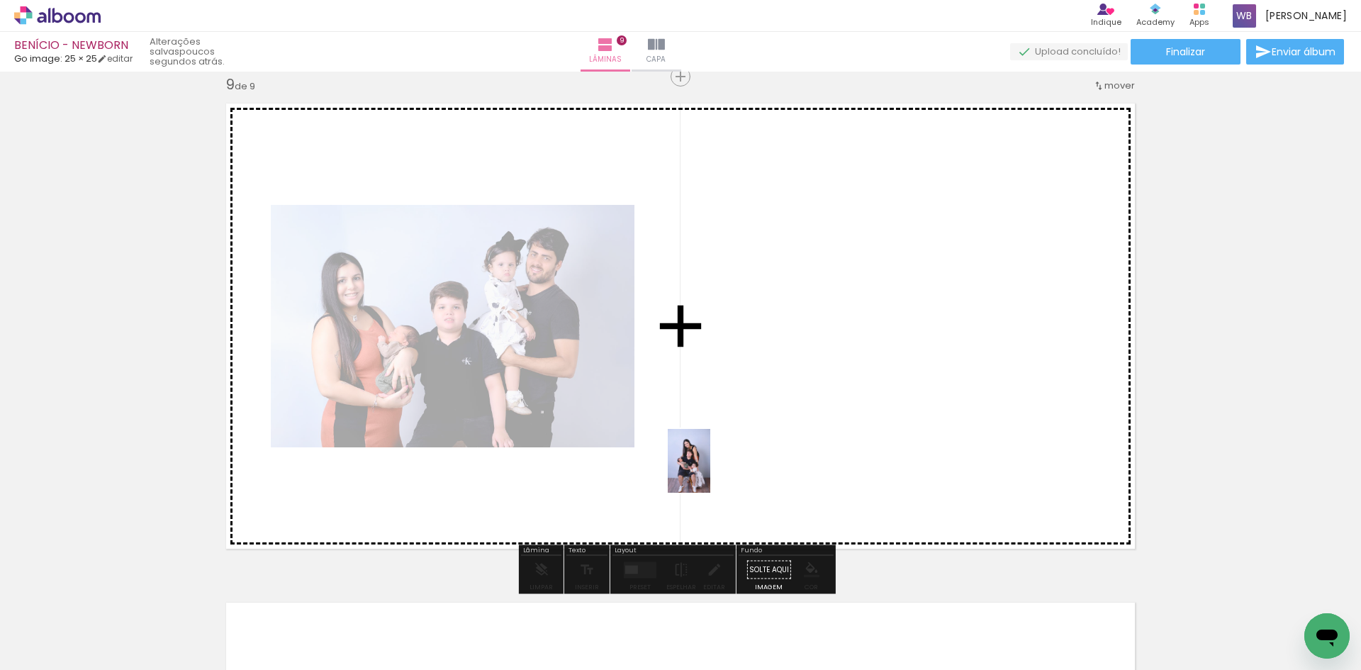
drag, startPoint x: 615, startPoint y: 614, endPoint x: 710, endPoint y: 469, distance: 173.0
click at [710, 469] on quentale-workspace at bounding box center [680, 335] width 1361 height 670
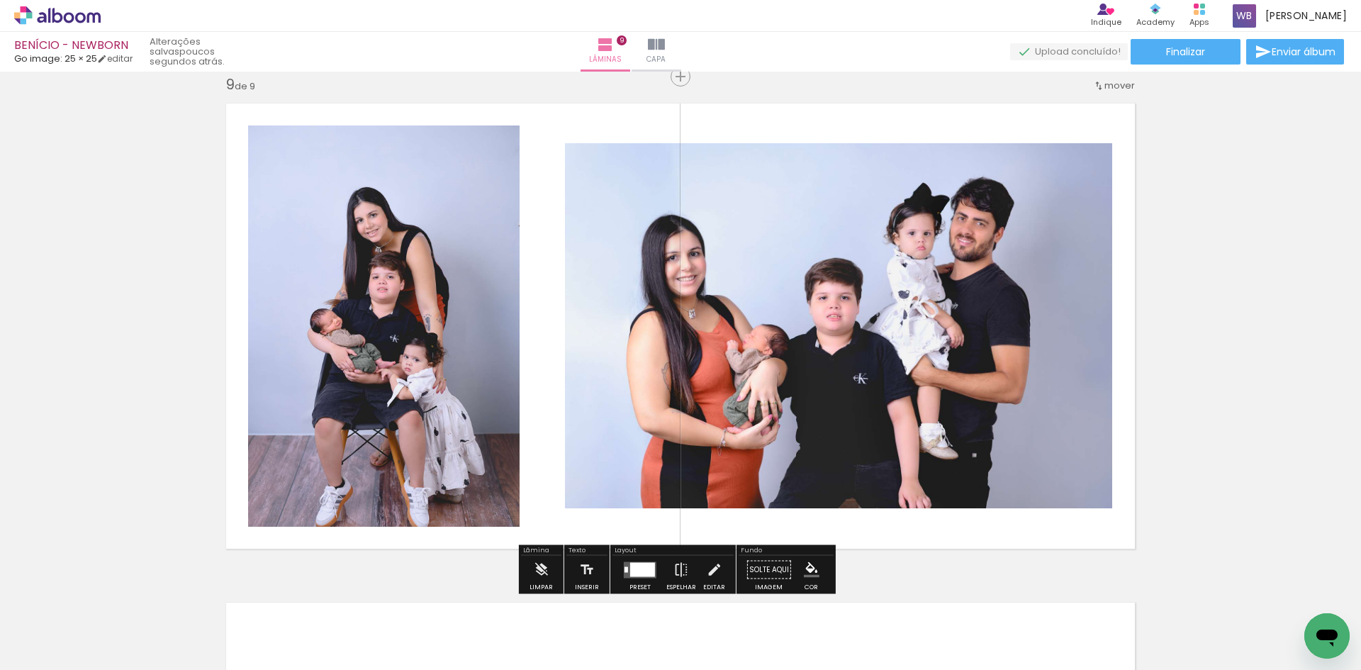
click at [637, 570] on div at bounding box center [642, 569] width 25 height 14
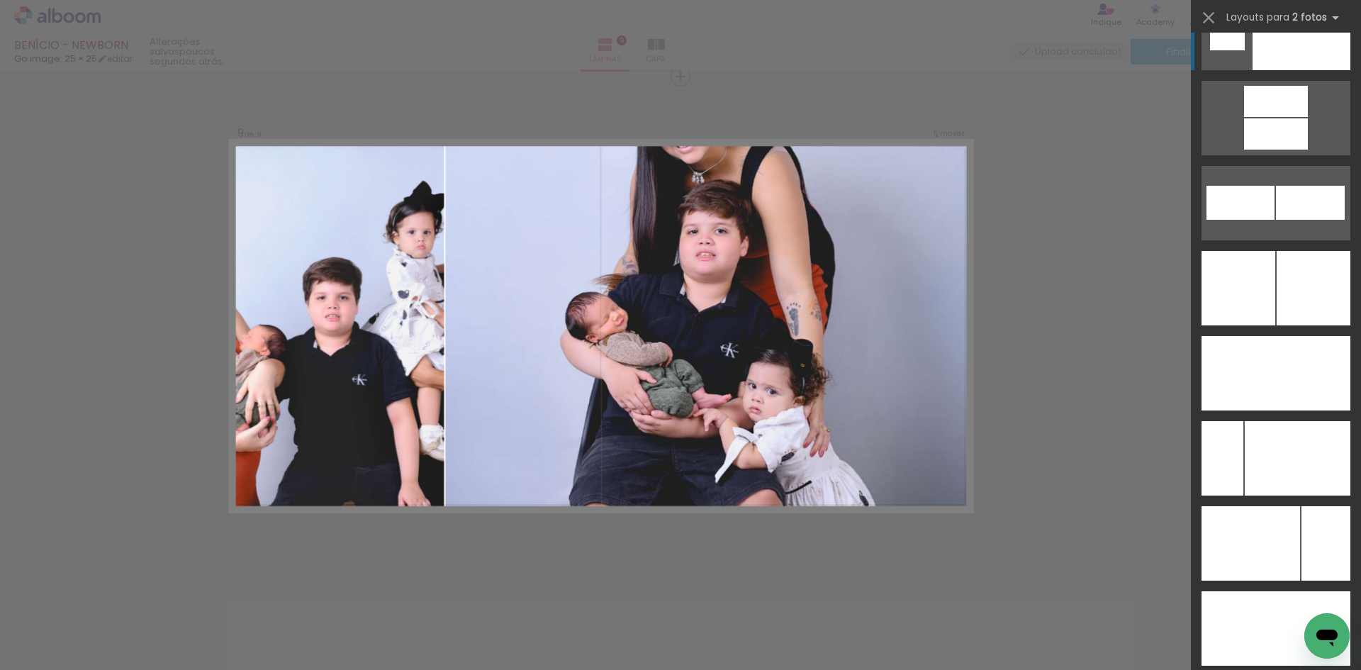
scroll to position [6378, 0]
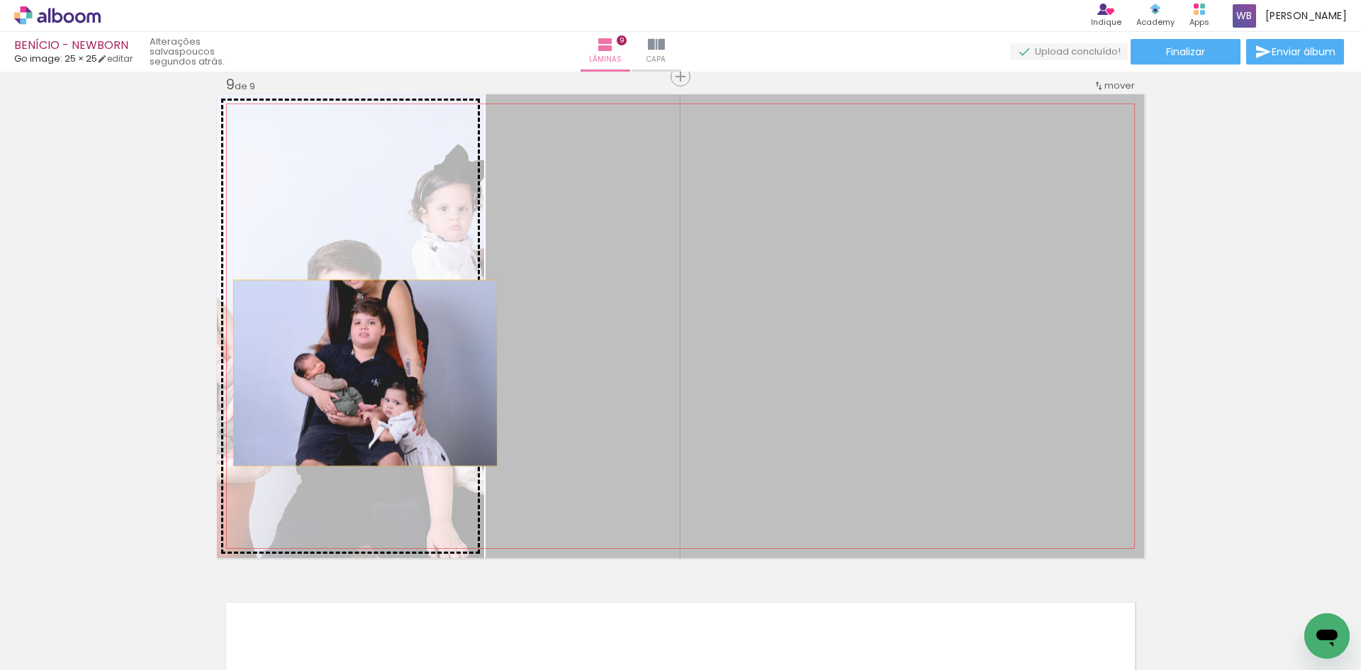
drag, startPoint x: 851, startPoint y: 364, endPoint x: 355, endPoint y: 373, distance: 496.2
click at [0, 0] on slot at bounding box center [0, 0] width 0 height 0
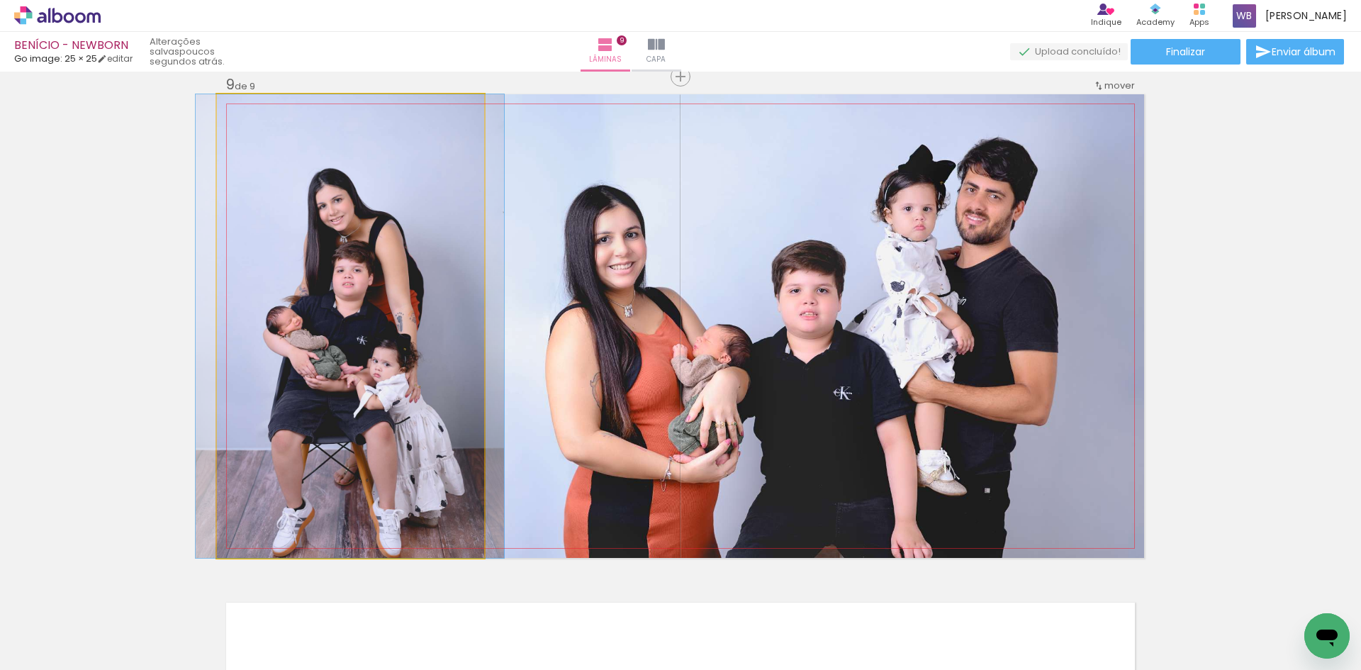
drag, startPoint x: 364, startPoint y: 467, endPoint x: 364, endPoint y: 434, distance: 33.3
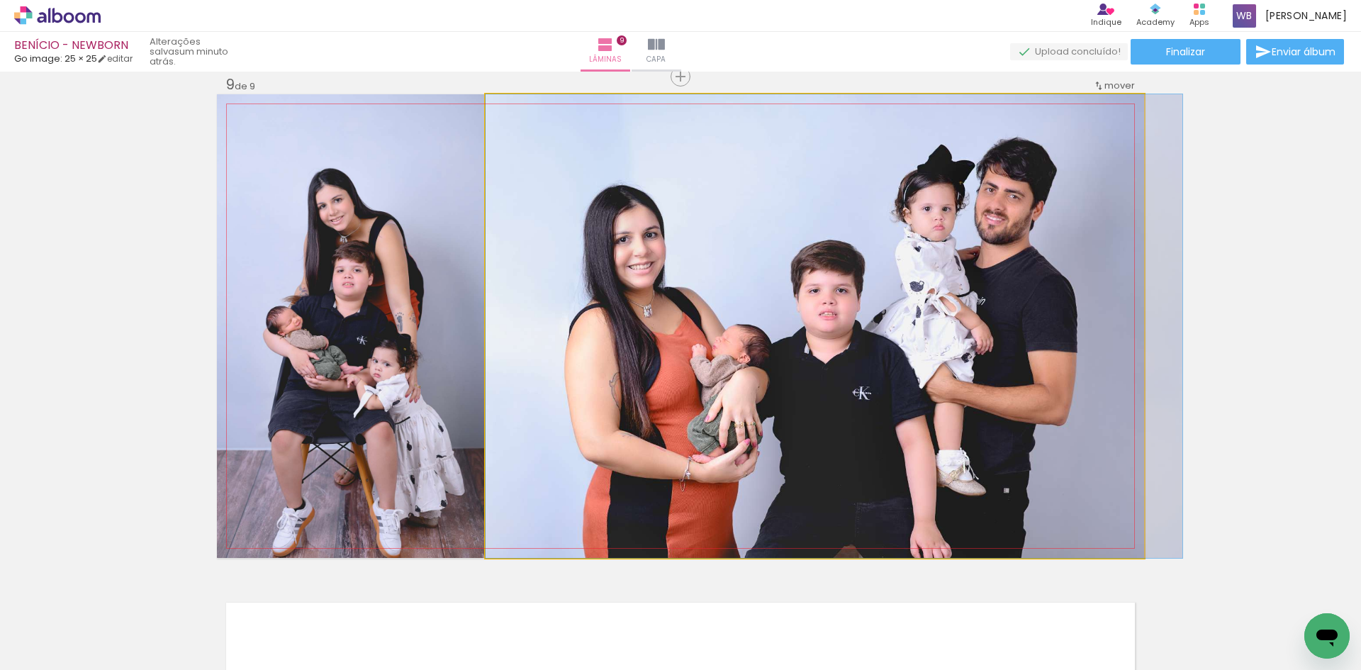
drag, startPoint x: 843, startPoint y: 432, endPoint x: 874, endPoint y: 427, distance: 30.8
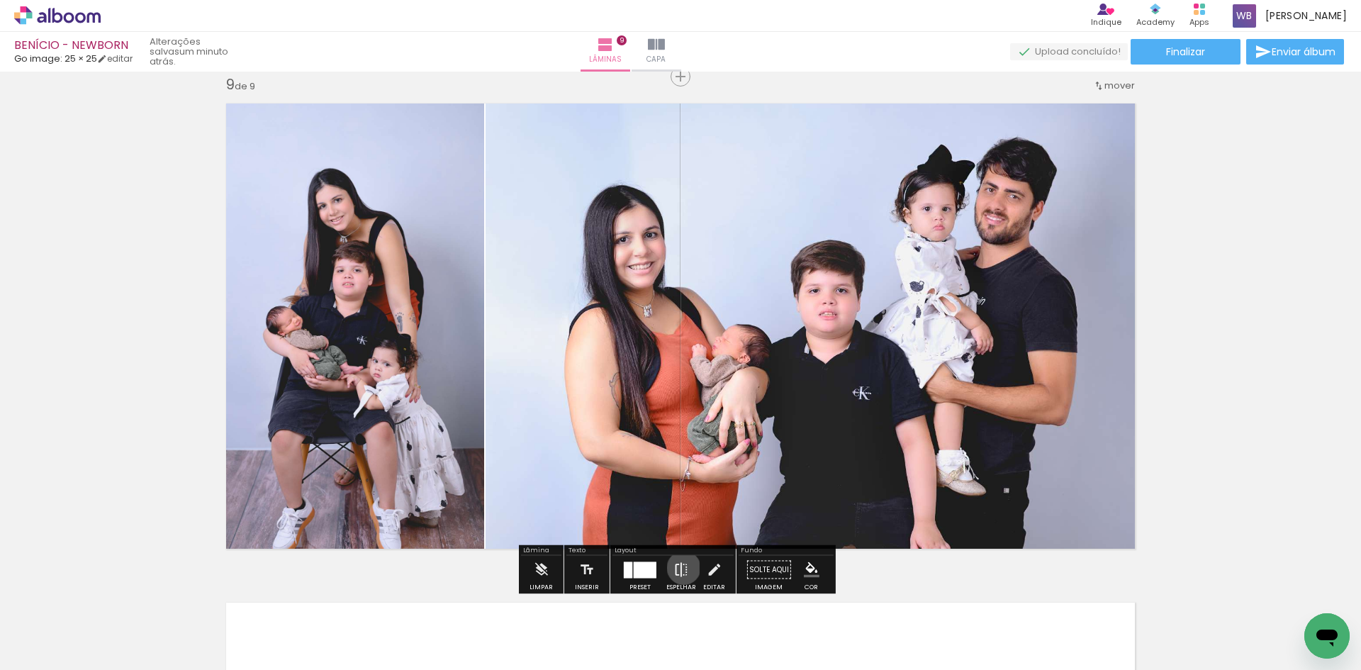
click at [680, 568] on iron-icon at bounding box center [681, 570] width 16 height 28
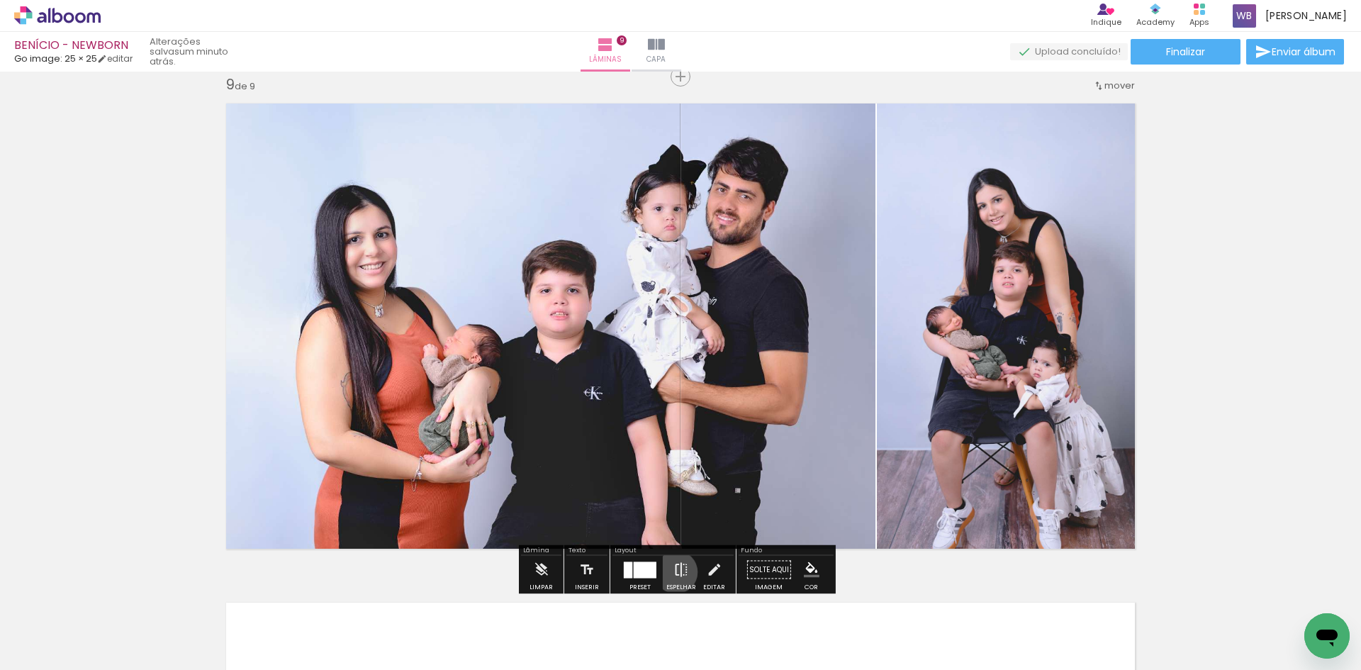
click at [673, 572] on iron-icon at bounding box center [681, 570] width 16 height 28
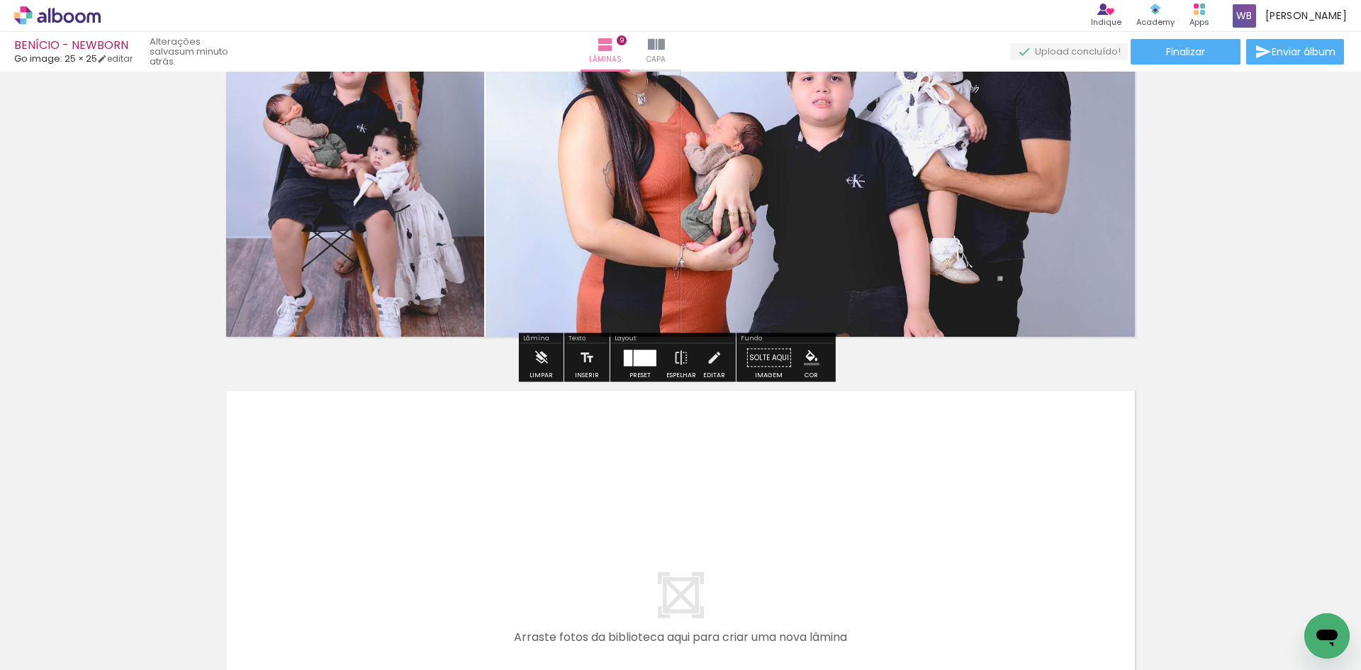
scroll to position [4222, 0]
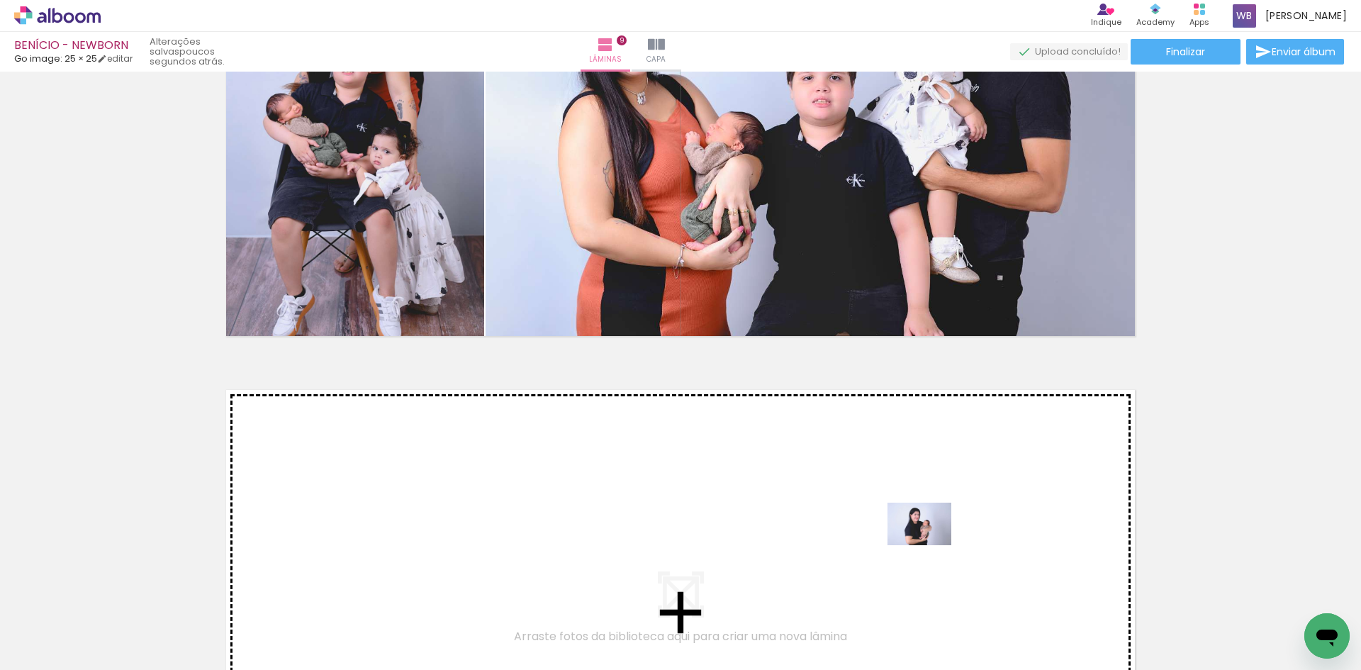
drag, startPoint x: 1064, startPoint y: 637, endPoint x: 930, endPoint y: 545, distance: 162.6
click at [930, 545] on quentale-workspace at bounding box center [680, 335] width 1361 height 670
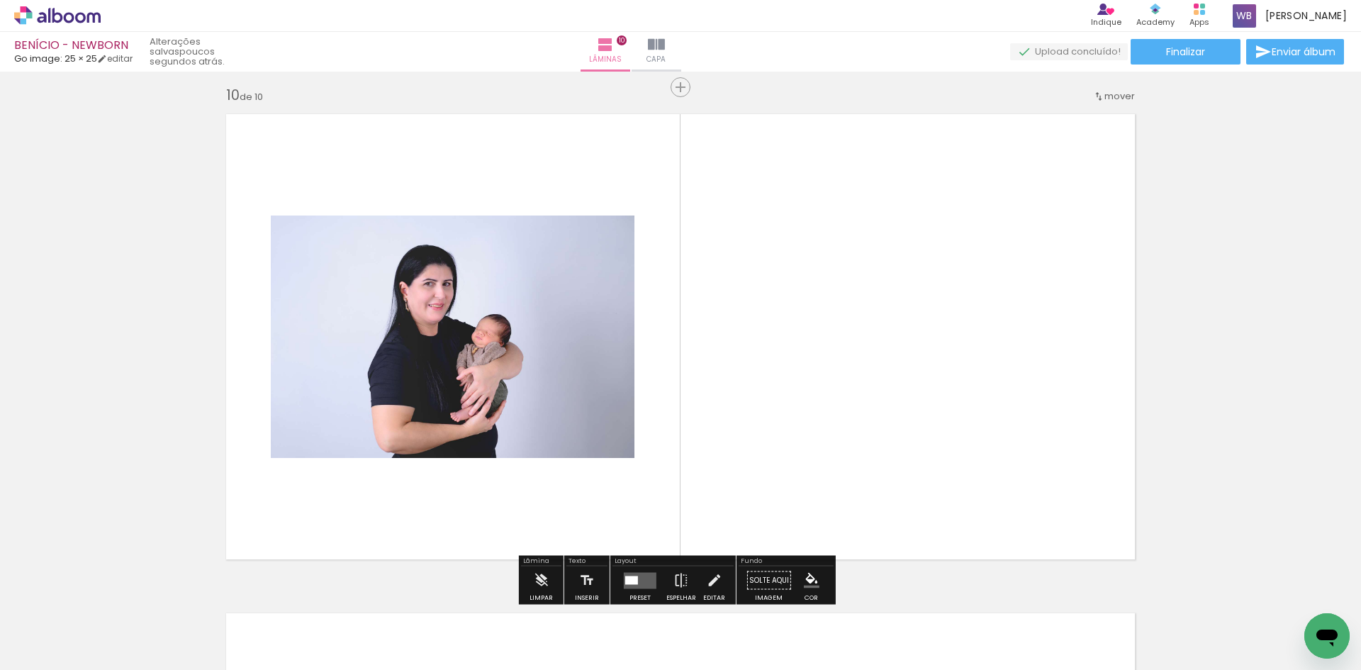
scroll to position [4509, 0]
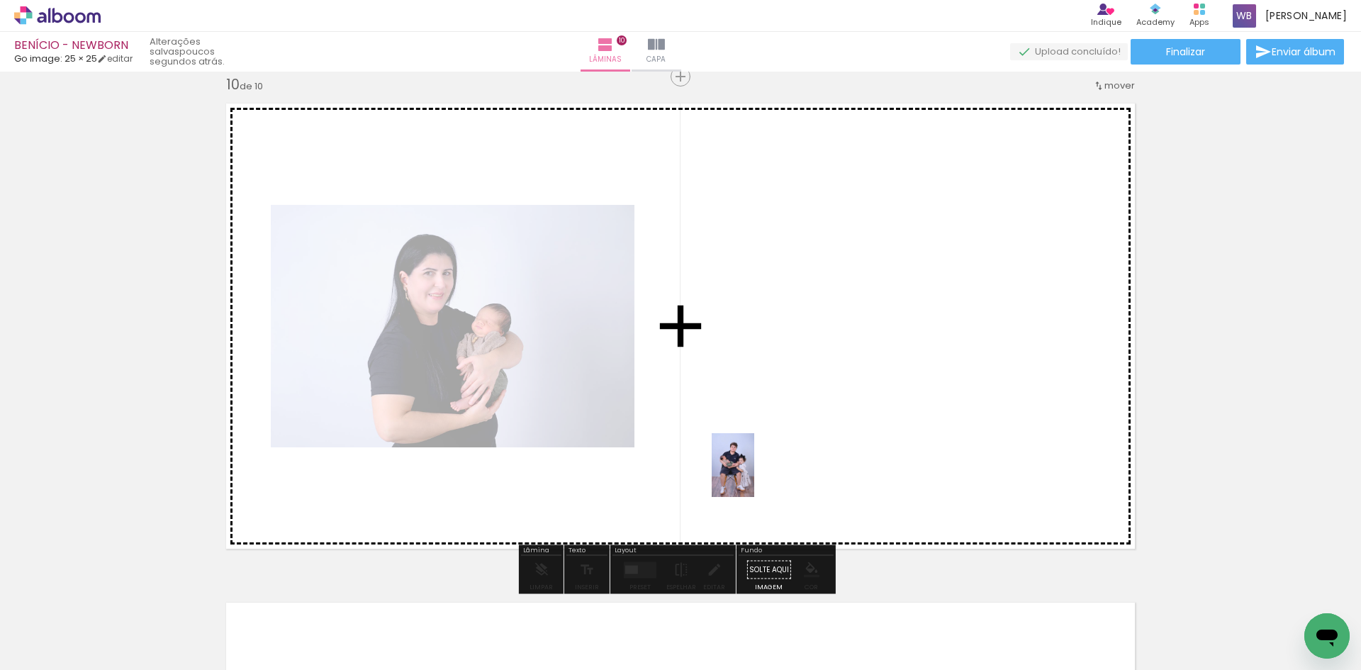
drag, startPoint x: 680, startPoint y: 638, endPoint x: 754, endPoint y: 476, distance: 178.2
click at [754, 476] on quentale-workspace at bounding box center [680, 335] width 1361 height 670
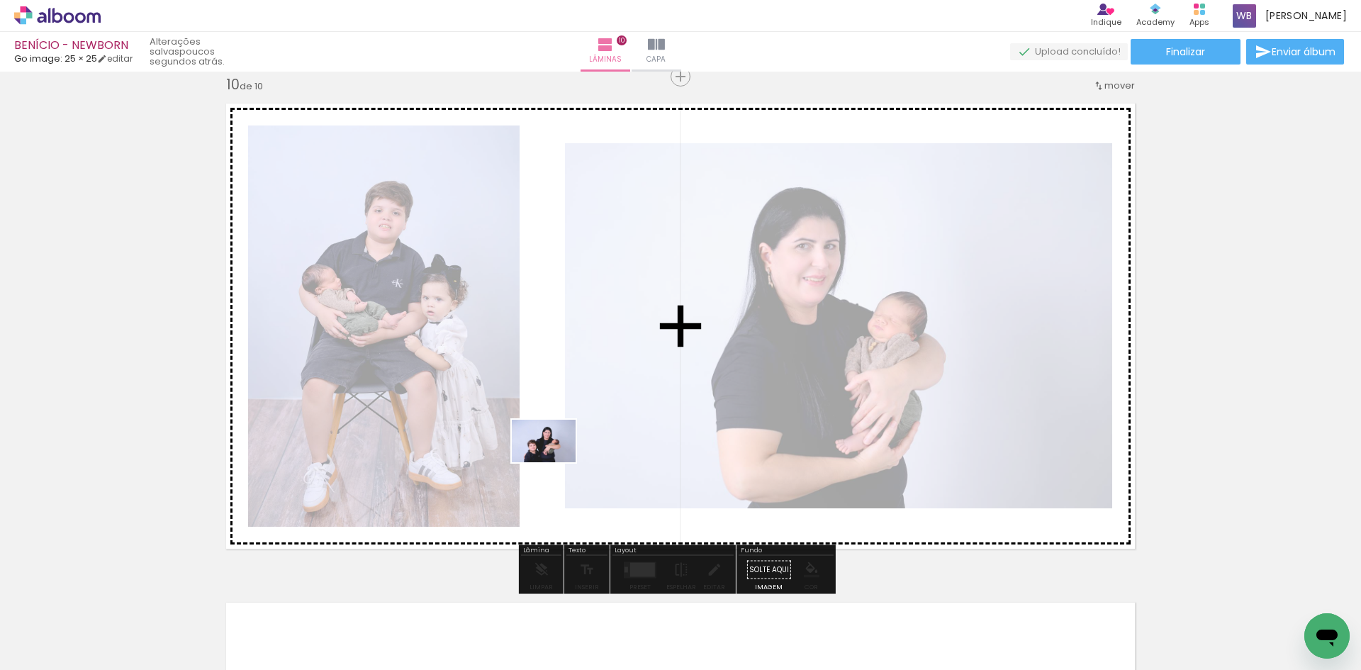
drag, startPoint x: 1151, startPoint y: 634, endPoint x: 554, endPoint y: 461, distance: 621.1
click at [554, 461] on quentale-workspace at bounding box center [680, 335] width 1361 height 670
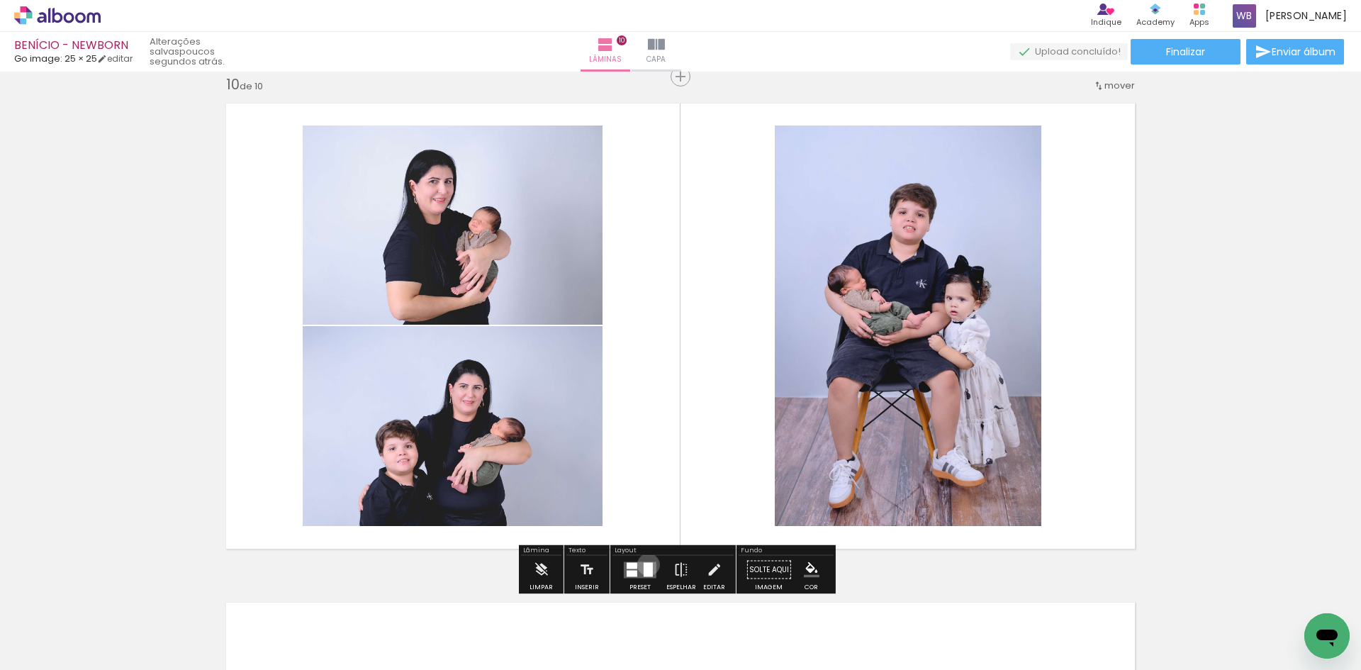
click at [645, 564] on div at bounding box center [647, 569] width 9 height 14
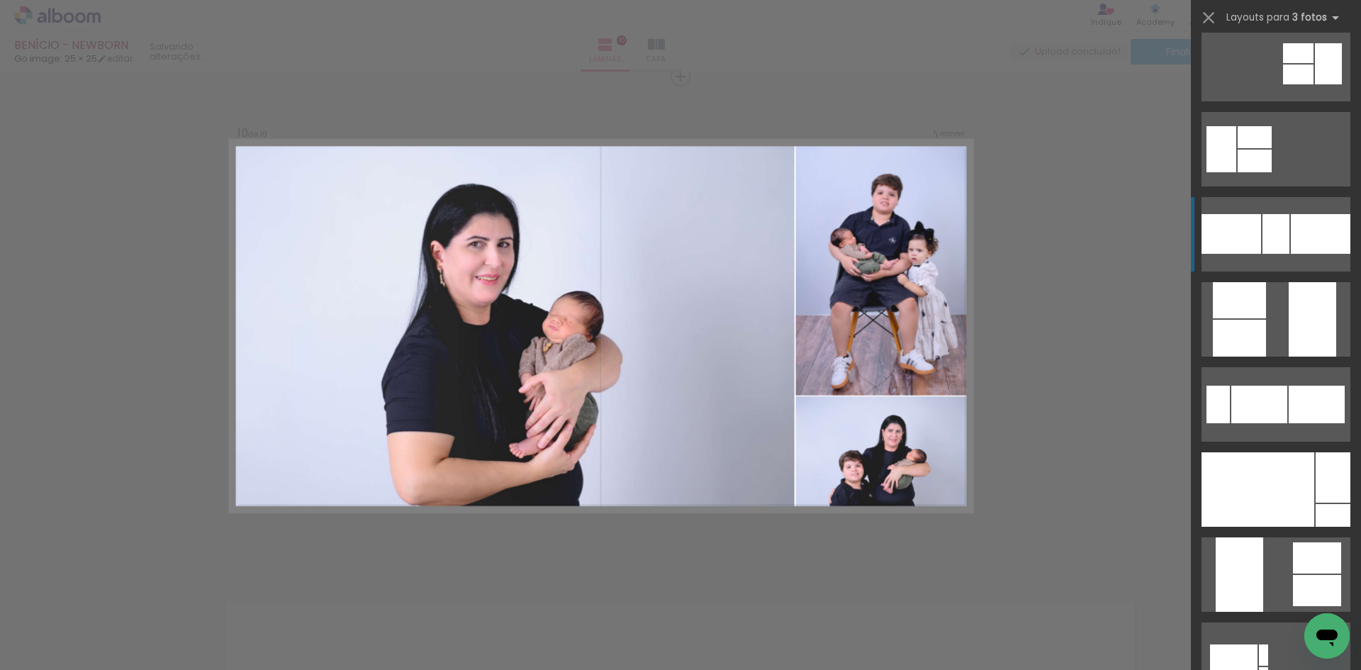
scroll to position [283, 0]
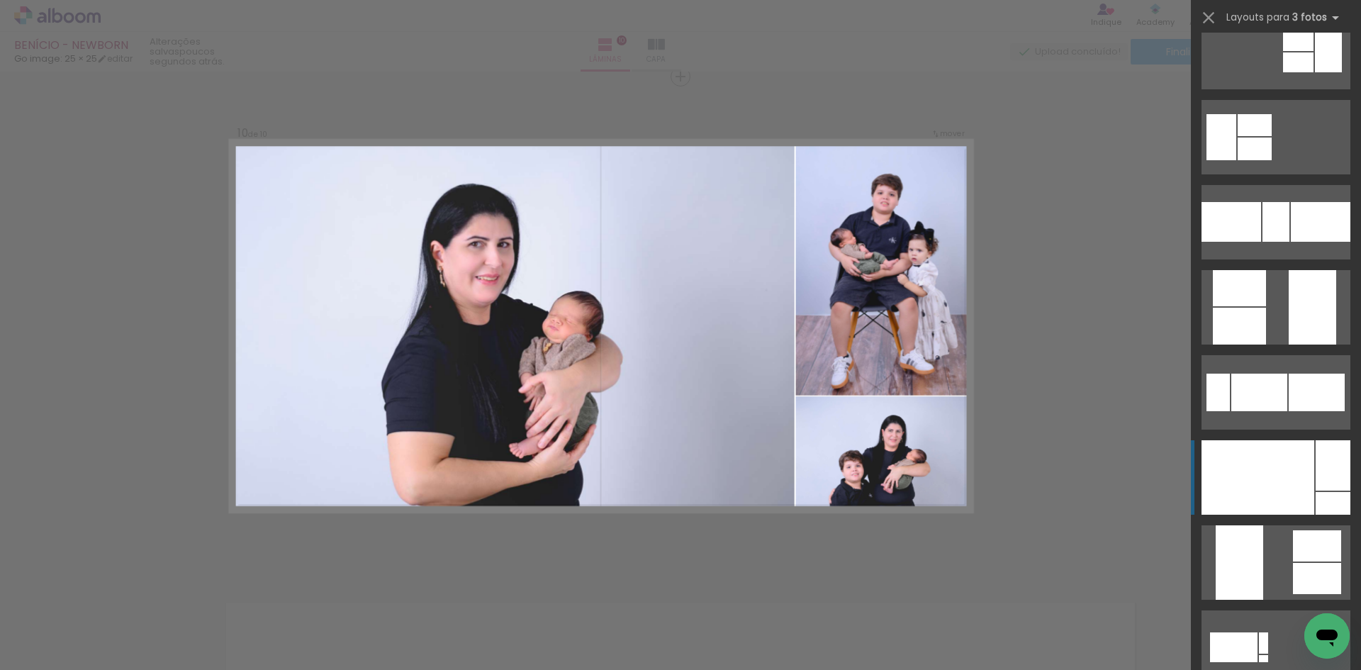
click at [1322, 472] on div at bounding box center [1332, 465] width 35 height 50
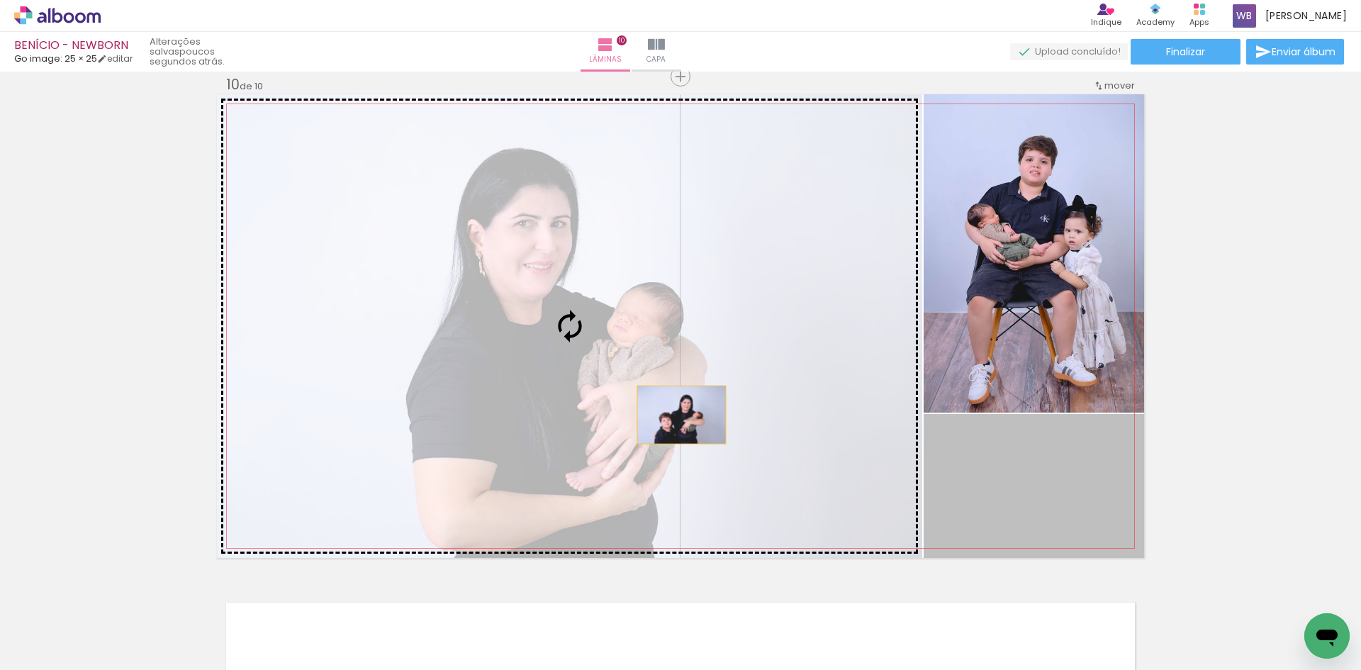
drag, startPoint x: 1030, startPoint y: 505, endPoint x: 675, endPoint y: 415, distance: 366.3
click at [0, 0] on slot at bounding box center [0, 0] width 0 height 0
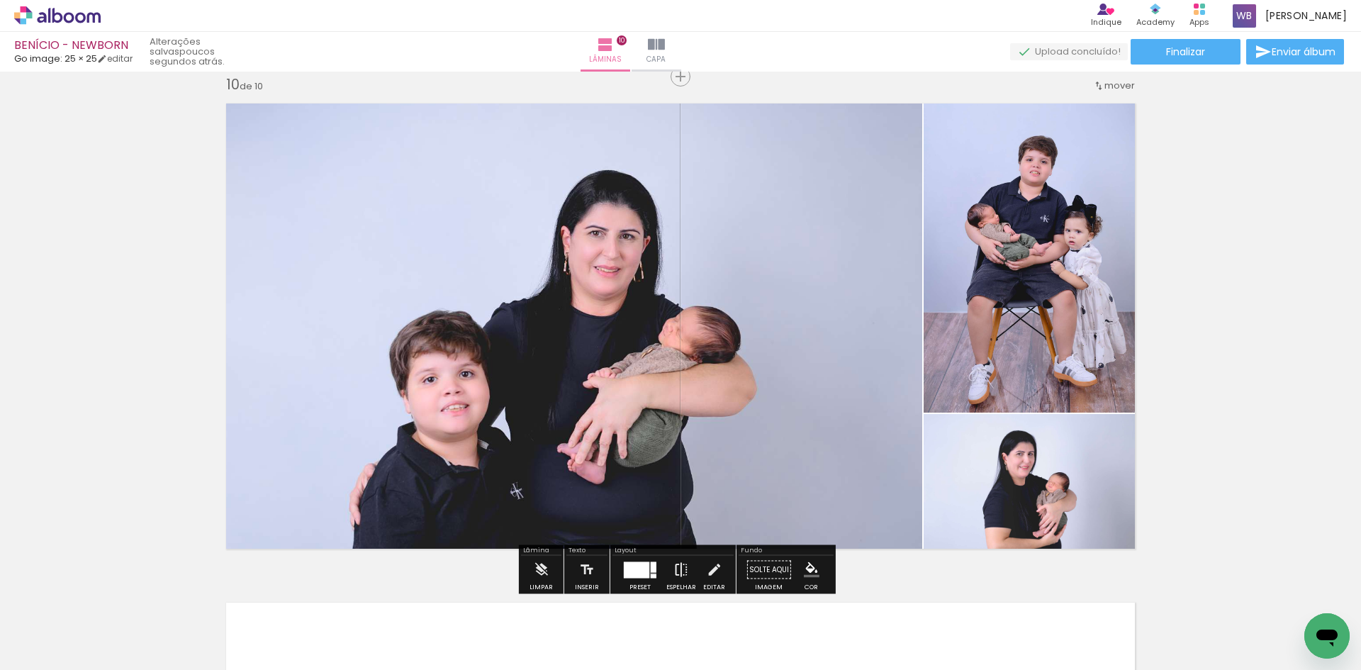
click at [673, 565] on iron-icon at bounding box center [681, 570] width 16 height 28
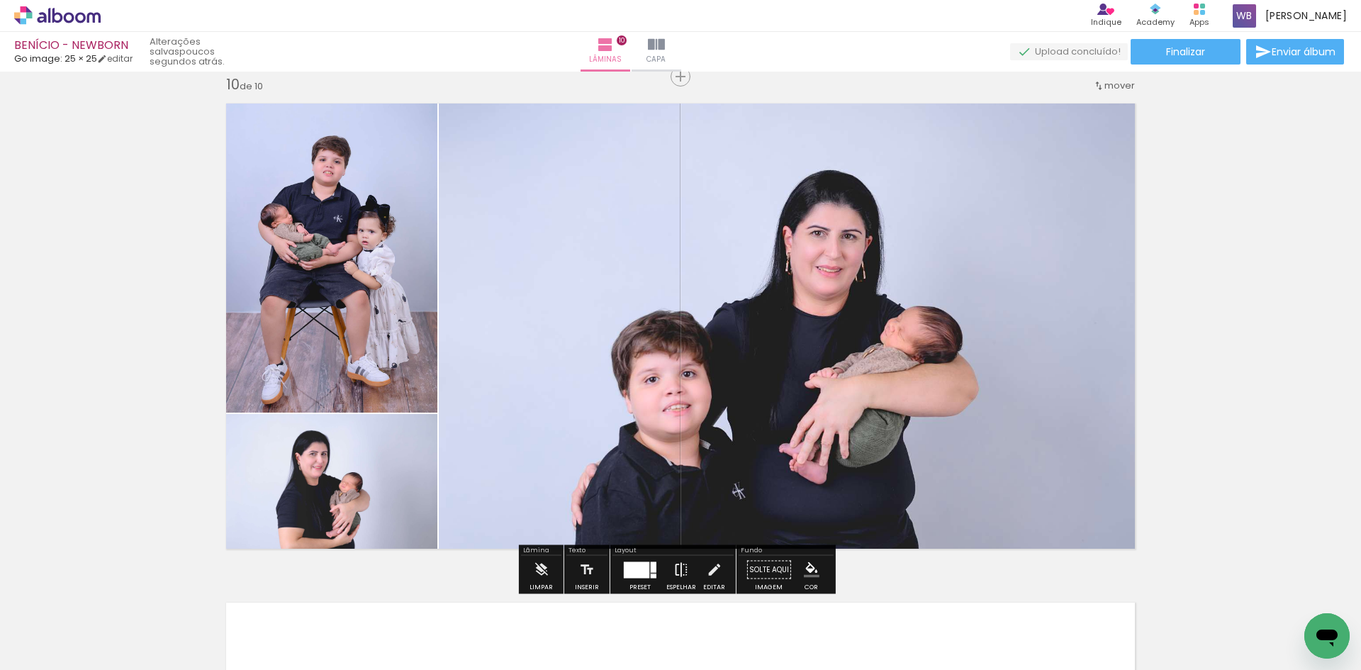
click at [678, 571] on iron-icon at bounding box center [681, 570] width 16 height 28
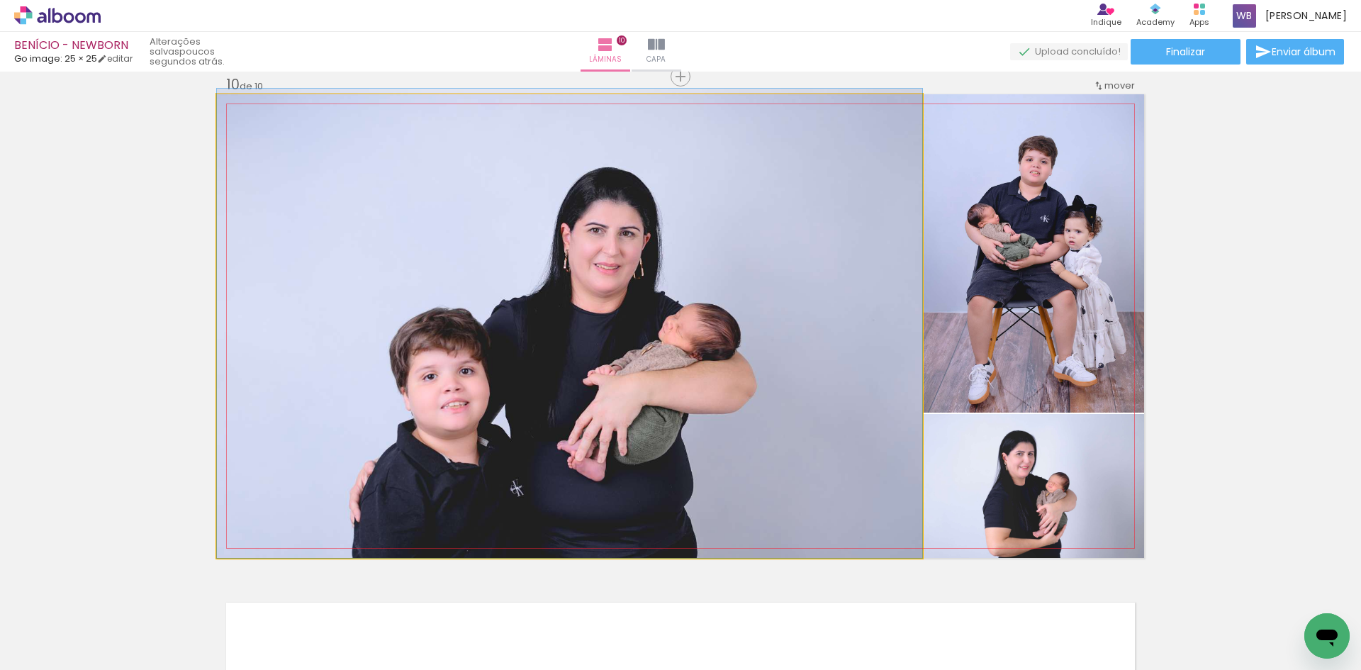
drag, startPoint x: 823, startPoint y: 439, endPoint x: 775, endPoint y: 436, distance: 49.0
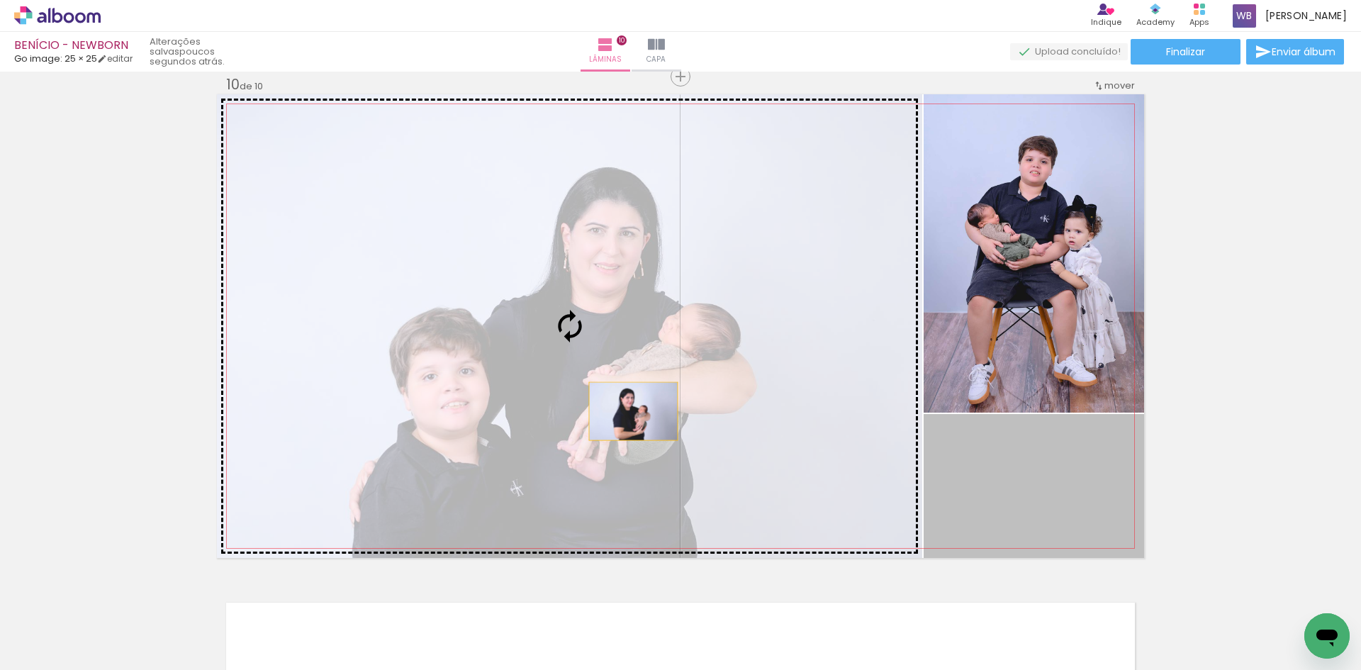
drag, startPoint x: 1019, startPoint y: 494, endPoint x: 628, endPoint y: 411, distance: 399.9
click at [0, 0] on slot at bounding box center [0, 0] width 0 height 0
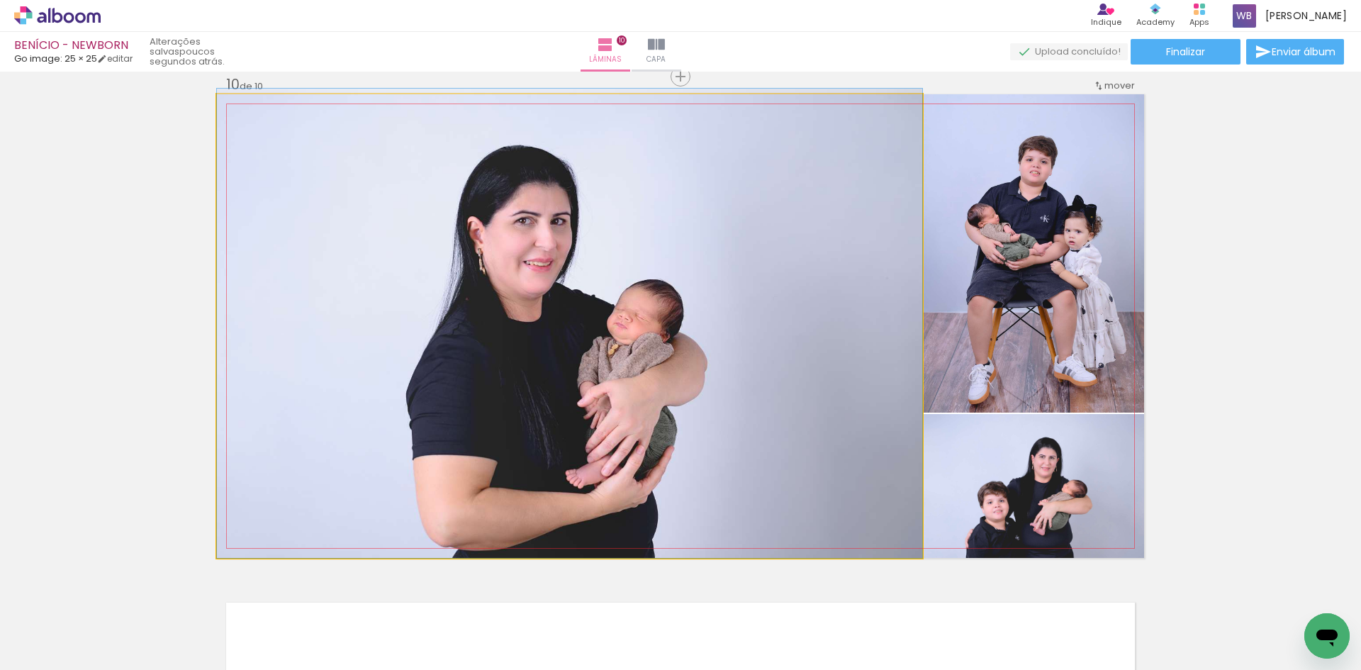
drag, startPoint x: 612, startPoint y: 412, endPoint x: 525, endPoint y: 402, distance: 87.0
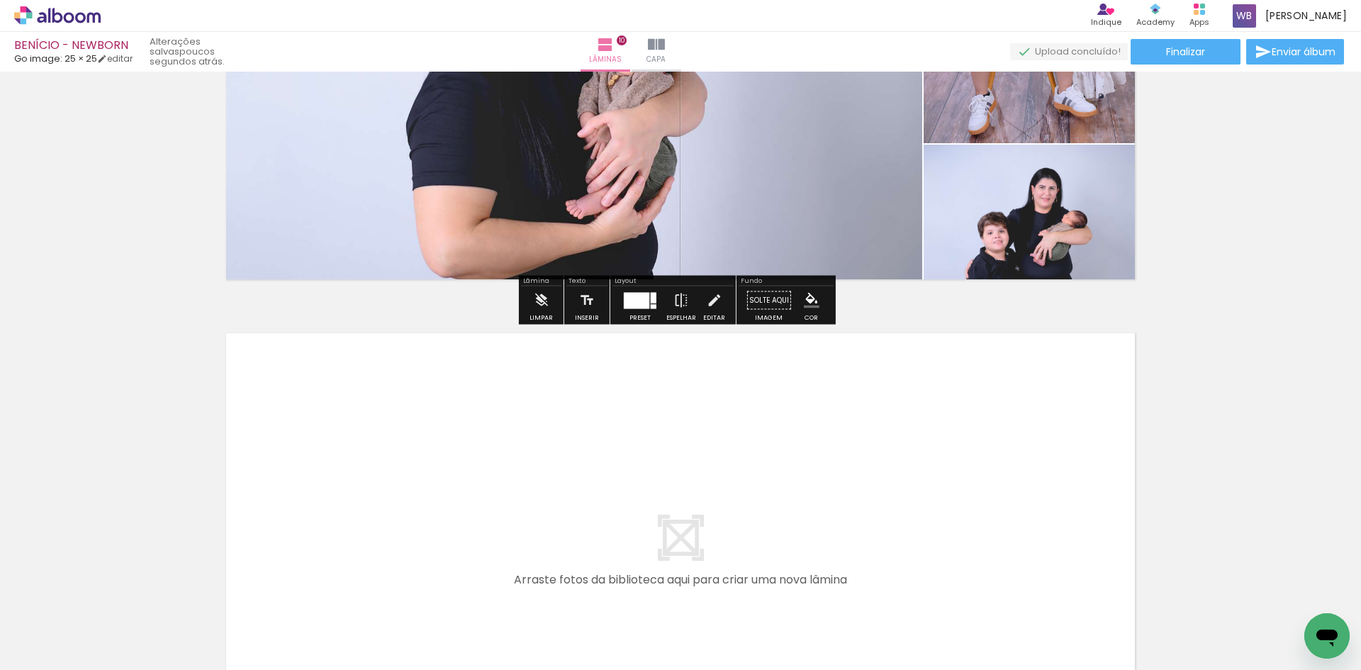
scroll to position [4863, 0]
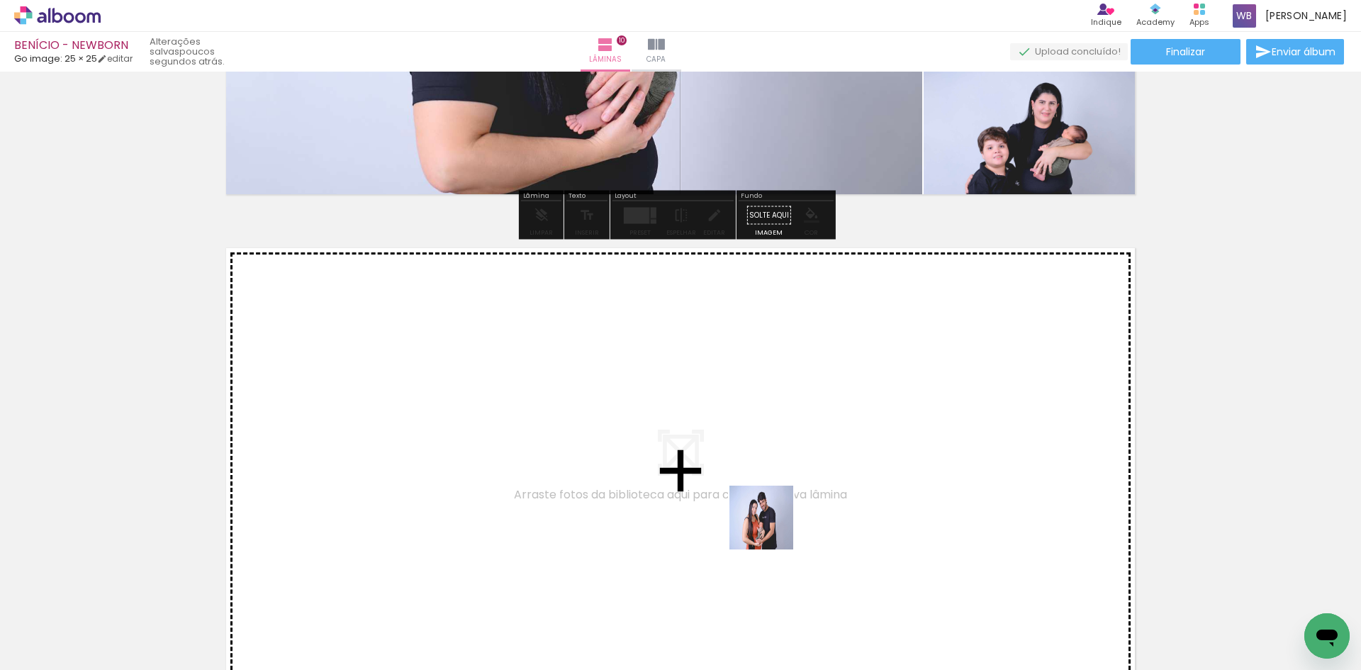
drag, startPoint x: 766, startPoint y: 619, endPoint x: 775, endPoint y: 482, distance: 137.1
click at [775, 482] on quentale-workspace at bounding box center [680, 335] width 1361 height 670
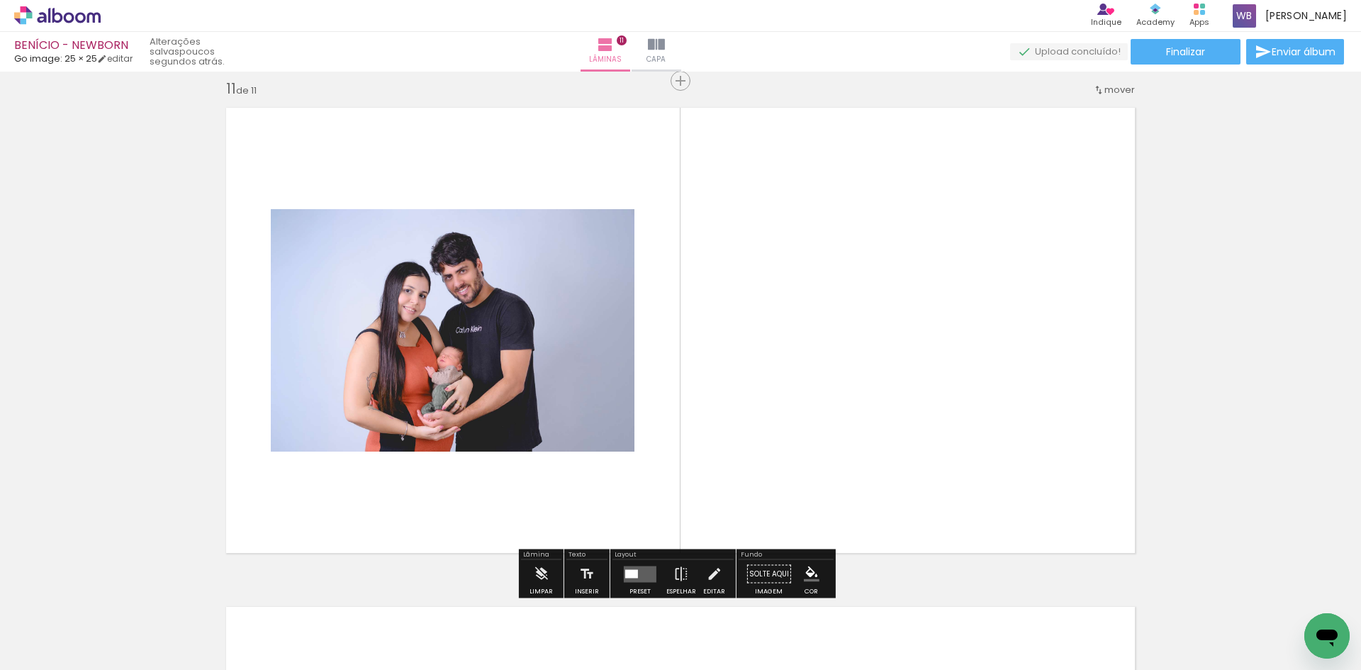
scroll to position [5008, 0]
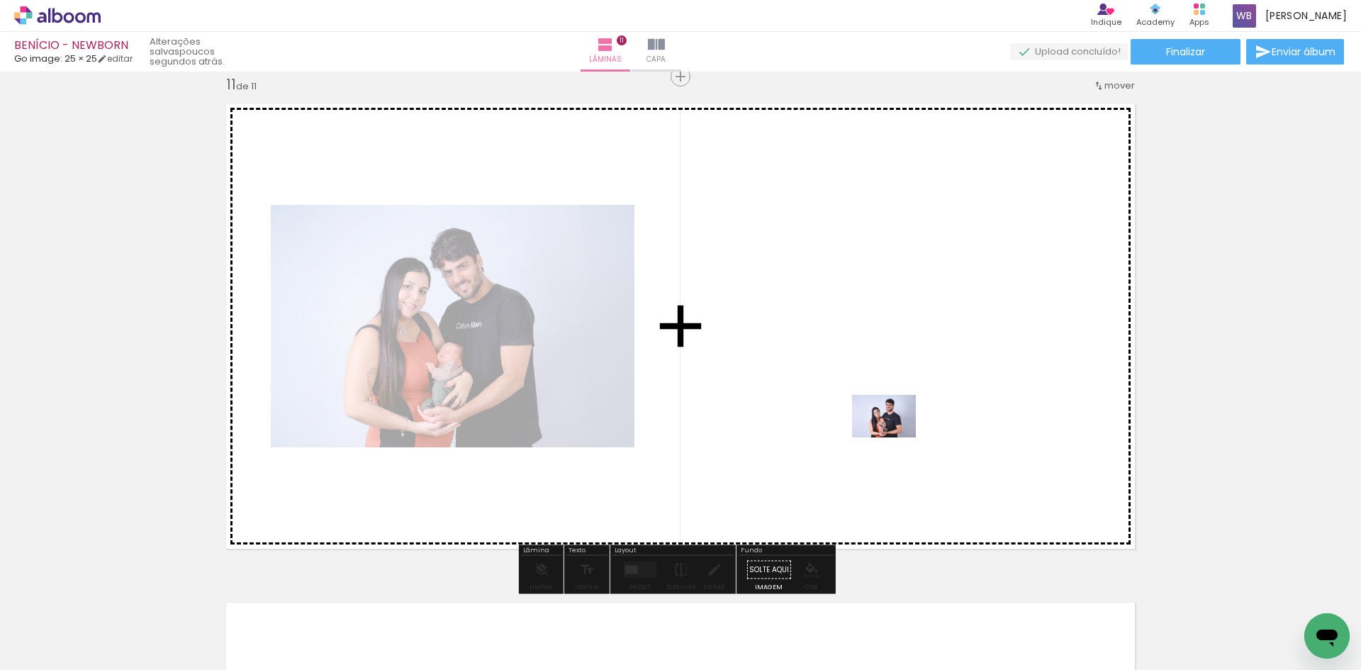
drag, startPoint x: 979, startPoint y: 617, endPoint x: 894, endPoint y: 437, distance: 198.4
click at [894, 437] on quentale-workspace at bounding box center [680, 335] width 1361 height 670
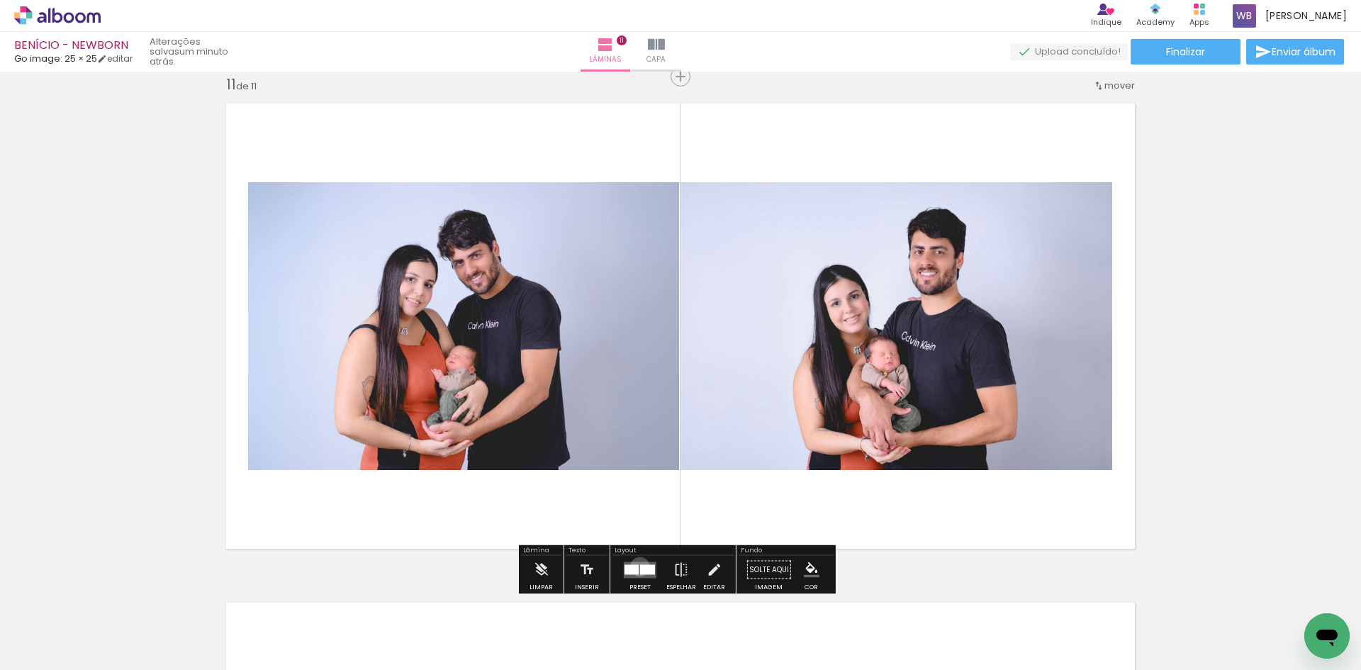
click at [640, 566] on div at bounding box center [647, 569] width 15 height 10
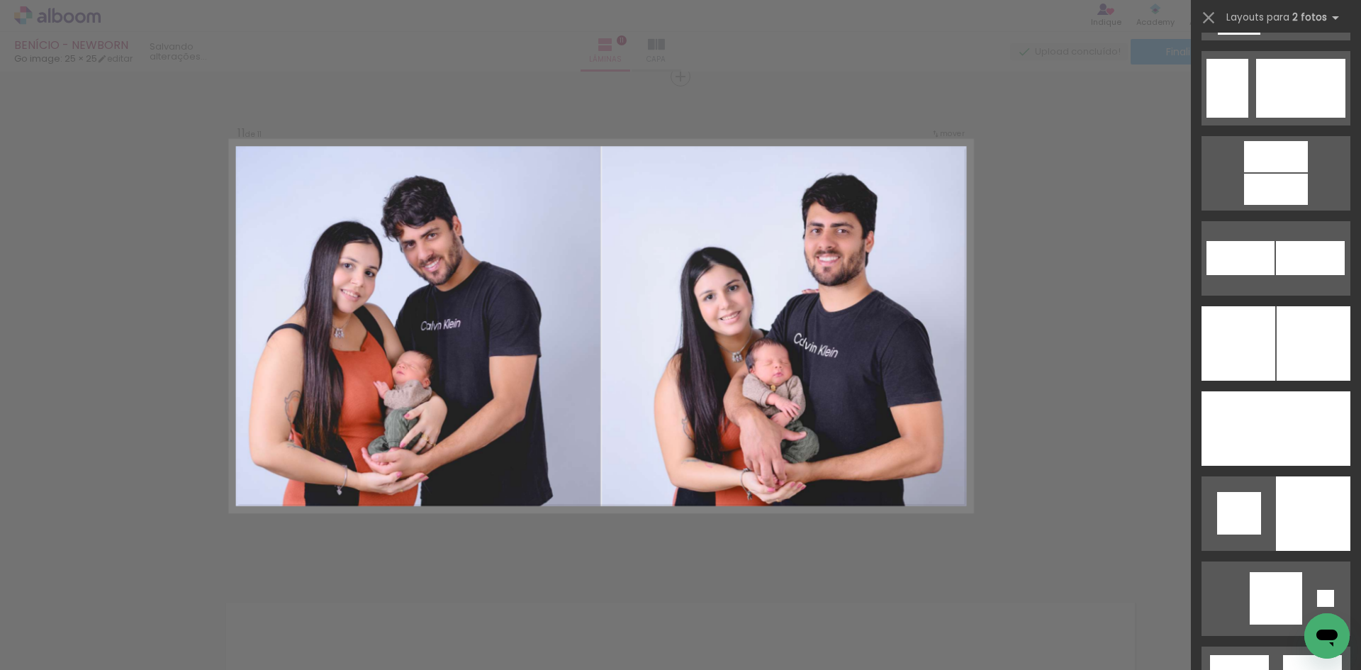
scroll to position [3473, 0]
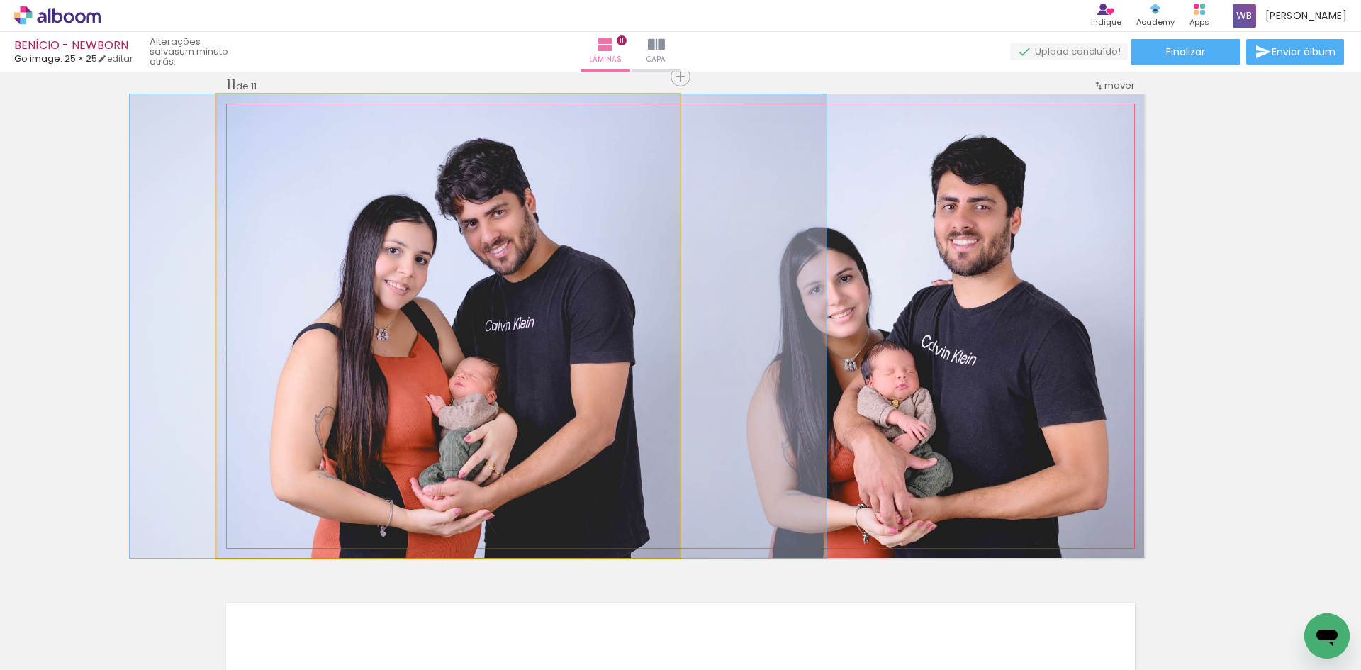
drag, startPoint x: 394, startPoint y: 407, endPoint x: 424, endPoint y: 398, distance: 31.2
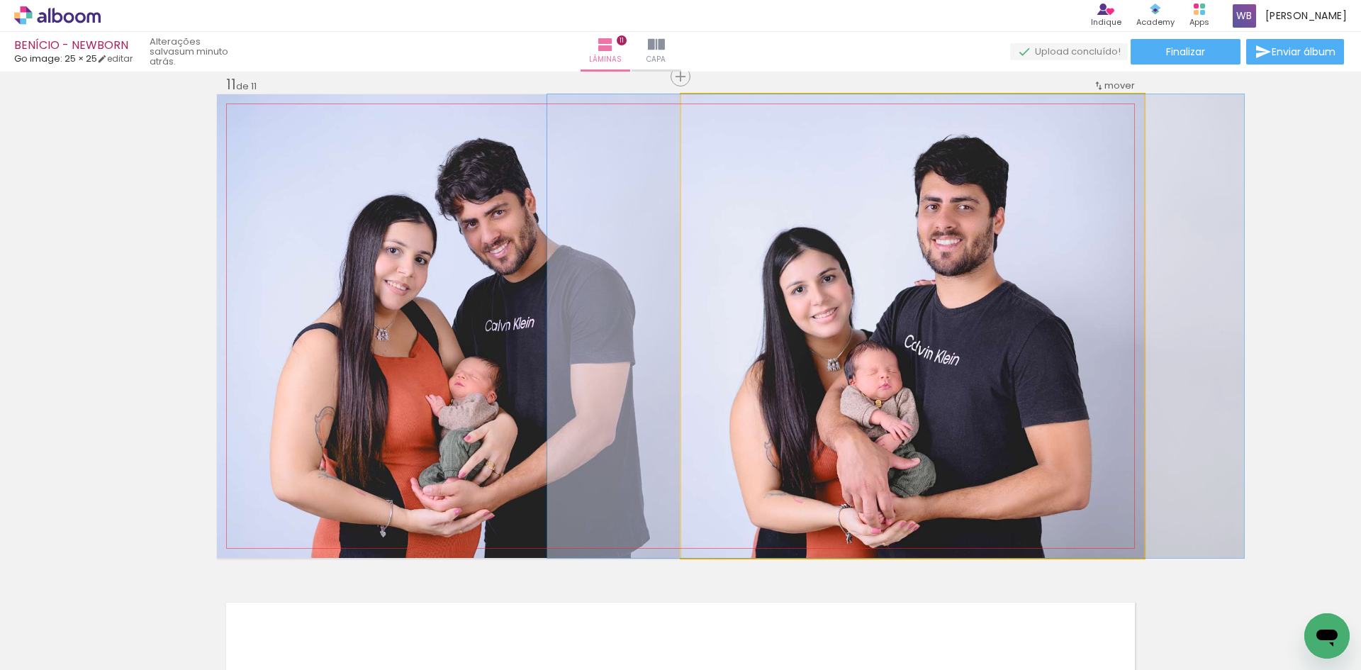
drag, startPoint x: 793, startPoint y: 420, endPoint x: 776, endPoint y: 417, distance: 17.1
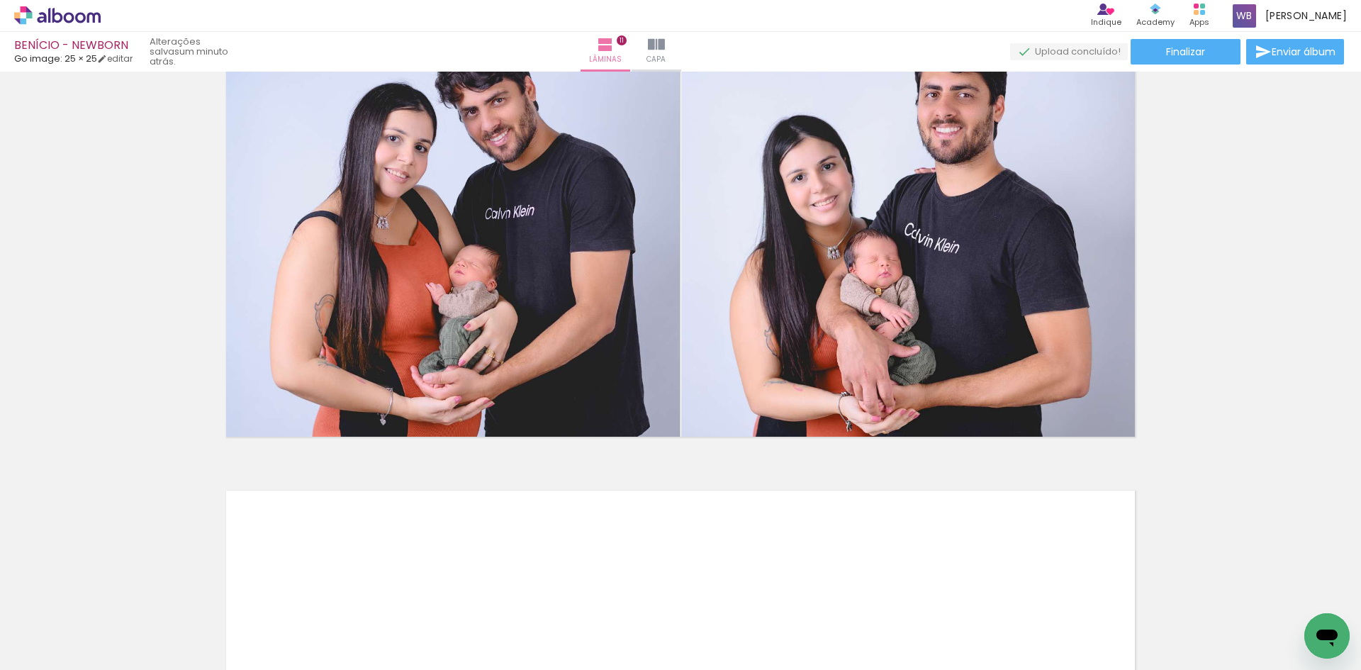
scroll to position [5362, 0]
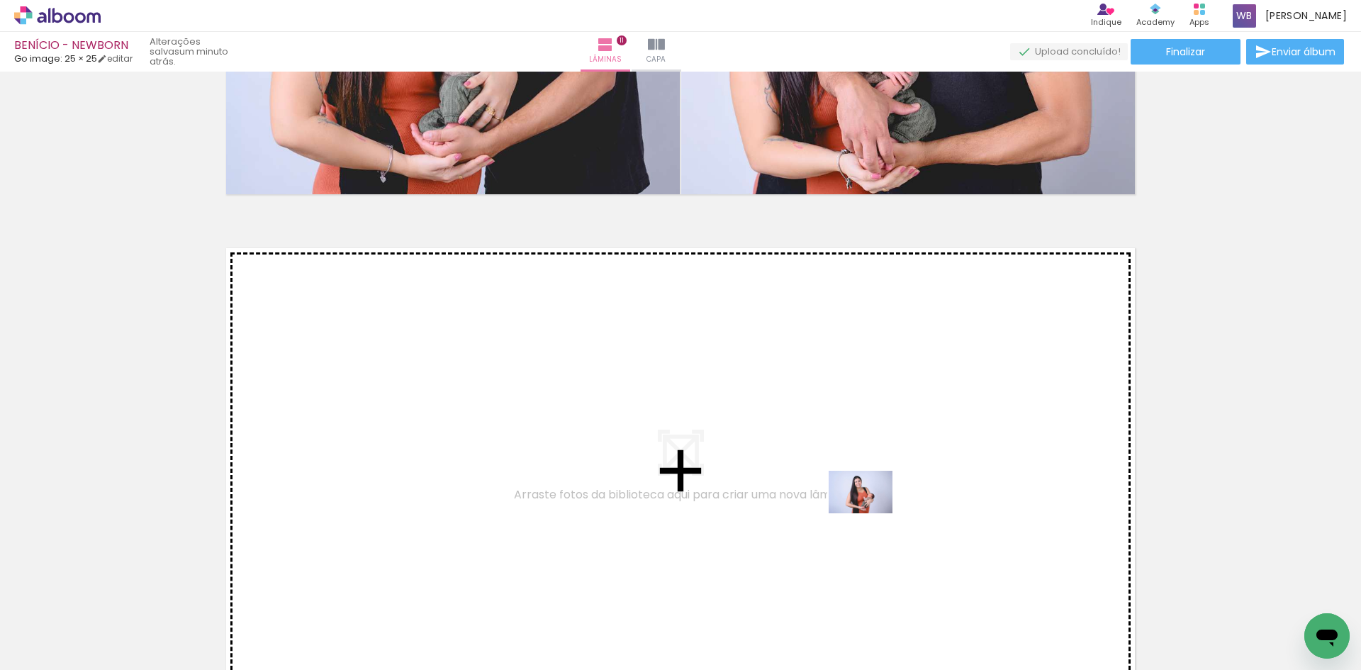
drag, startPoint x: 844, startPoint y: 602, endPoint x: 871, endPoint y: 512, distance: 93.9
click at [871, 512] on quentale-workspace at bounding box center [680, 335] width 1361 height 670
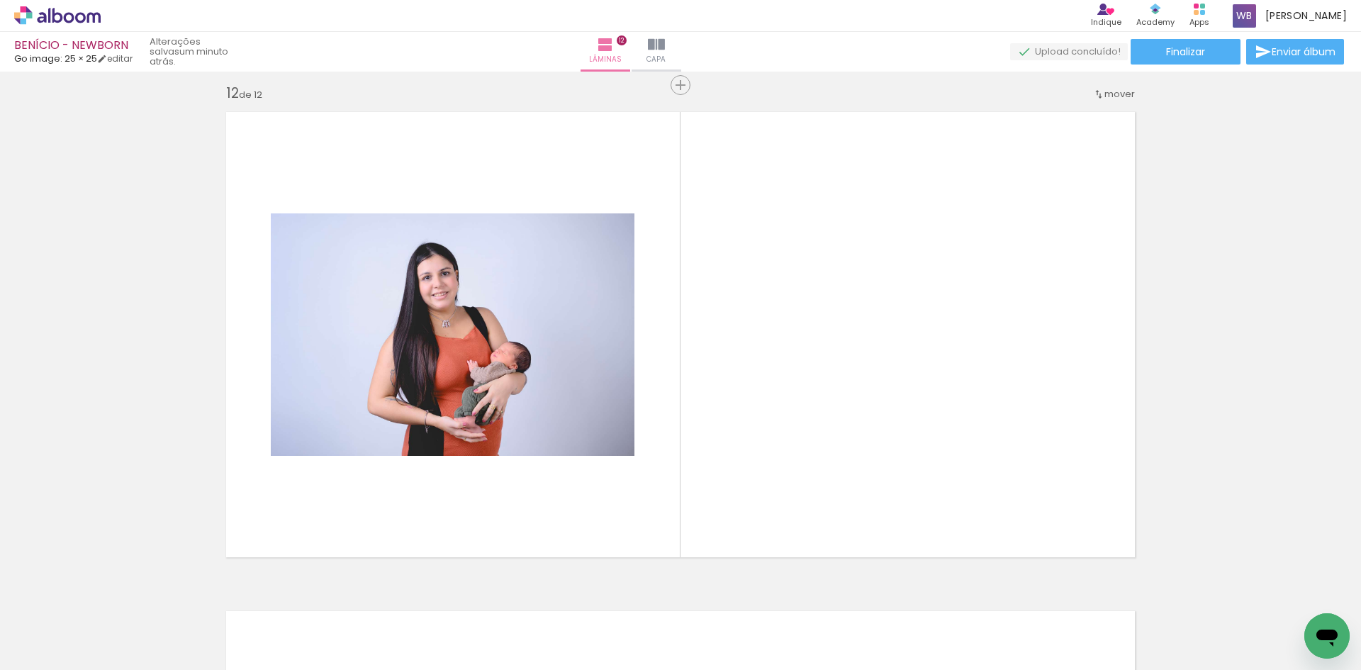
scroll to position [5507, 0]
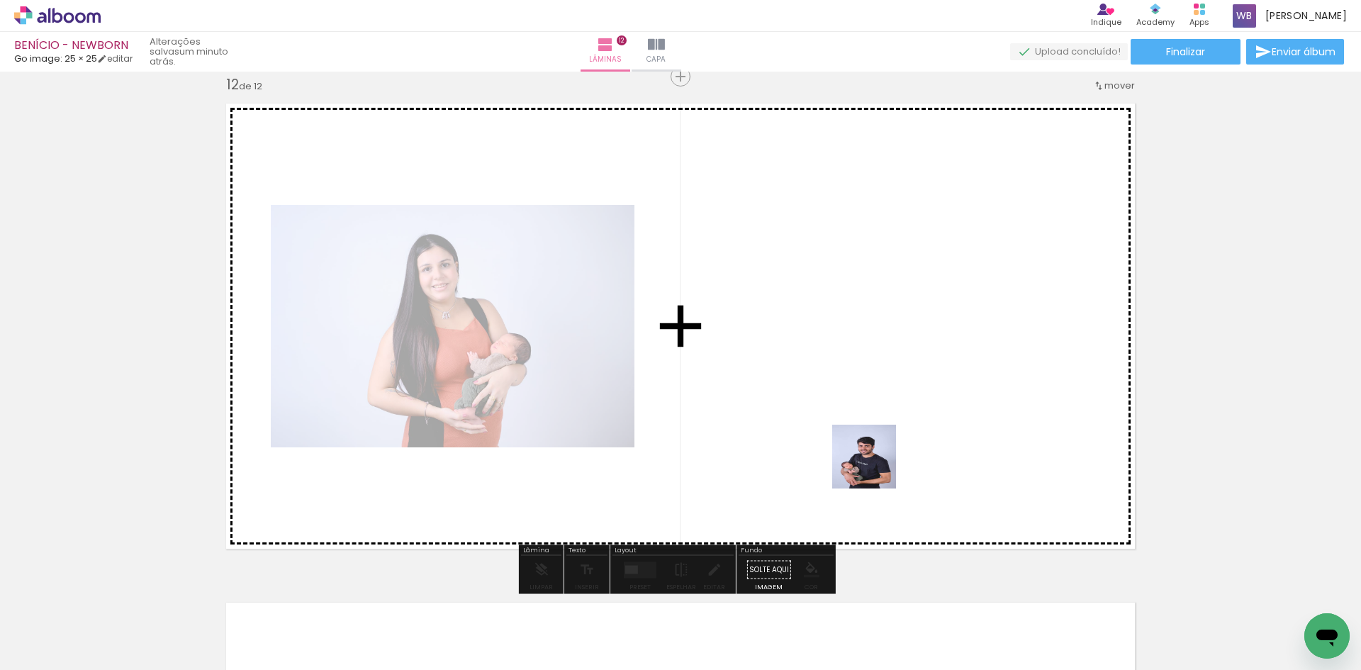
drag, startPoint x: 911, startPoint y: 629, endPoint x: 852, endPoint y: 455, distance: 184.0
click at [858, 453] on quentale-workspace at bounding box center [680, 335] width 1361 height 670
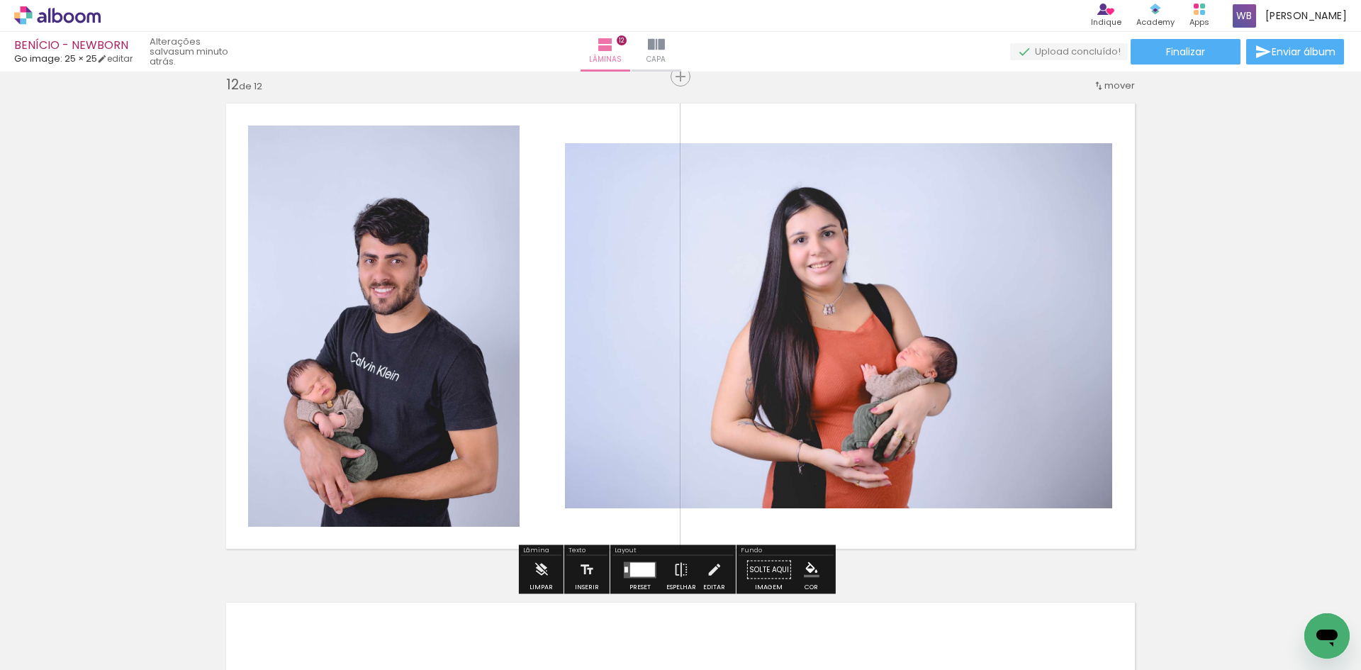
click at [646, 567] on div at bounding box center [642, 569] width 25 height 14
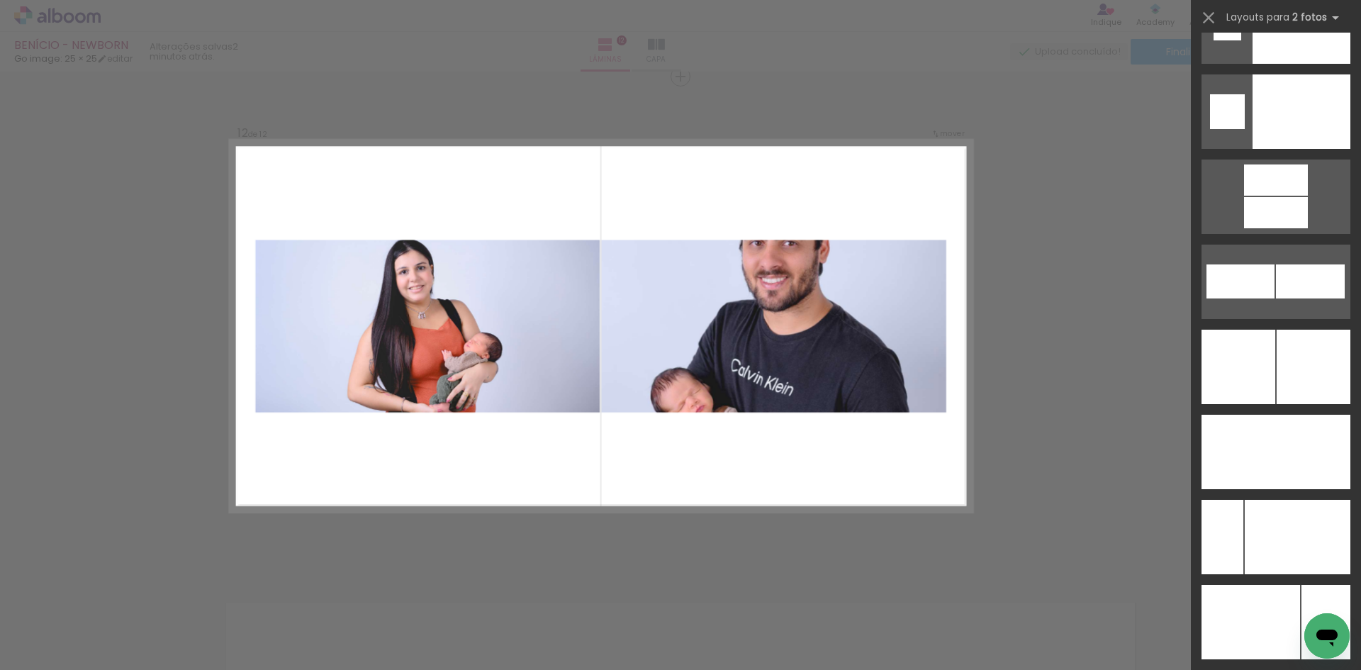
scroll to position [6095, 0]
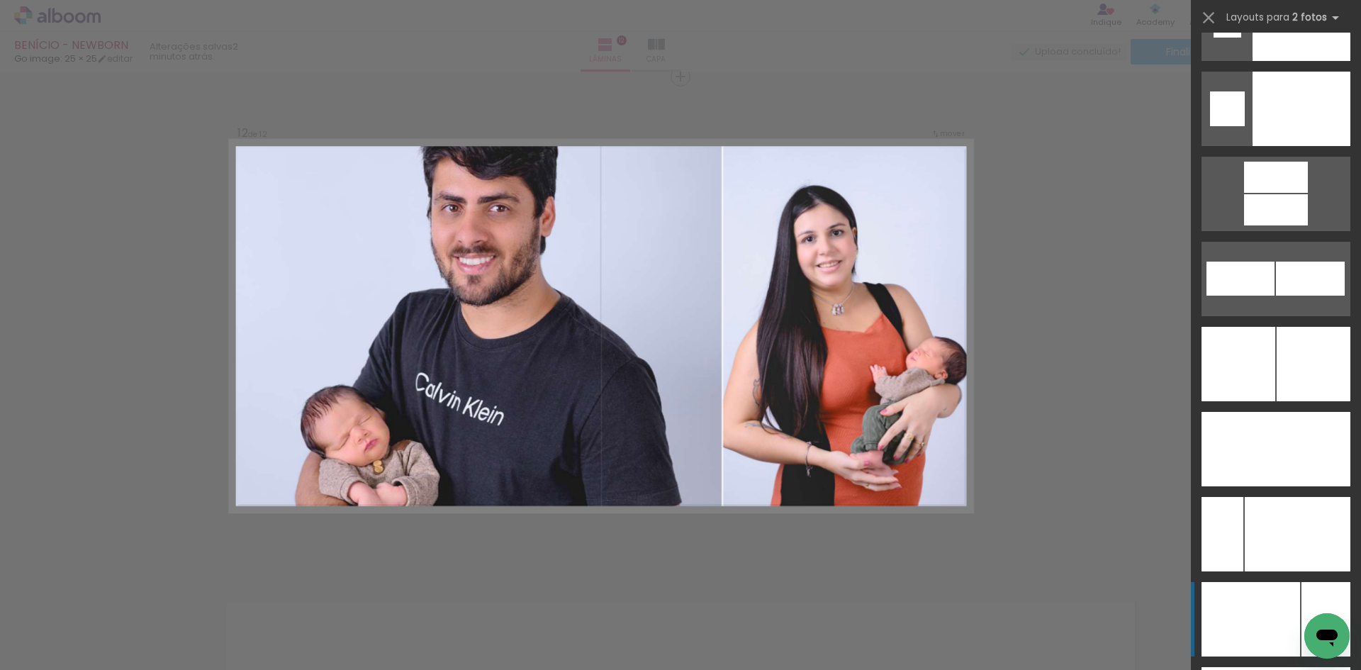
click at [1244, 612] on div at bounding box center [1250, 619] width 99 height 74
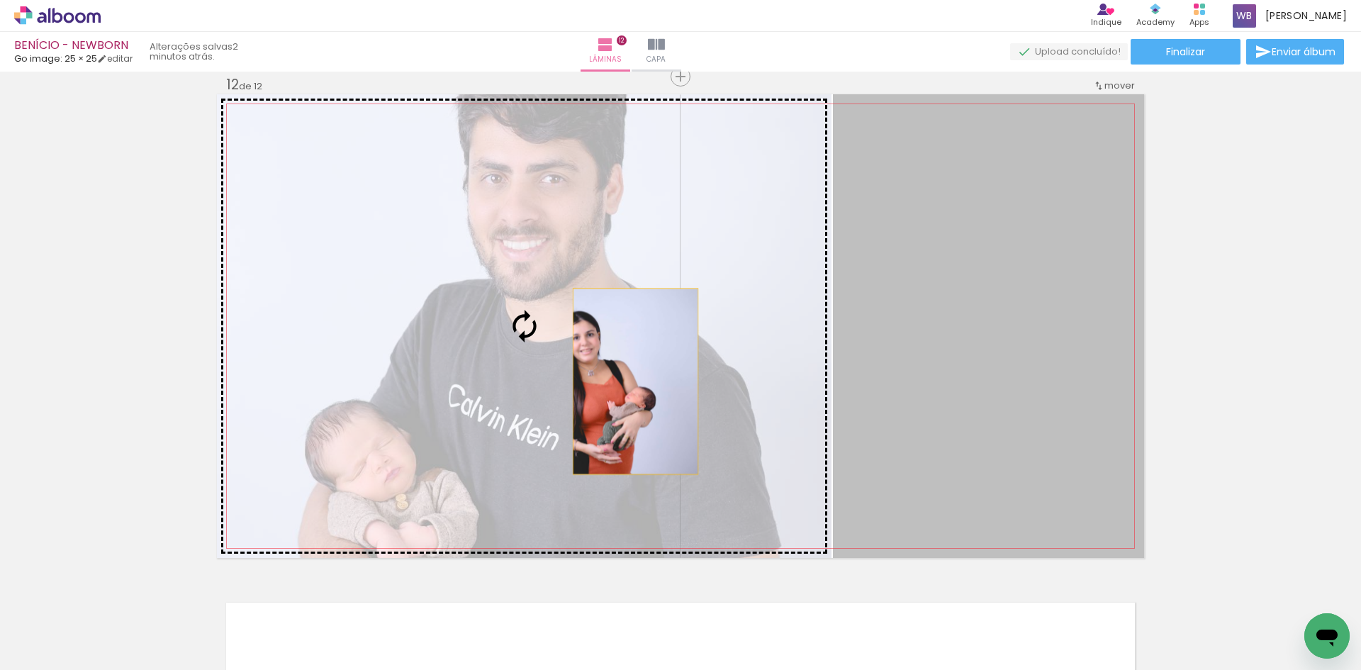
drag, startPoint x: 923, startPoint y: 381, endPoint x: 630, endPoint y: 381, distance: 292.7
click at [0, 0] on slot at bounding box center [0, 0] width 0 height 0
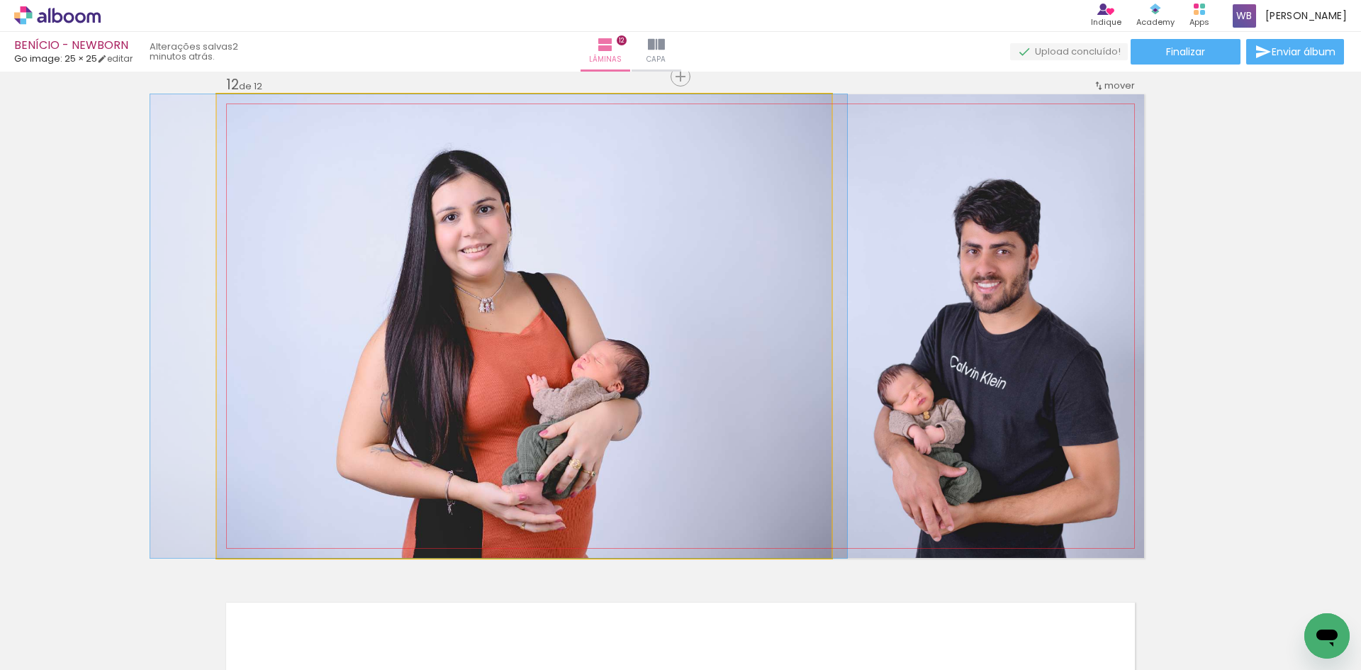
drag, startPoint x: 585, startPoint y: 391, endPoint x: 563, endPoint y: 383, distance: 22.9
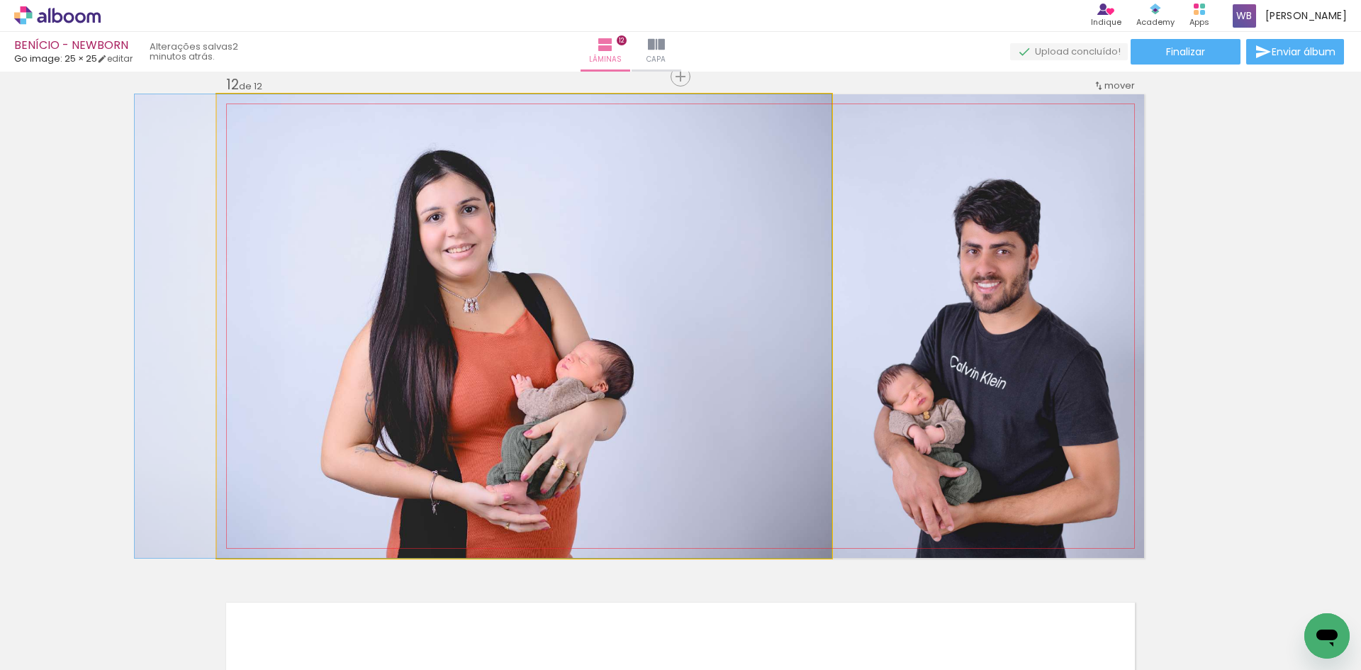
drag, startPoint x: 559, startPoint y: 383, endPoint x: 539, endPoint y: 381, distance: 20.7
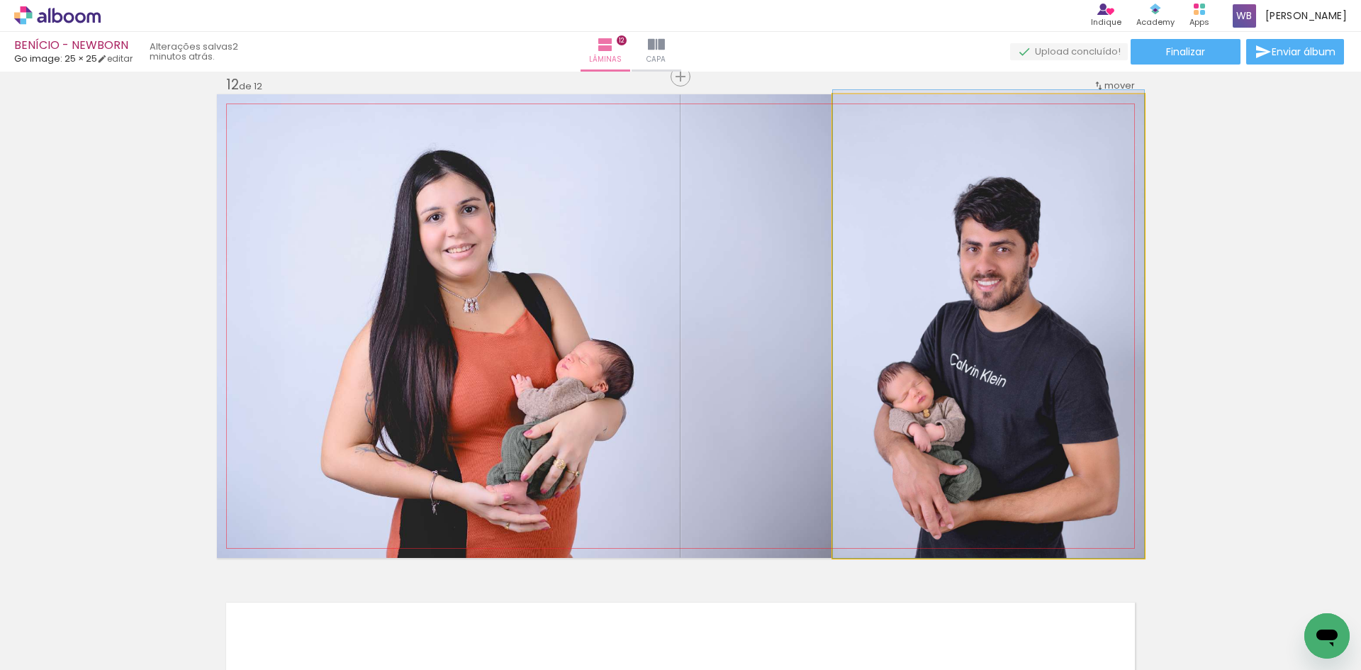
drag, startPoint x: 957, startPoint y: 417, endPoint x: 937, endPoint y: 390, distance: 32.9
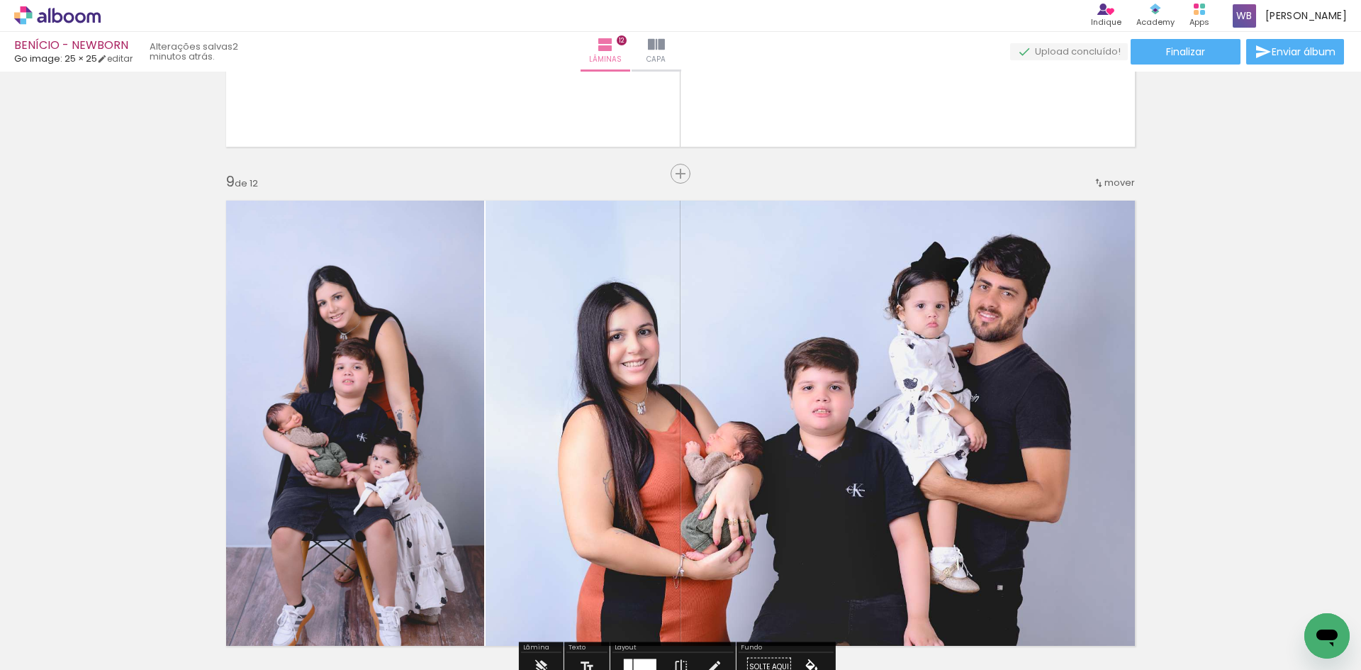
scroll to position [3947, 0]
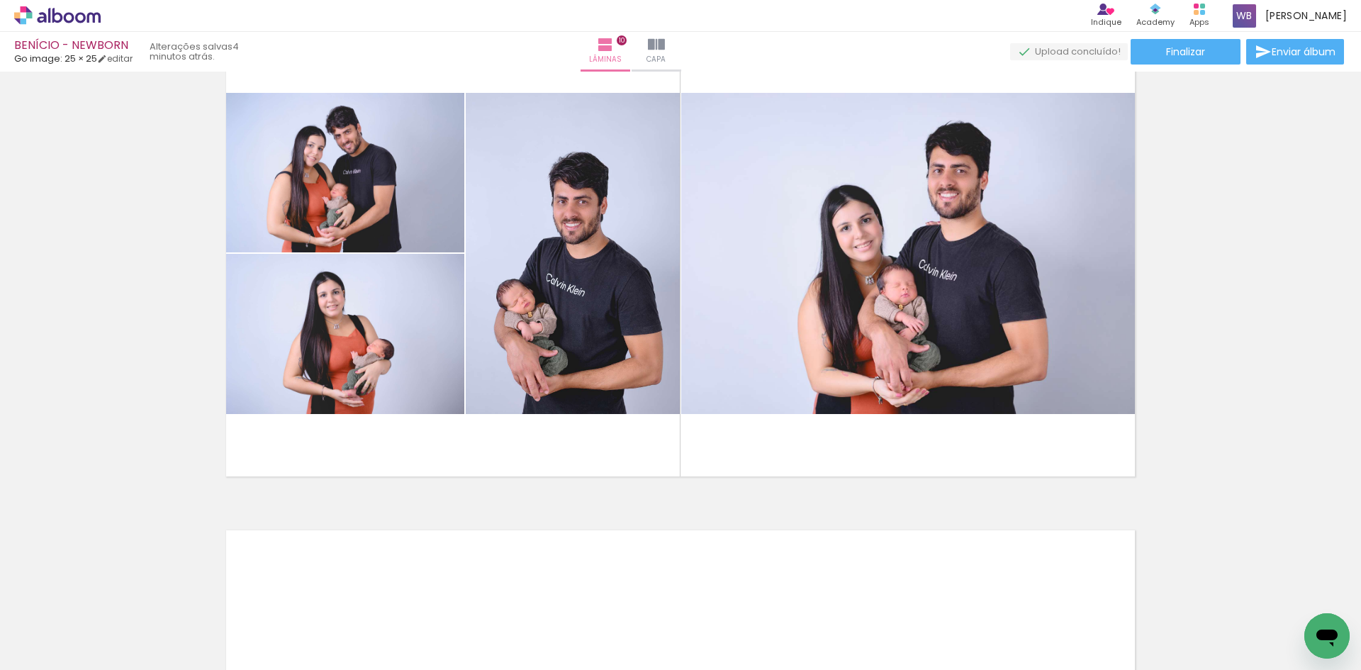
scroll to position [4648, 0]
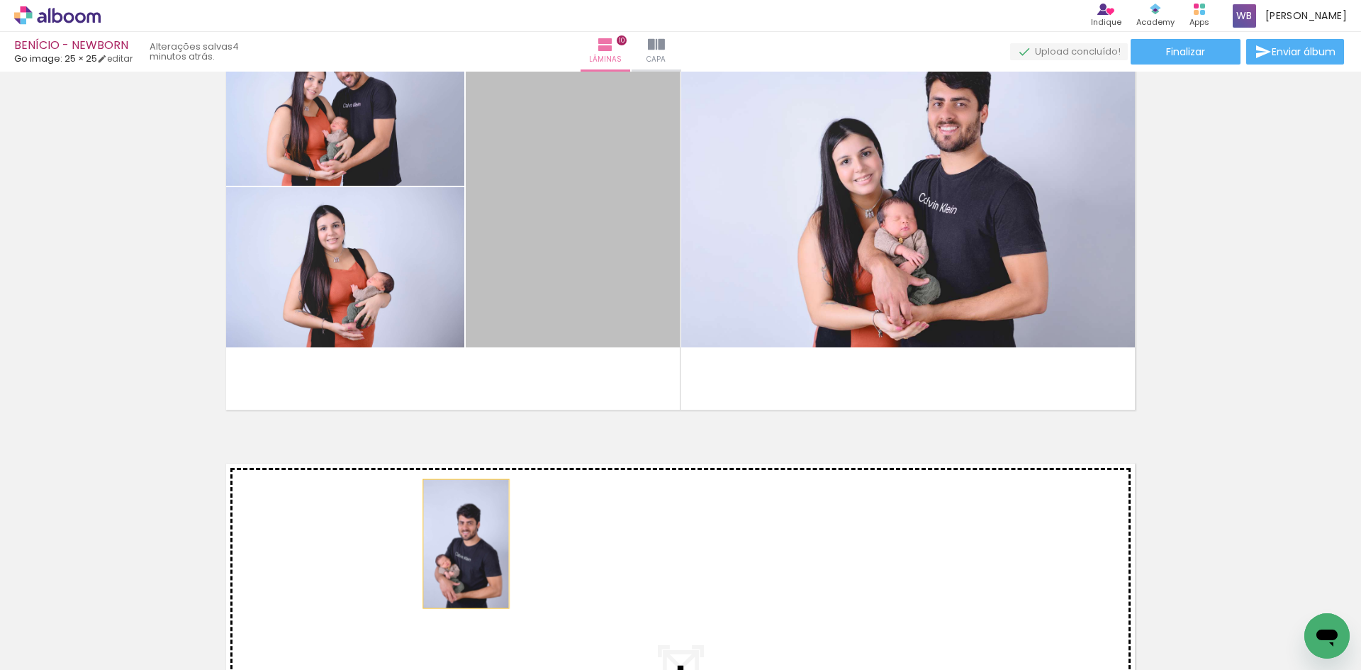
drag, startPoint x: 606, startPoint y: 278, endPoint x: 351, endPoint y: 285, distance: 255.2
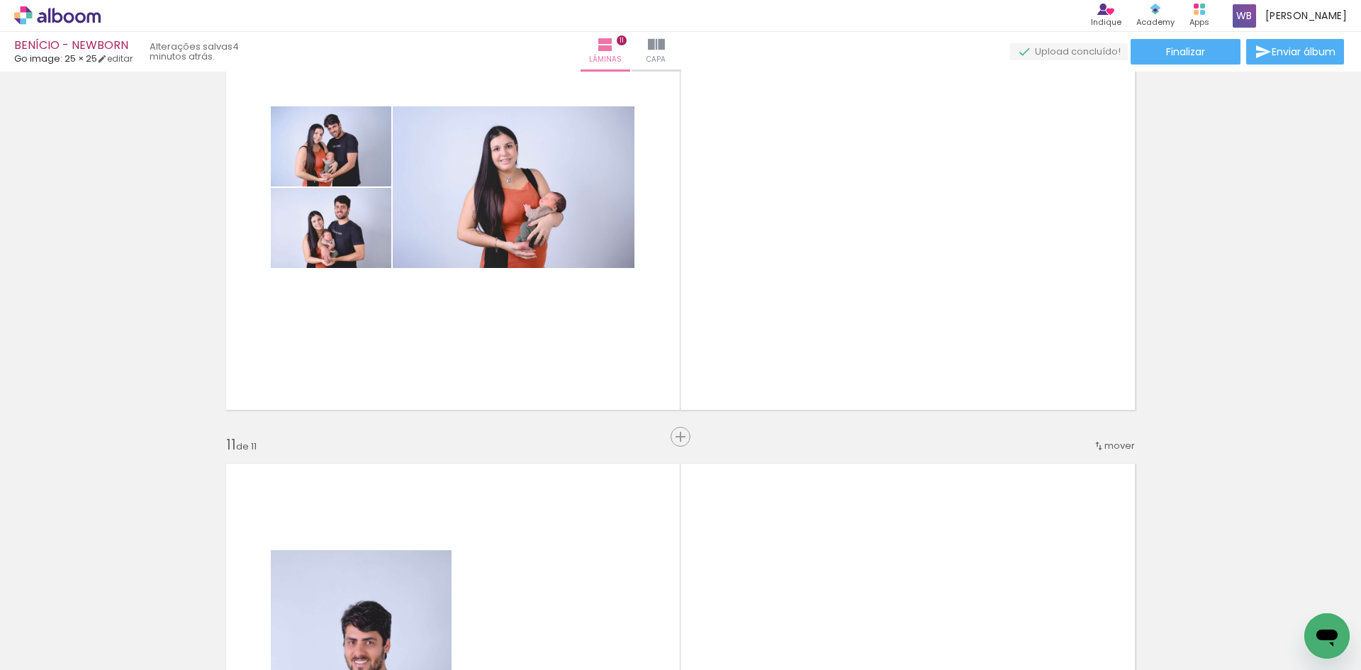
scroll to position [5008, 0]
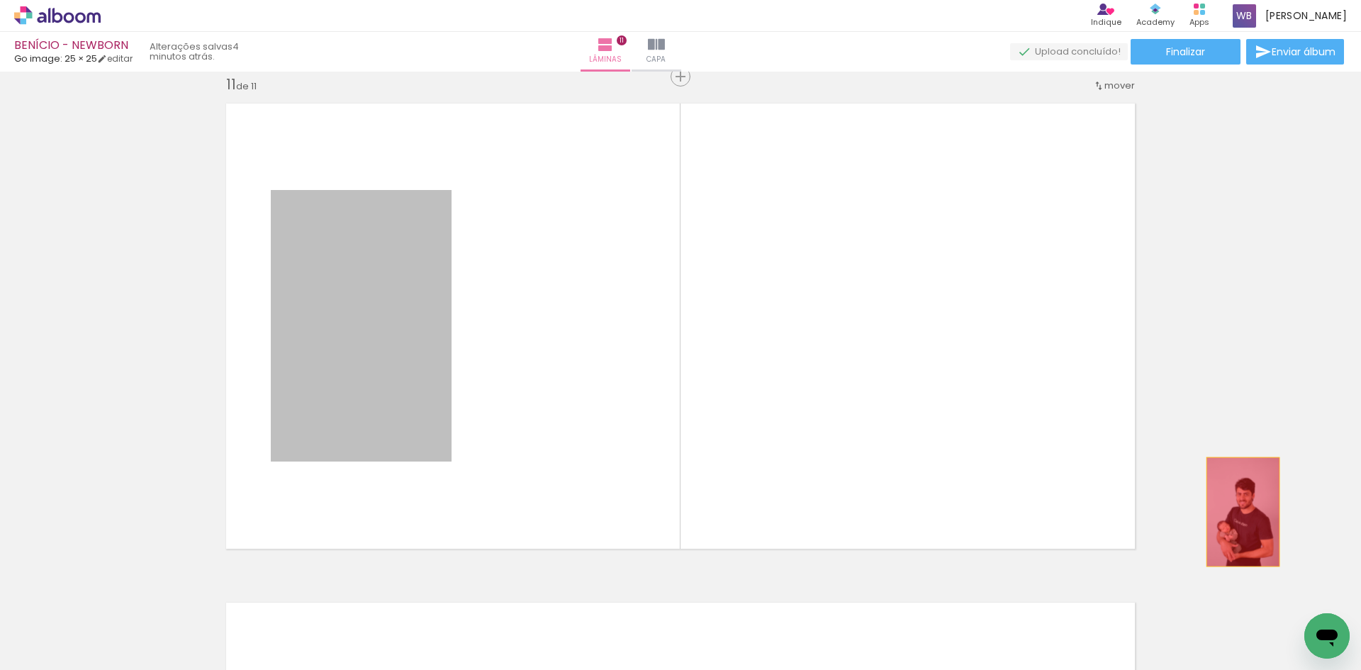
drag, startPoint x: 374, startPoint y: 283, endPoint x: 1237, endPoint y: 508, distance: 891.9
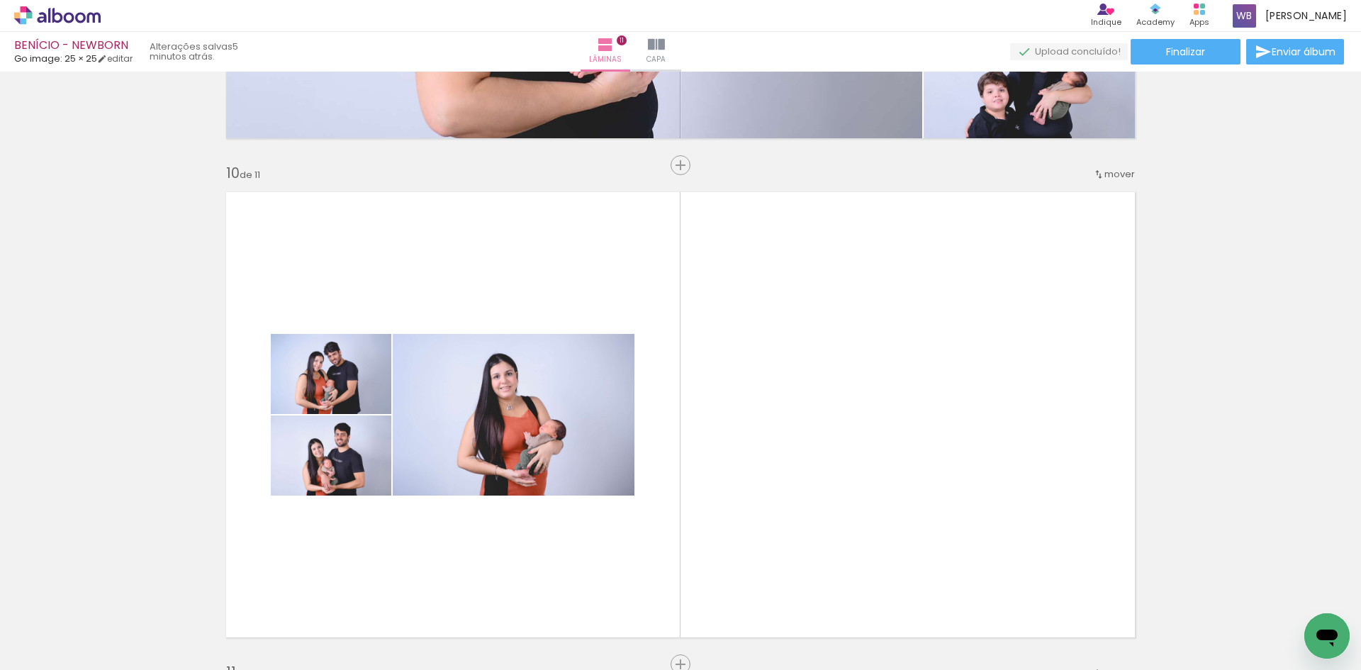
scroll to position [4370, 0]
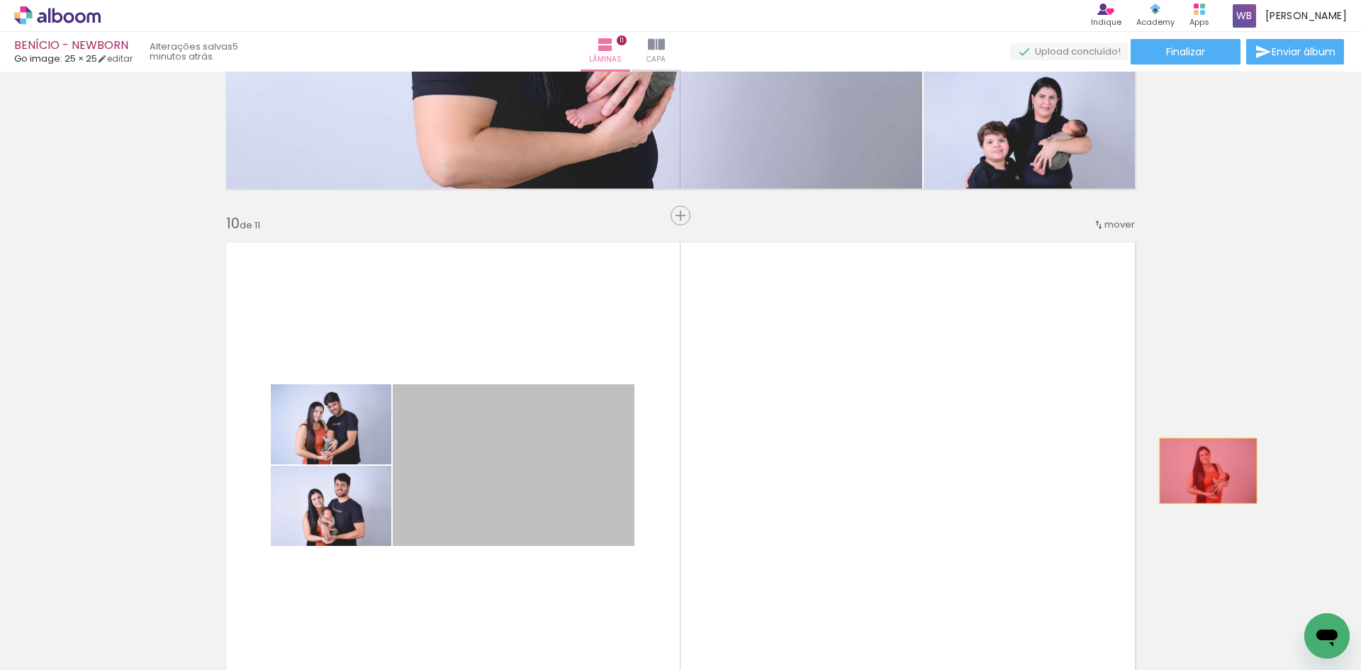
drag, startPoint x: 553, startPoint y: 479, endPoint x: 1243, endPoint y: 471, distance: 689.6
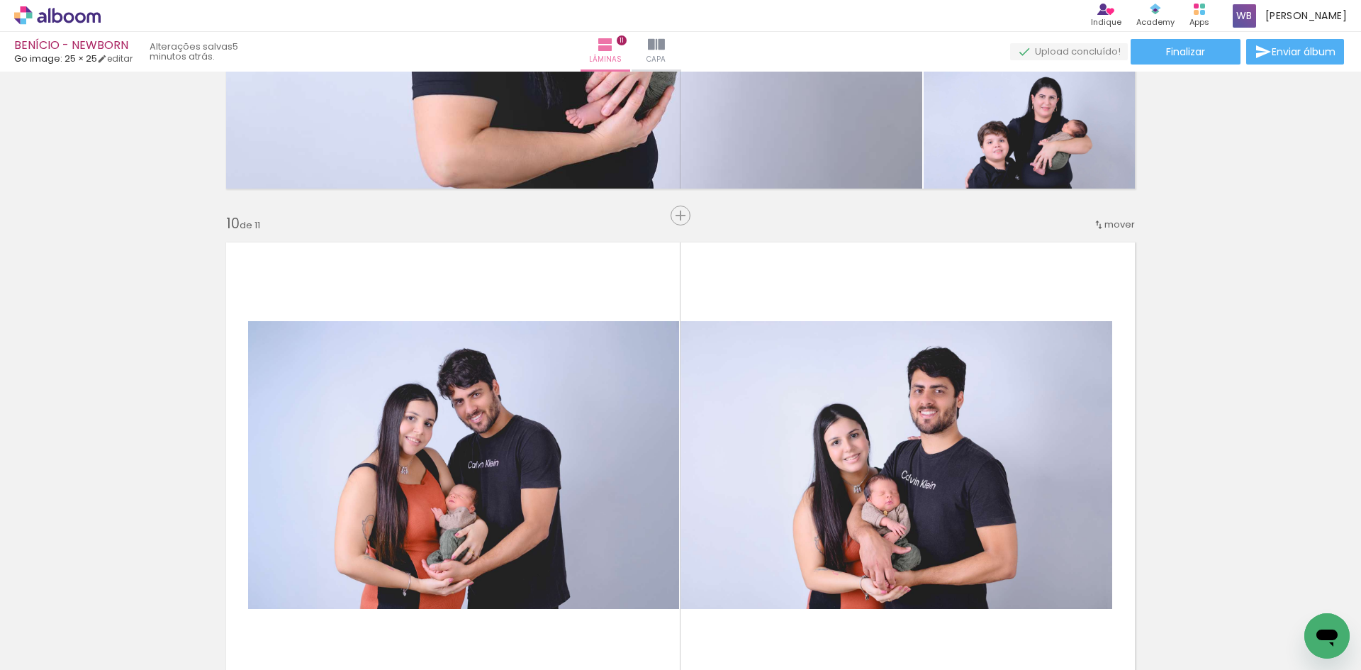
scroll to position [4582, 0]
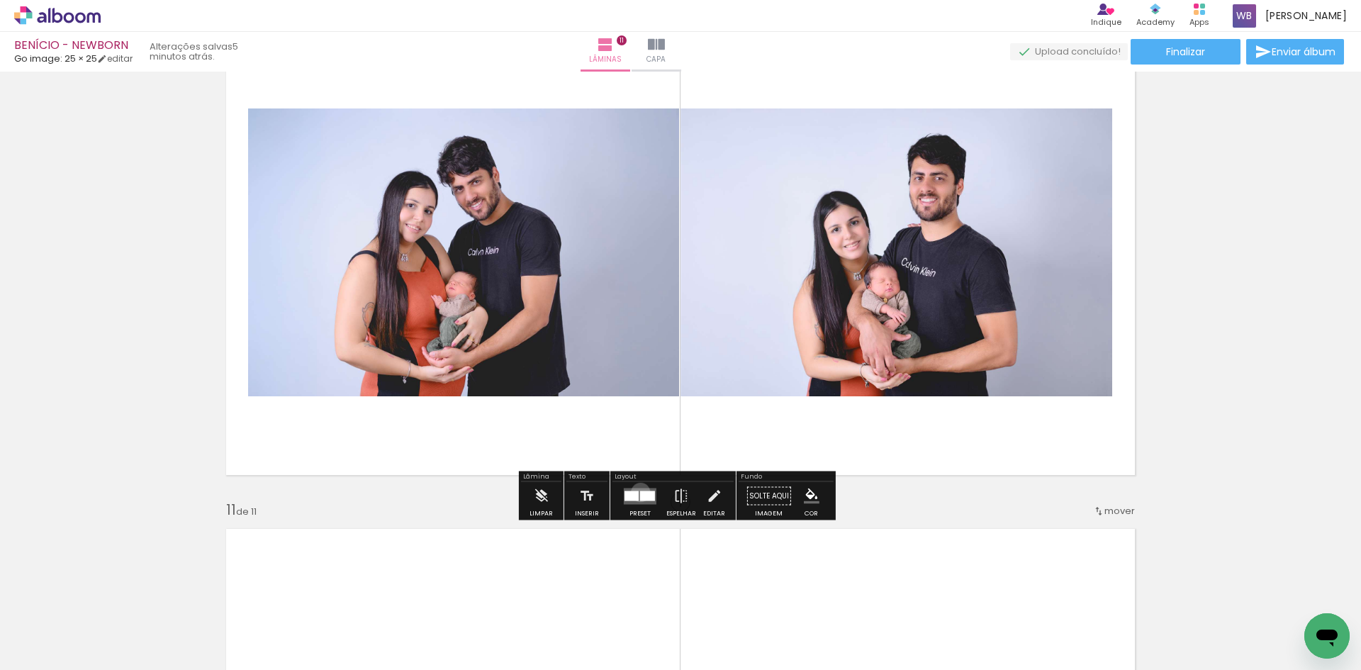
click at [640, 492] on div at bounding box center [647, 495] width 15 height 10
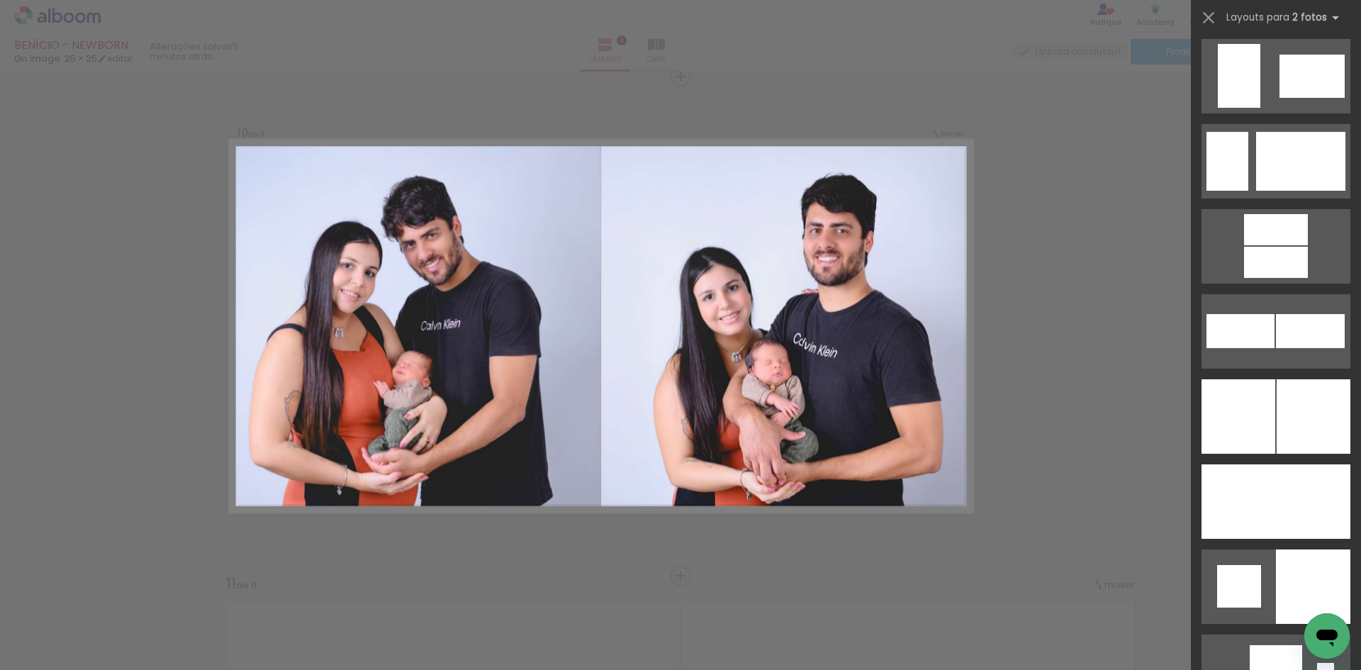
scroll to position [3543, 0]
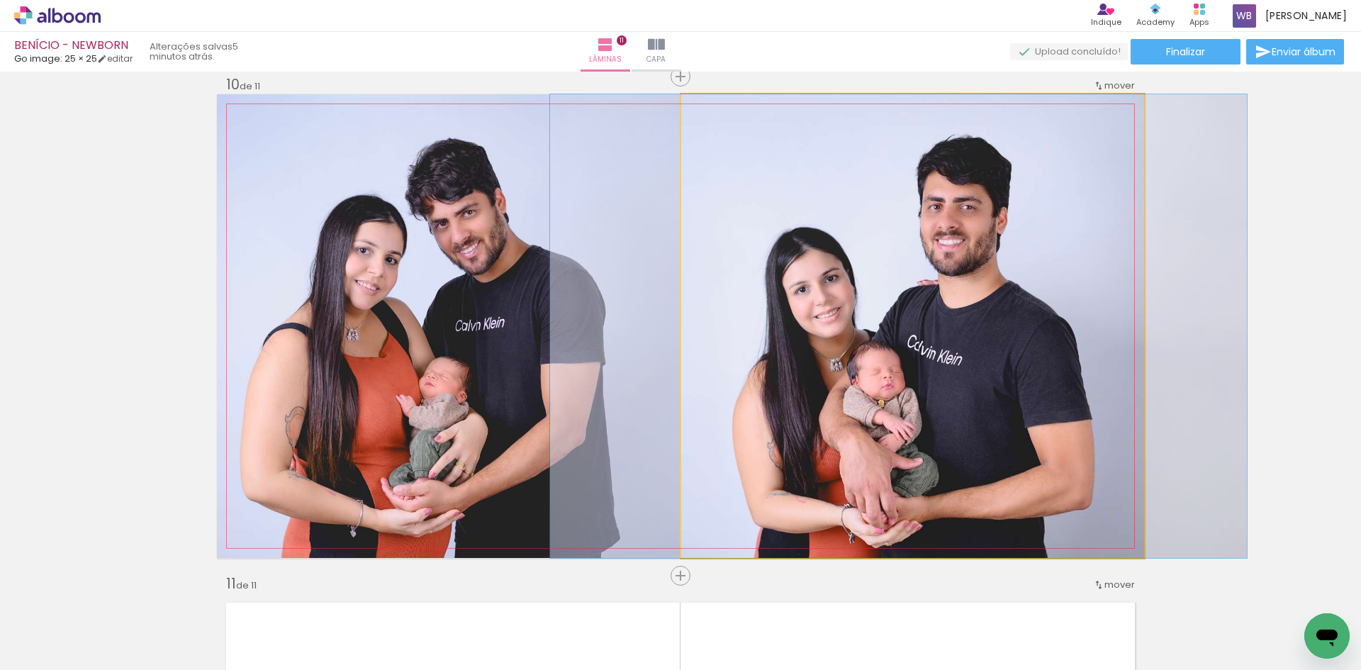
drag, startPoint x: 961, startPoint y: 405, endPoint x: 947, endPoint y: 398, distance: 15.8
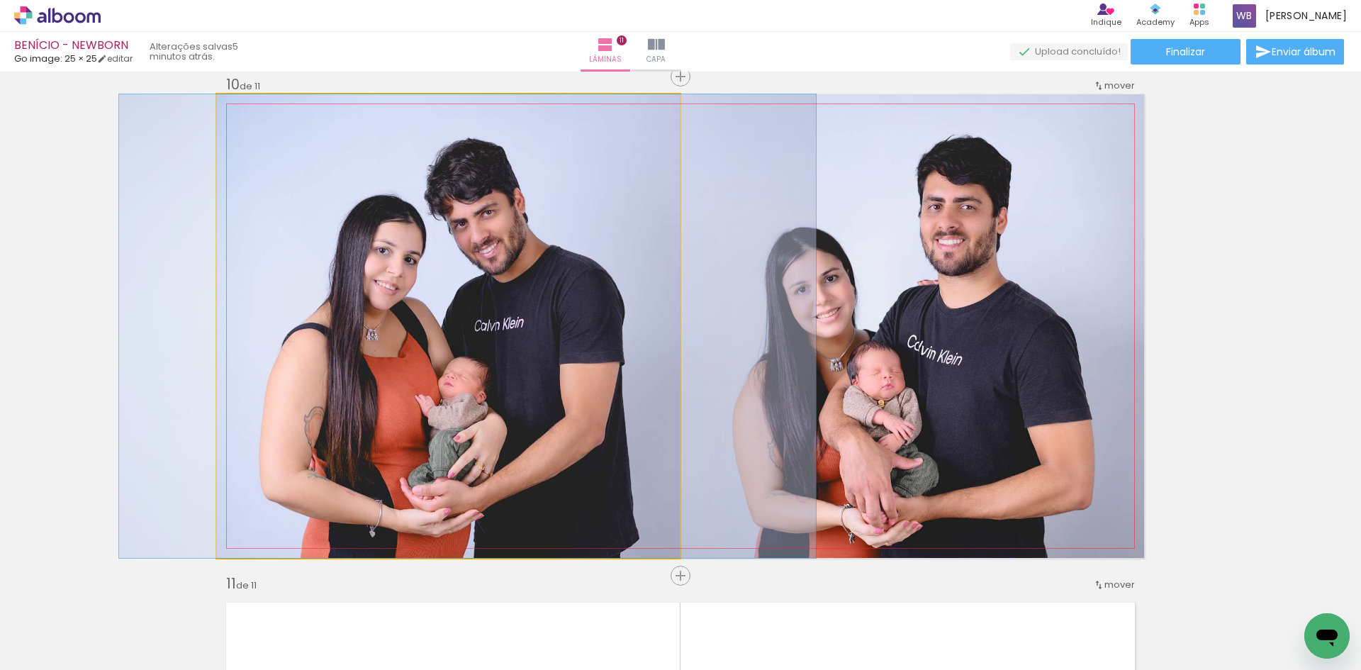
drag, startPoint x: 465, startPoint y: 386, endPoint x: 484, endPoint y: 387, distance: 19.1
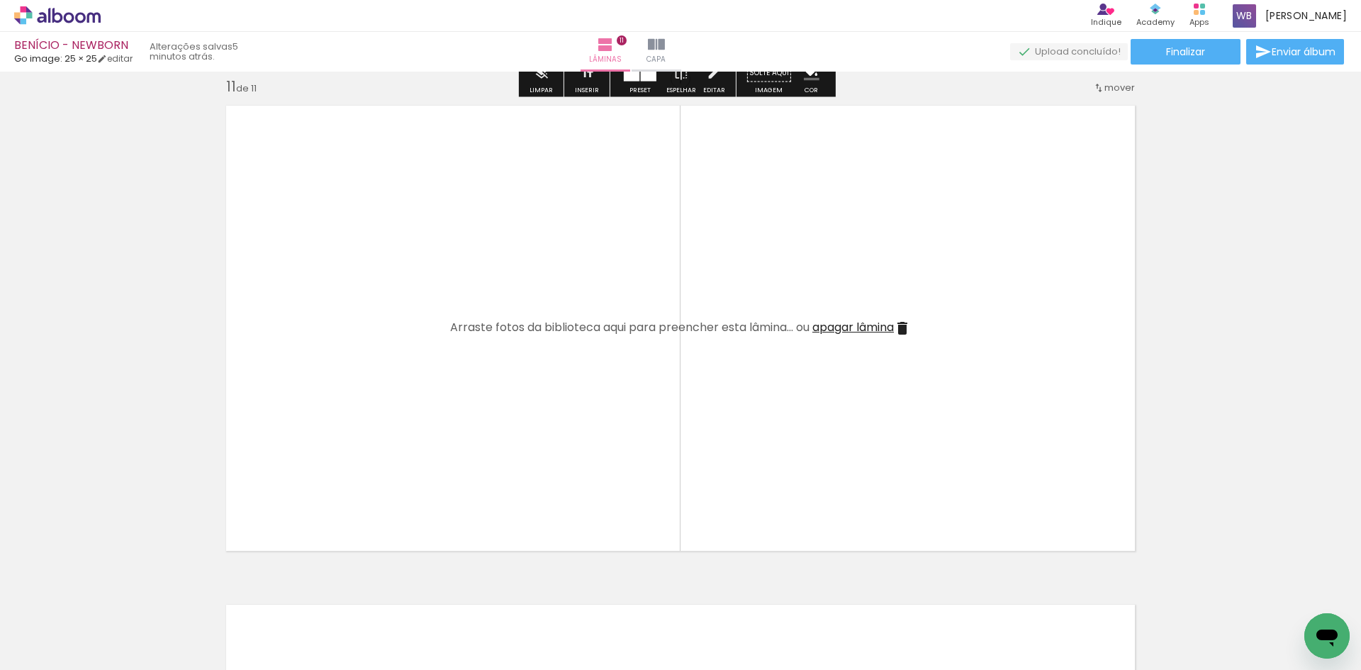
scroll to position [5076, 0]
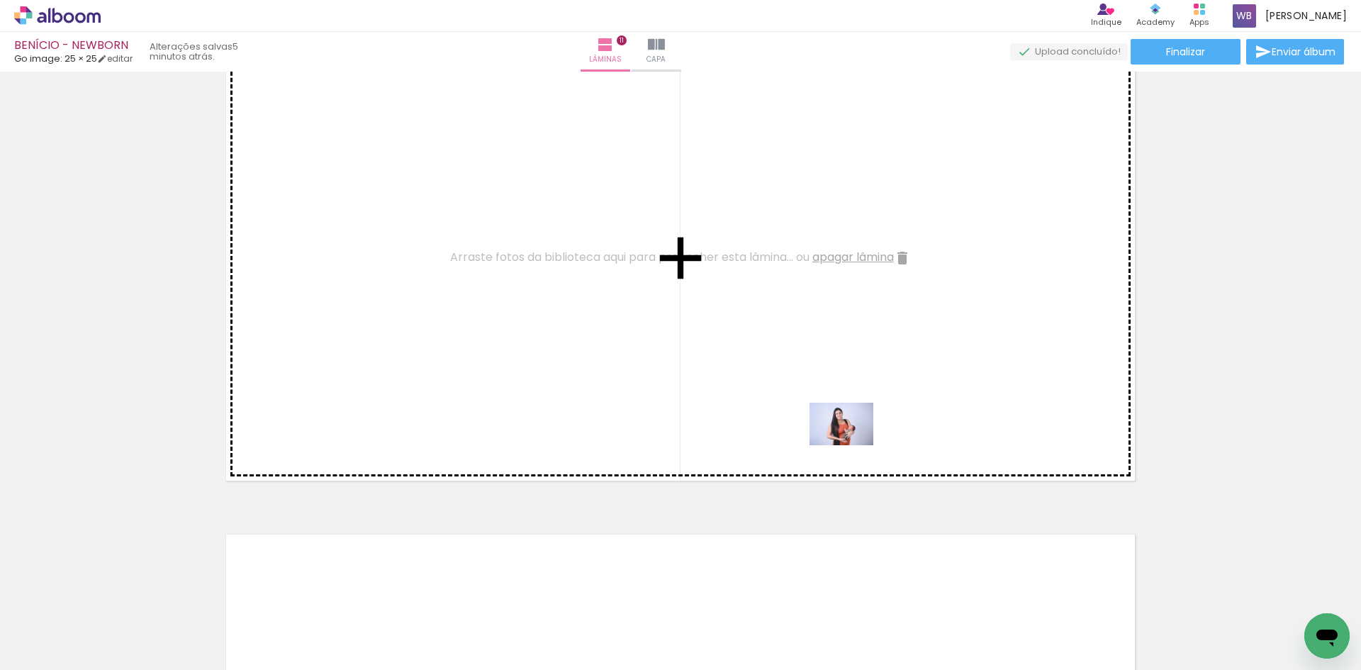
drag, startPoint x: 841, startPoint y: 630, endPoint x: 870, endPoint y: 532, distance: 102.7
click at [854, 435] on quentale-workspace at bounding box center [680, 335] width 1361 height 670
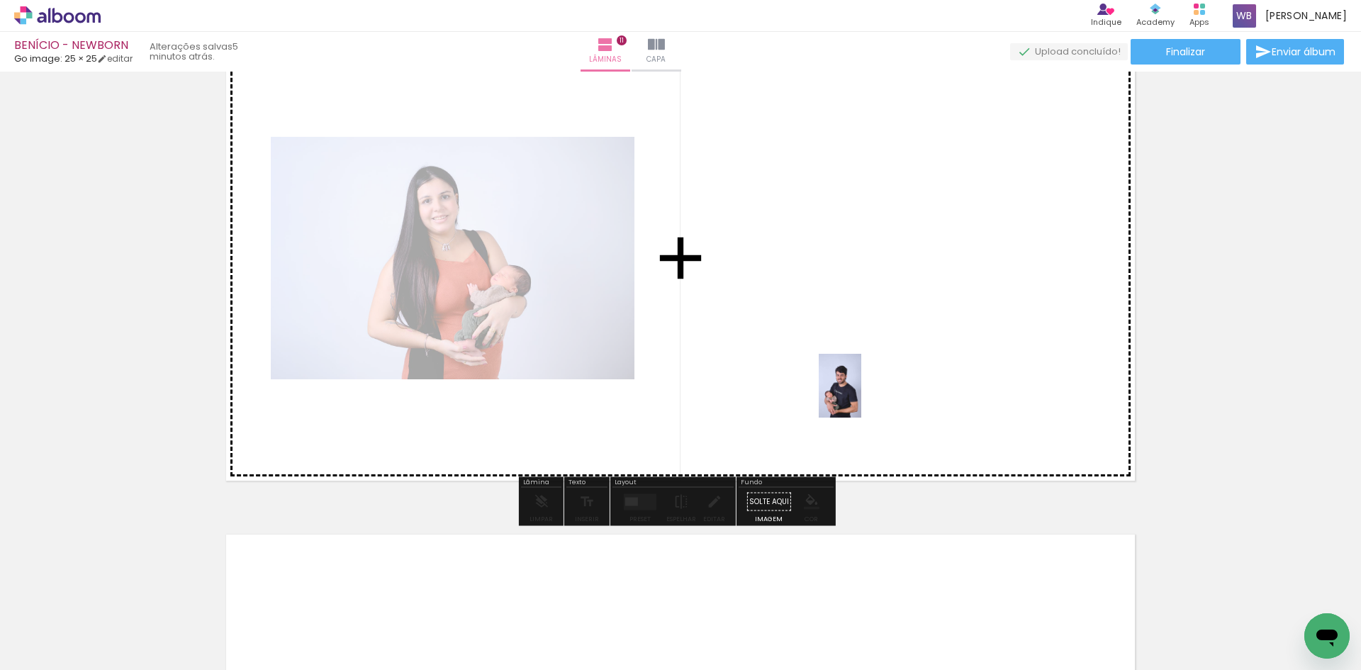
drag, startPoint x: 917, startPoint y: 590, endPoint x: 817, endPoint y: 427, distance: 191.2
click at [854, 394] on quentale-workspace at bounding box center [680, 335] width 1361 height 670
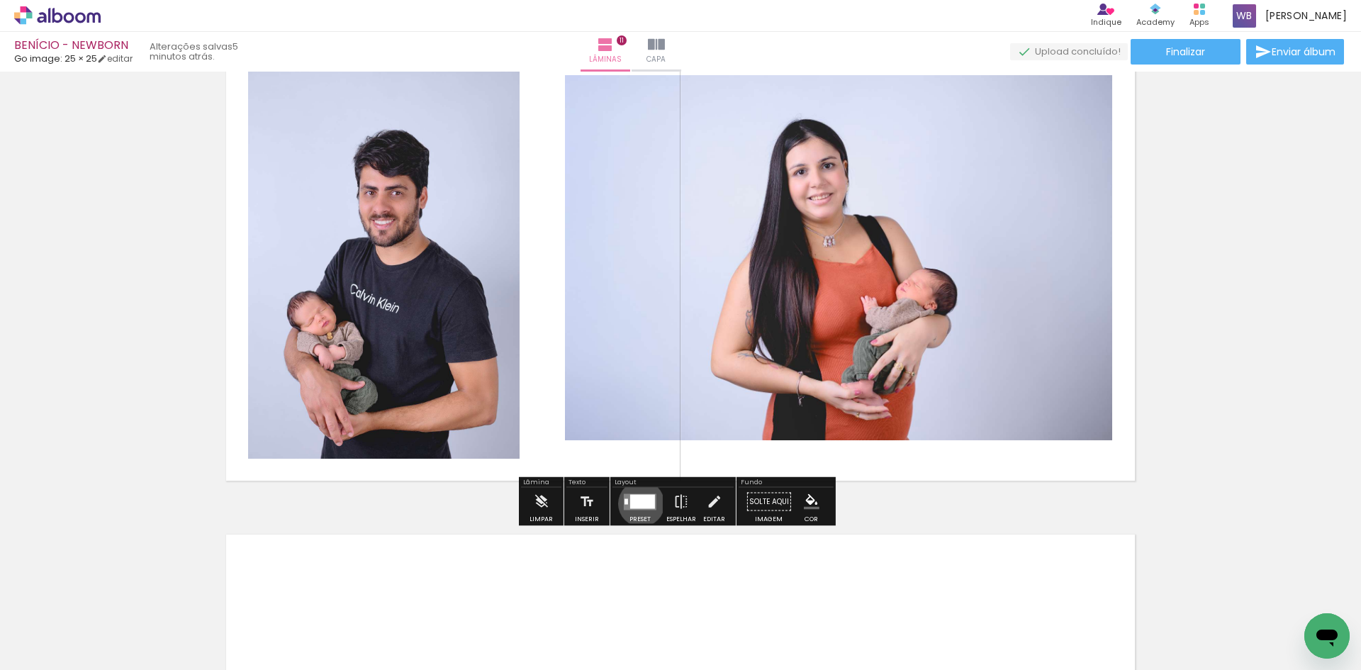
click at [638, 503] on div at bounding box center [642, 501] width 25 height 14
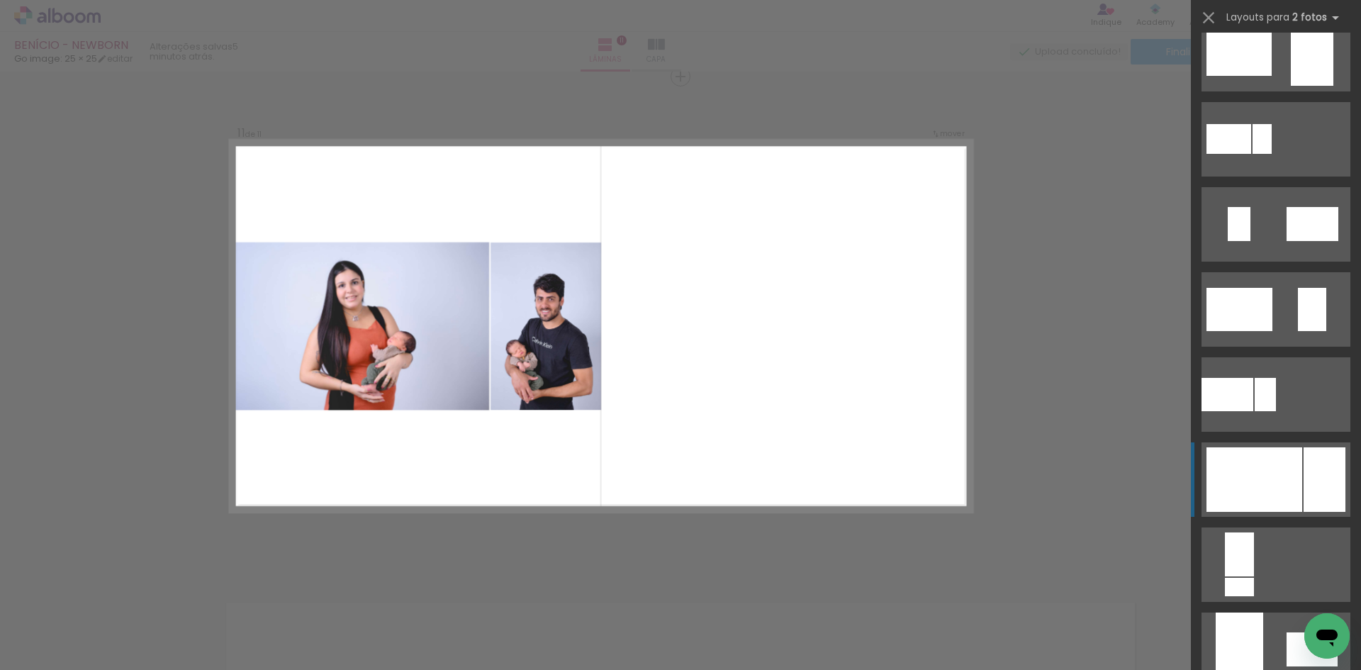
scroll to position [283, 0]
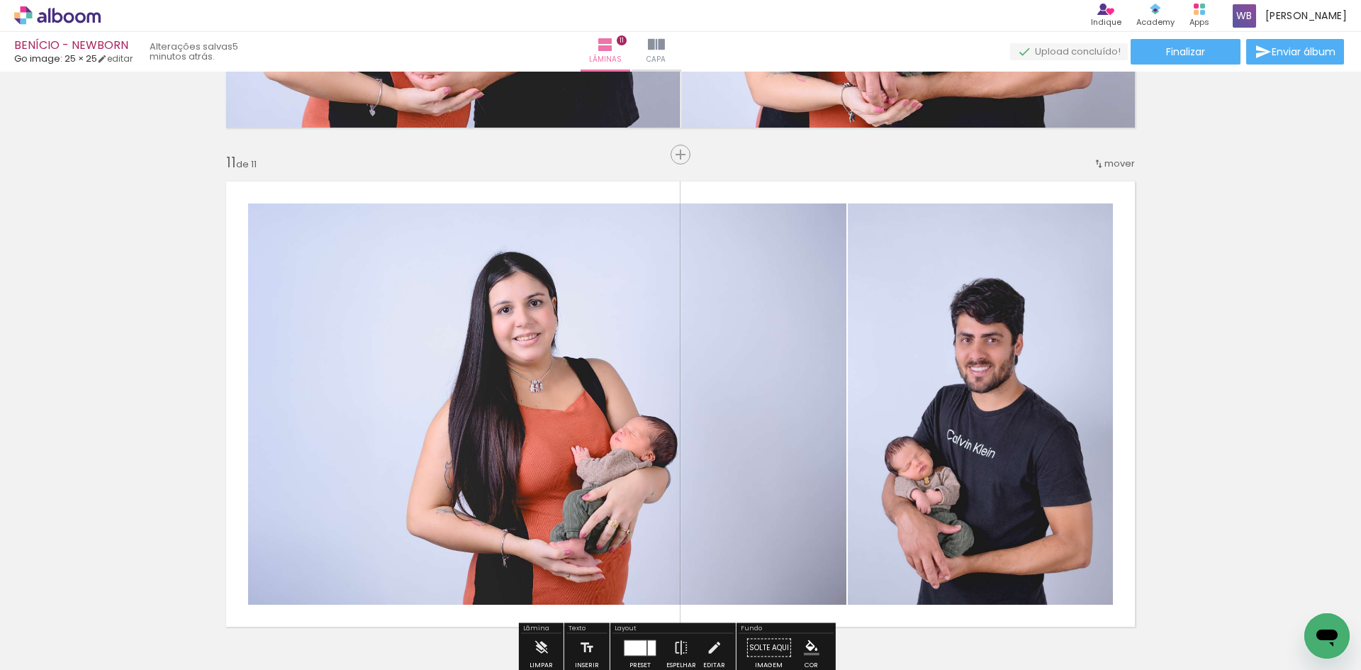
scroll to position [4937, 0]
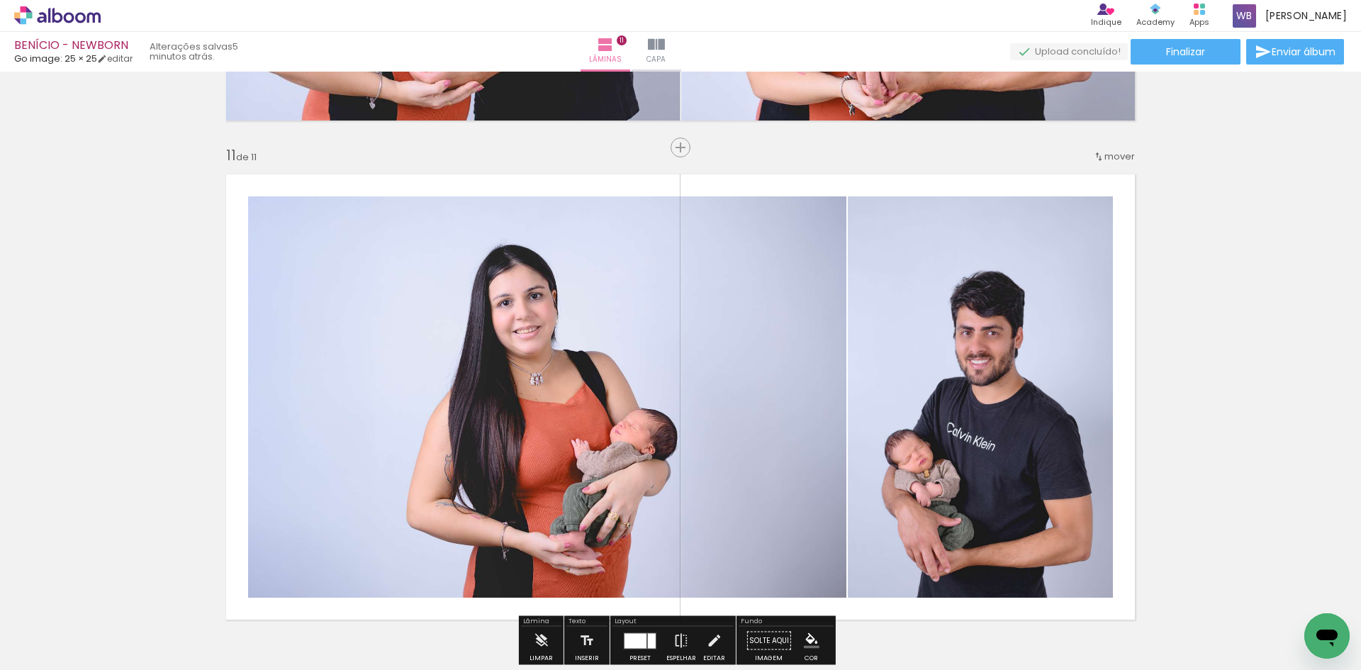
click at [1118, 153] on span "mover" at bounding box center [1119, 156] width 30 height 13
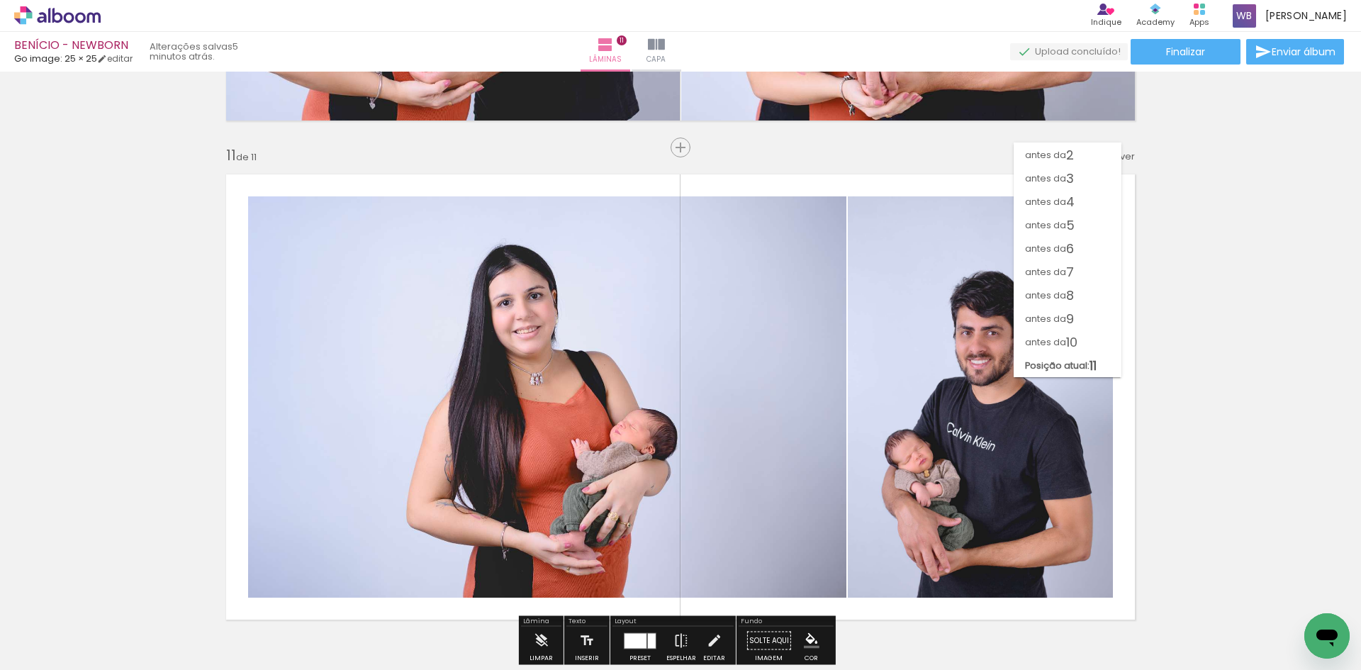
scroll to position [23, 0]
click at [1050, 344] on span "antes da" at bounding box center [1045, 341] width 41 height 23
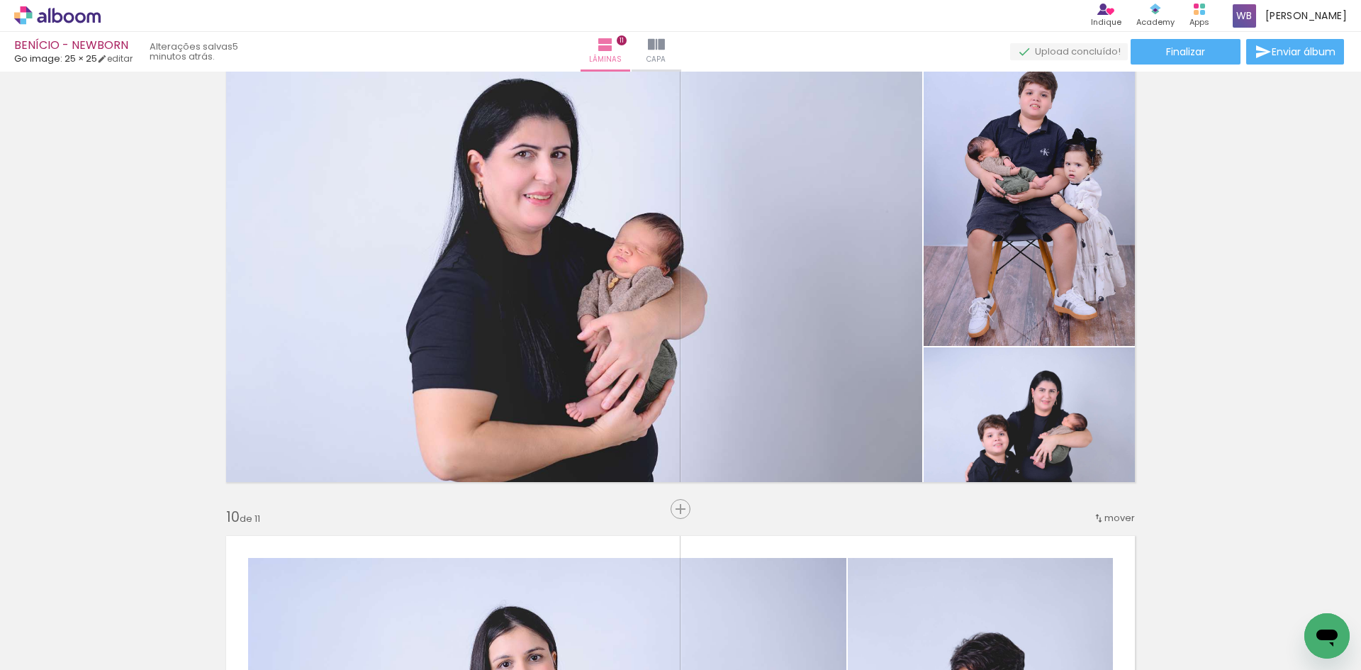
scroll to position [4083, 0]
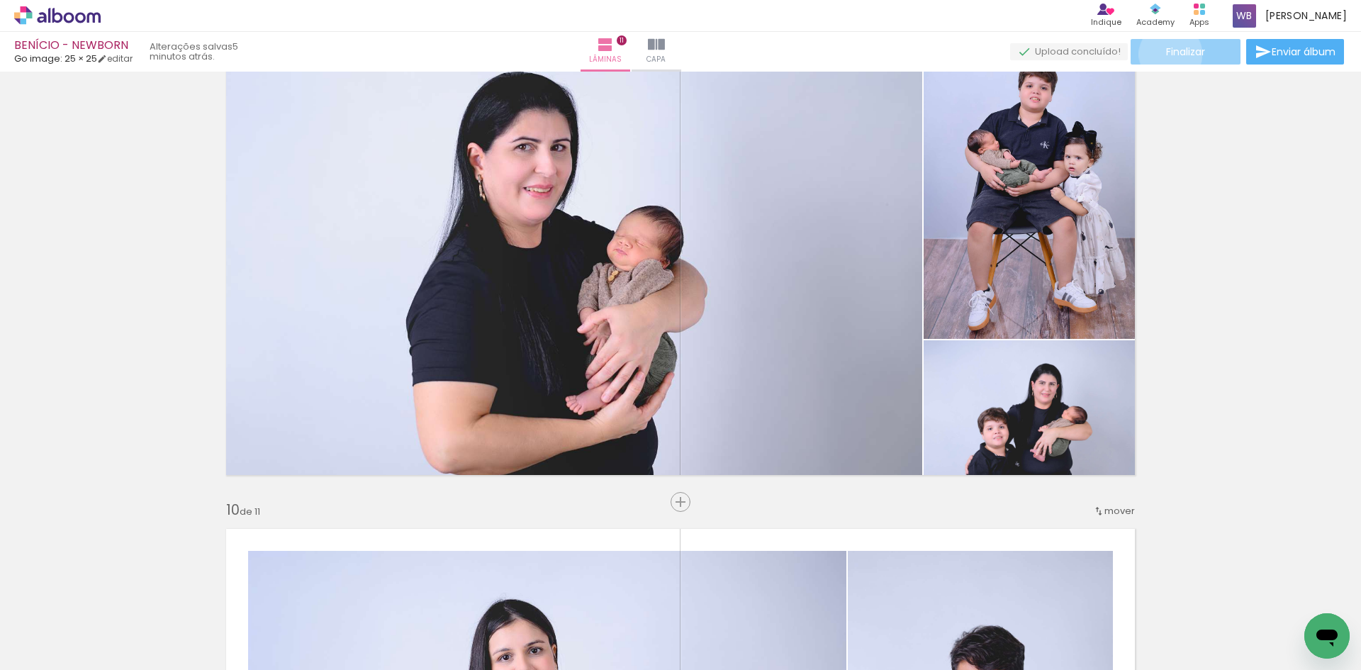
click at [1166, 54] on span "Finalizar" at bounding box center [1185, 52] width 39 height 10
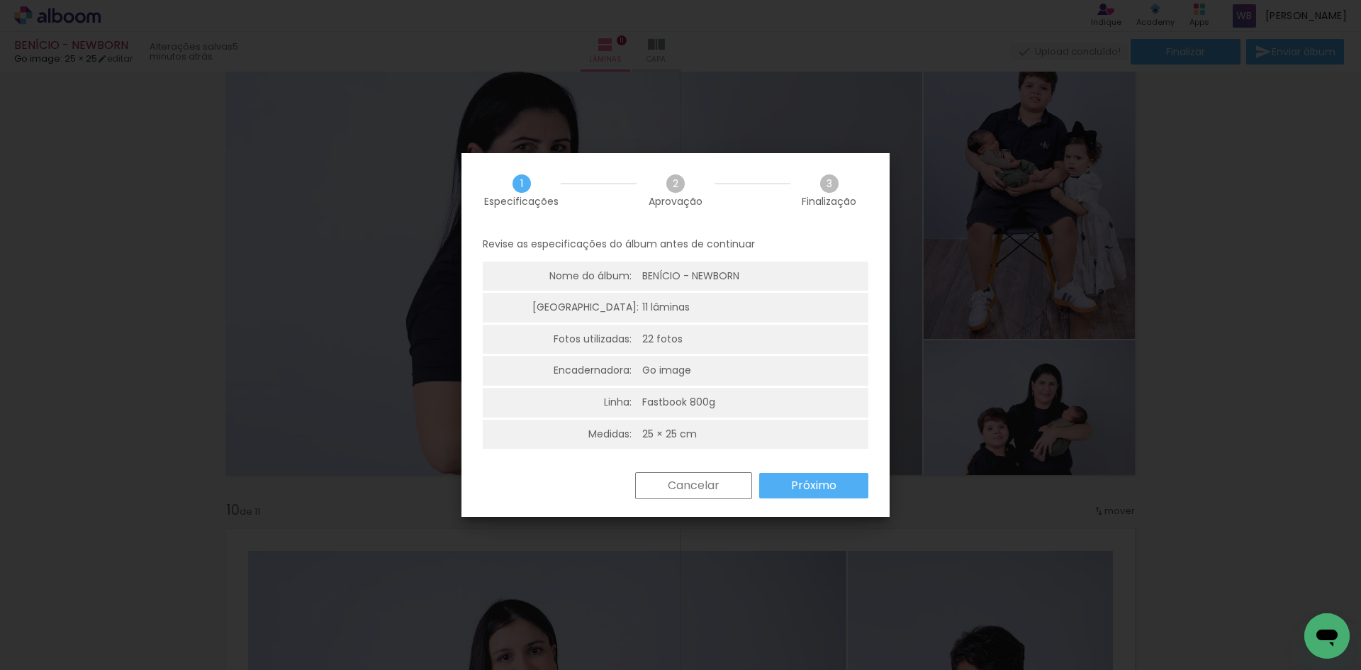
click at [0, 0] on slot "Próximo" at bounding box center [0, 0] width 0 height 0
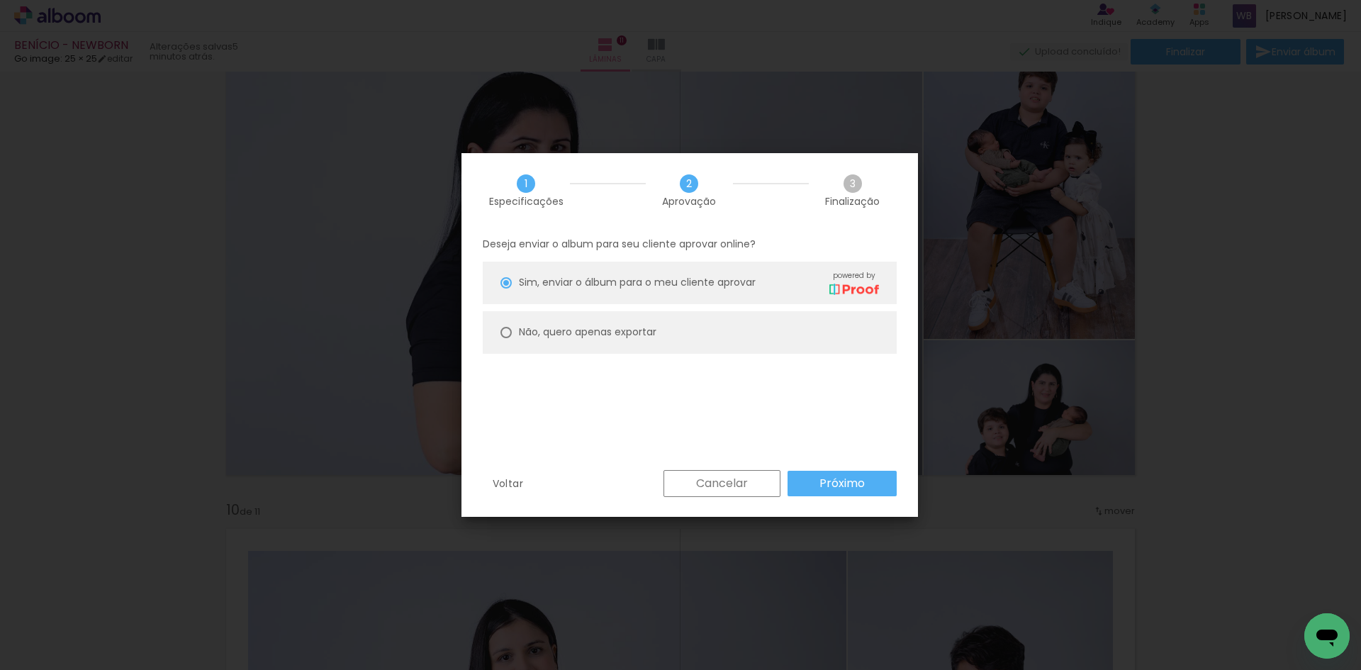
click at [0, 0] on slot "Não, quero apenas exportar" at bounding box center [0, 0] width 0 height 0
type paper-radio-button "on"
click at [0, 0] on slot "Próximo" at bounding box center [0, 0] width 0 height 0
type input "Alta, 300 DPI"
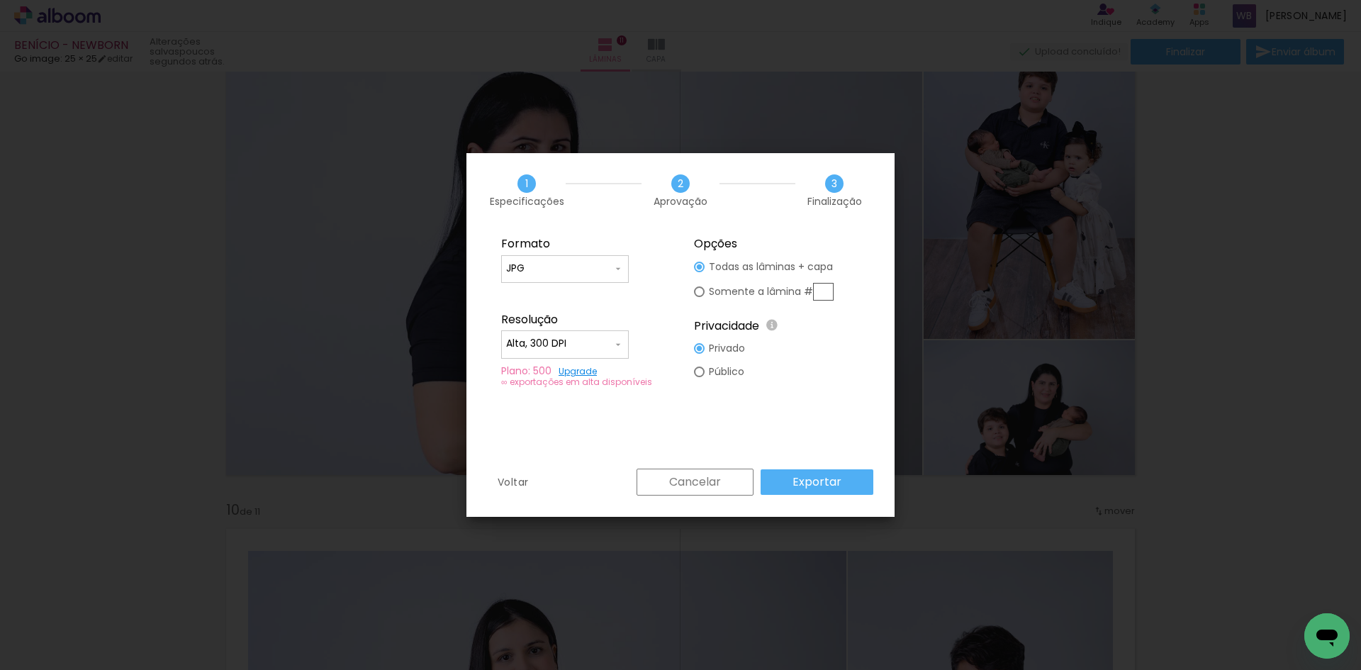
click at [789, 483] on paper-button "Exportar" at bounding box center [816, 482] width 113 height 26
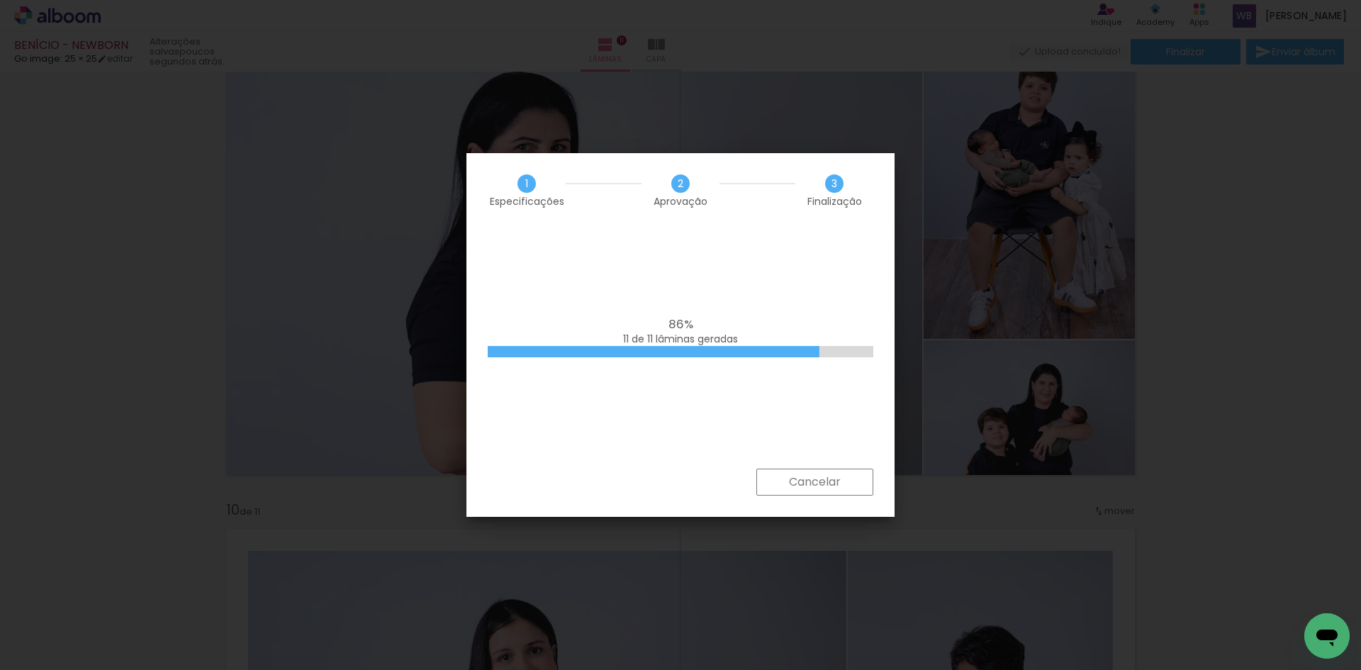
scroll to position [0, 506]
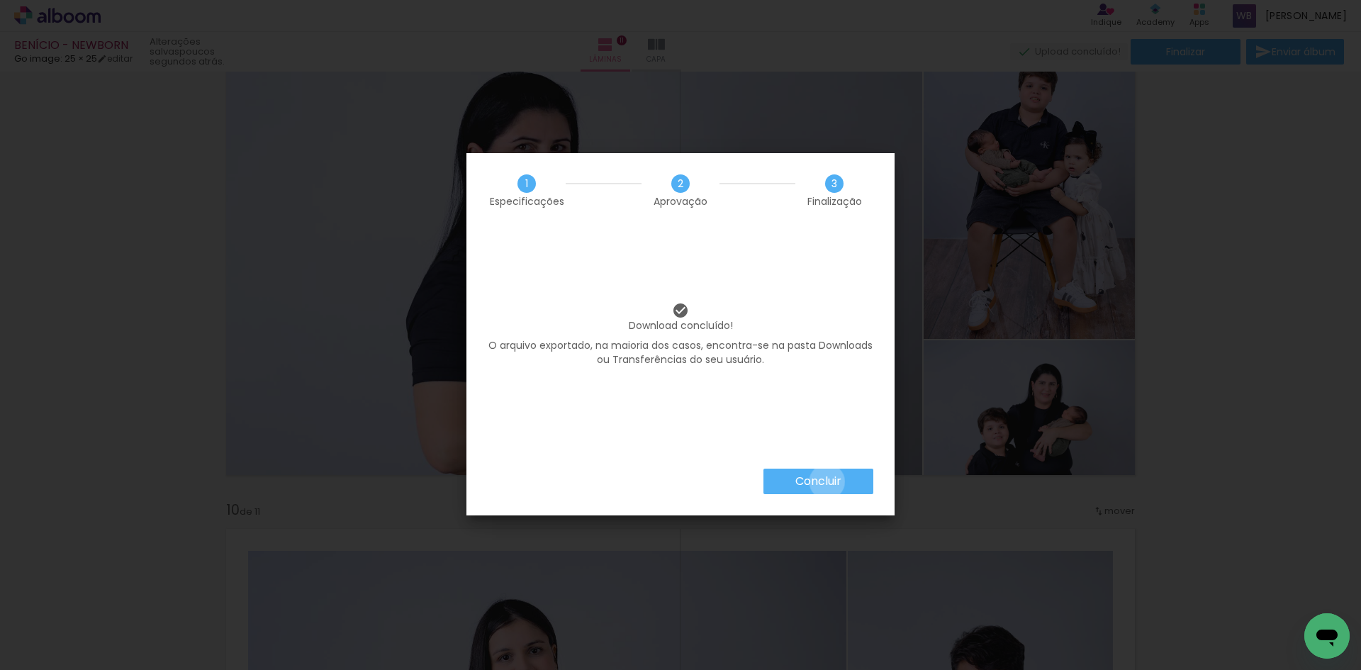
click at [0, 0] on slot "Concluir" at bounding box center [0, 0] width 0 height 0
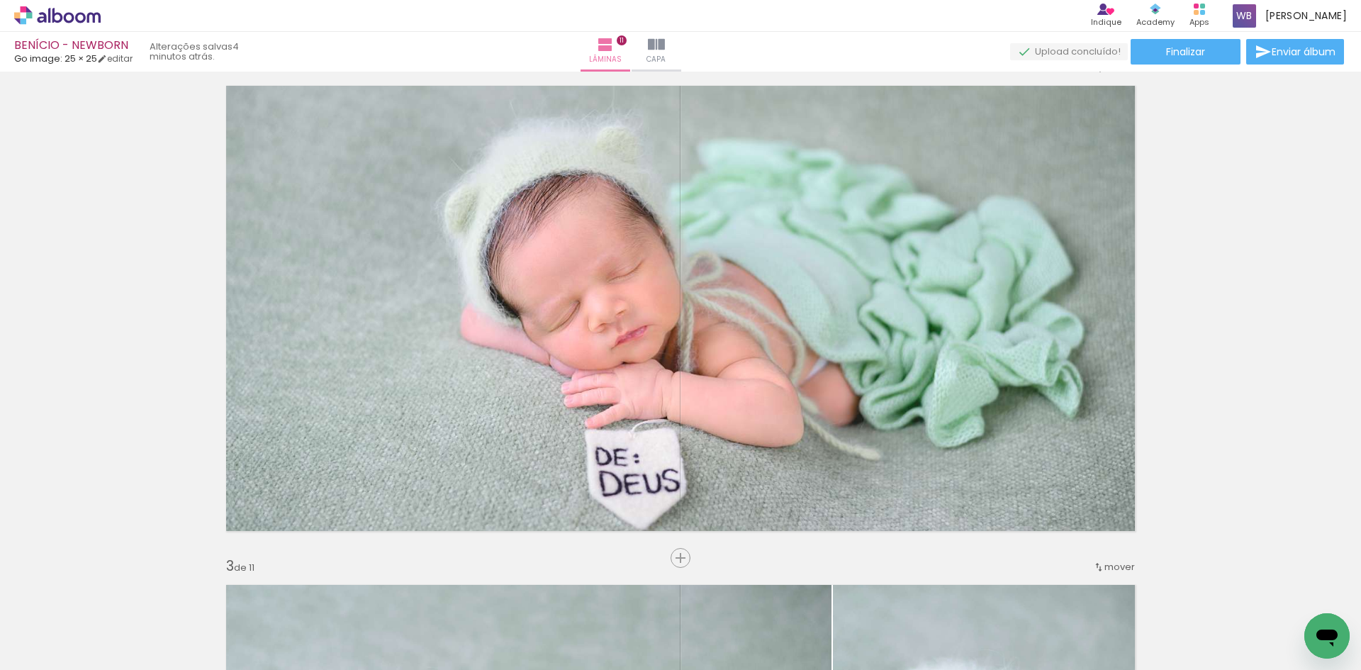
scroll to position [540, 0]
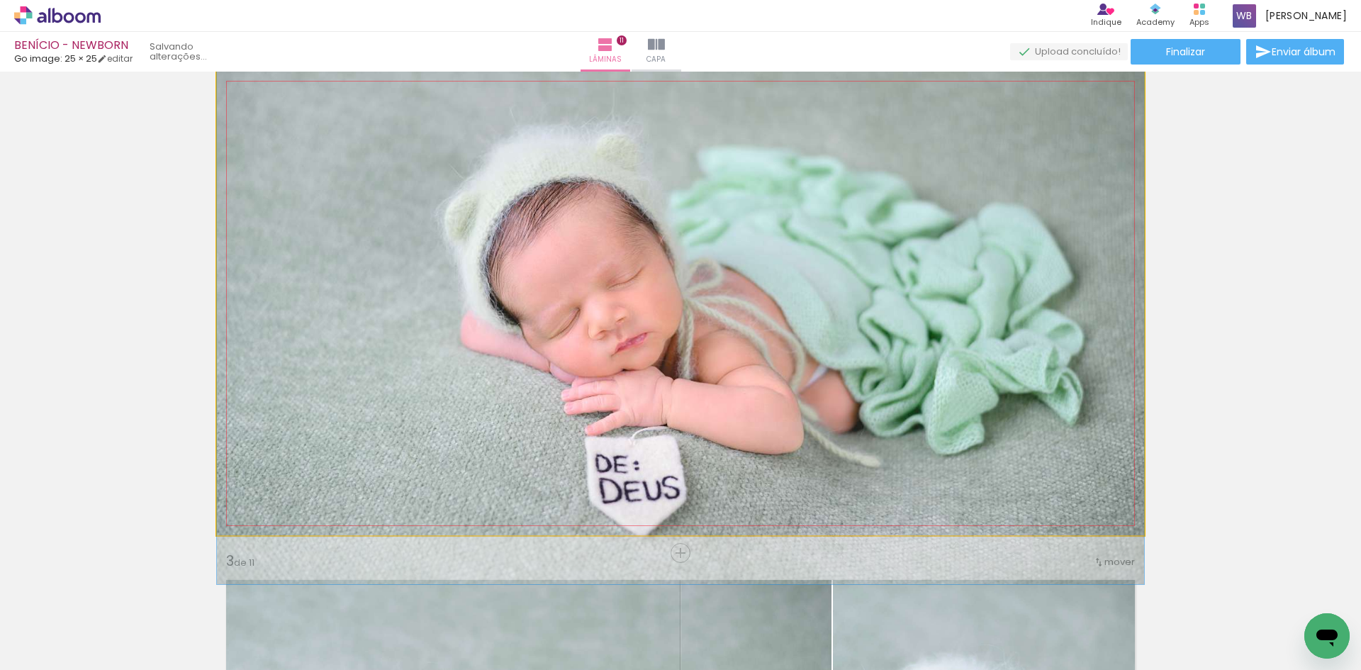
drag, startPoint x: 813, startPoint y: 327, endPoint x: 814, endPoint y: 339, distance: 12.1
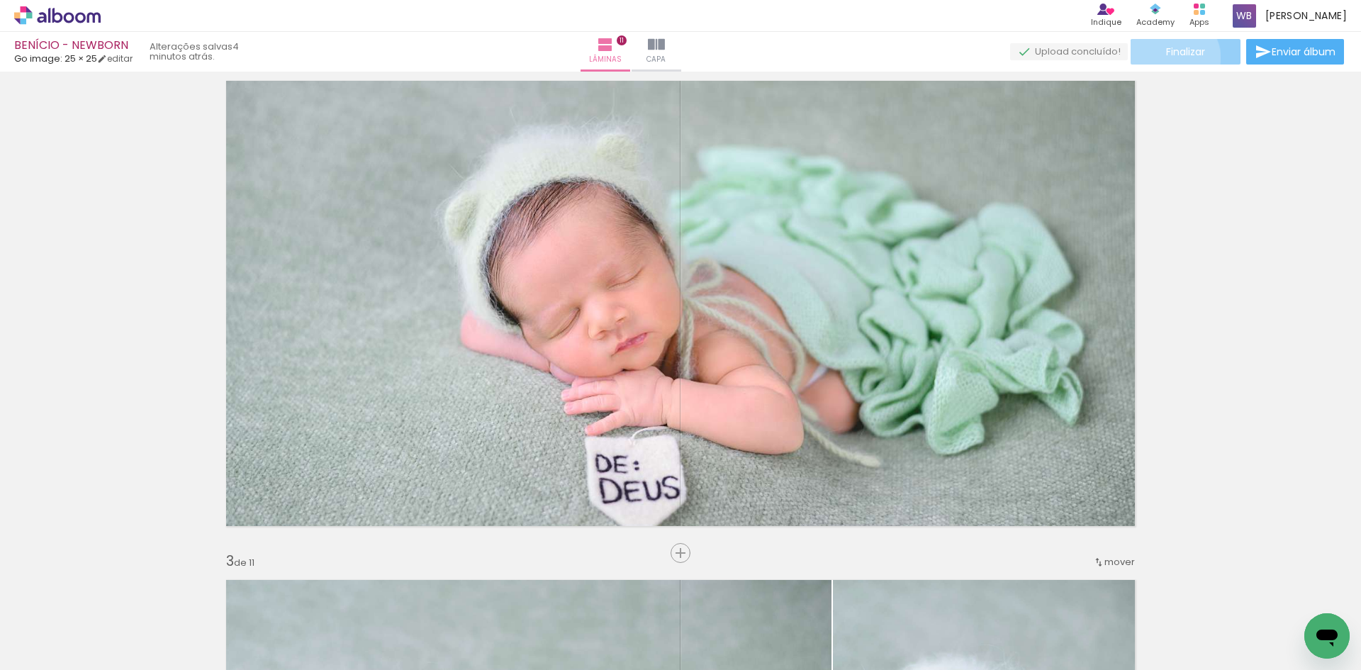
click at [1169, 57] on span "Finalizar" at bounding box center [1185, 52] width 39 height 10
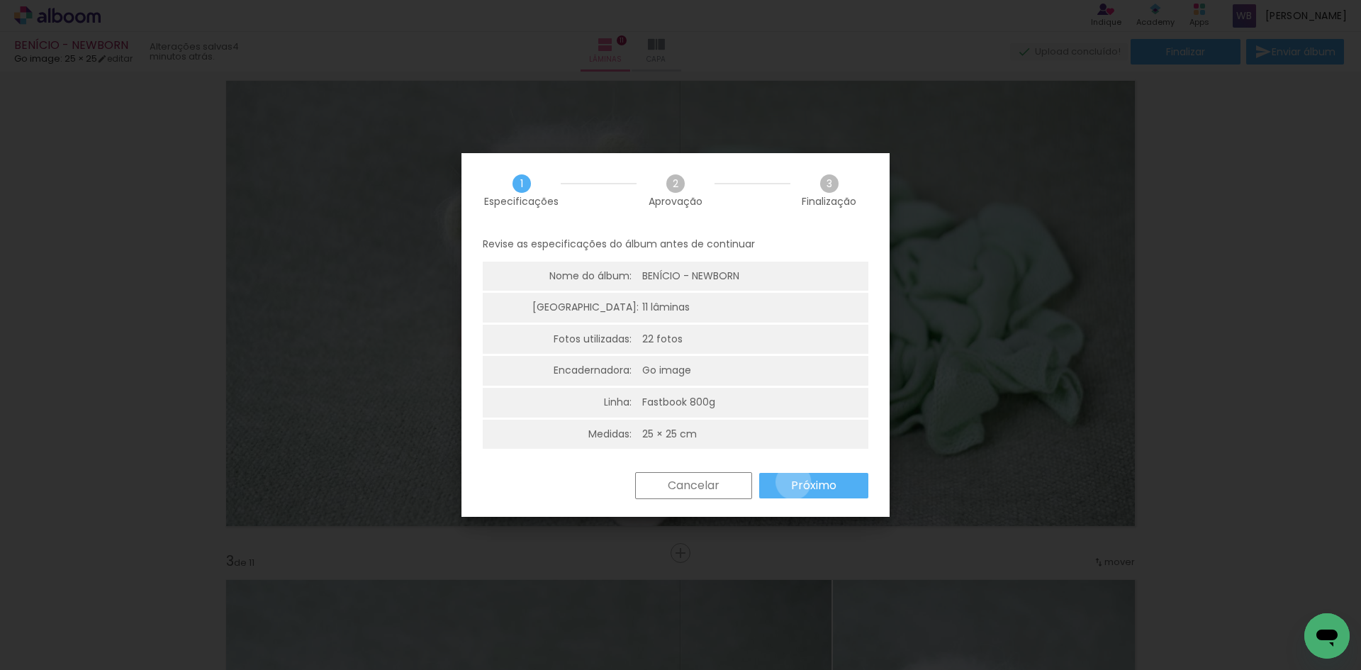
click at [0, 0] on slot "Próximo" at bounding box center [0, 0] width 0 height 0
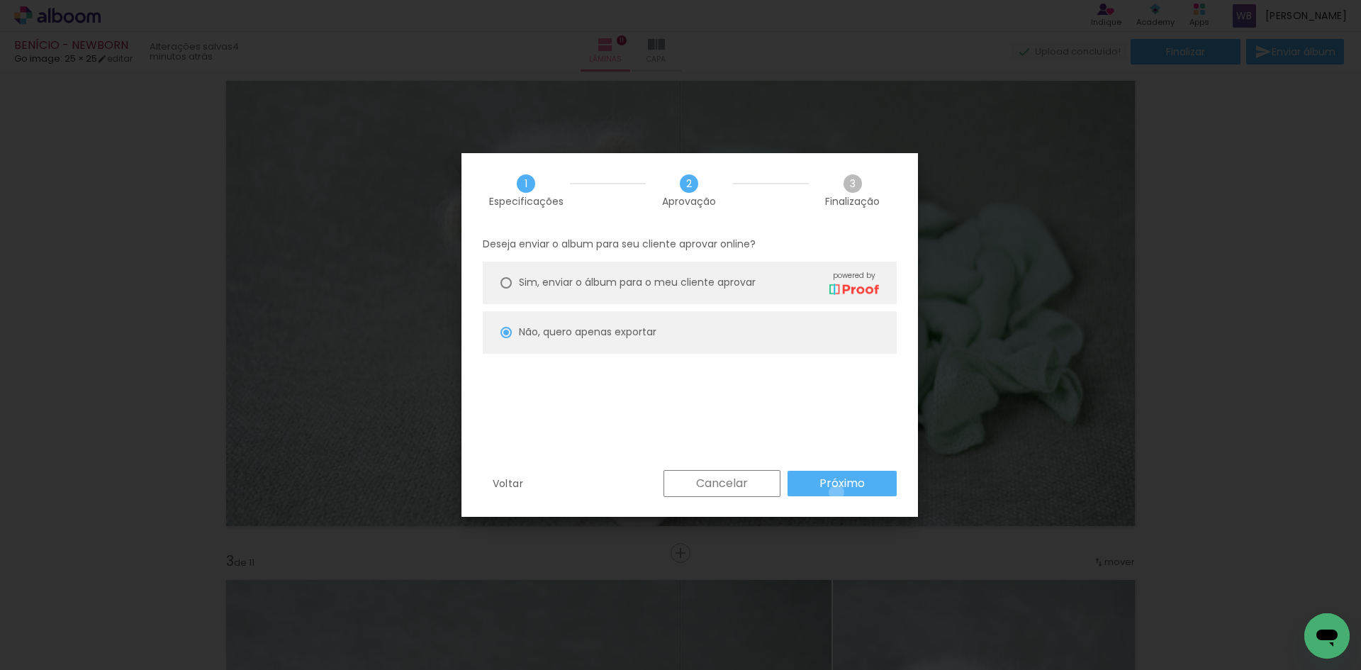
click at [836, 492] on paper-button "Próximo" at bounding box center [841, 484] width 109 height 26
type input "Alta, 300 DPI"
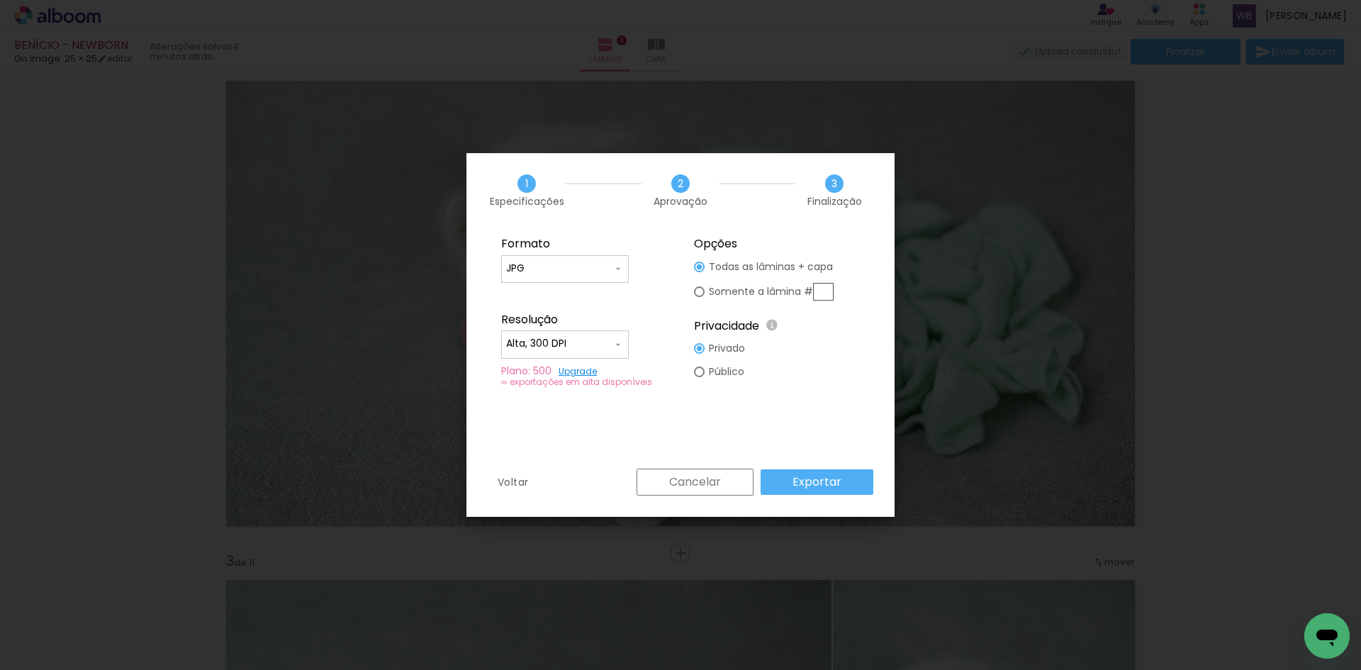
click at [0, 0] on slot "Exportar" at bounding box center [0, 0] width 0 height 0
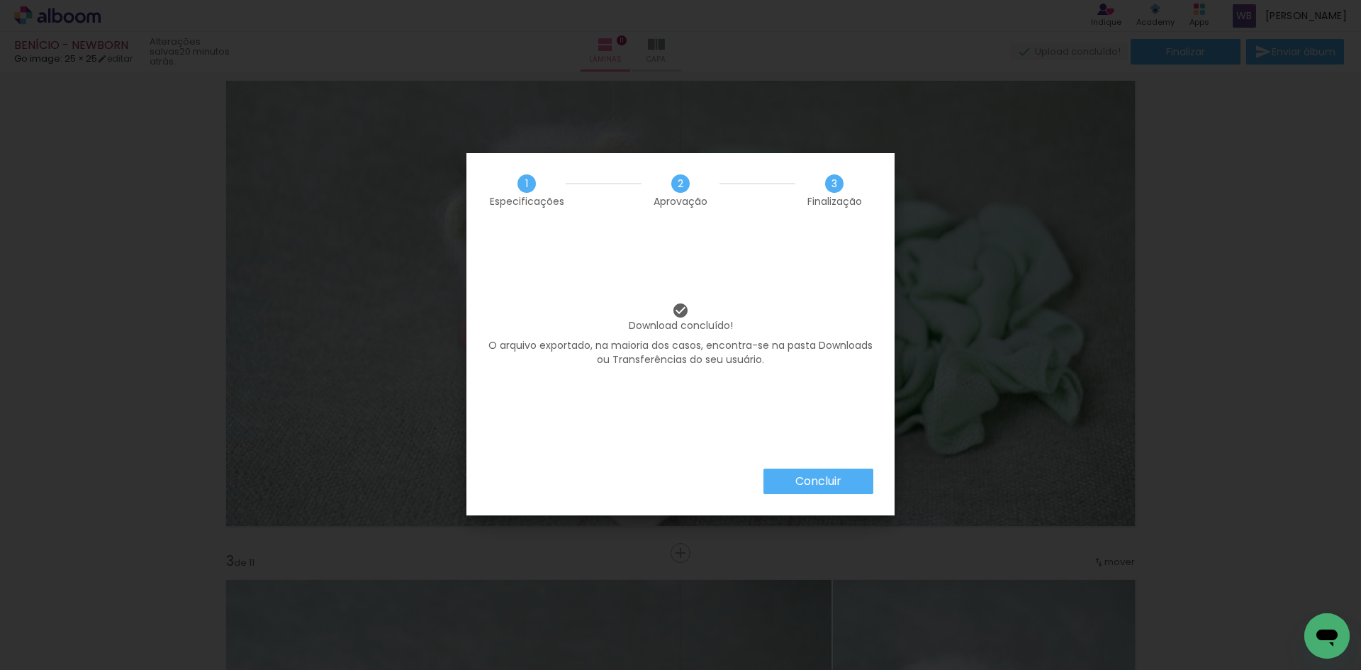
click at [790, 497] on div "Concluir" at bounding box center [680, 491] width 428 height 47
click at [788, 490] on paper-button "Concluir" at bounding box center [818, 481] width 110 height 26
